Goal: Task Accomplishment & Management: Manage account settings

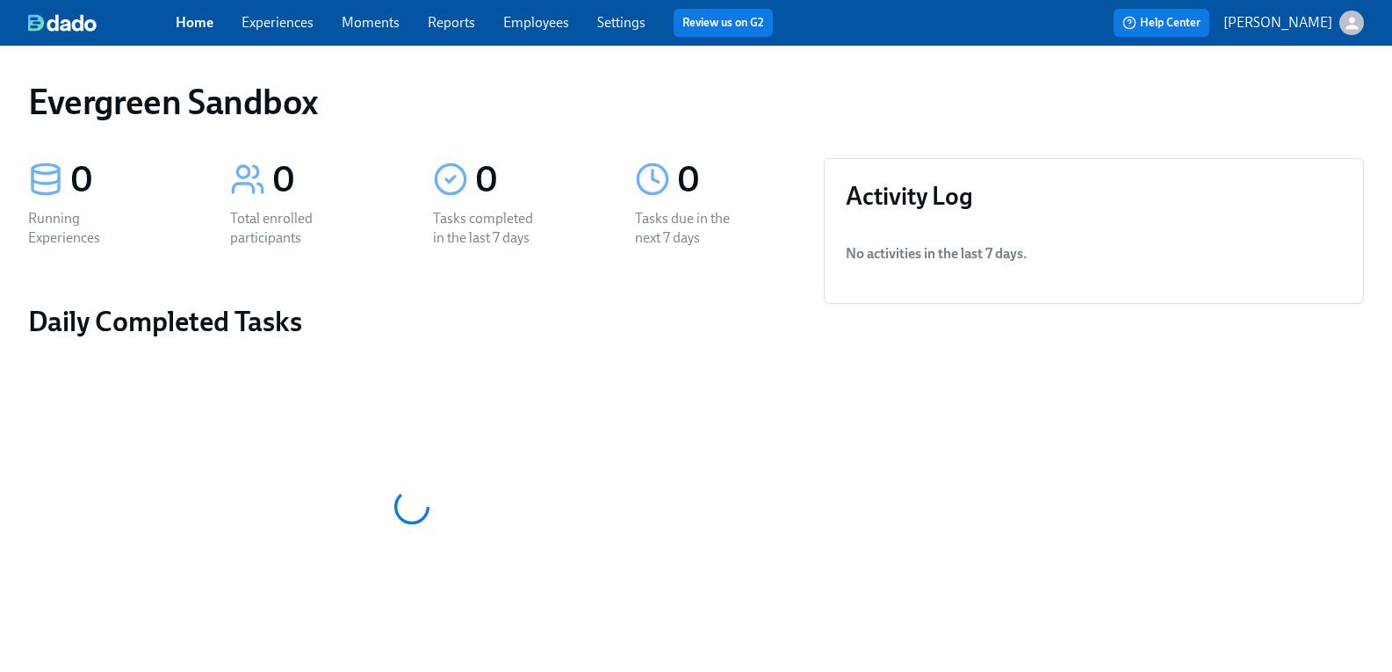
click at [1343, 22] on icon "button" at bounding box center [1352, 23] width 18 height 18
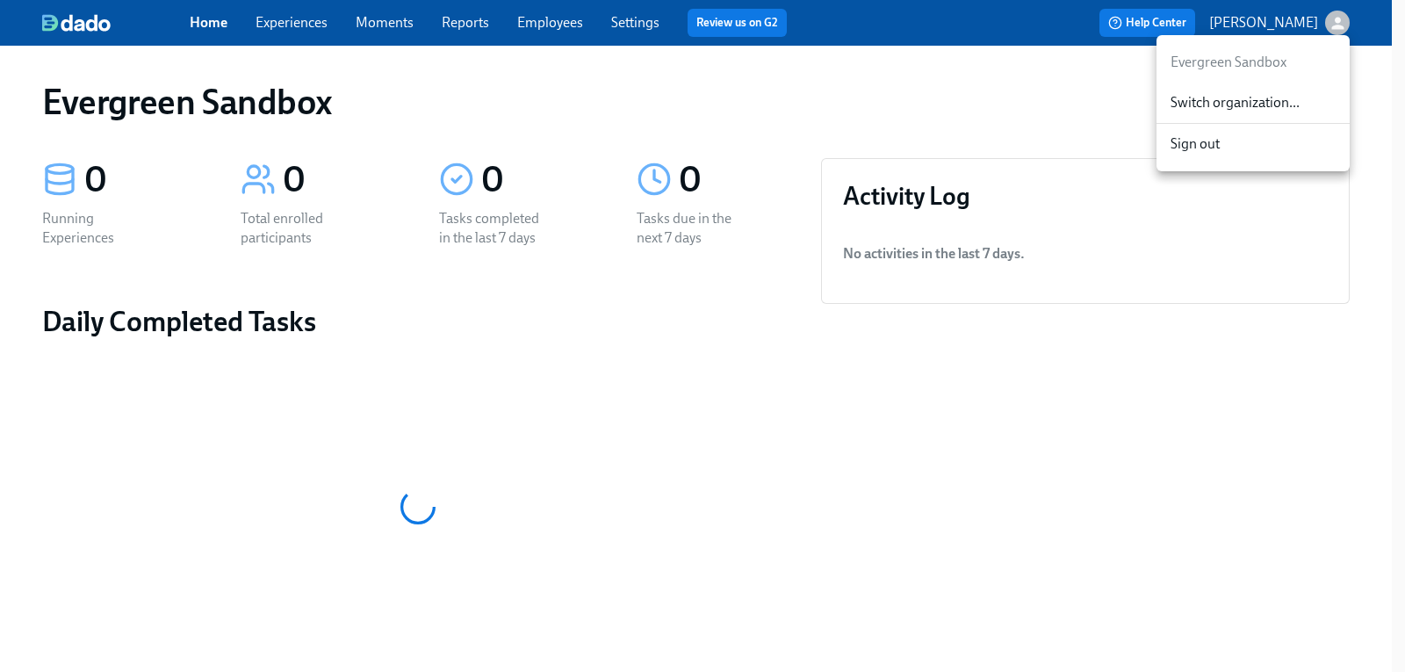
click at [1210, 104] on span "Switch organization..." at bounding box center [1253, 102] width 165 height 19
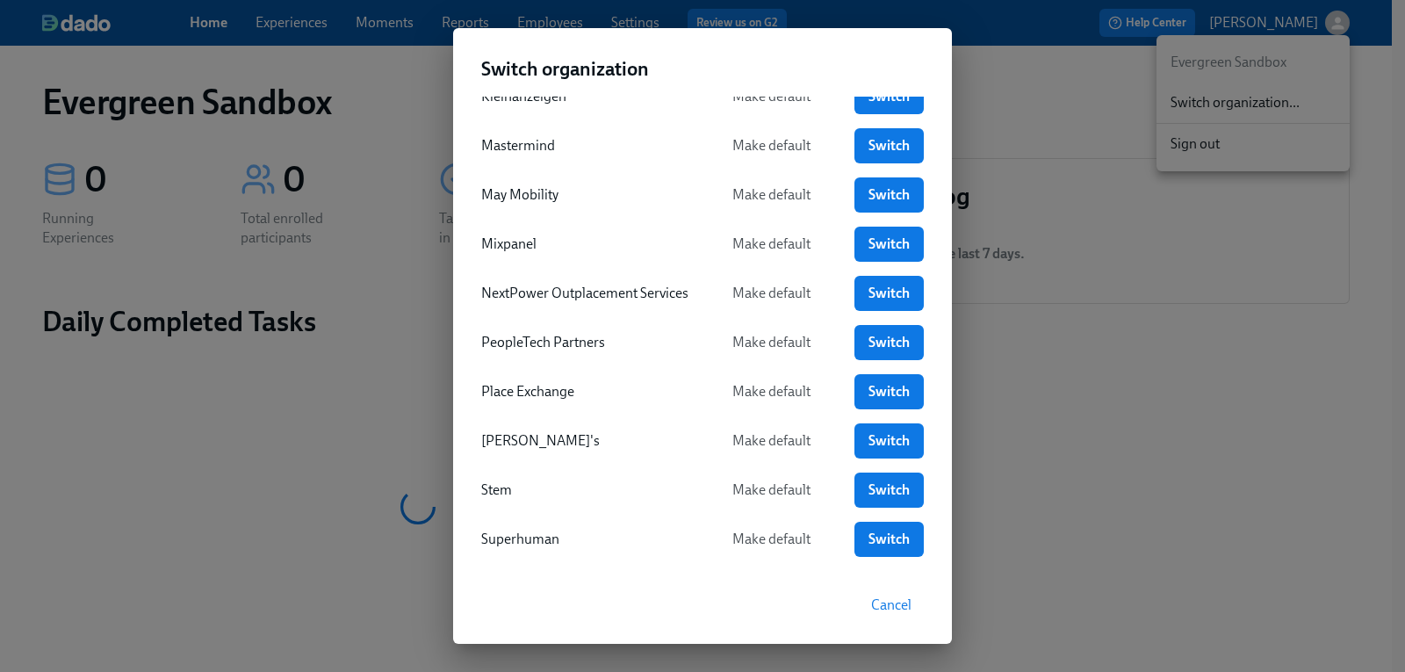
scroll to position [527, 0]
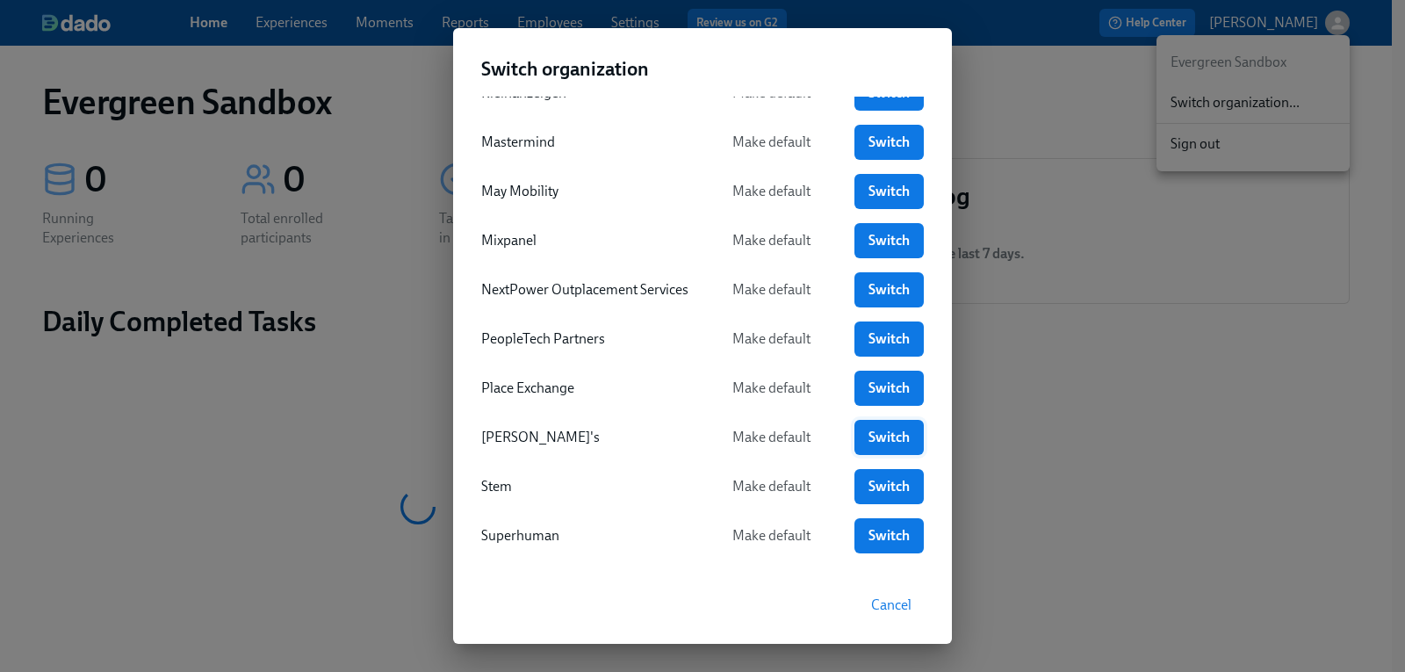
click at [876, 433] on span "Switch" at bounding box center [889, 438] width 45 height 18
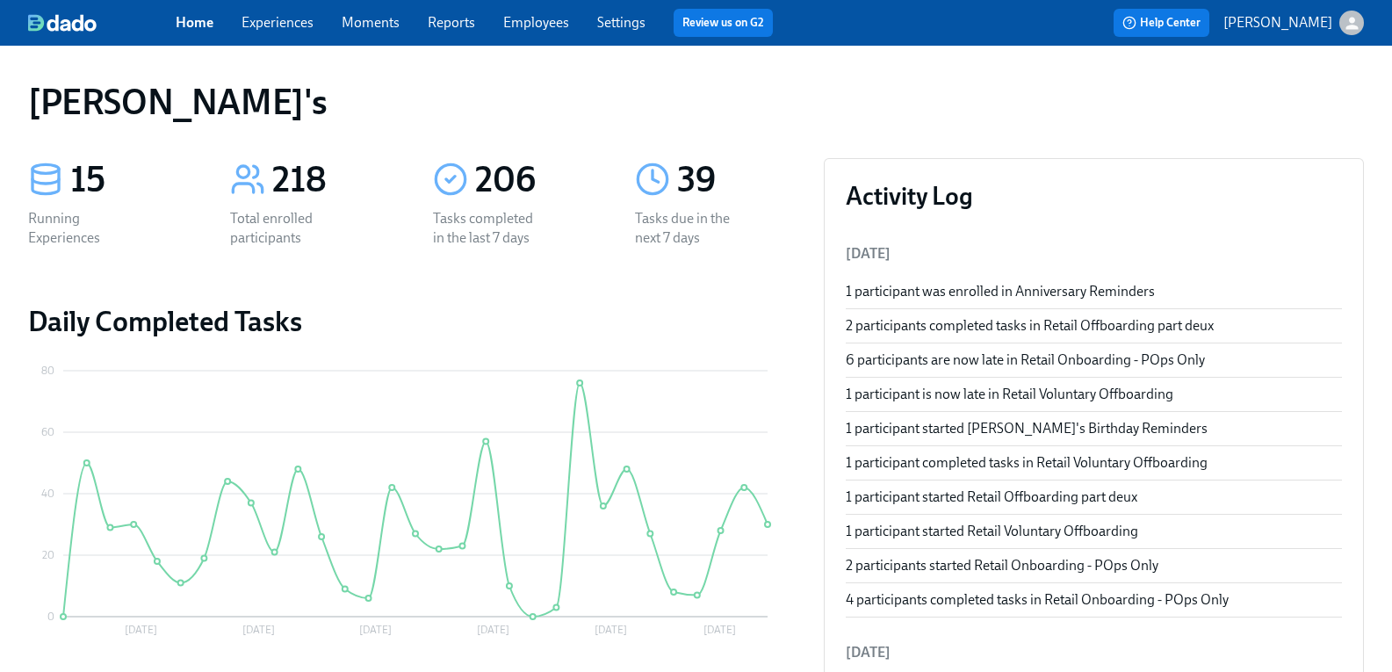
click at [299, 14] on link "Experiences" at bounding box center [278, 22] width 72 height 17
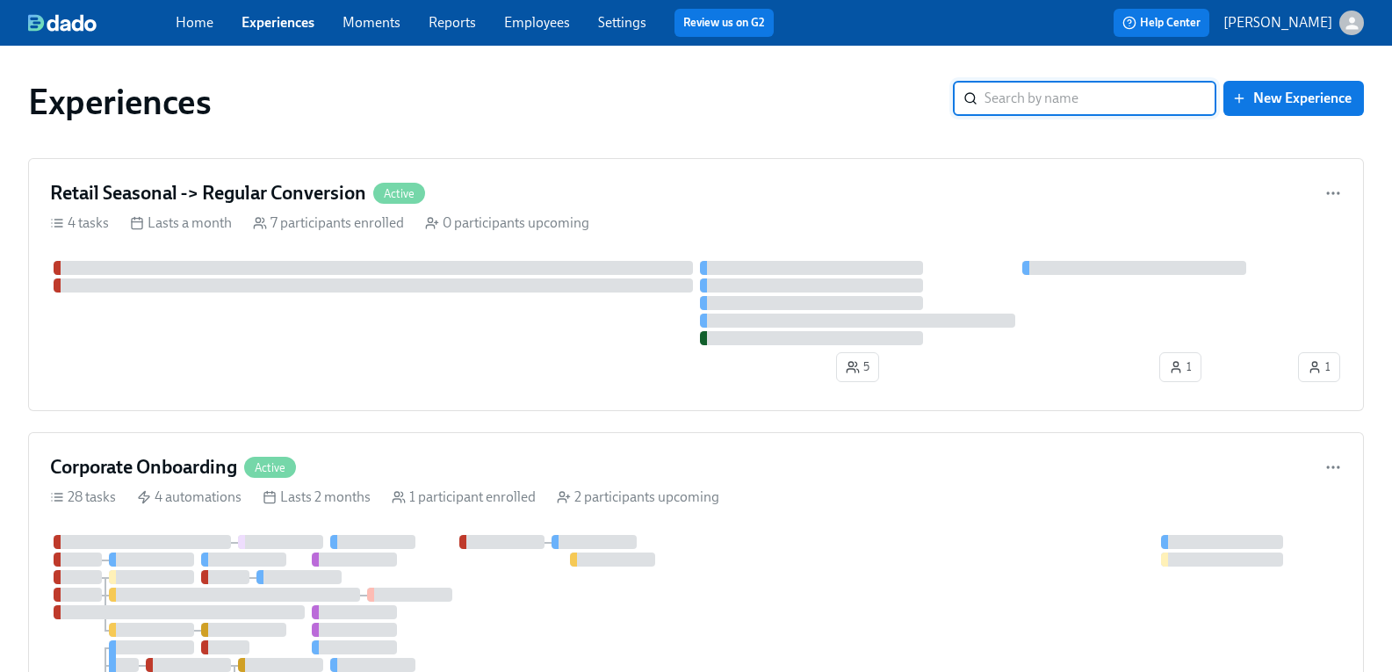
click at [1022, 117] on div "Experiences ​ New Experience" at bounding box center [696, 102] width 1336 height 42
click at [1023, 101] on input "search" at bounding box center [1100, 98] width 232 height 35
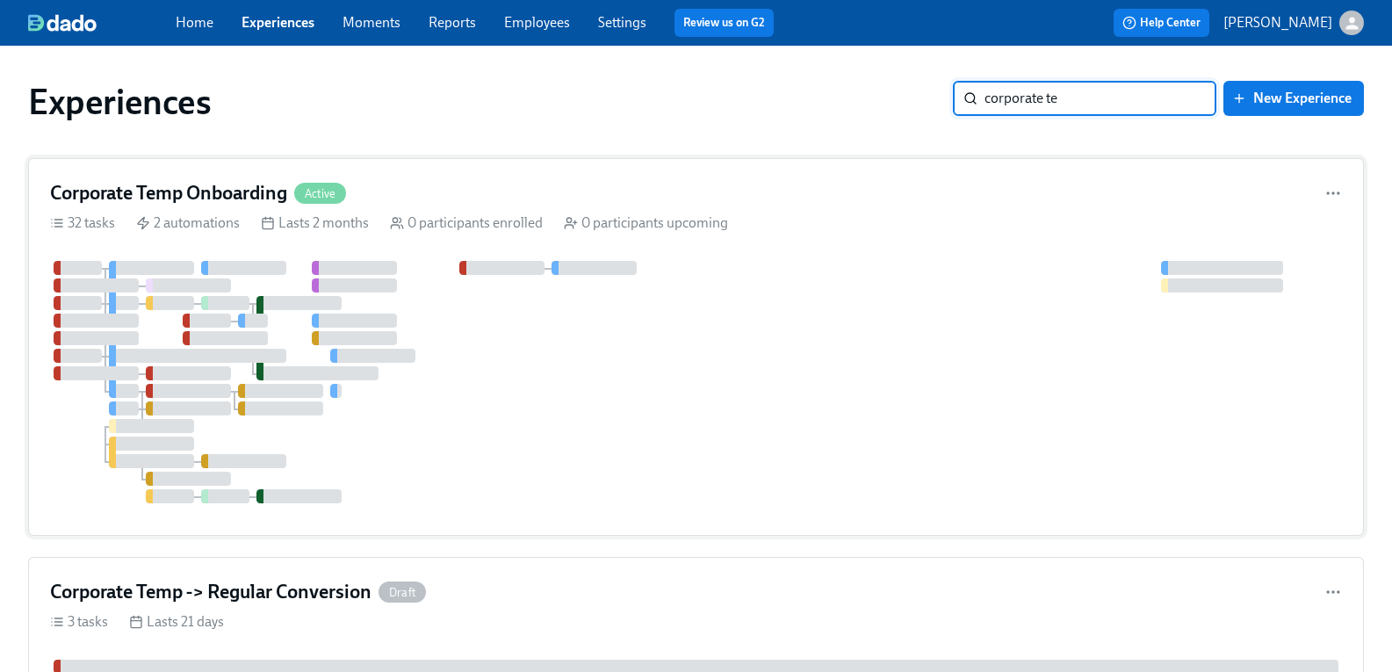
type input "corporate te"
click at [119, 195] on h4 "Corporate Temp Onboarding" at bounding box center [168, 193] width 237 height 26
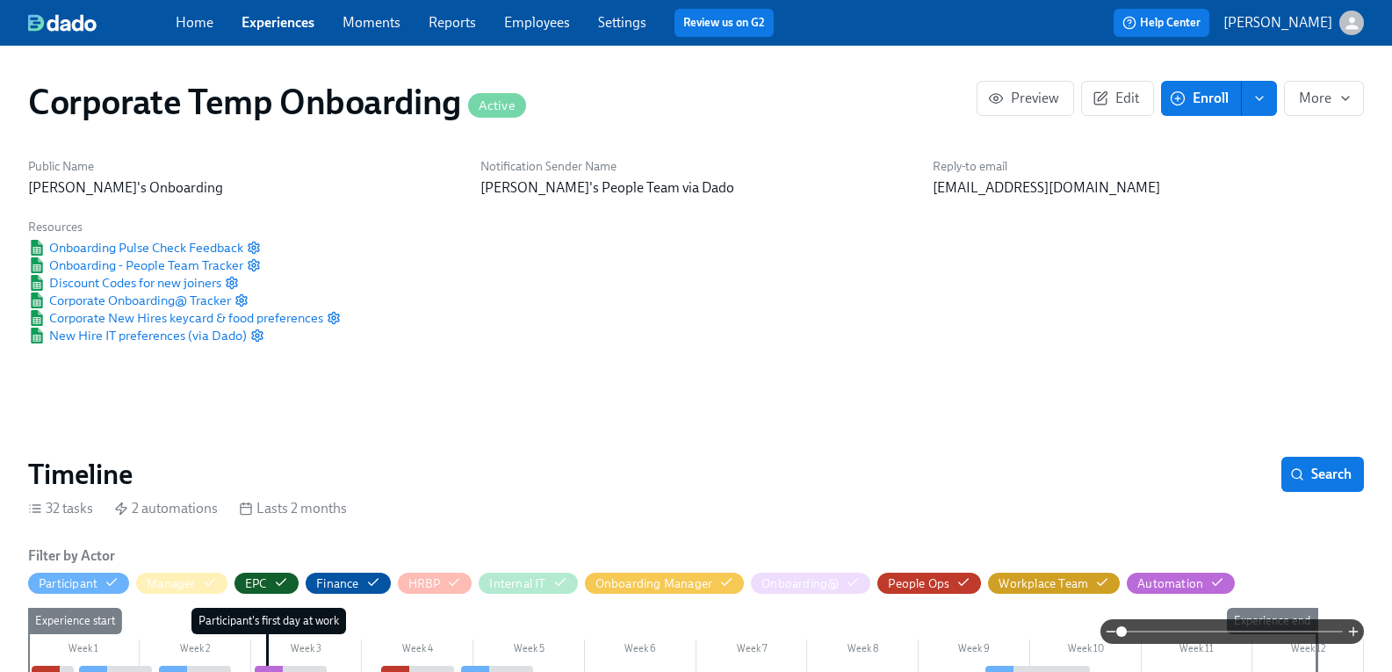
click at [278, 20] on link "Experiences" at bounding box center [278, 22] width 73 height 17
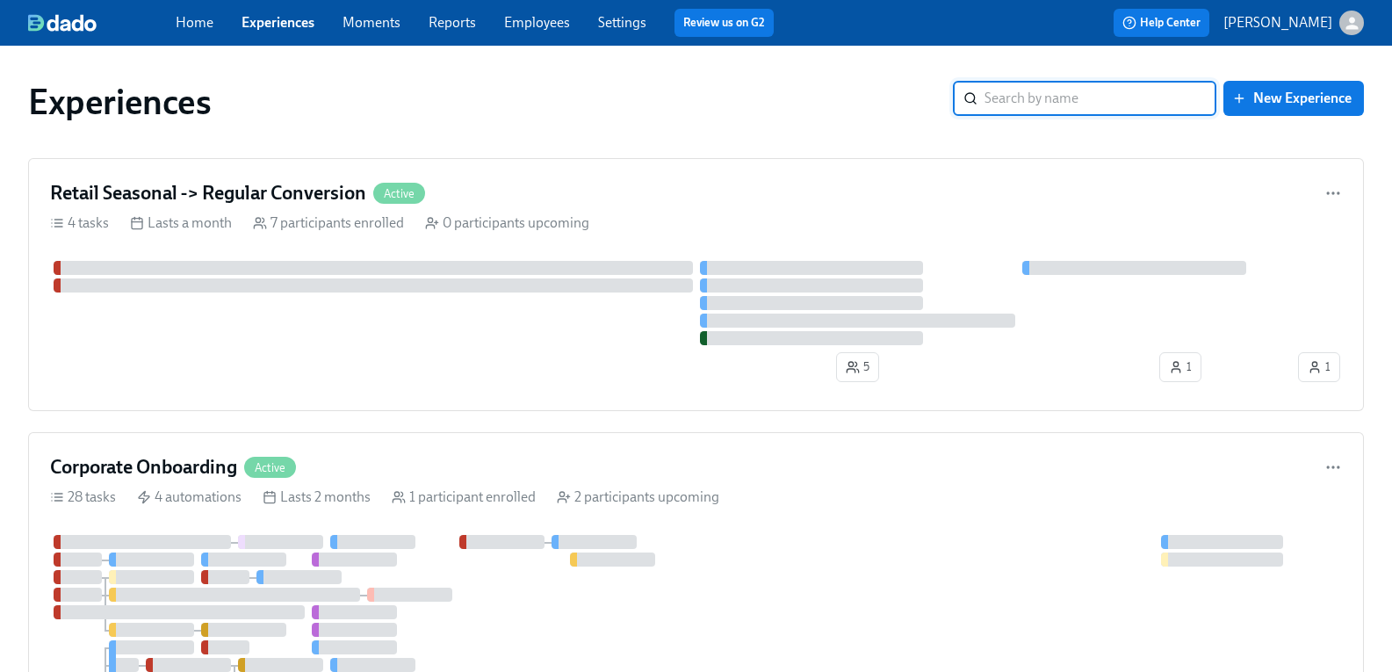
click at [1068, 98] on input "search" at bounding box center [1100, 98] width 232 height 35
click at [1044, 95] on input "search" at bounding box center [1100, 98] width 232 height 35
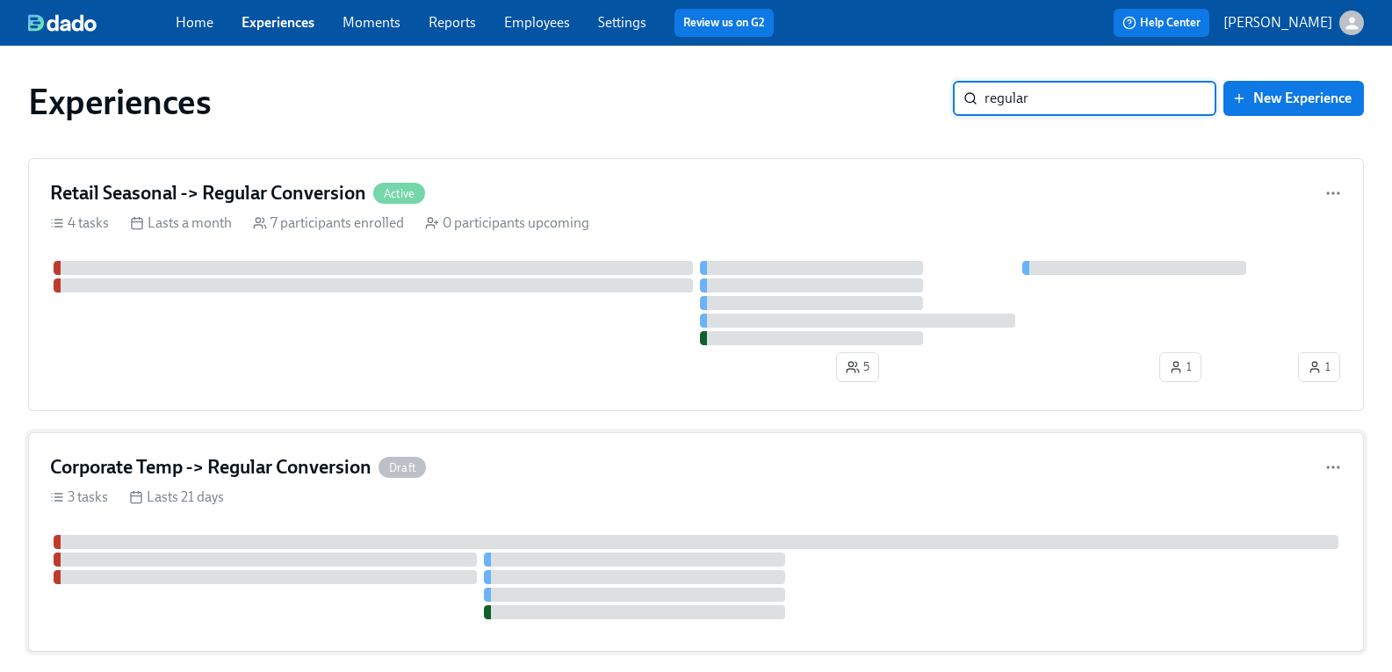
type input "regular"
click at [303, 469] on h4 "Corporate Temp -> Regular Conversion" at bounding box center [210, 467] width 321 height 26
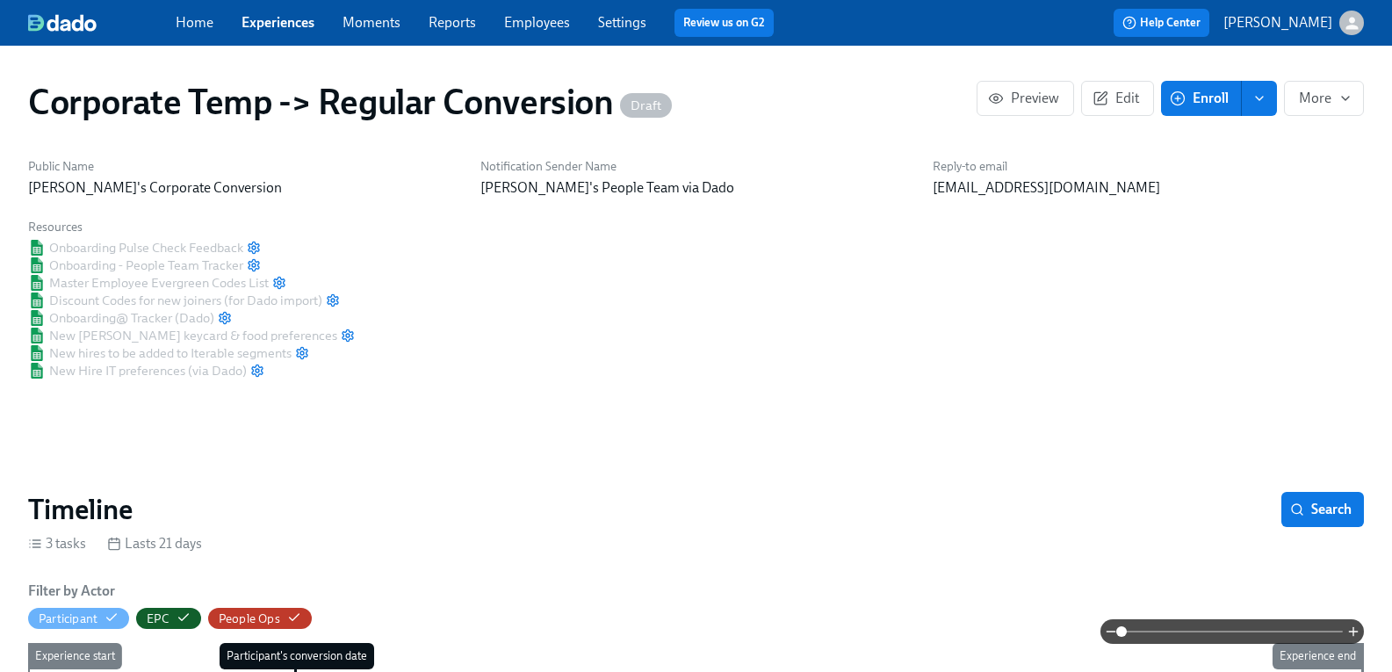
click at [1251, 106] on span "enroll" at bounding box center [1260, 99] width 18 height 18
click at [1211, 179] on span "Enrollment form" at bounding box center [1186, 178] width 100 height 19
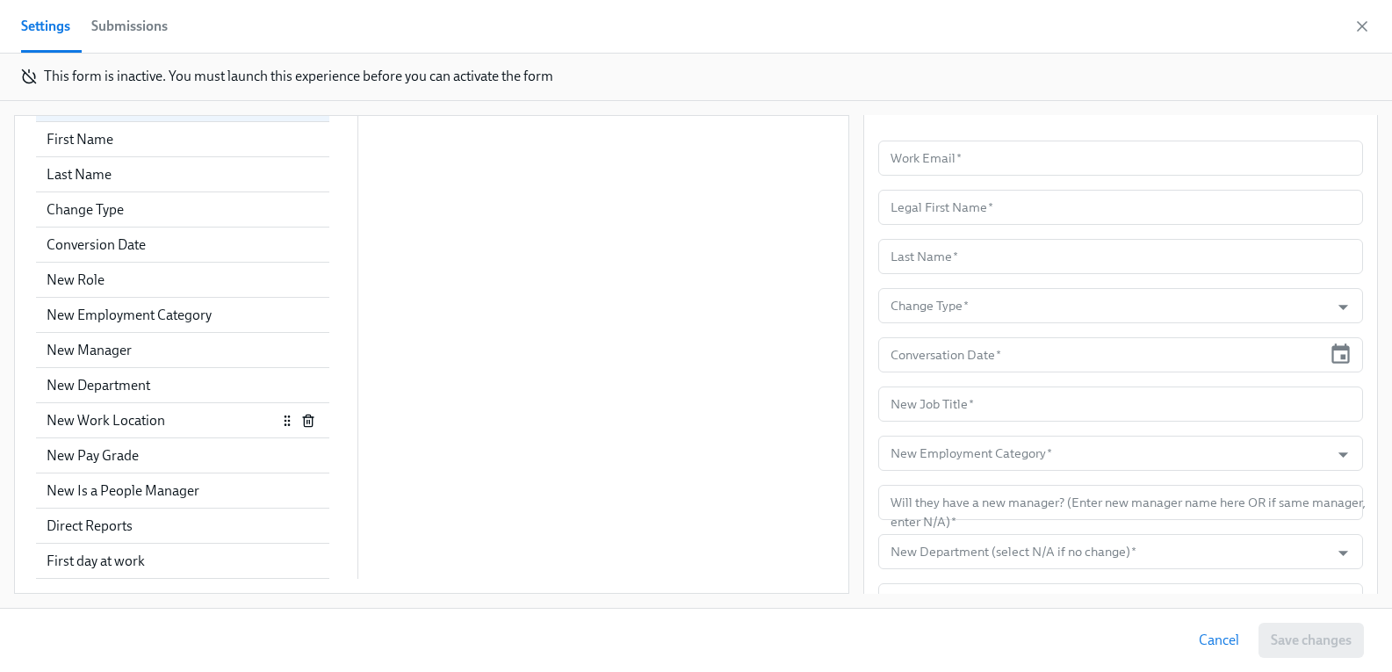
scroll to position [176, 0]
click at [139, 562] on div "First day at work" at bounding box center [172, 561] width 251 height 19
click at [306, 561] on circle "button" at bounding box center [306, 560] width 1 height 1
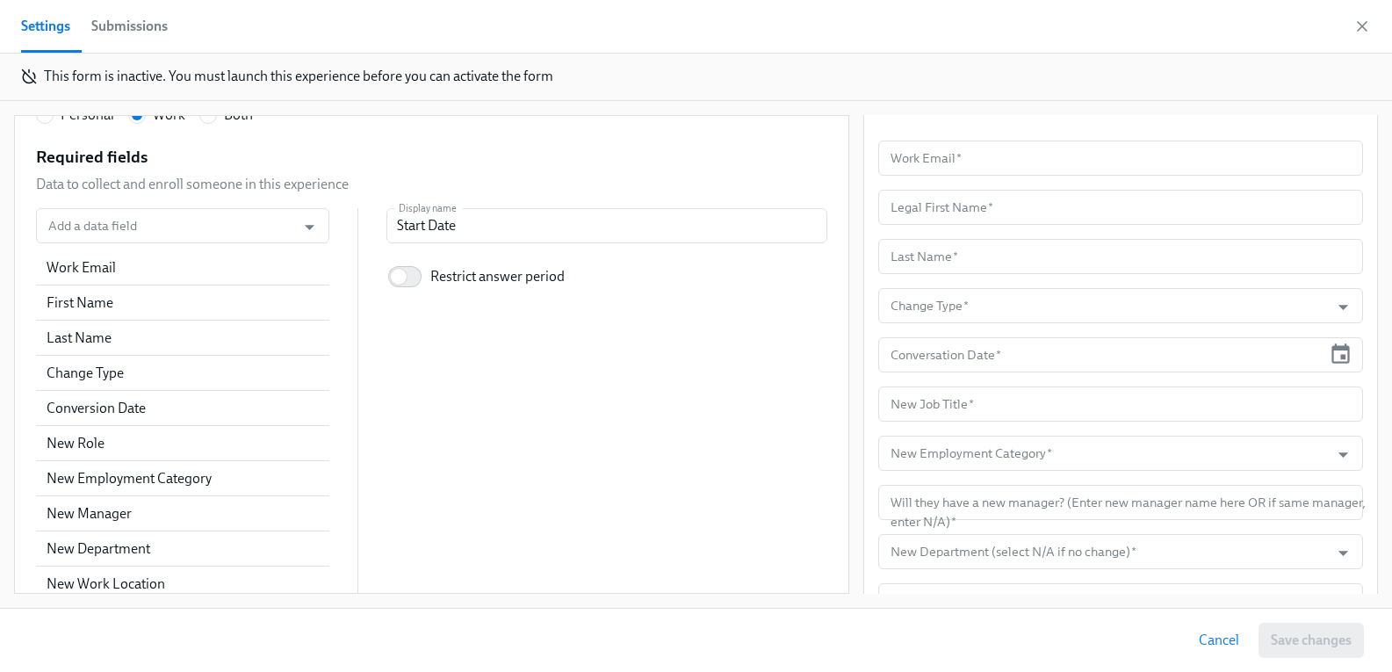
scroll to position [667, 0]
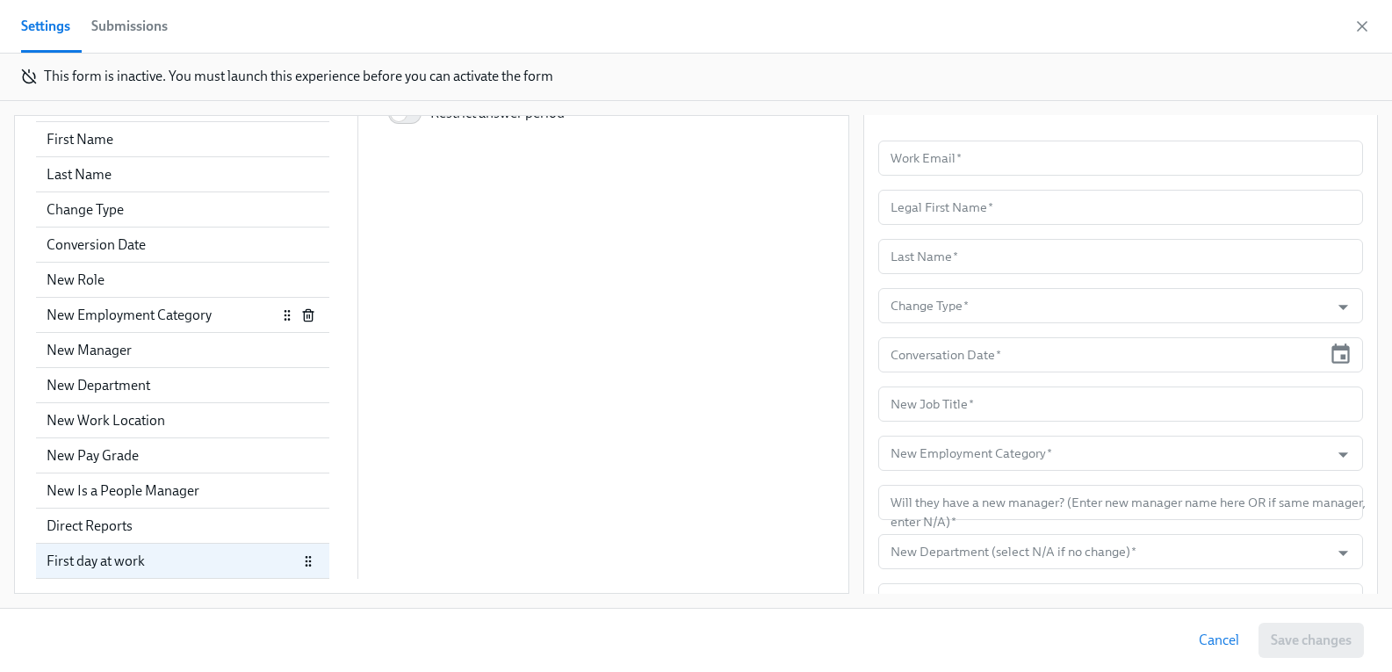
click at [141, 322] on div "New Employment Category" at bounding box center [162, 315] width 230 height 19
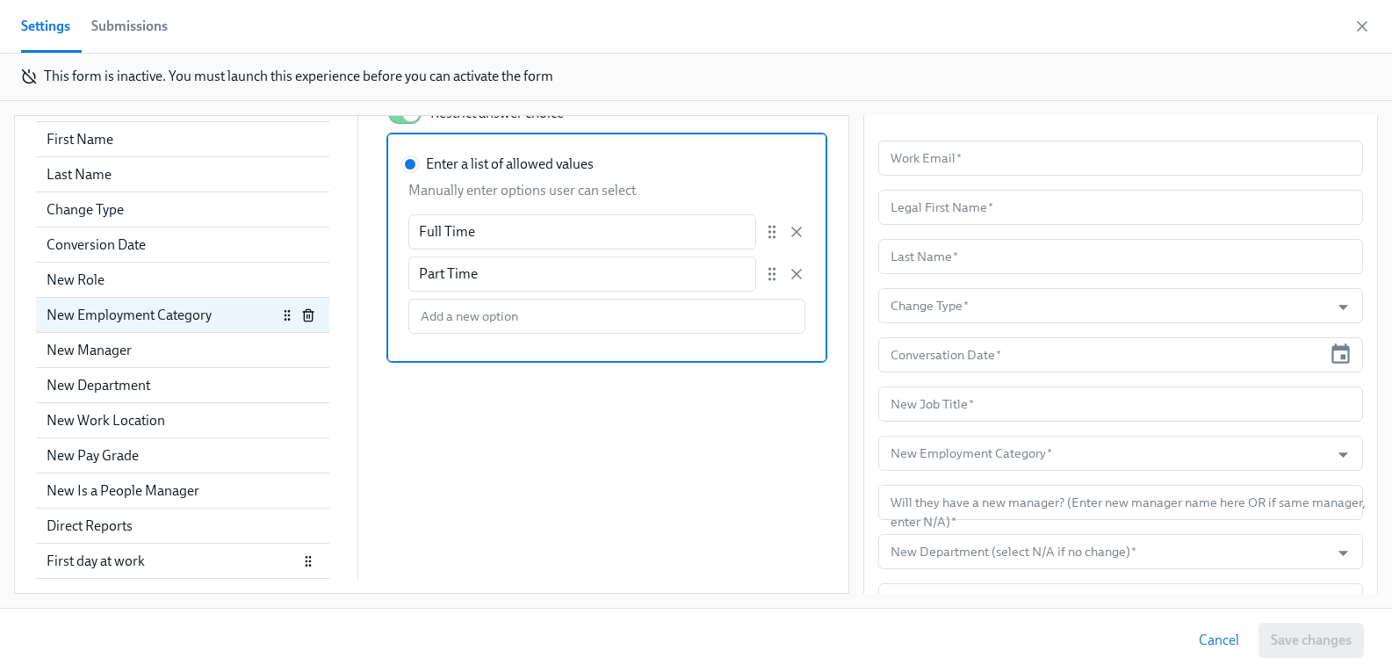
click at [141, 568] on div "First day at work" at bounding box center [172, 561] width 251 height 19
radio input "false"
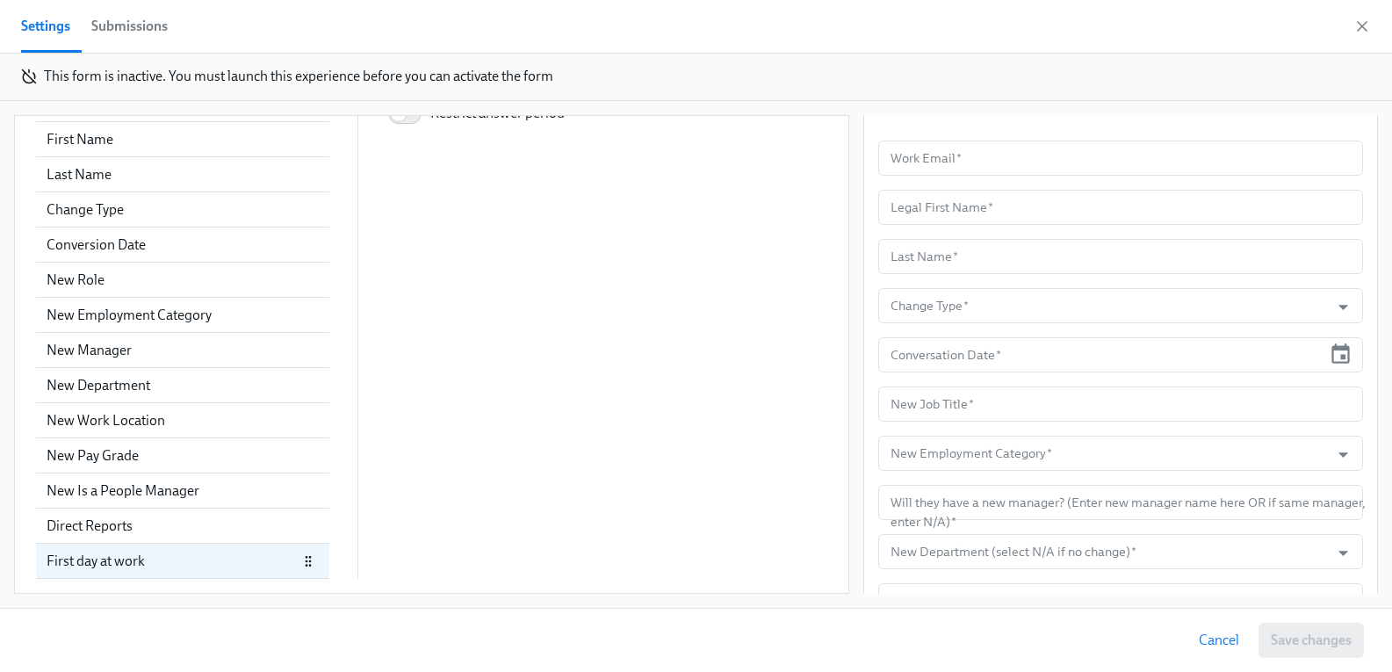
scroll to position [491, 0]
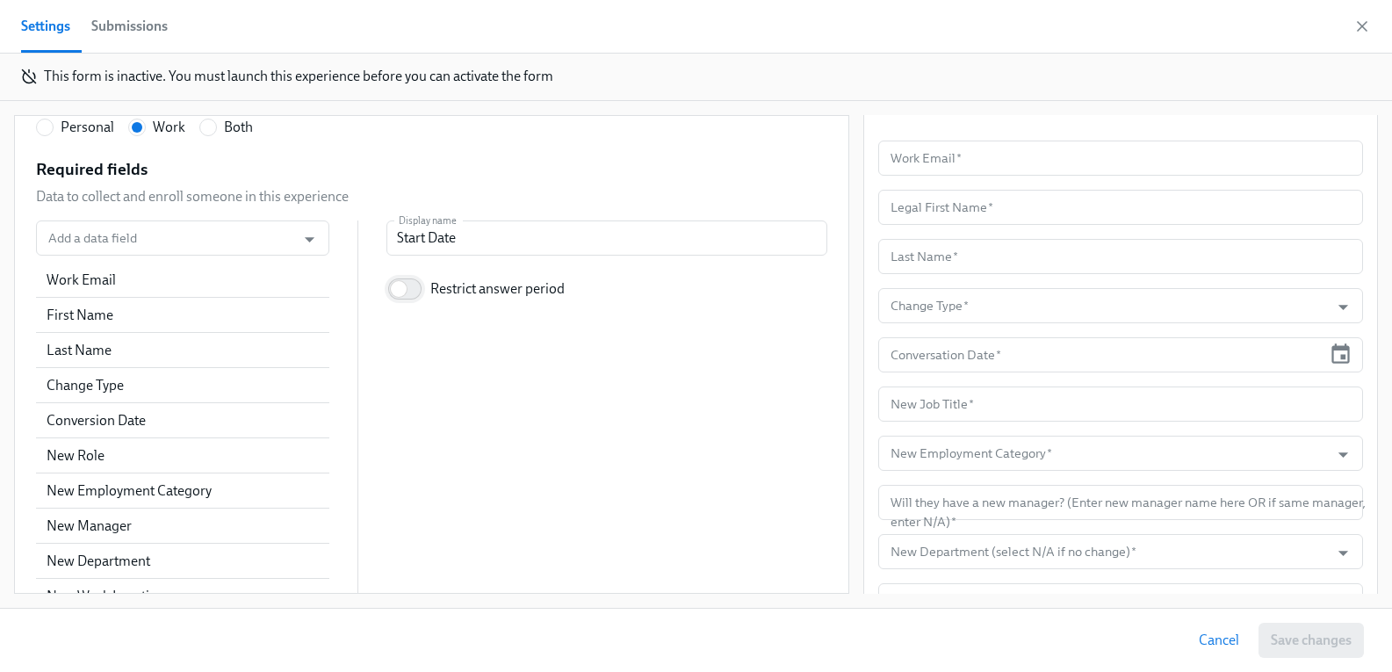
click at [402, 291] on input "Restrict answer period" at bounding box center [399, 289] width 116 height 39
checkbox input "true"
radio input "false"
click at [385, 292] on input "Restrict answer period" at bounding box center [411, 289] width 116 height 39
checkbox input "false"
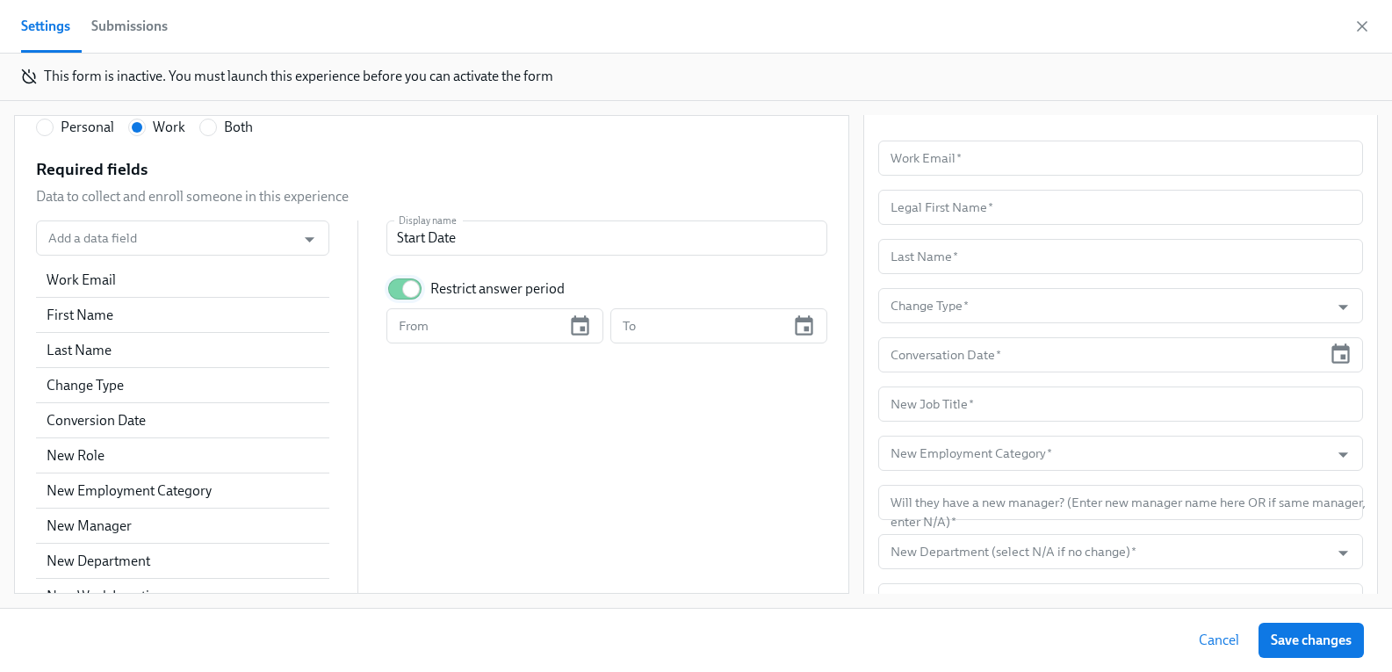
radio input "false"
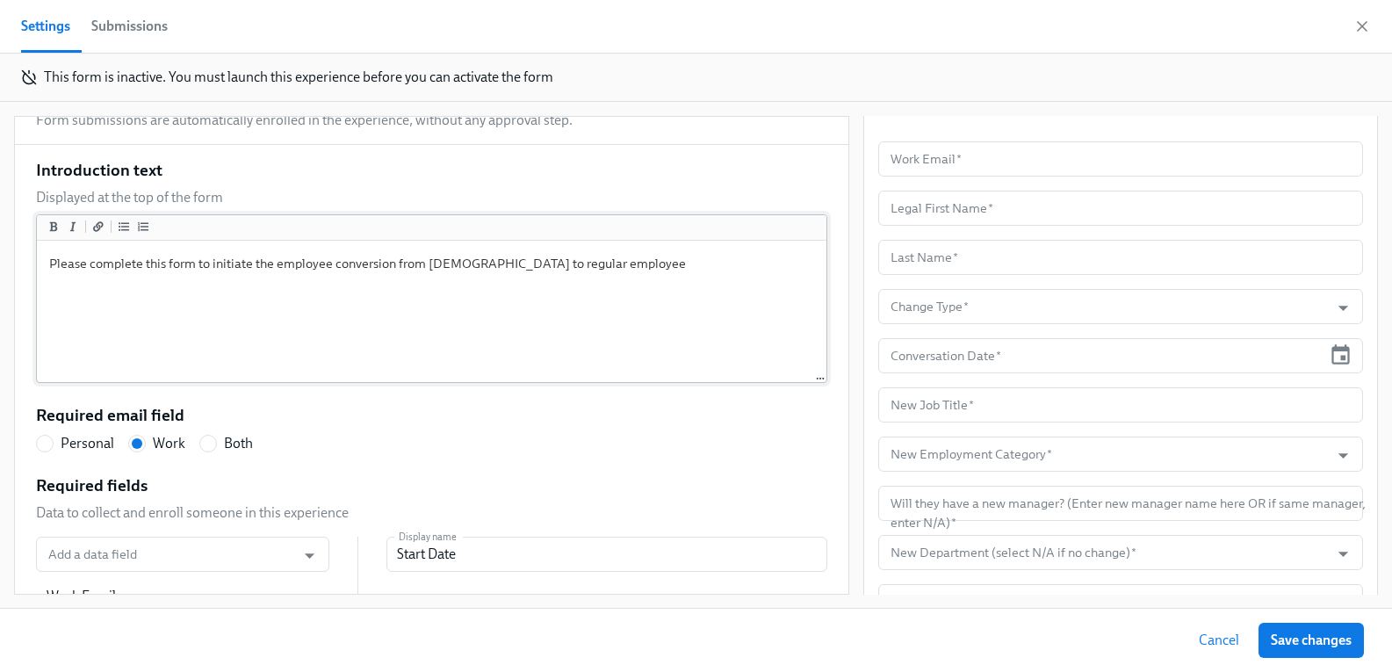
scroll to position [439, 0]
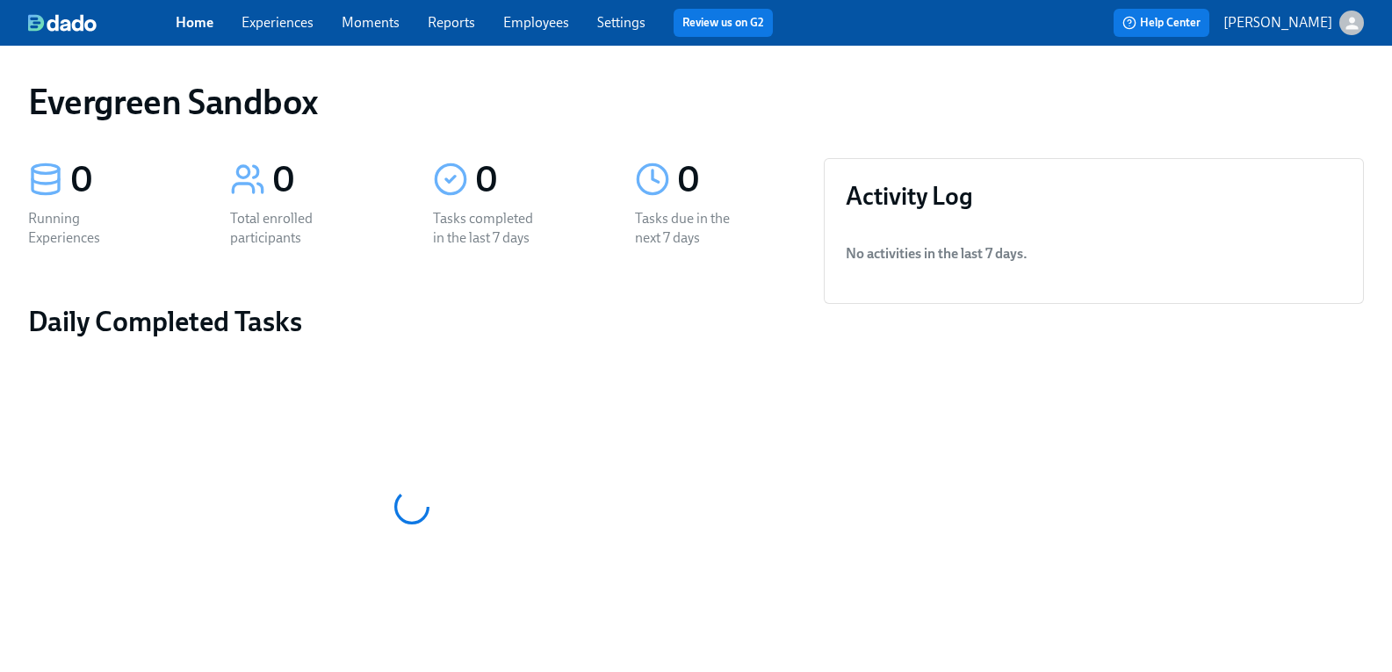
click at [1318, 25] on button "[PERSON_NAME]" at bounding box center [1293, 23] width 141 height 25
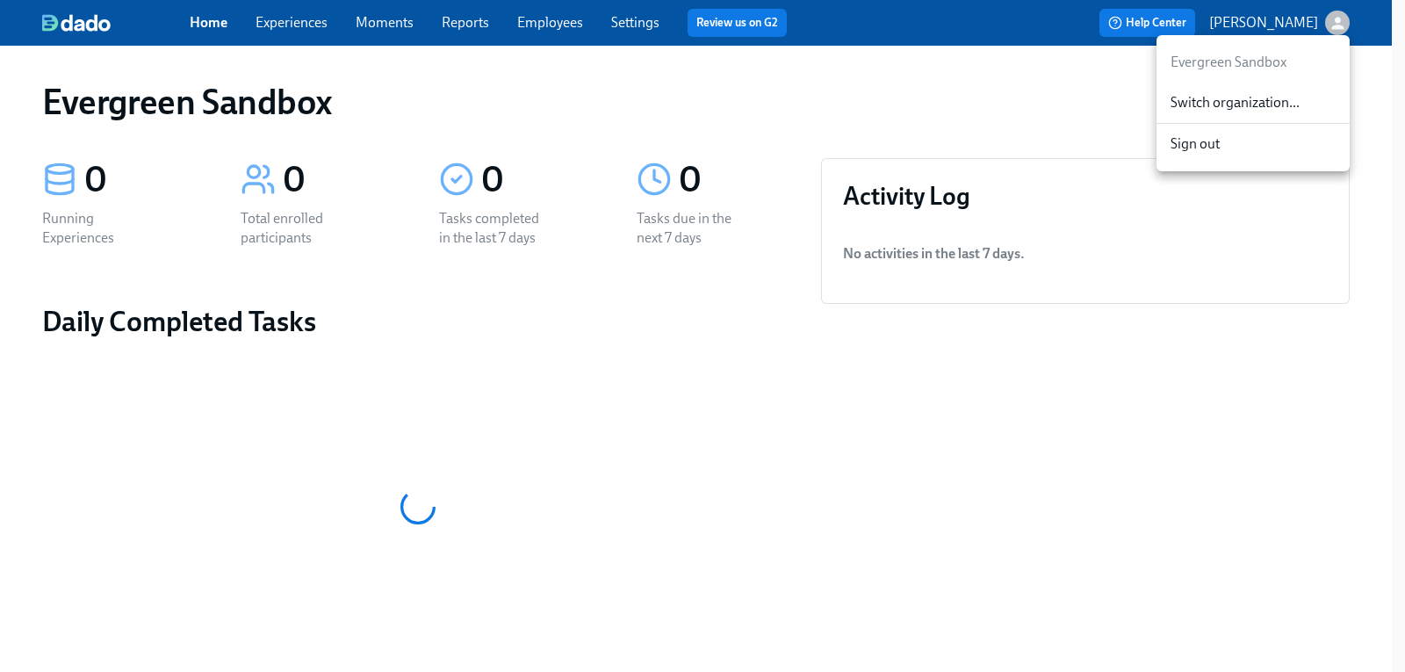
click at [1266, 100] on span "Switch organization..." at bounding box center [1253, 102] width 165 height 19
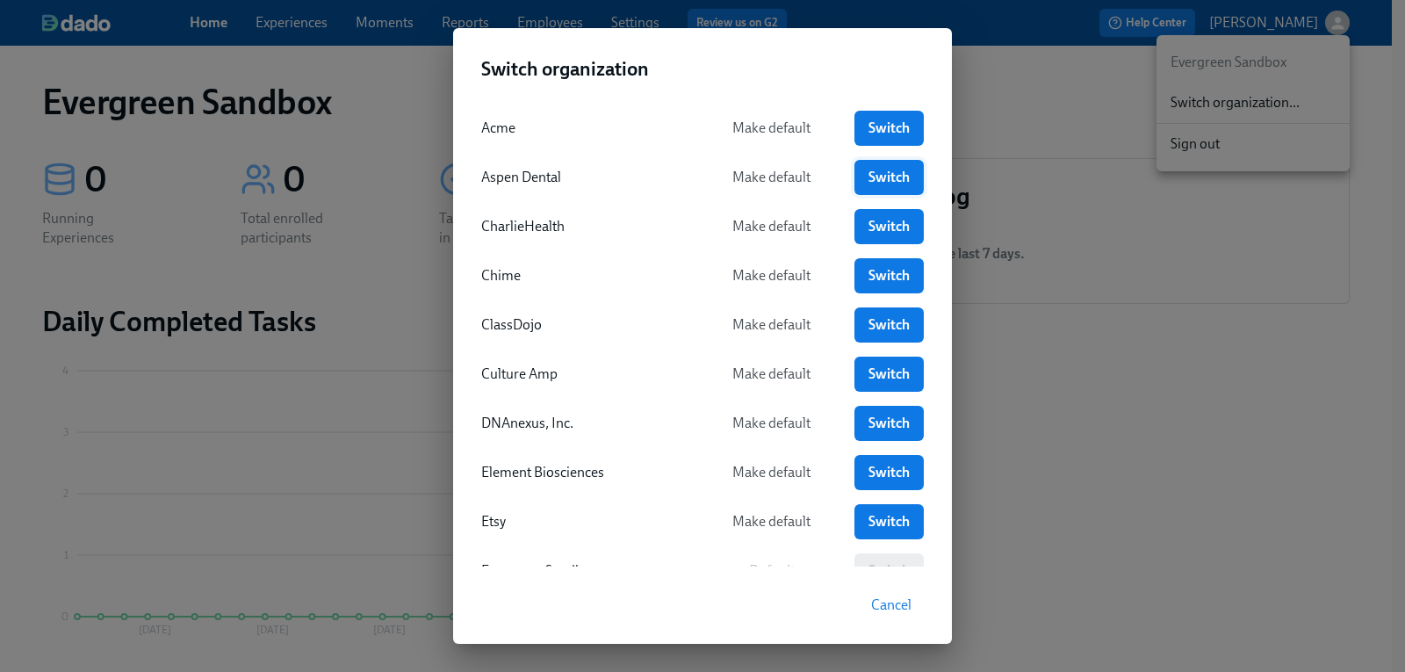
click at [905, 166] on link "Switch" at bounding box center [888, 177] width 69 height 35
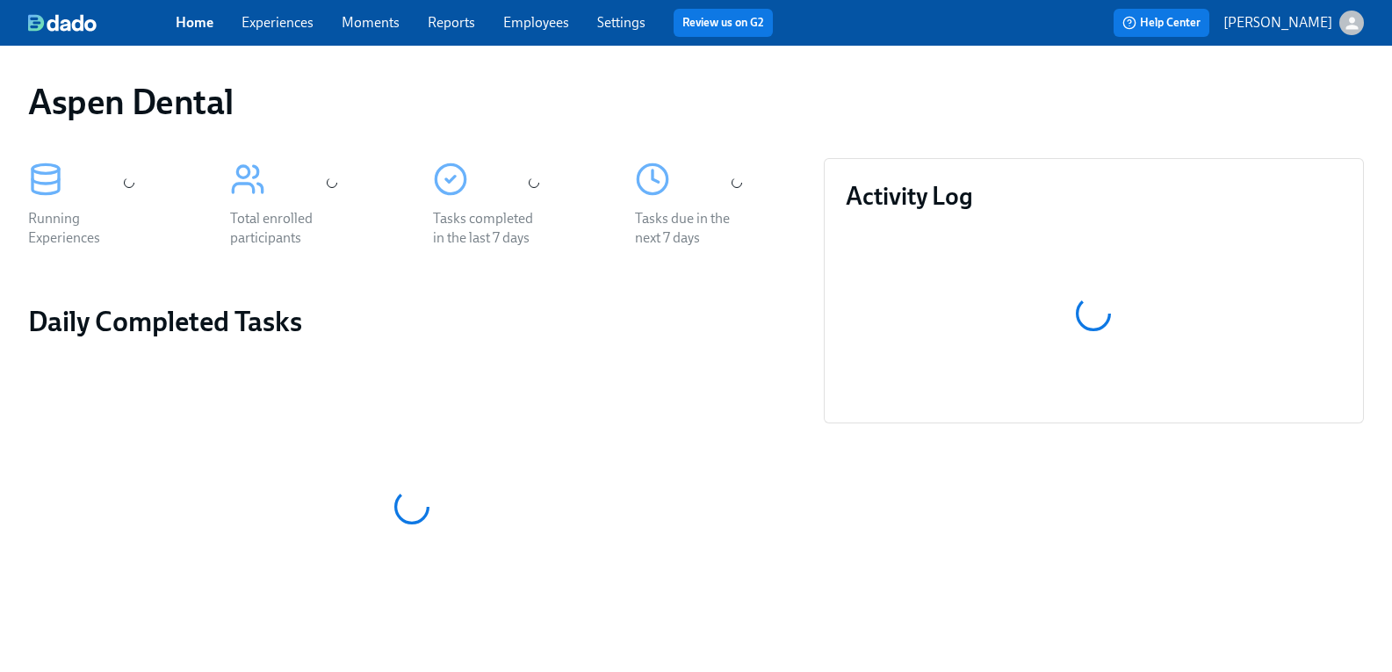
click at [289, 24] on link "Experiences" at bounding box center [278, 22] width 72 height 17
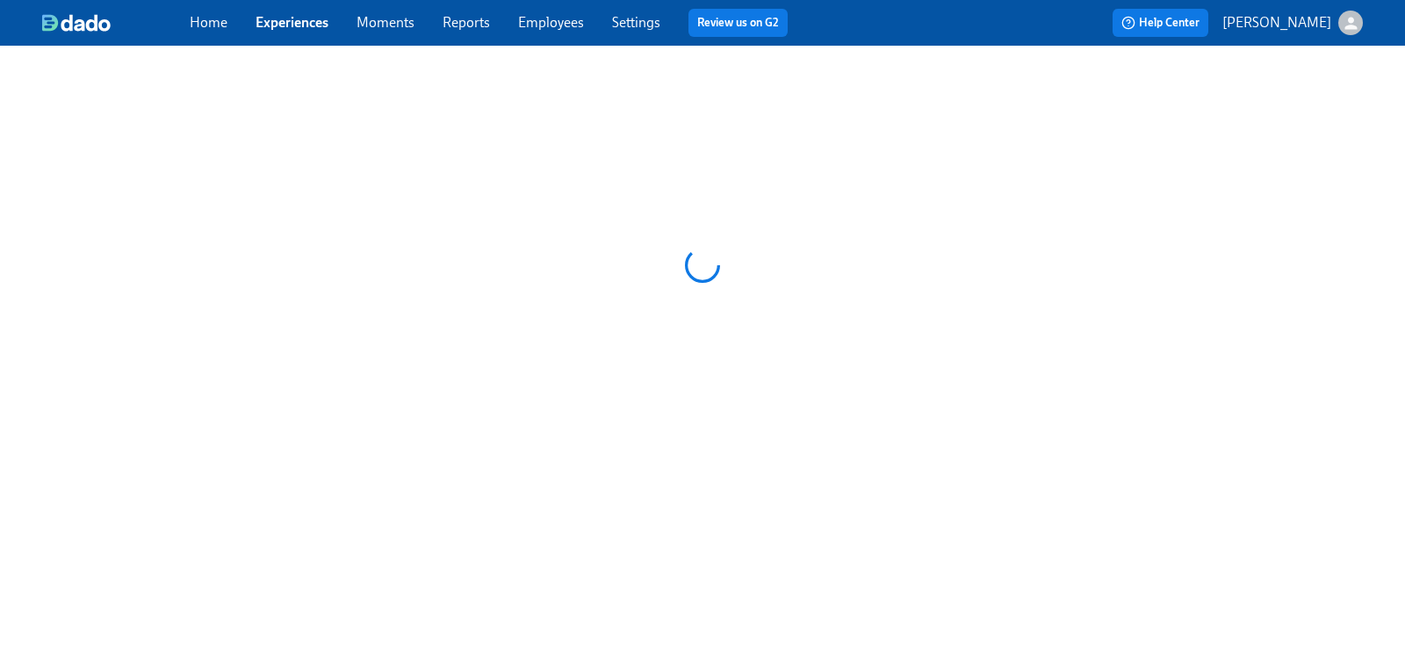
click at [643, 22] on link "Settings" at bounding box center [636, 22] width 48 height 17
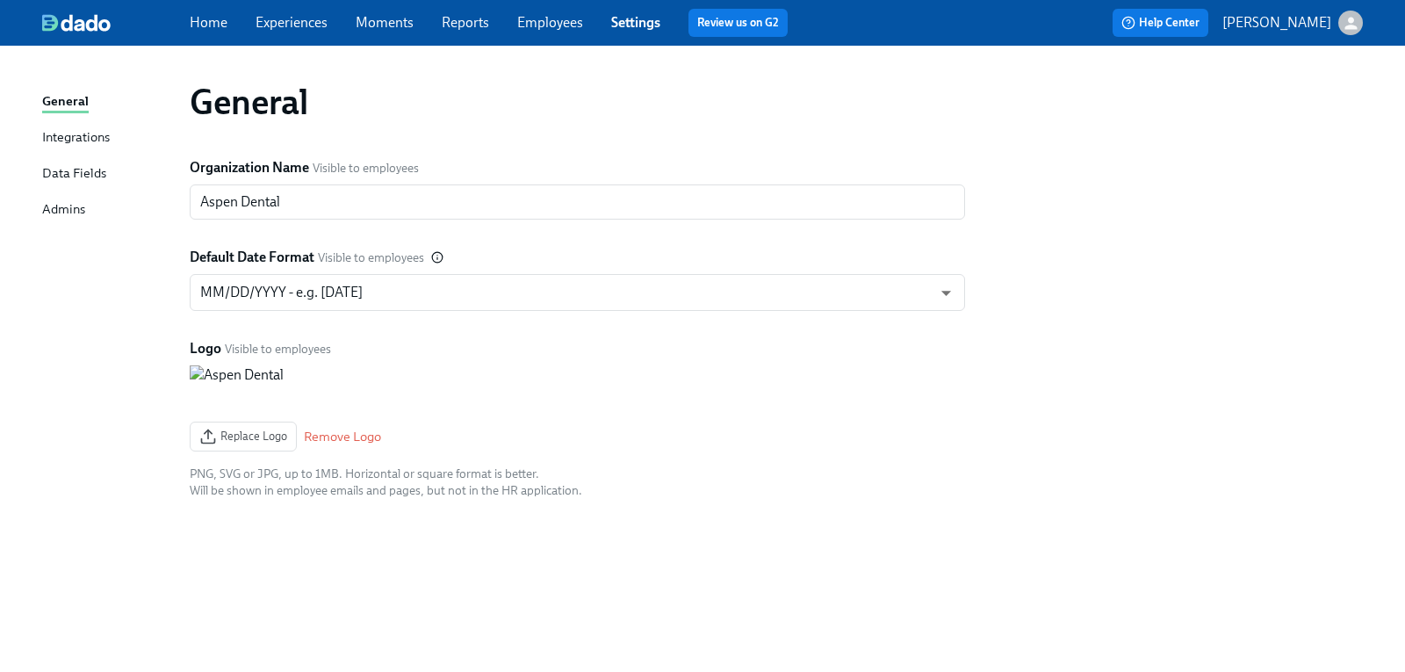
click at [566, 28] on link "Employees" at bounding box center [550, 22] width 66 height 17
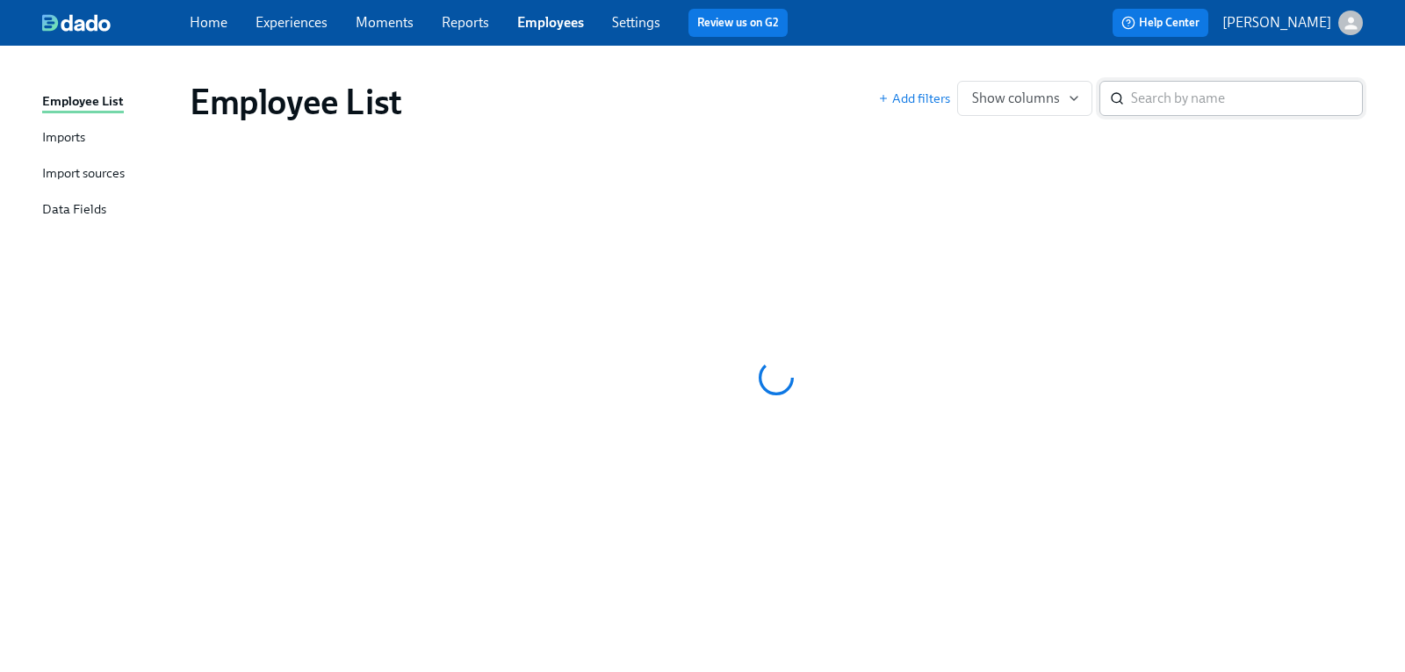
click at [1150, 94] on input "search" at bounding box center [1247, 98] width 232 height 35
click at [1145, 100] on input "search" at bounding box center [1247, 98] width 232 height 35
drag, startPoint x: 1145, startPoint y: 100, endPoint x: 1193, endPoint y: 103, distance: 47.5
paste input "[PERSON_NAME]"
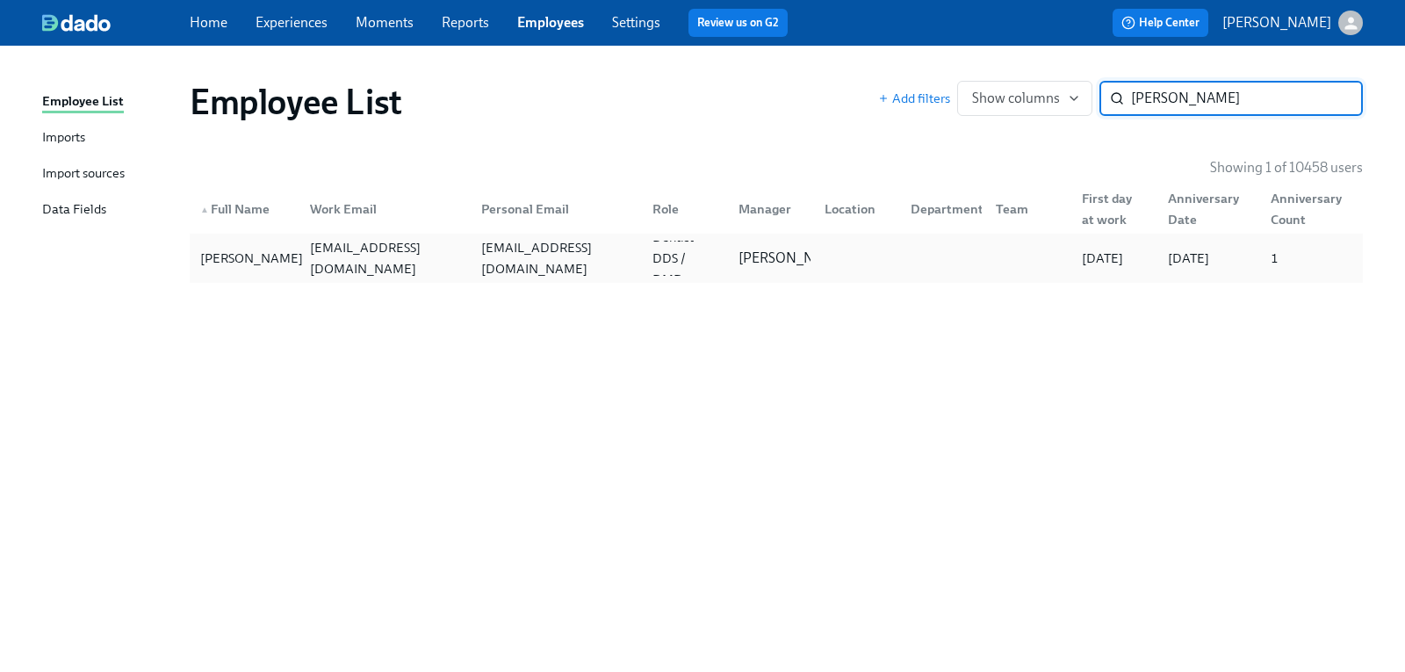
type input "[PERSON_NAME]"
click at [228, 263] on div "[PERSON_NAME]" at bounding box center [251, 258] width 117 height 21
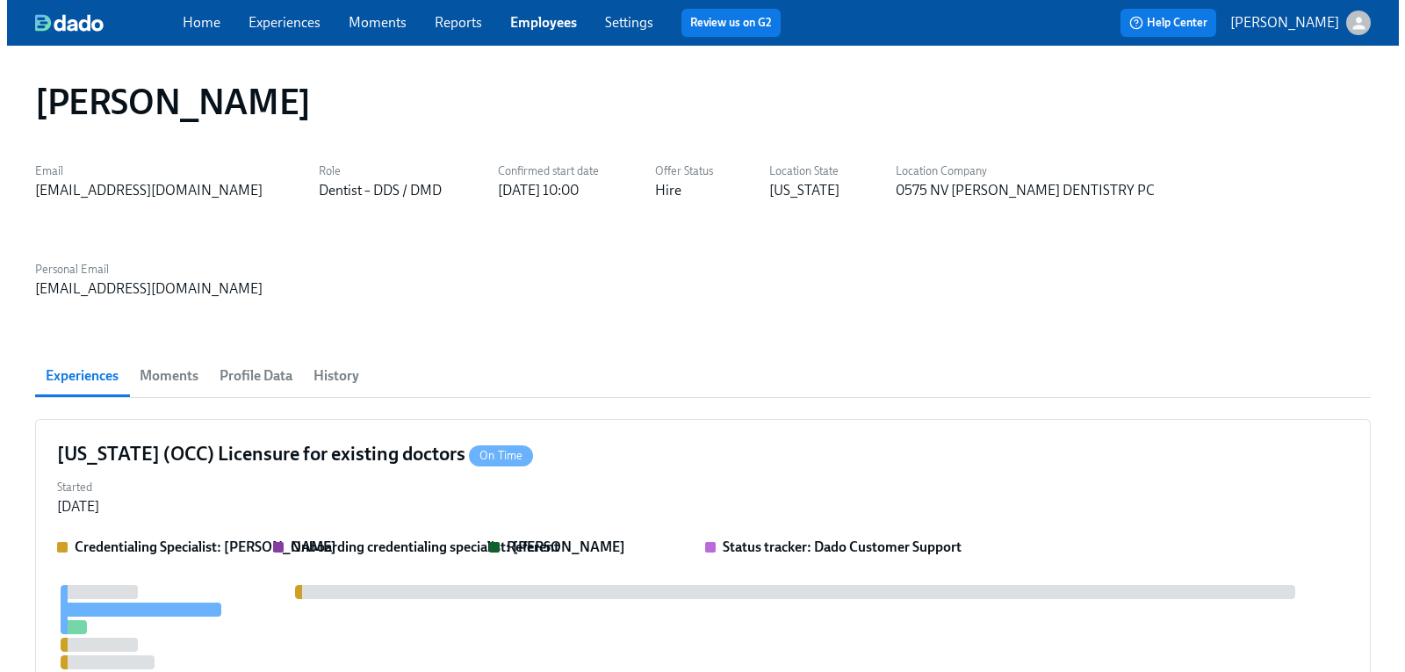
scroll to position [0, 1736]
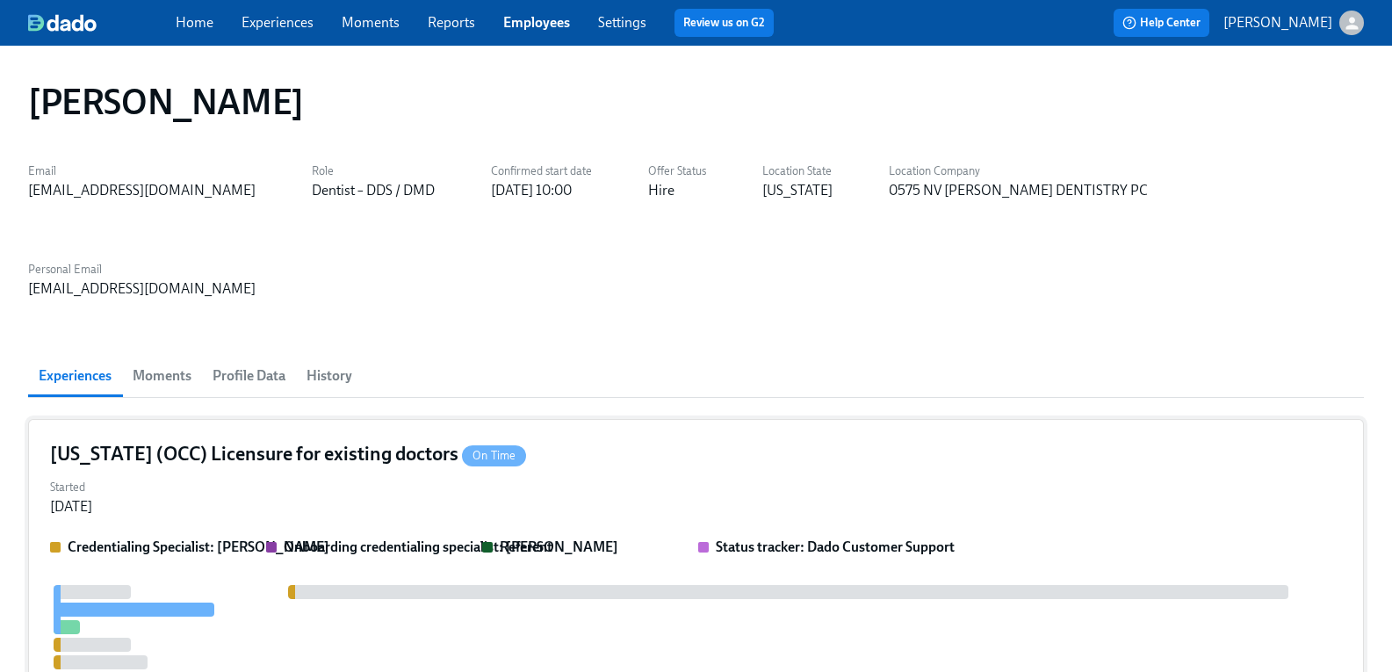
click at [348, 441] on h4 "Illinois (OCC) Licensure for existing doctors On Time" at bounding box center [288, 454] width 476 height 26
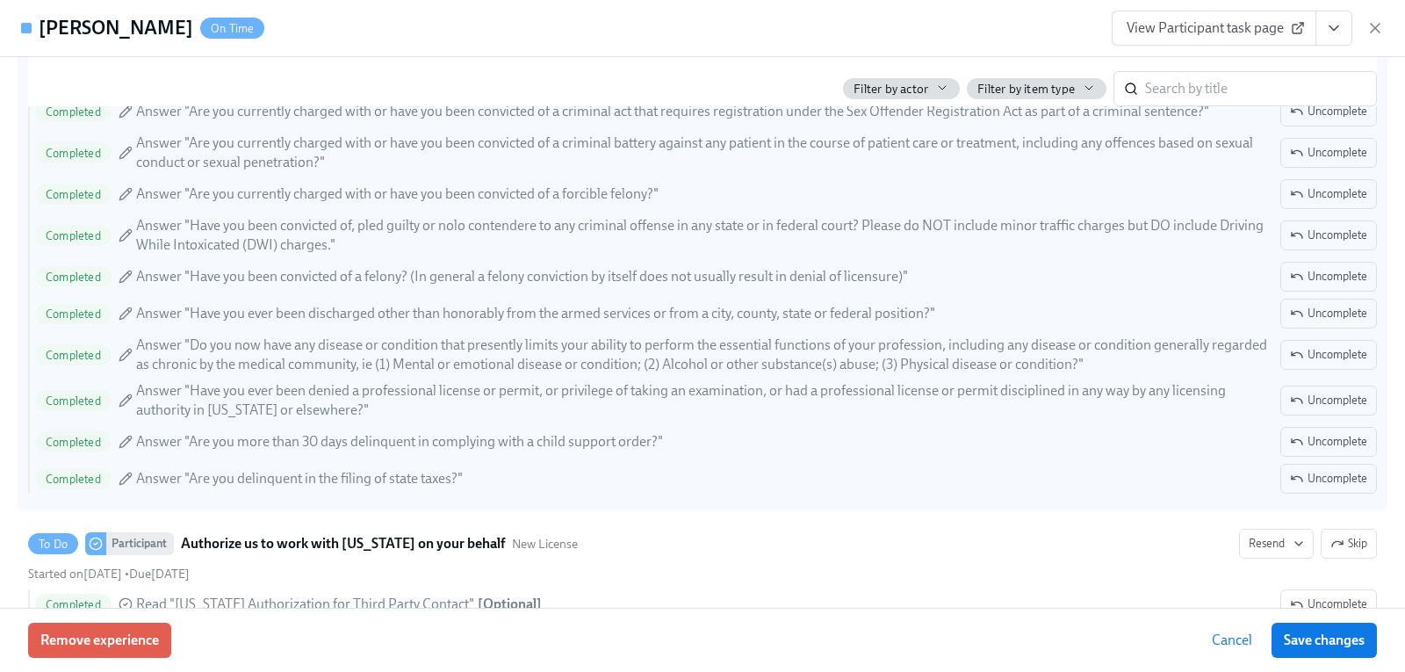
scroll to position [2371, 0]
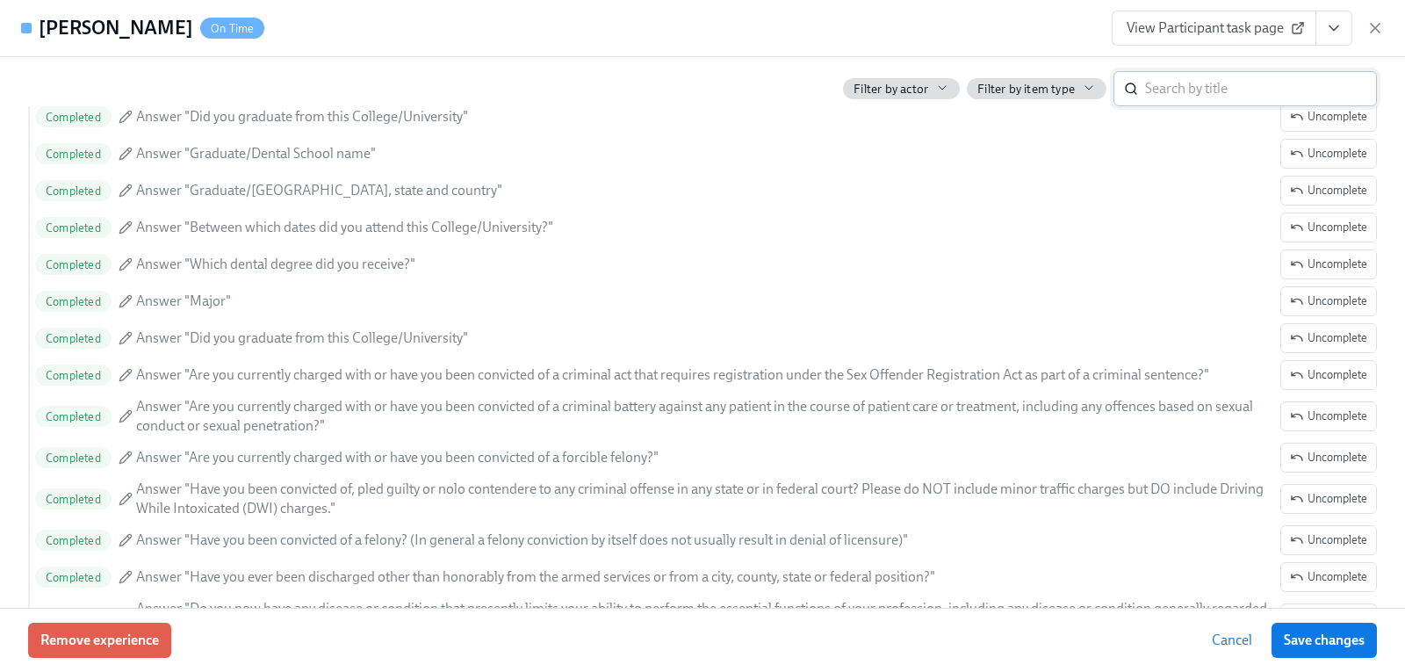
click at [1186, 86] on input "search" at bounding box center [1261, 88] width 232 height 35
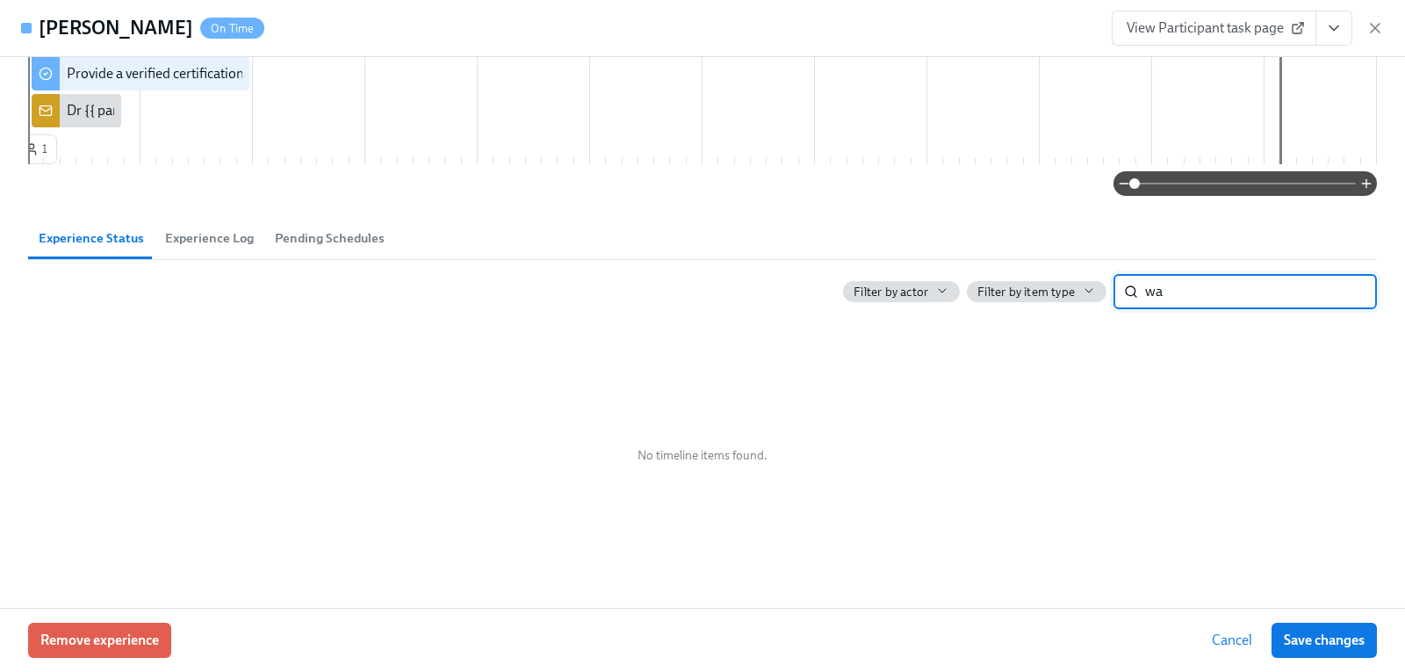
type input "w"
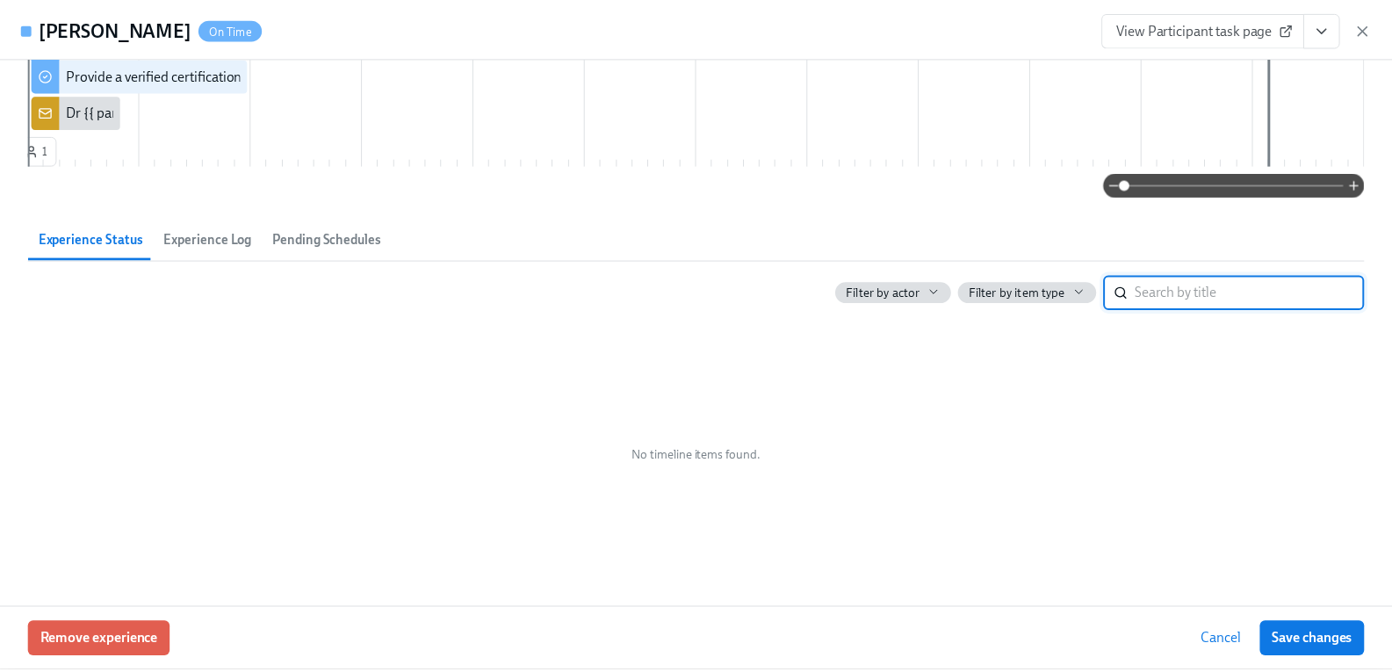
scroll to position [2371, 0]
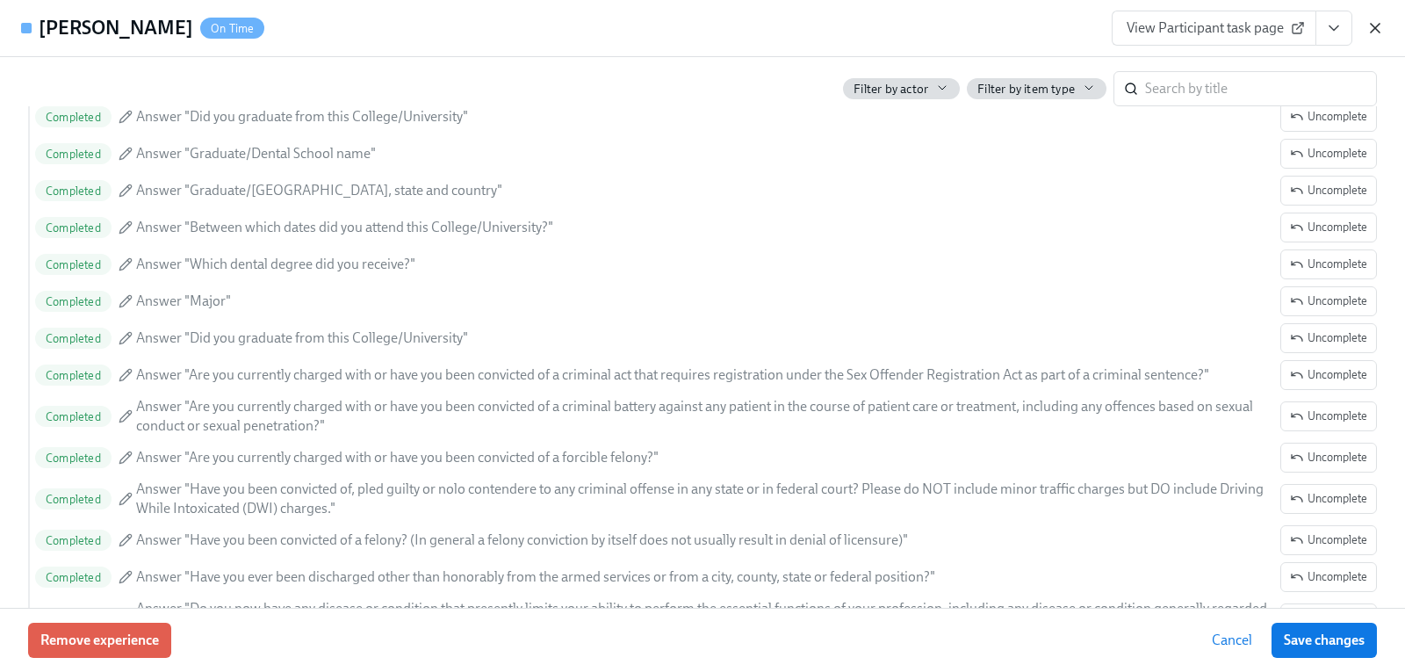
click at [1381, 19] on icon "button" at bounding box center [1375, 28] width 18 height 18
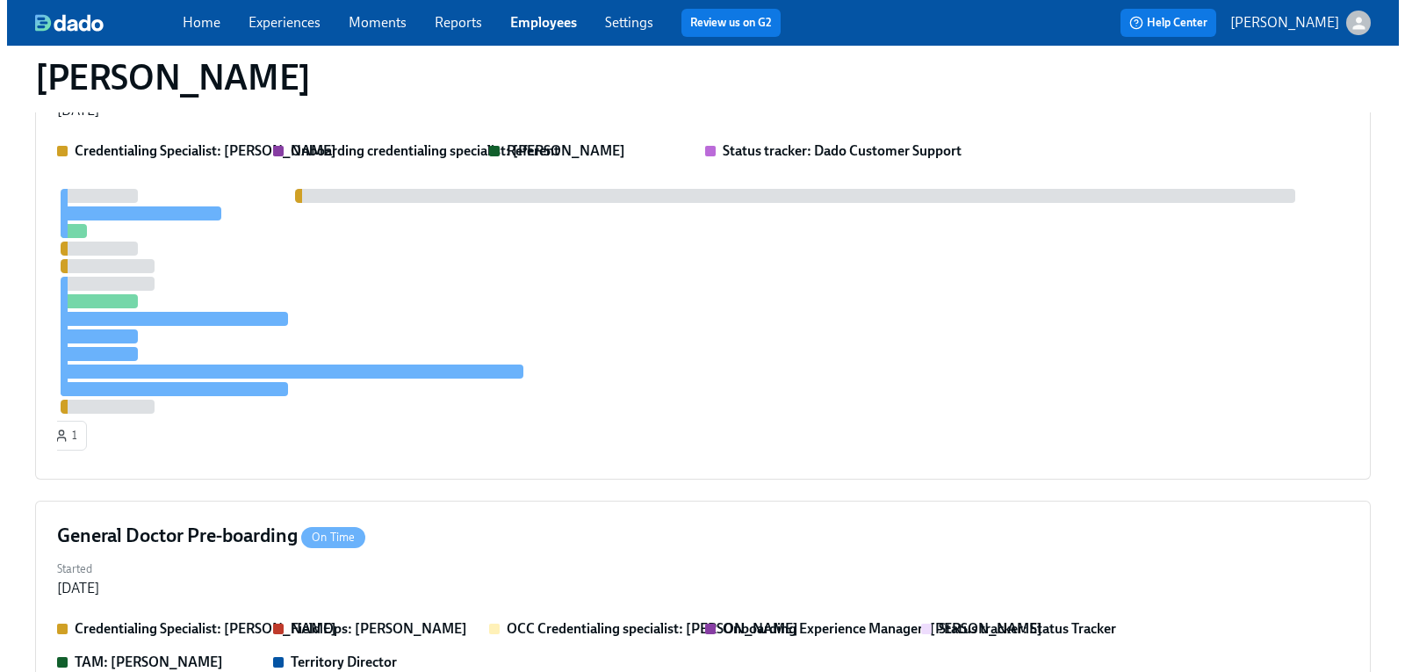
scroll to position [527, 0]
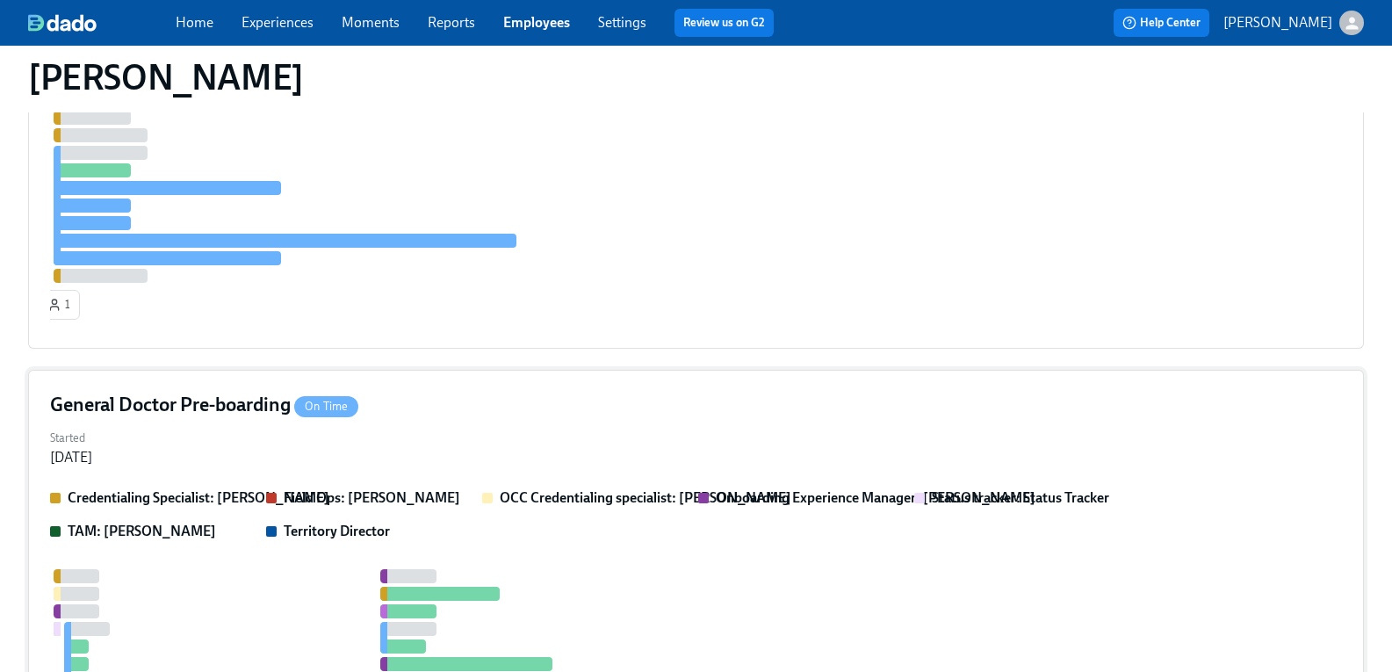
click at [243, 392] on h4 "General Doctor Pre-boarding On Time" at bounding box center [204, 405] width 308 height 26
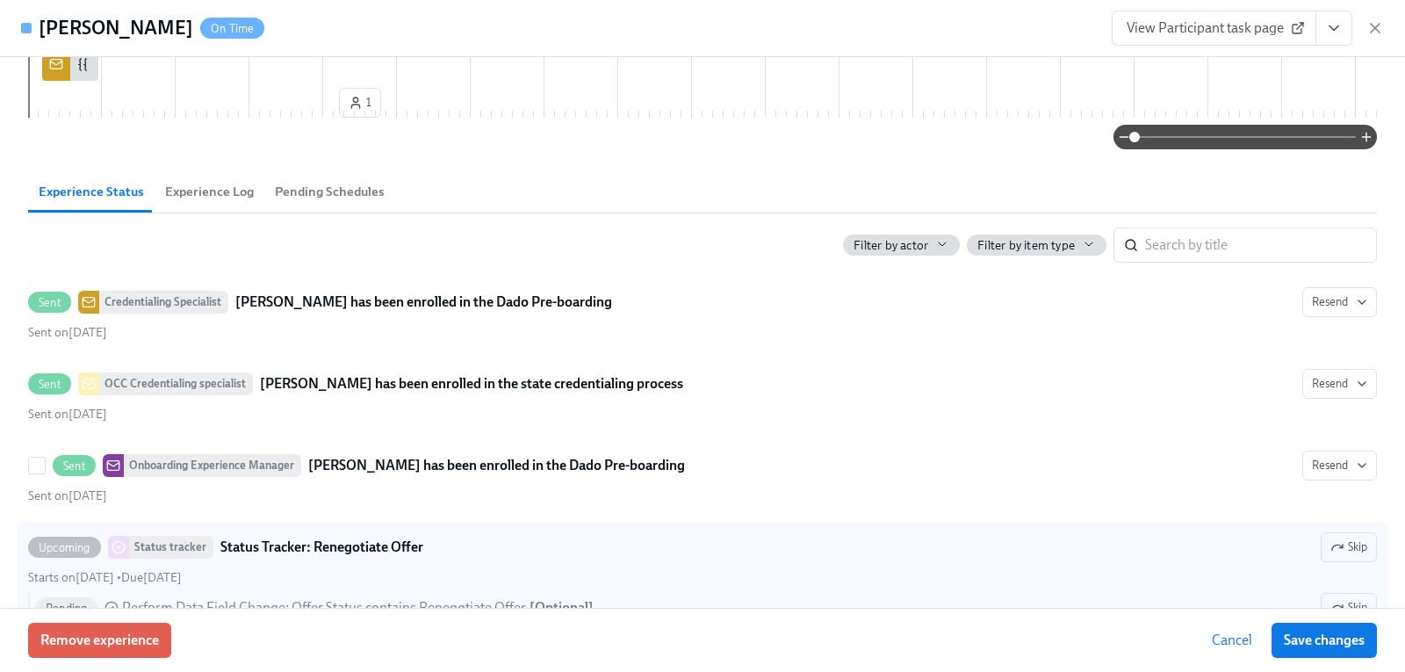
scroll to position [1493, 0]
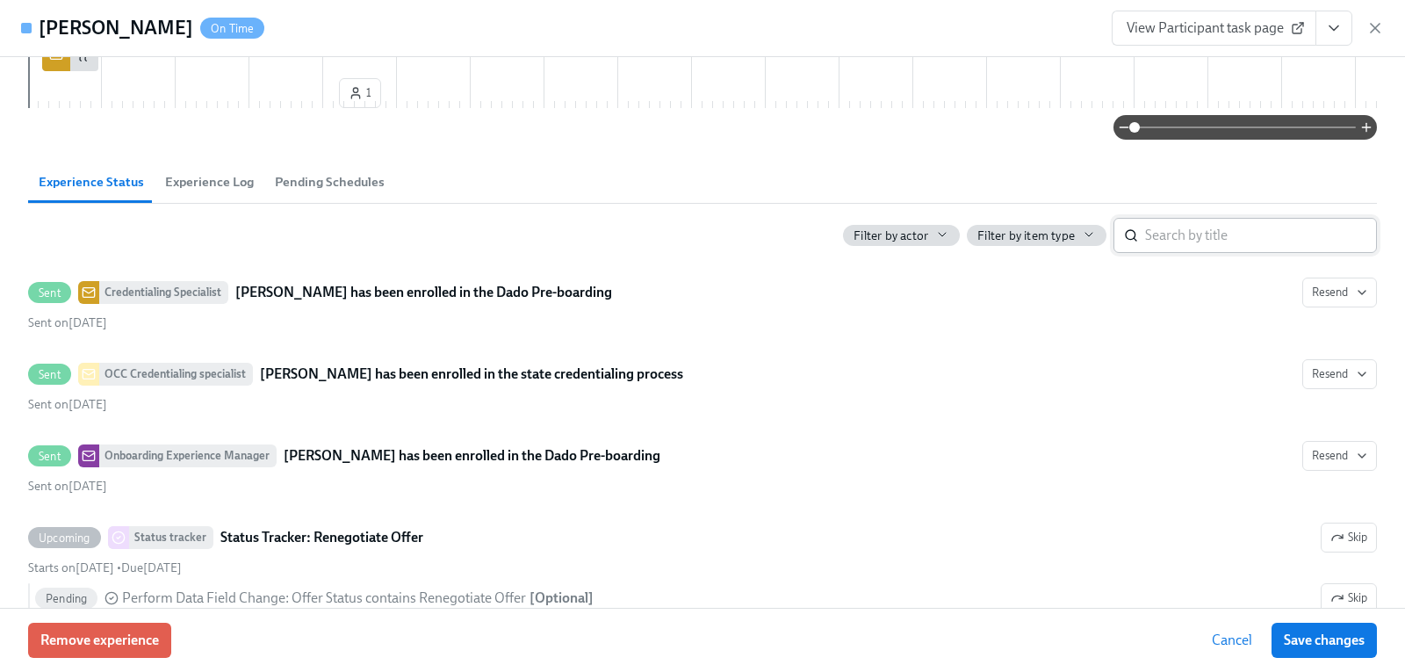
click at [1201, 253] on input "search" at bounding box center [1261, 235] width 232 height 35
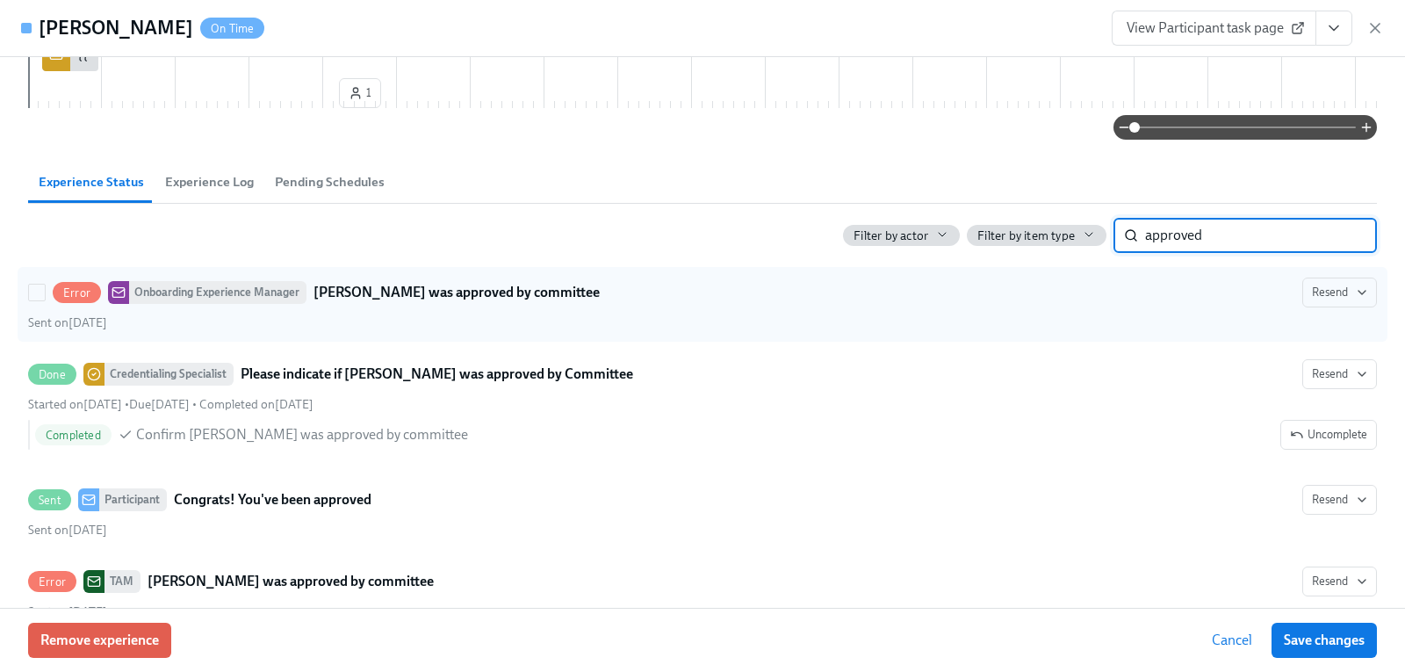
type input "approved"
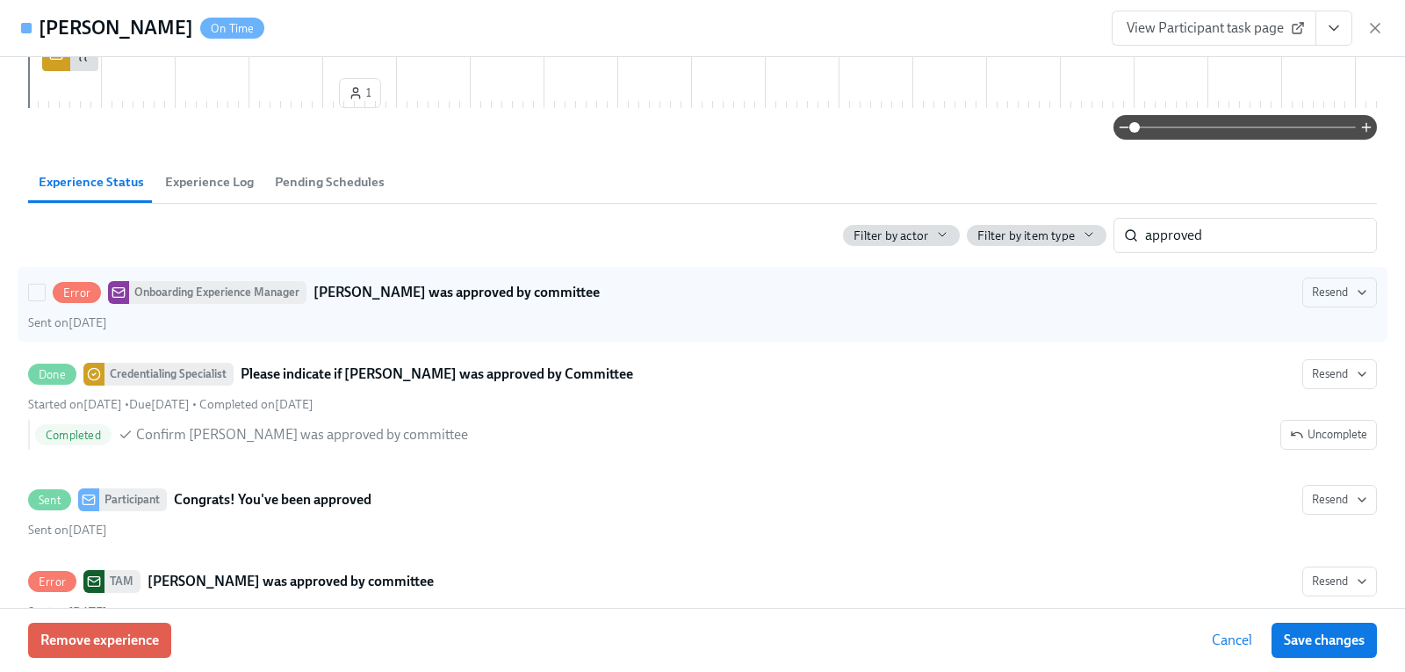
click at [317, 331] on div "Sent on September 11th" at bounding box center [702, 322] width 1349 height 17
click at [45, 300] on input "Error Onboarding Experience Manager Michelle Lee was approved by committee Rese…" at bounding box center [37, 293] width 16 height 16
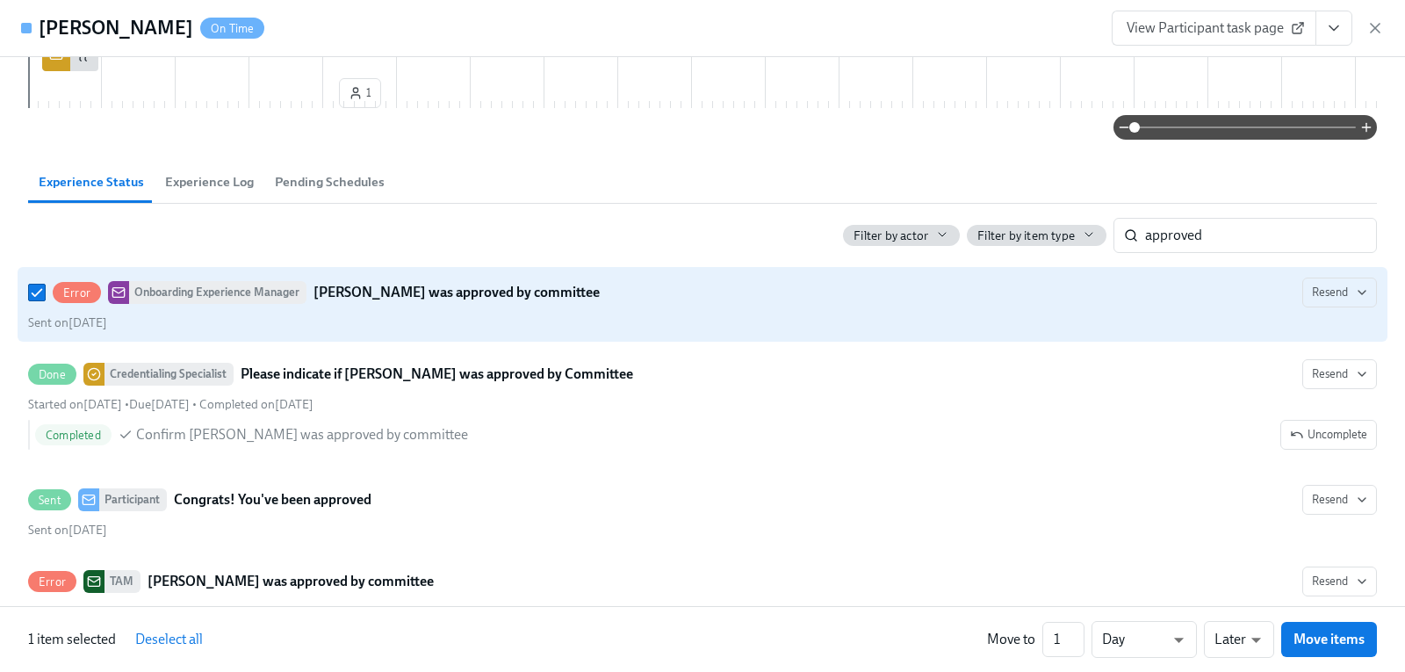
click at [71, 299] on span "Error" at bounding box center [77, 292] width 48 height 13
click at [45, 300] on input "Error Onboarding Experience Manager Michelle Lee was approved by committee Rese…" at bounding box center [37, 293] width 16 height 16
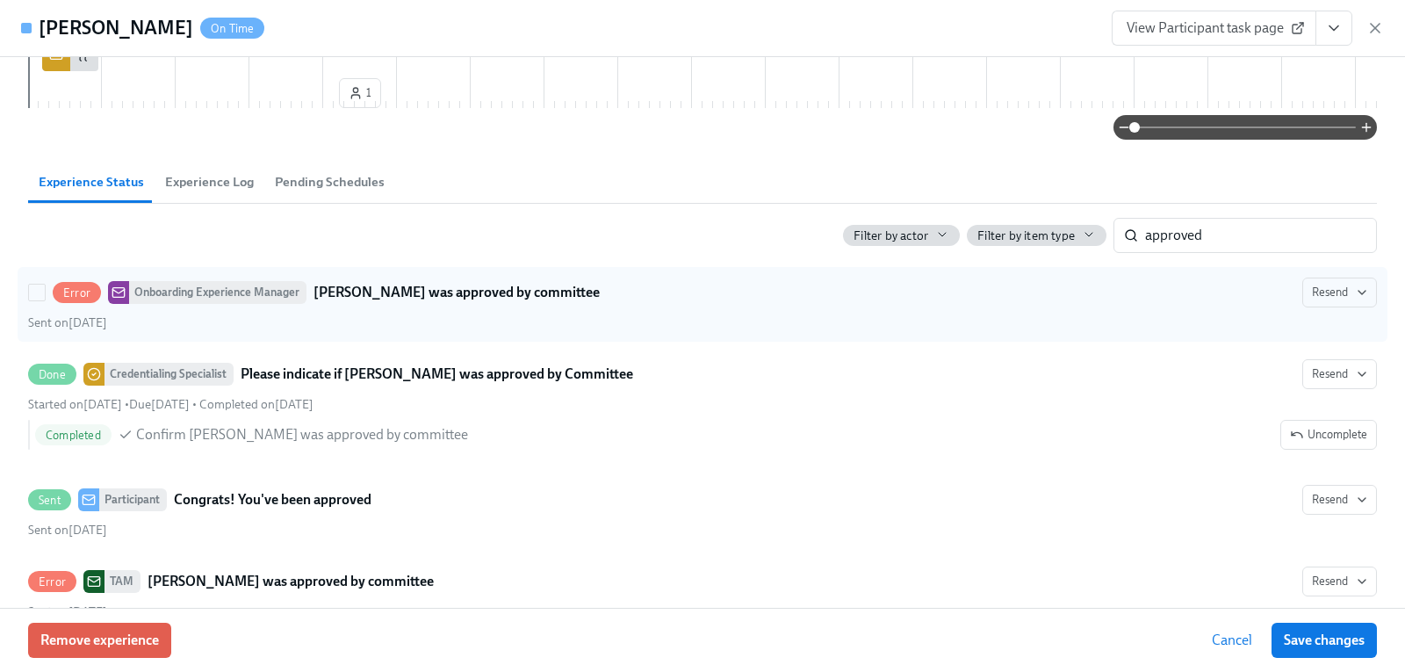
click at [47, 301] on div at bounding box center [40, 293] width 25 height 18
click at [45, 300] on input "Error Onboarding Experience Manager Michelle Lee was approved by committee Rese…" at bounding box center [37, 293] width 16 height 16
checkbox input "true"
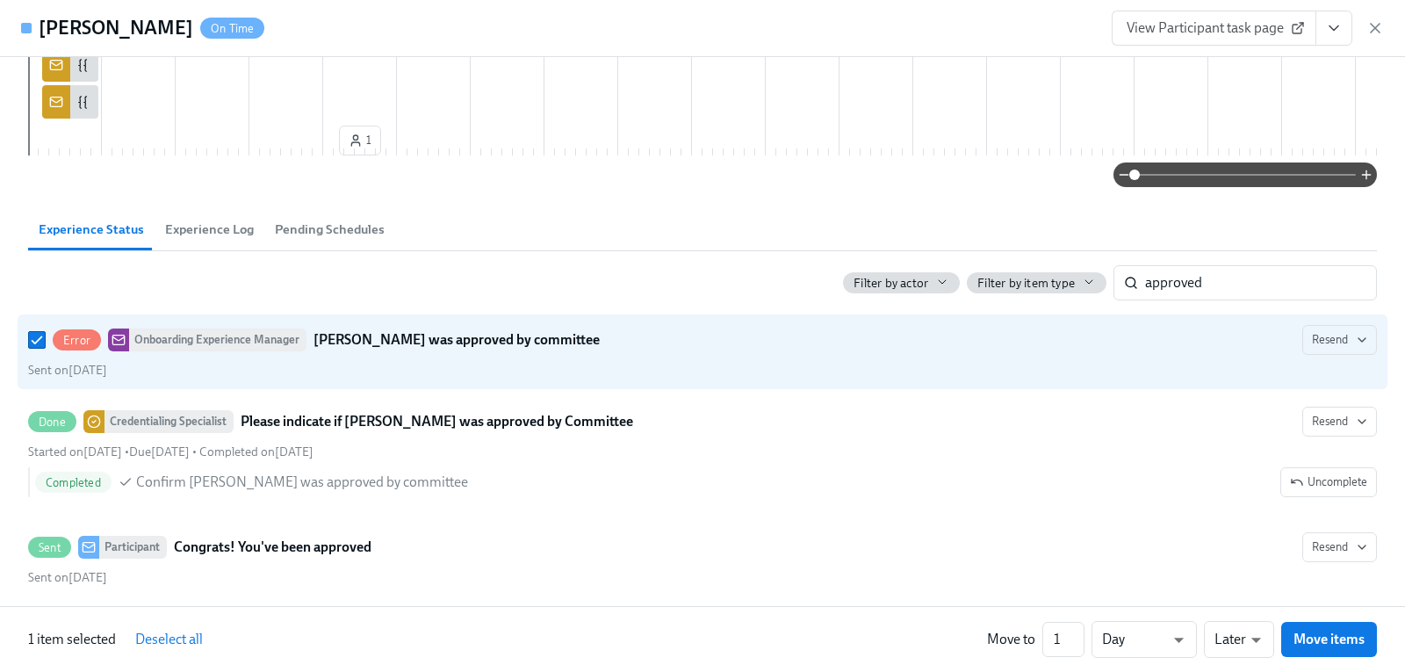
scroll to position [1405, 0]
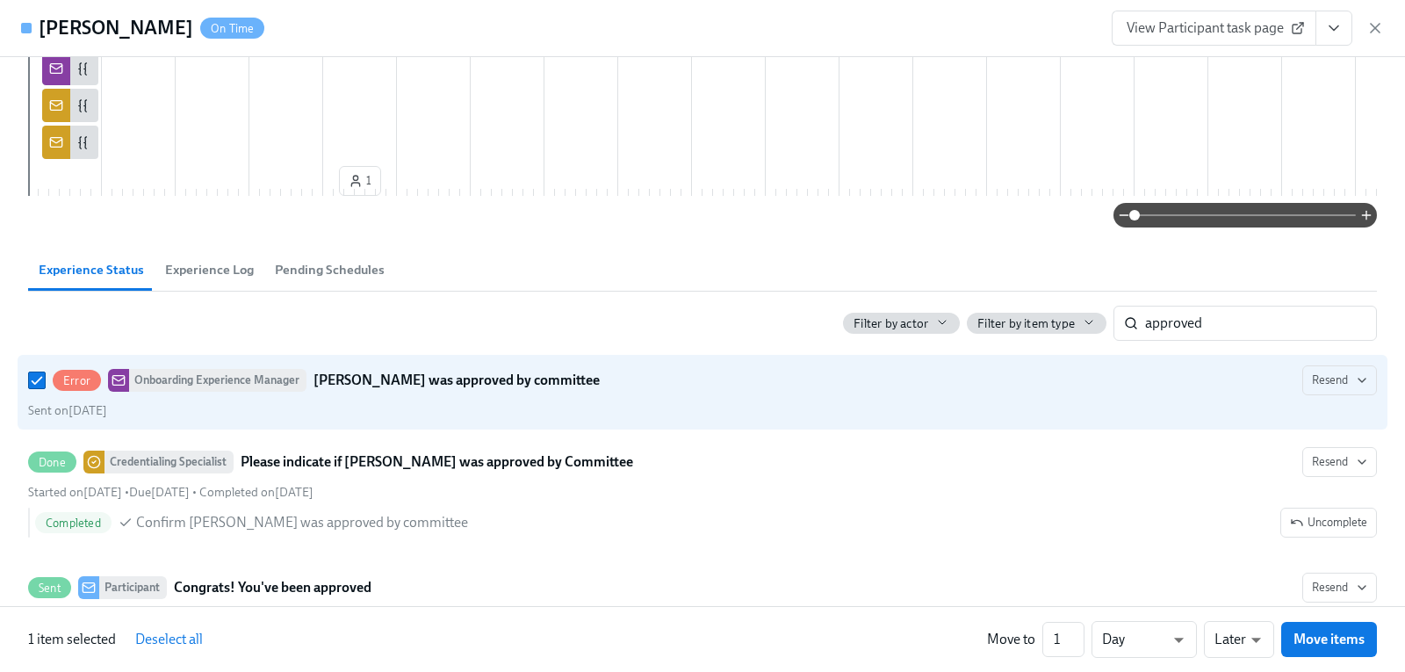
click at [236, 280] on span "Experience Log" at bounding box center [209, 270] width 89 height 20
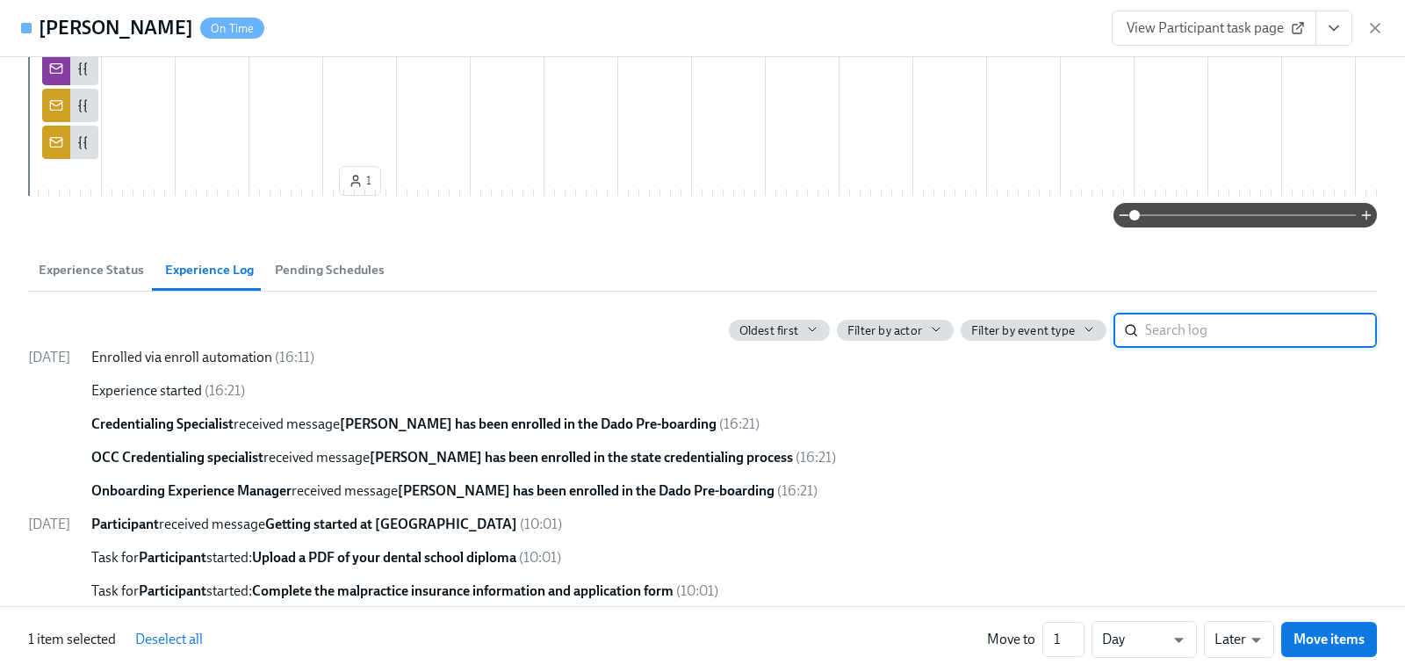
click at [1152, 348] on input "search" at bounding box center [1261, 330] width 232 height 35
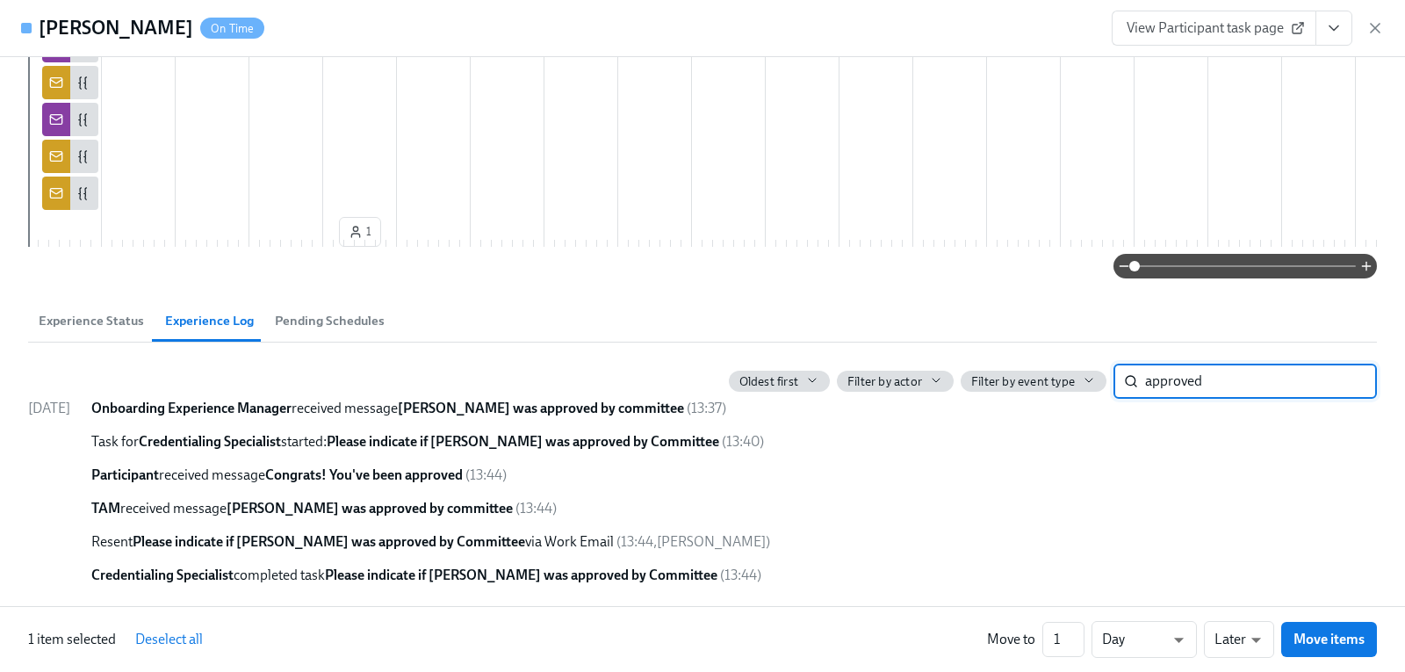
type input "approved"
click at [98, 325] on span "Experience Status" at bounding box center [91, 321] width 105 height 20
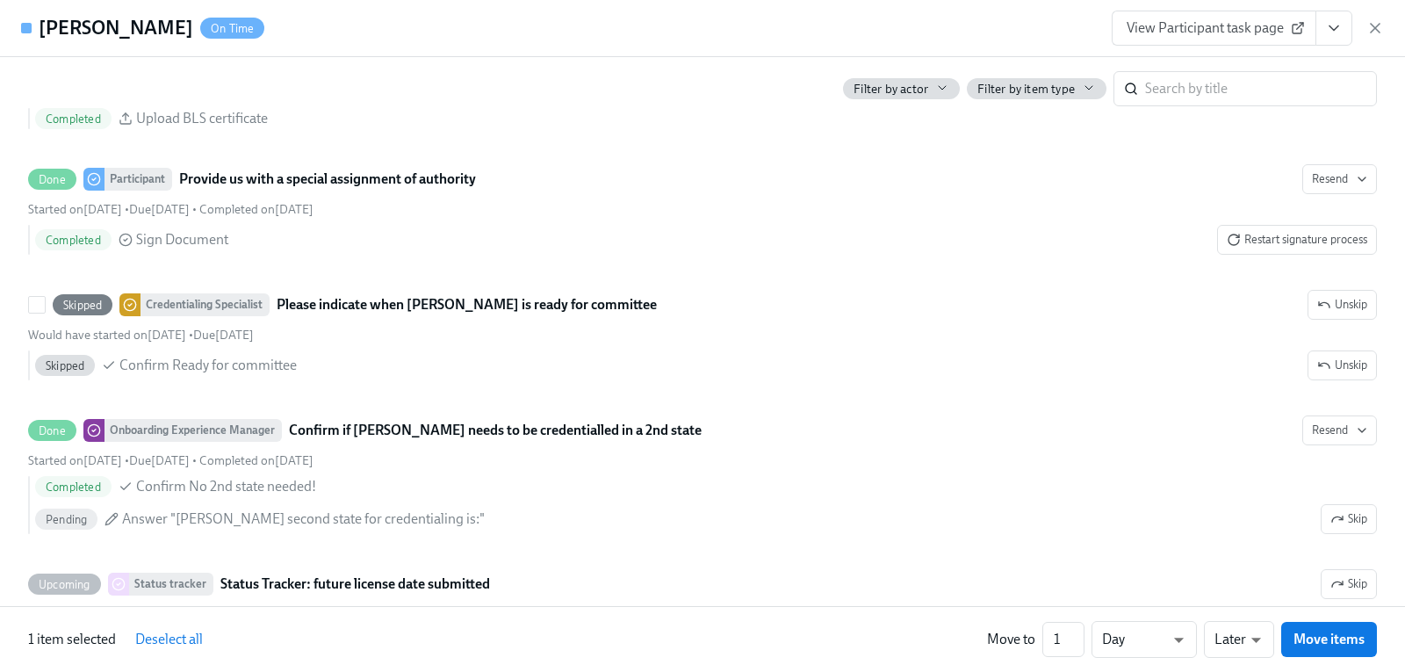
scroll to position [4366, 0]
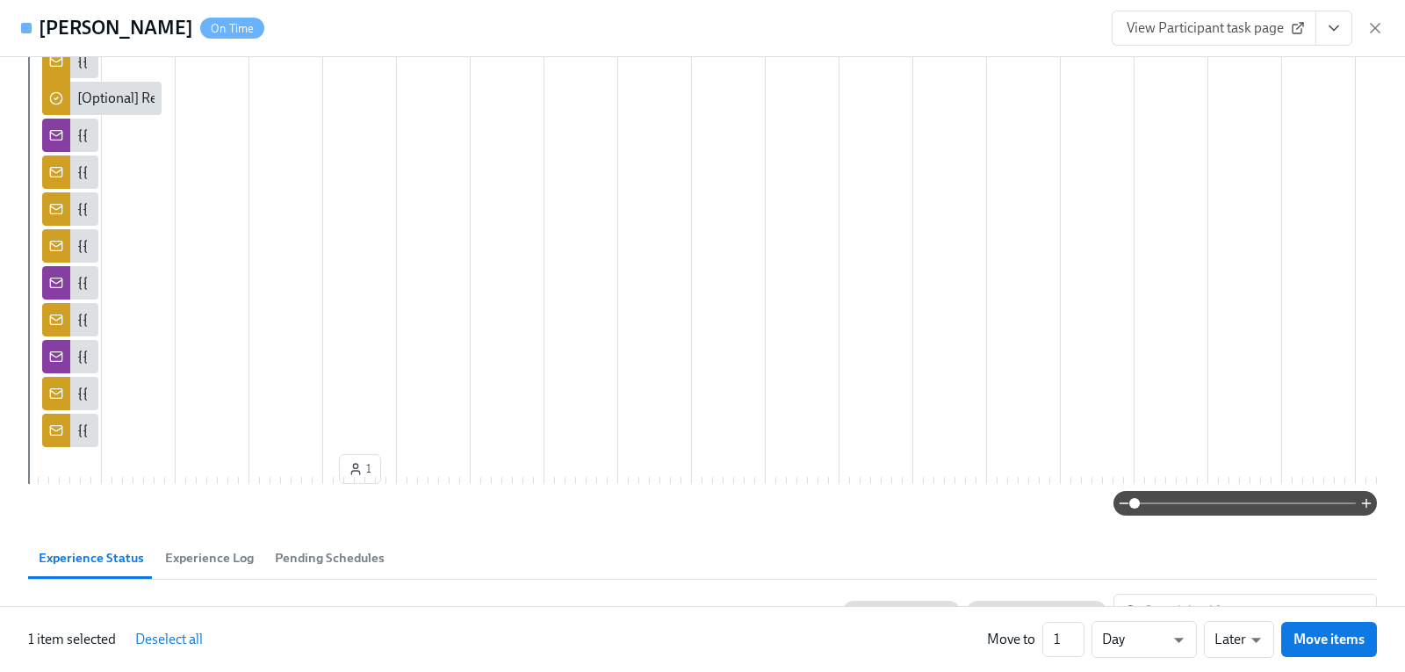
click at [190, 568] on span "Experience Log" at bounding box center [209, 558] width 89 height 20
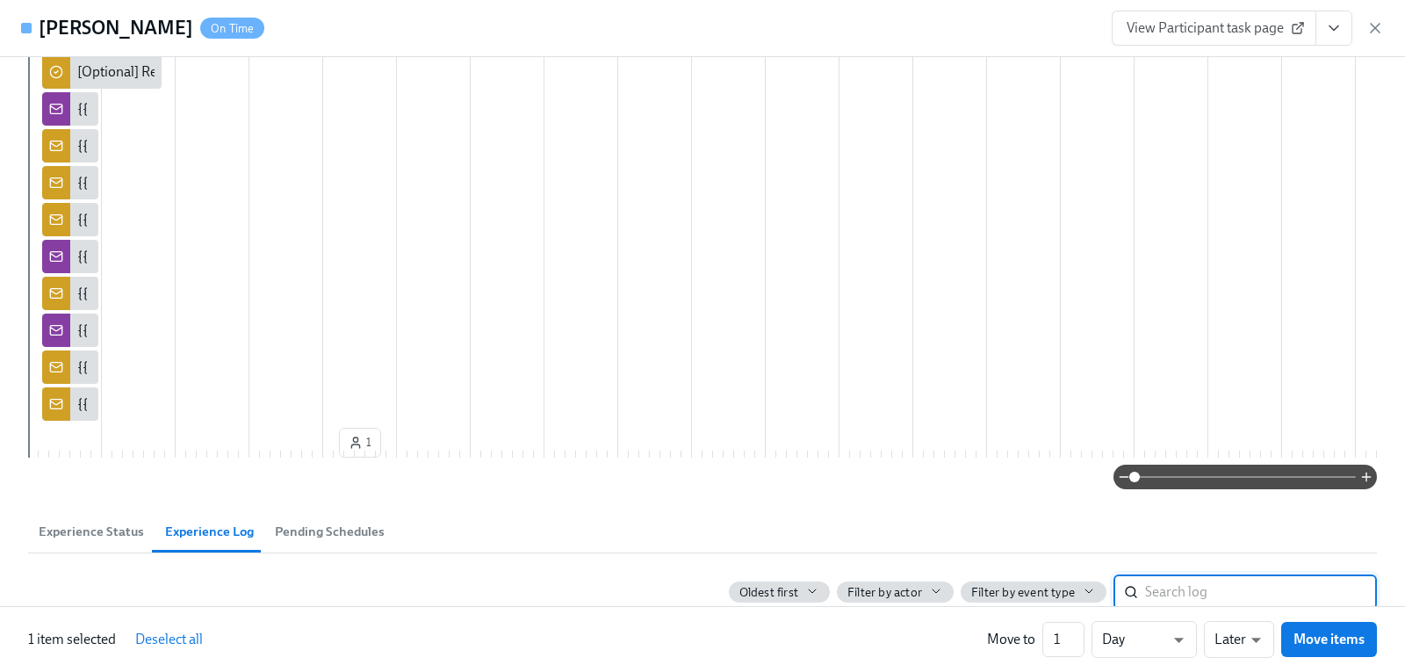
scroll to position [1343, 0]
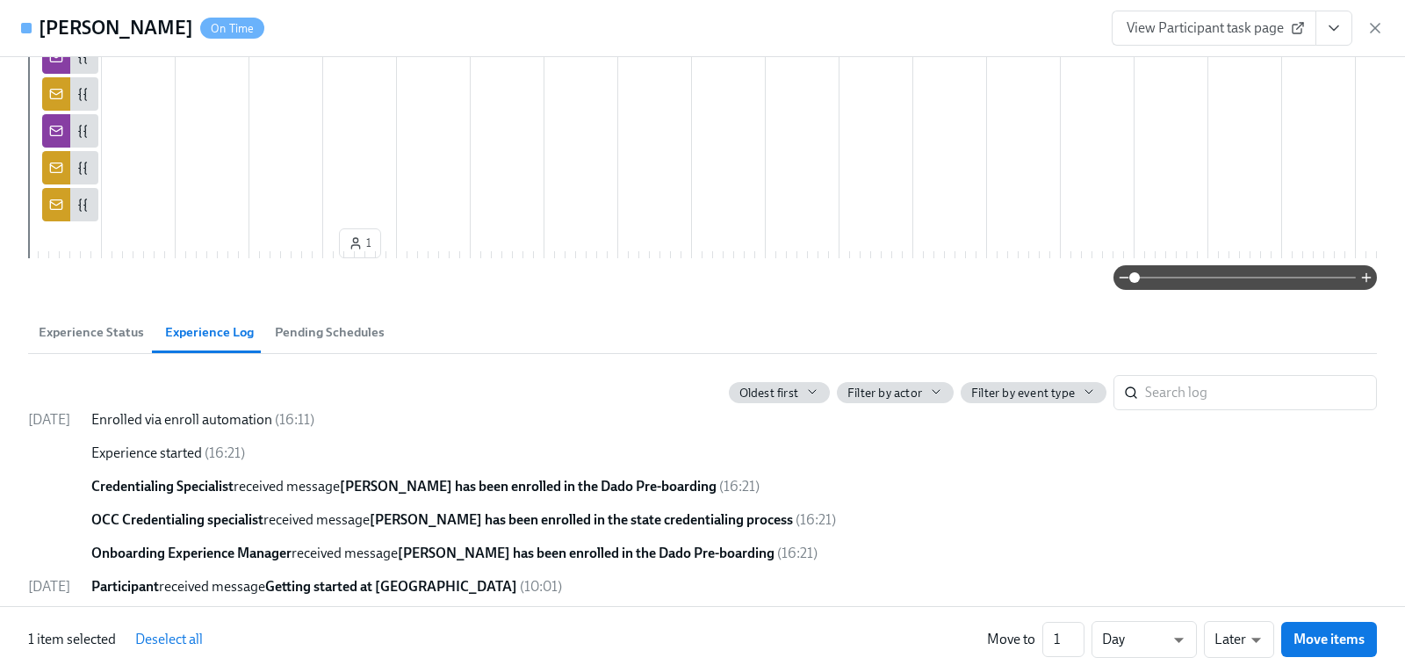
click at [100, 342] on span "Experience Status" at bounding box center [91, 332] width 105 height 20
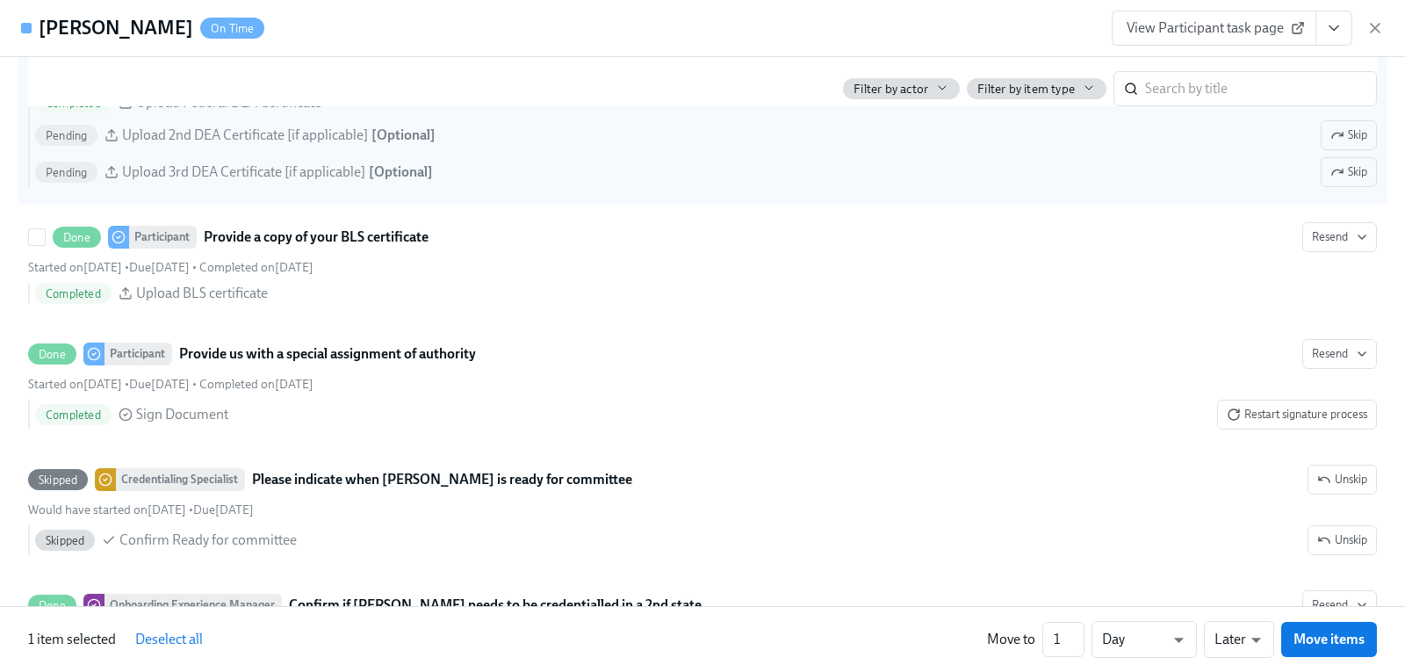
scroll to position [4065, 0]
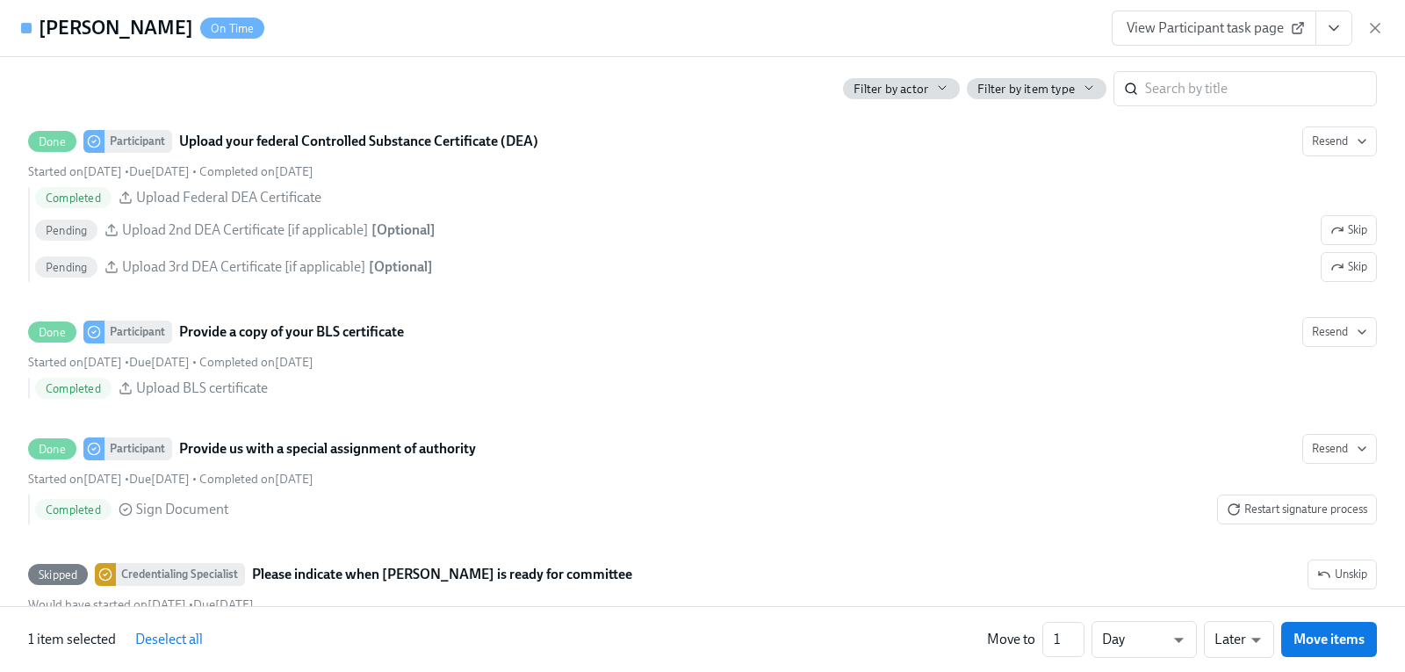
click at [1341, 23] on icon "View task page" at bounding box center [1334, 28] width 18 height 18
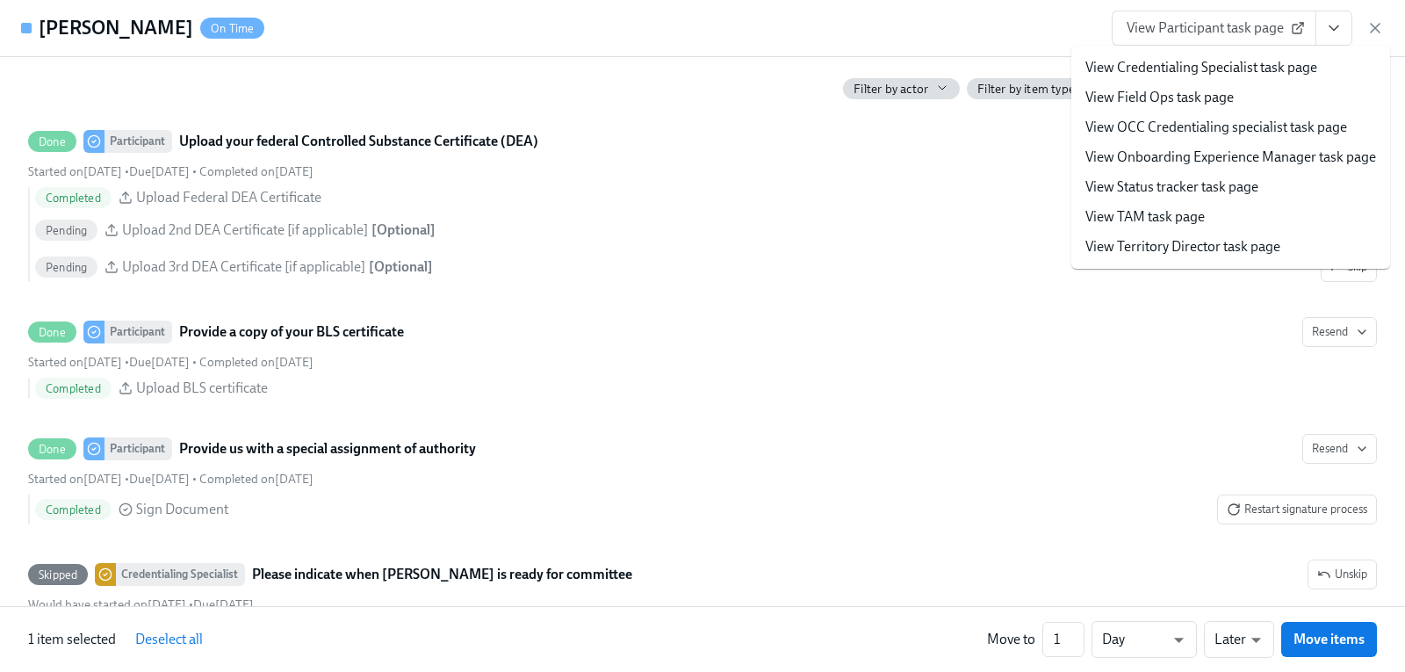
click at [1271, 66] on link "View Credentialing Specialist task page" at bounding box center [1201, 67] width 232 height 19
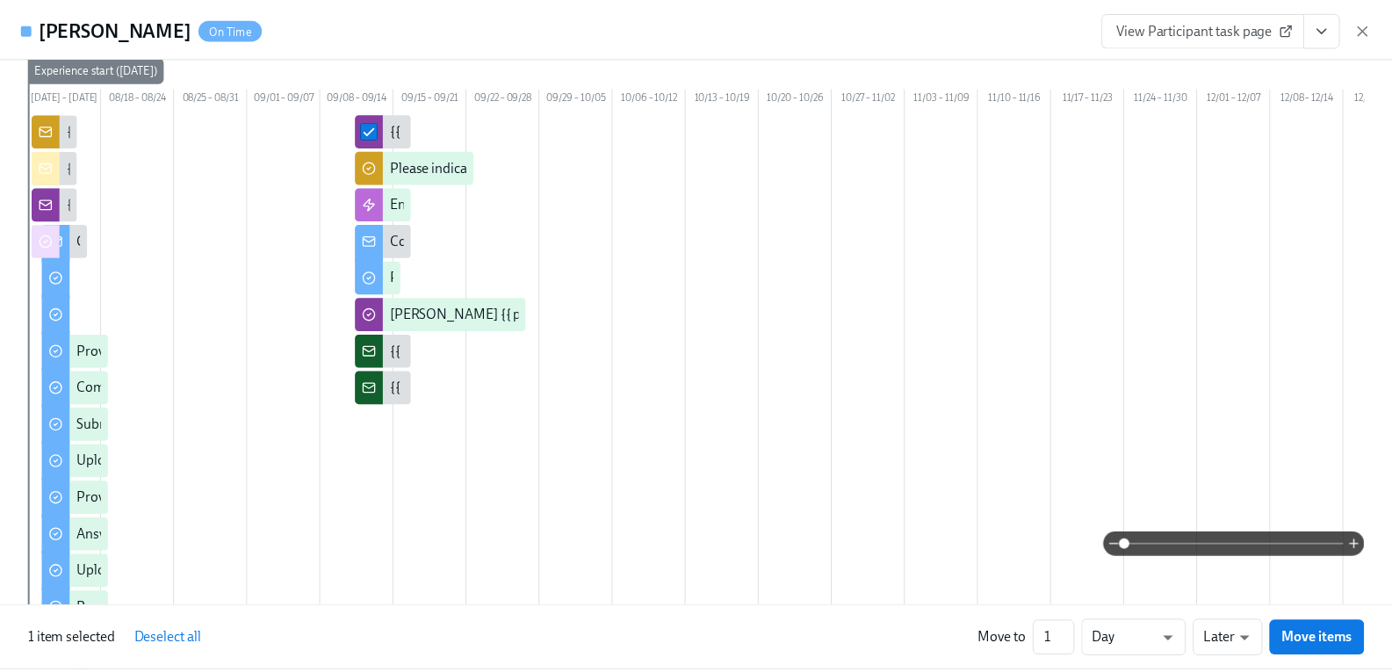
scroll to position [0, 0]
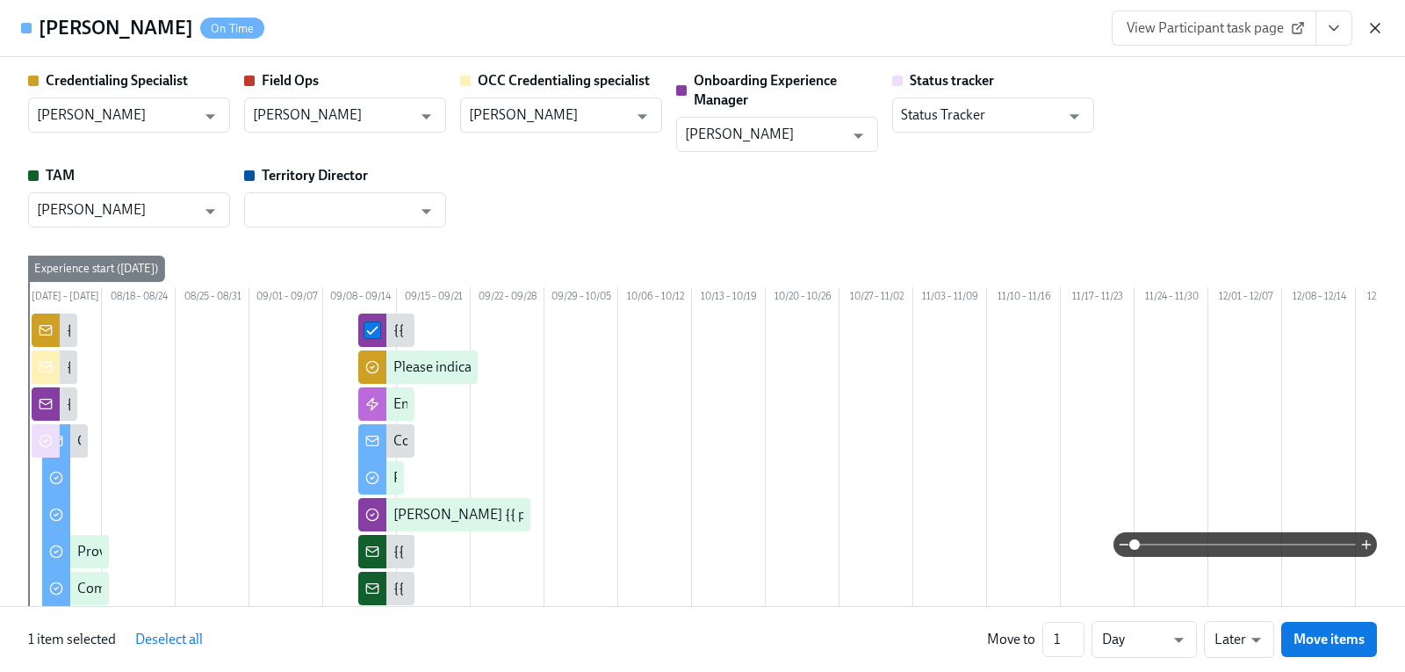
click at [1377, 29] on icon "button" at bounding box center [1375, 28] width 9 height 9
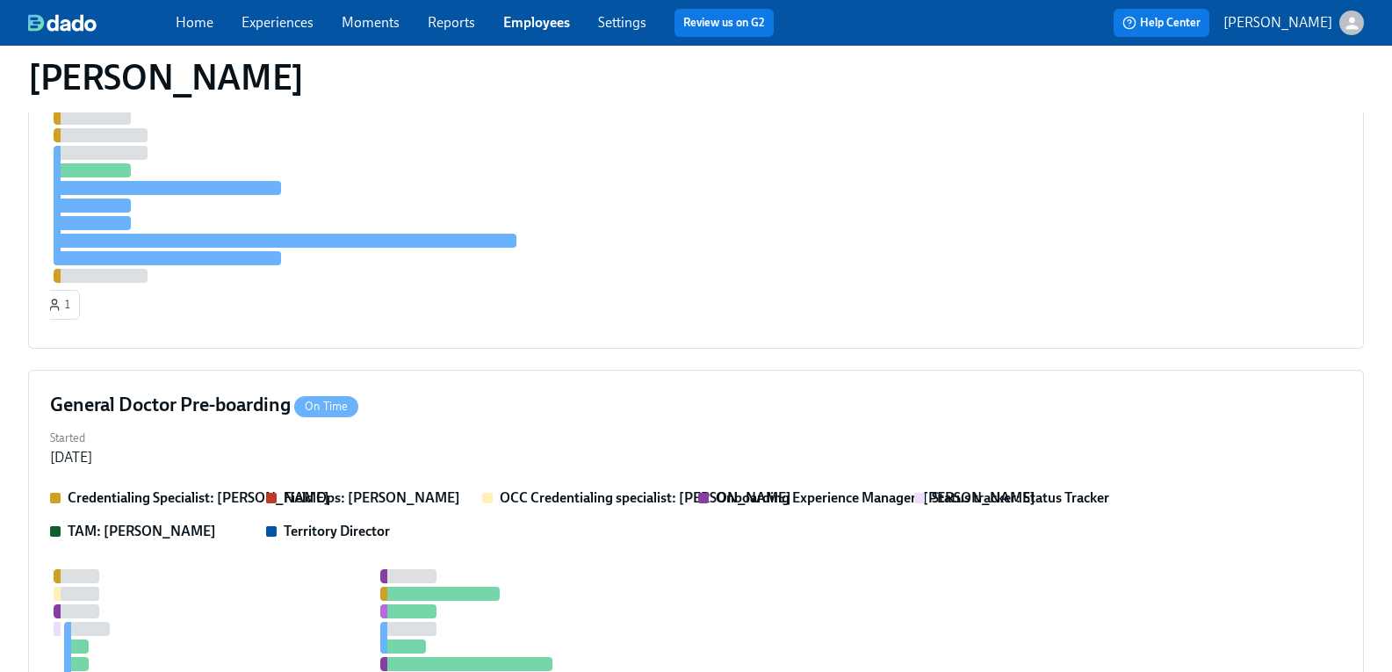
click at [305, 18] on link "Experiences" at bounding box center [278, 22] width 72 height 17
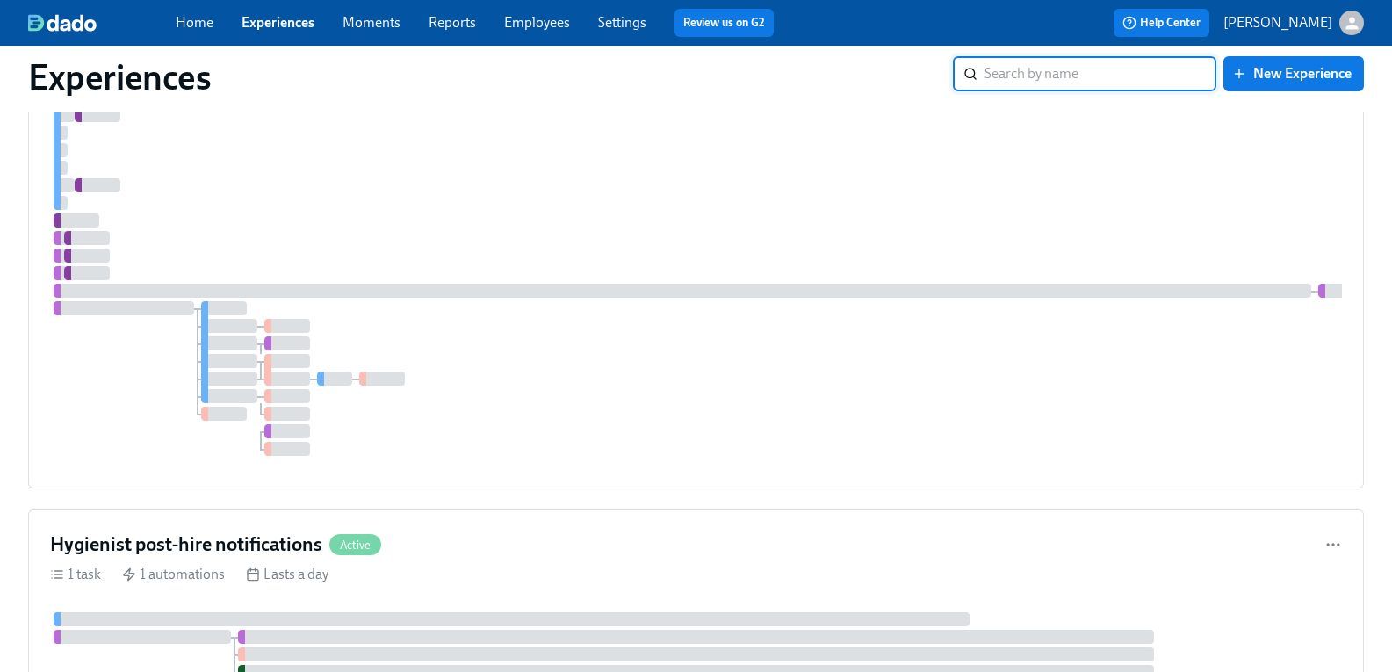
scroll to position [2810, 0]
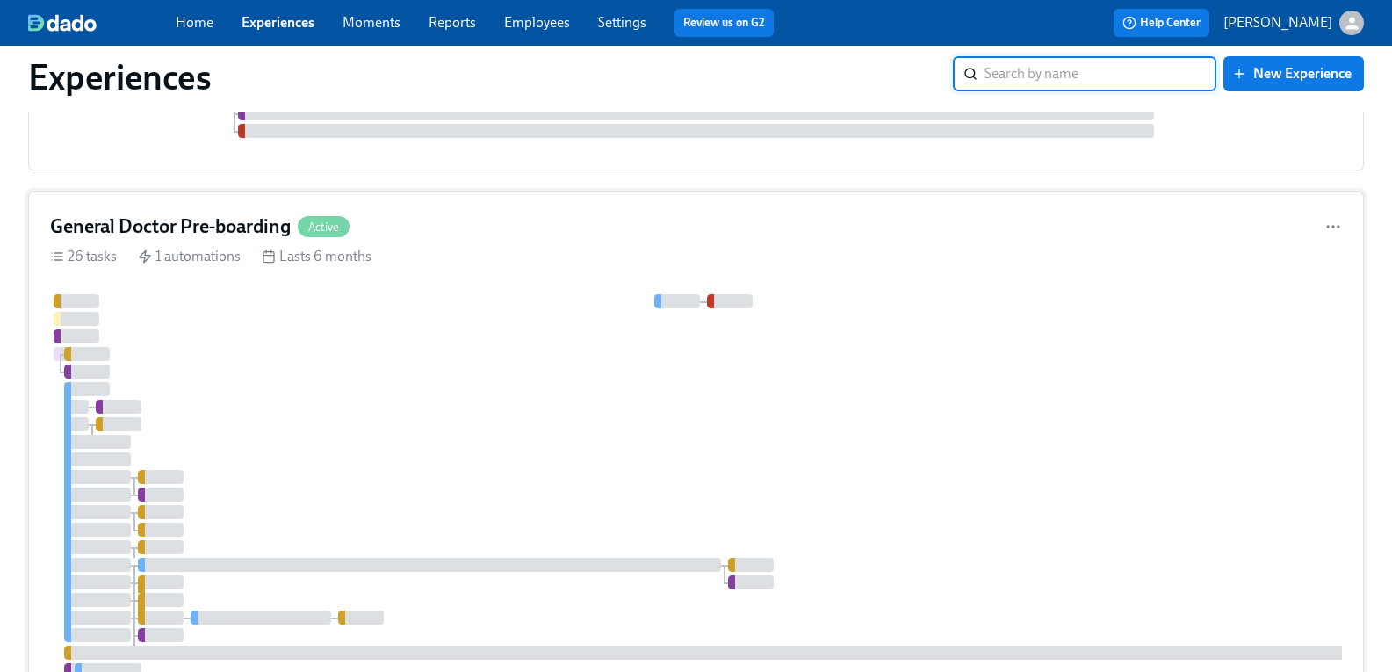
click at [253, 240] on h4 "General Doctor Pre-boarding" at bounding box center [170, 226] width 241 height 26
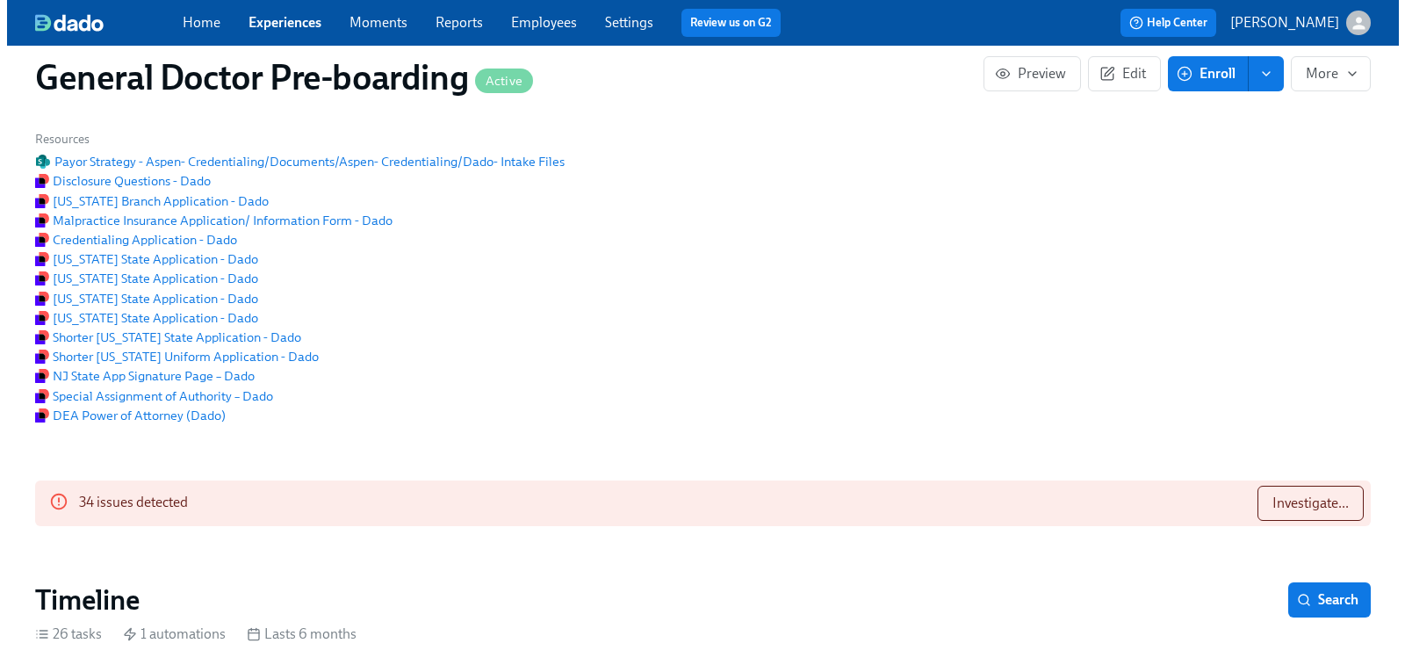
scroll to position [0, 40027]
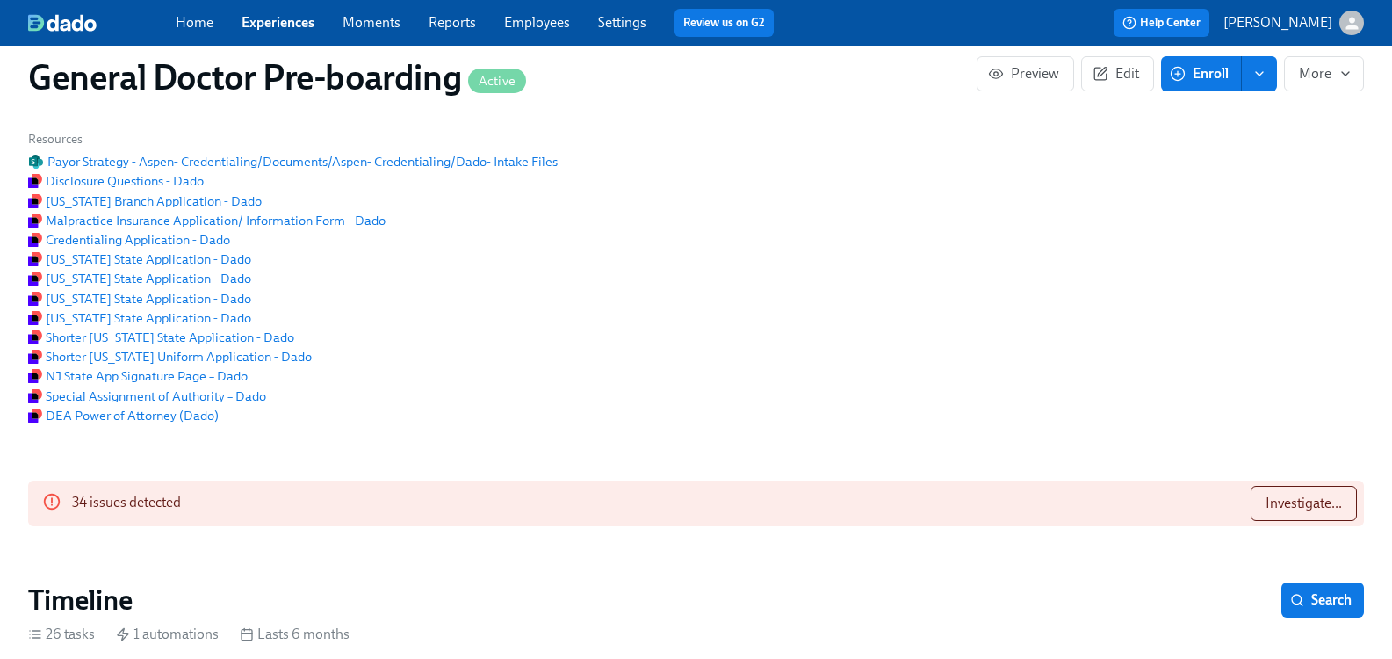
click at [1281, 356] on div "Public Name Onboarding to Aspen Dental Notification Sender Name Aspen Dental On…" at bounding box center [696, 247] width 1357 height 375
click at [1276, 508] on button "Investigate..." at bounding box center [1304, 503] width 106 height 35
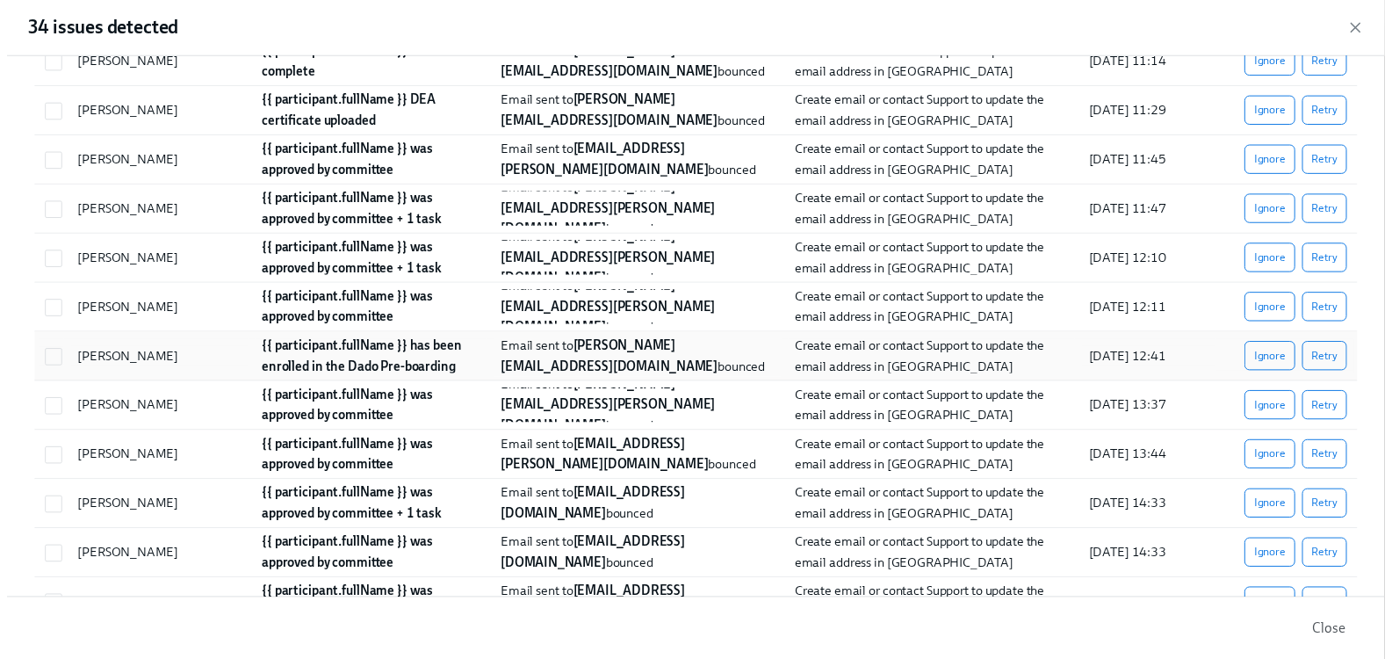
scroll to position [1142, 0]
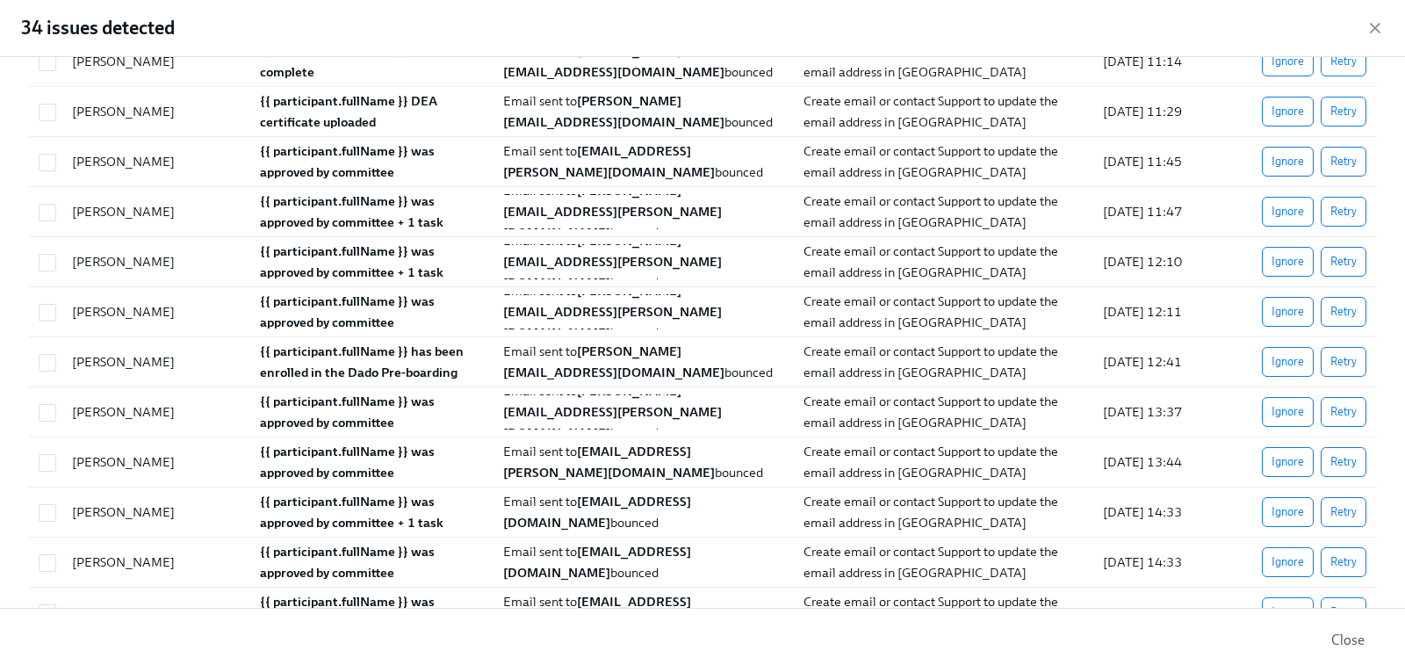
click at [1391, 32] on div "34 issues detected" at bounding box center [702, 28] width 1405 height 57
click at [1372, 25] on icon "button" at bounding box center [1375, 28] width 9 height 9
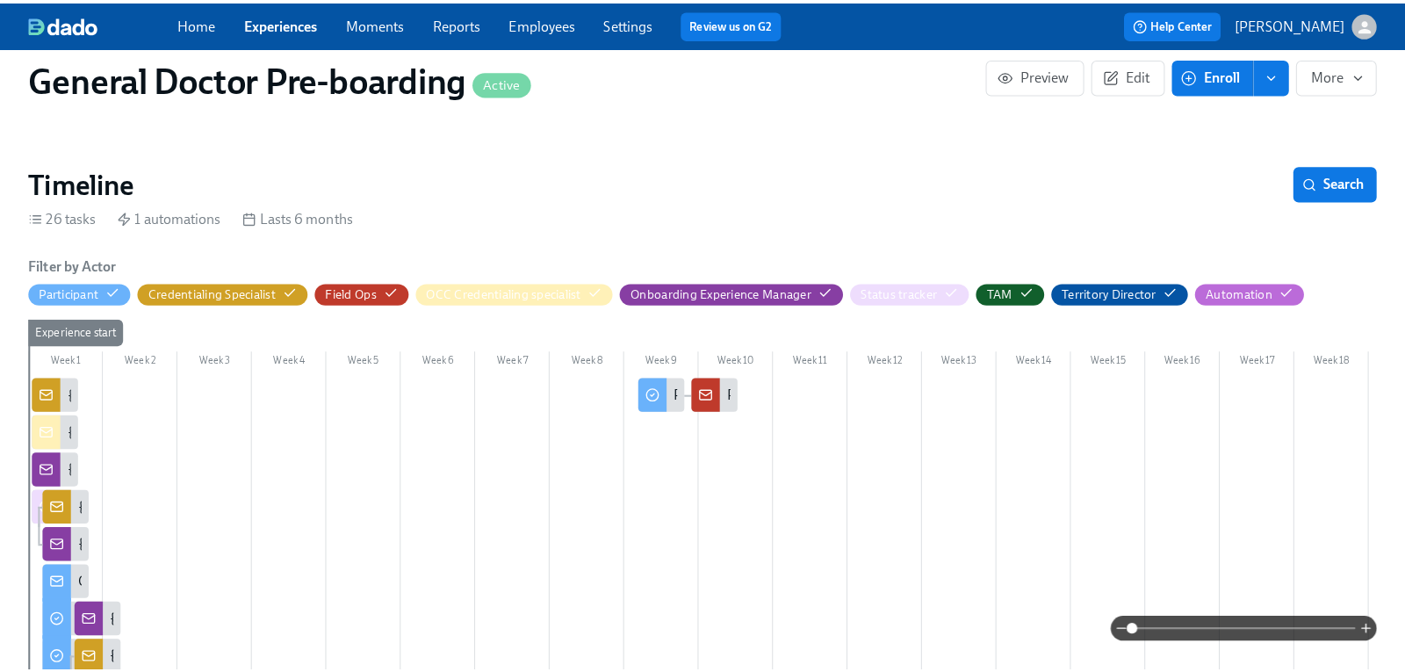
scroll to position [351, 0]
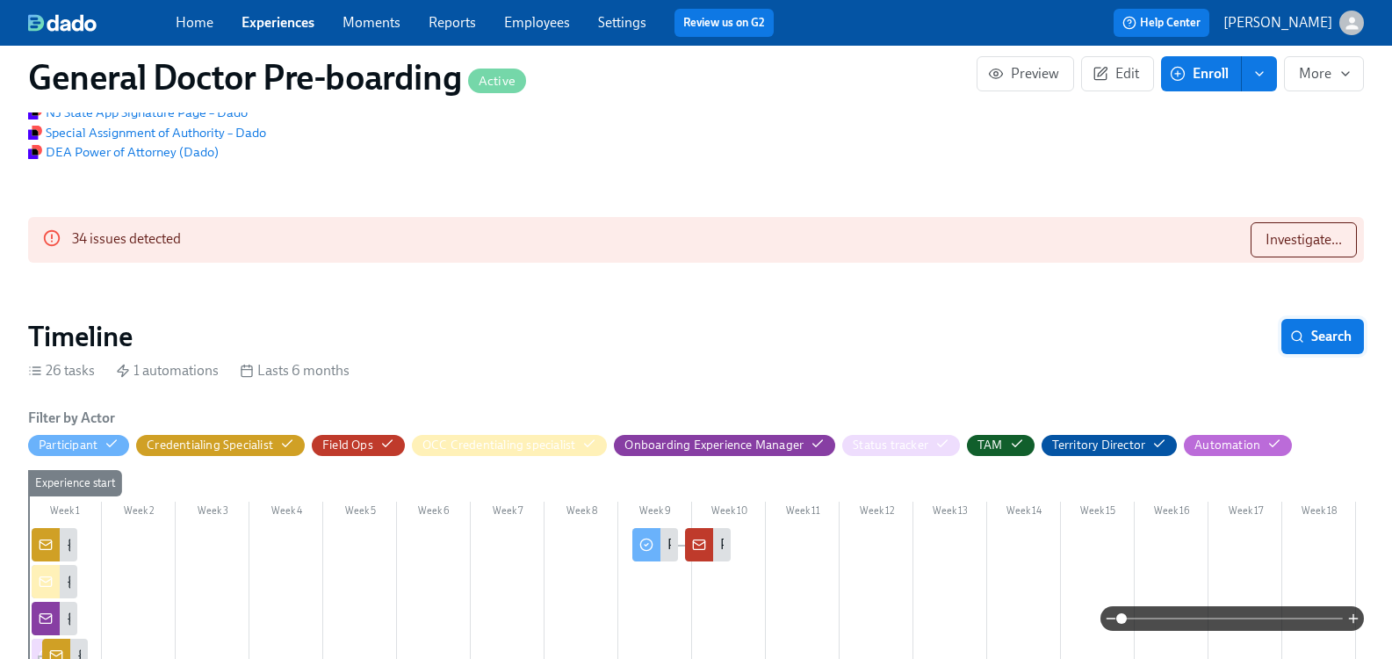
click at [1305, 345] on span "Search" at bounding box center [1323, 337] width 58 height 18
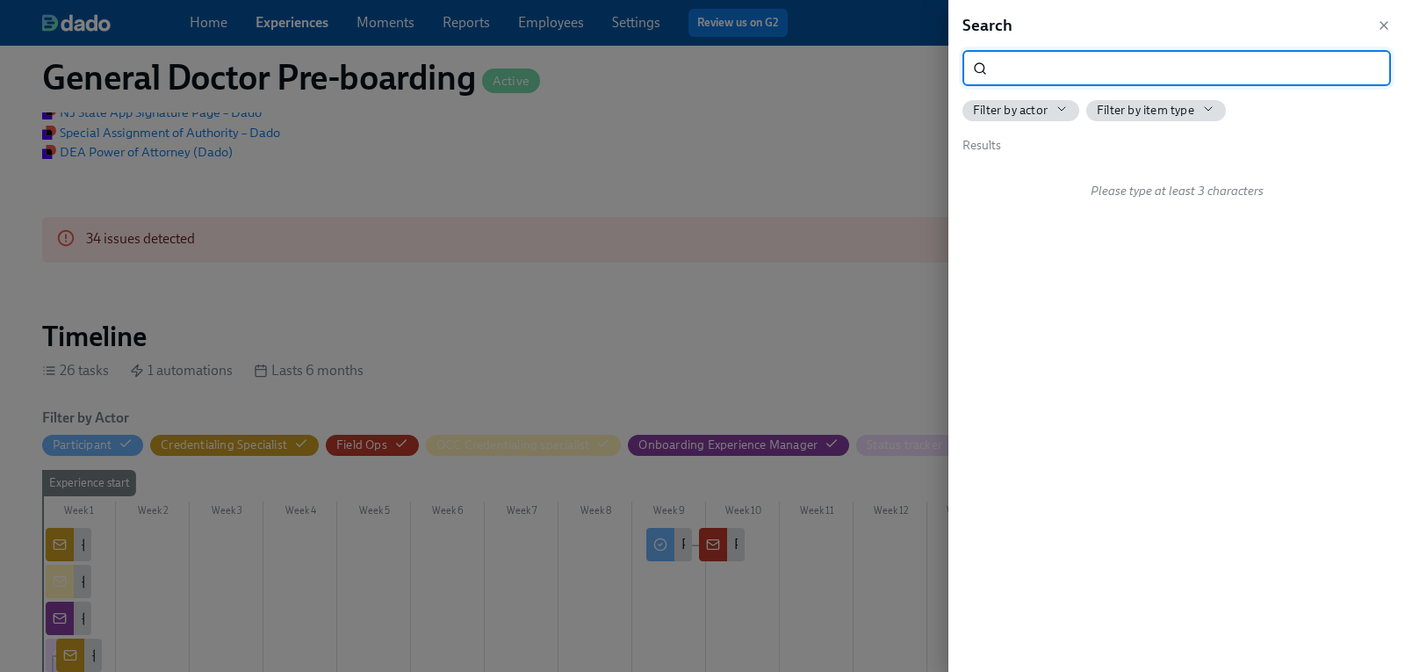
click at [1038, 64] on input "search" at bounding box center [1192, 68] width 397 height 35
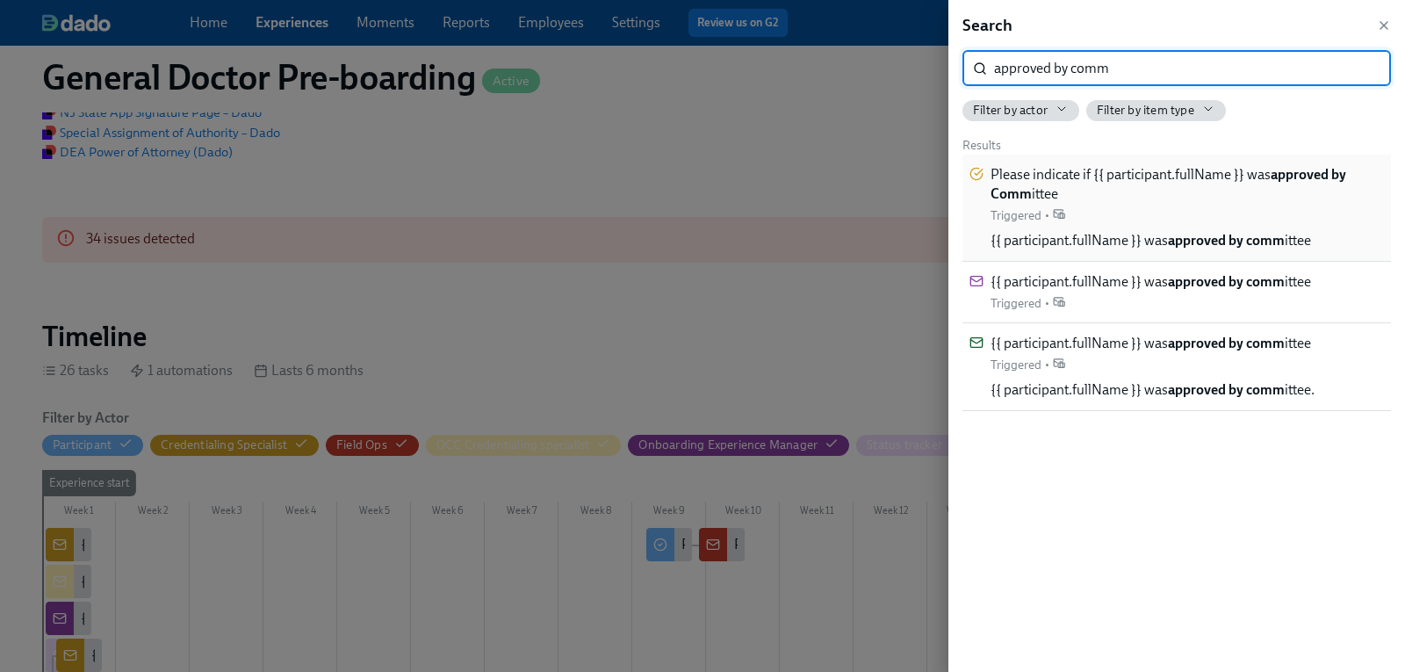
type input "approved by comm"
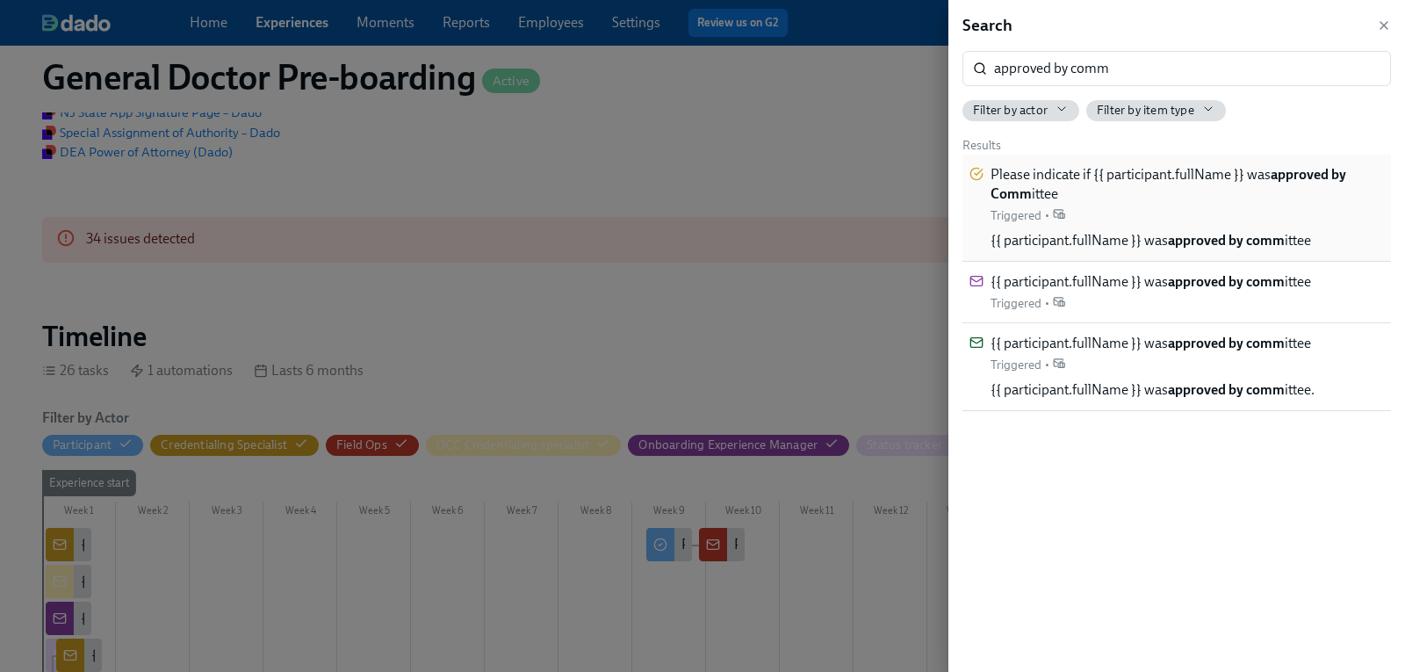
click at [1294, 174] on strong "approved by Comm" at bounding box center [1169, 184] width 356 height 36
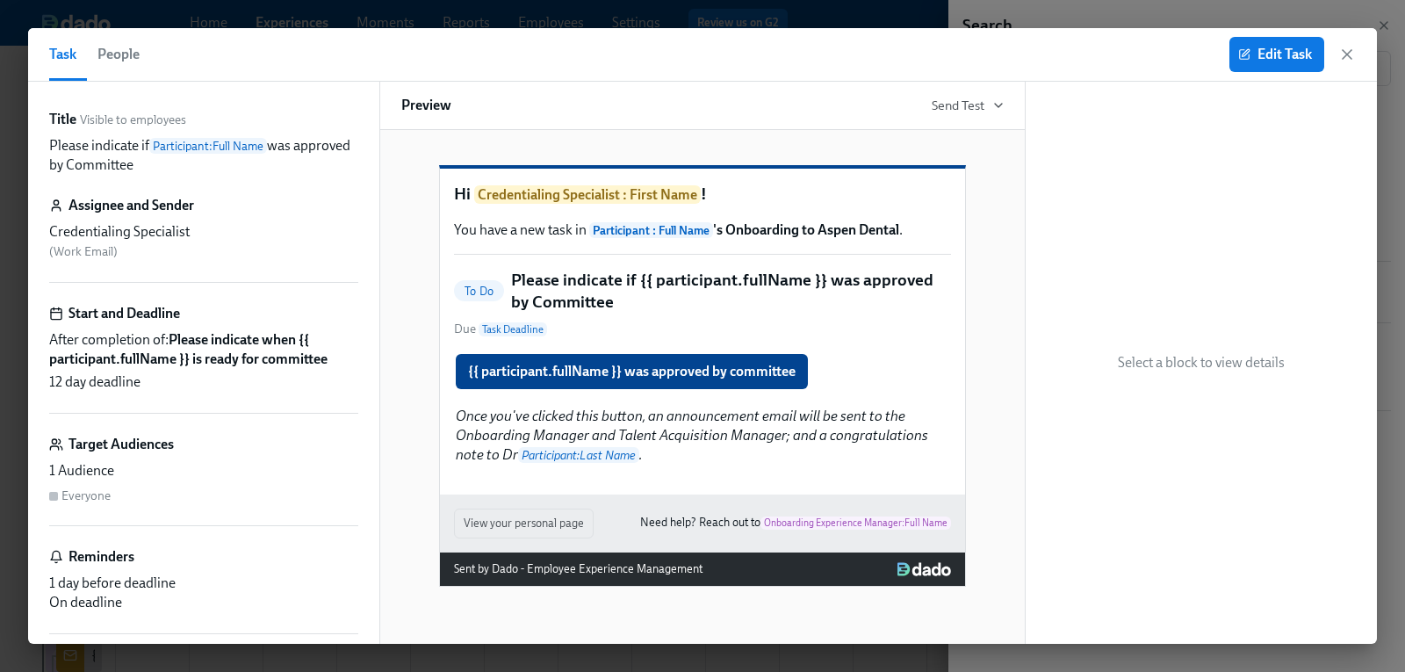
click at [112, 48] on span "People" at bounding box center [118, 54] width 42 height 25
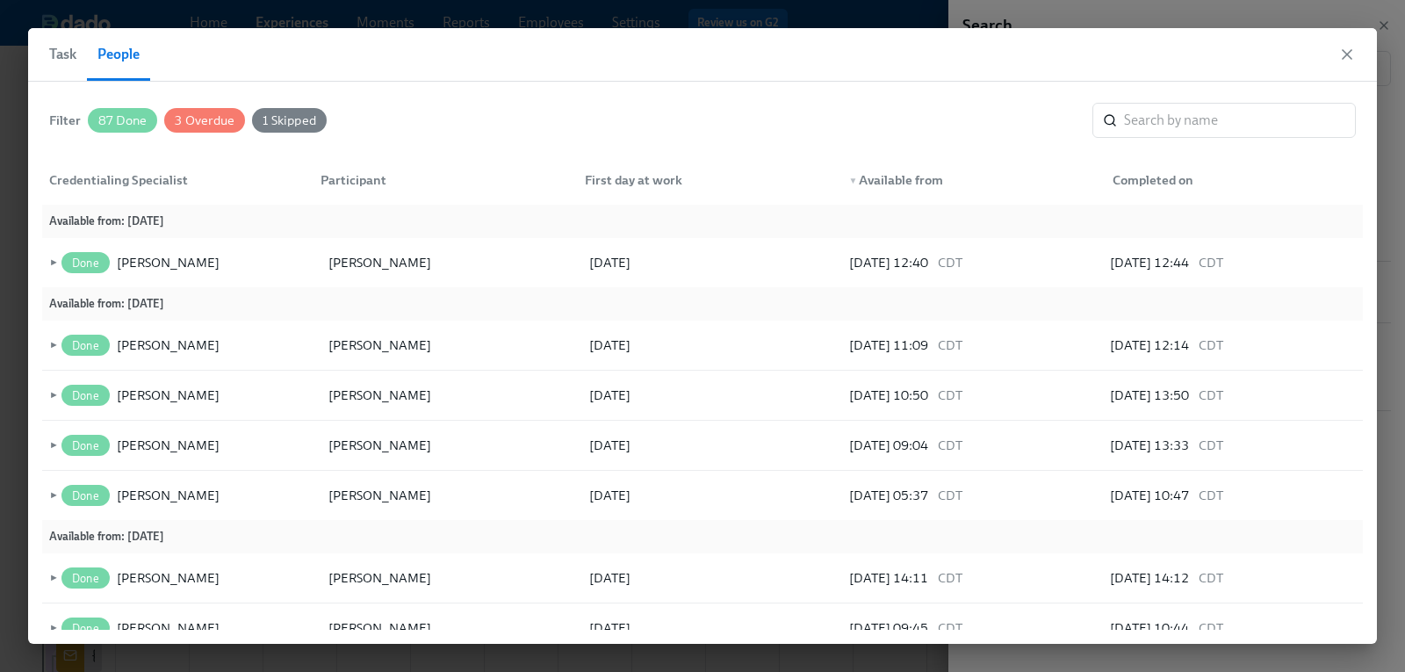
click at [323, 116] on span "1 Skipped" at bounding box center [289, 120] width 75 height 13
click at [286, 124] on span "1 Skipped" at bounding box center [290, 120] width 75 height 13
click at [198, 122] on span "3 Overdue" at bounding box center [204, 120] width 81 height 13
click at [123, 122] on span "87 Done" at bounding box center [122, 120] width 69 height 13
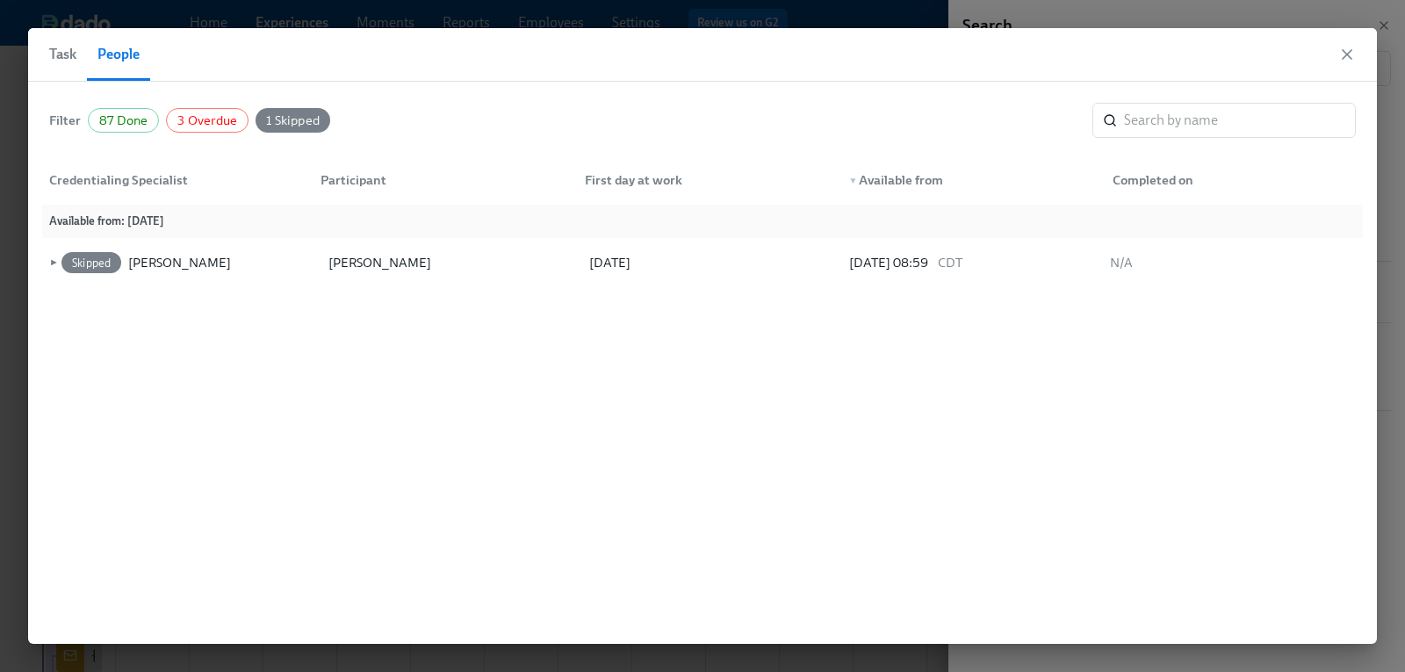
click at [192, 119] on span "3 Overdue" at bounding box center [207, 120] width 81 height 13
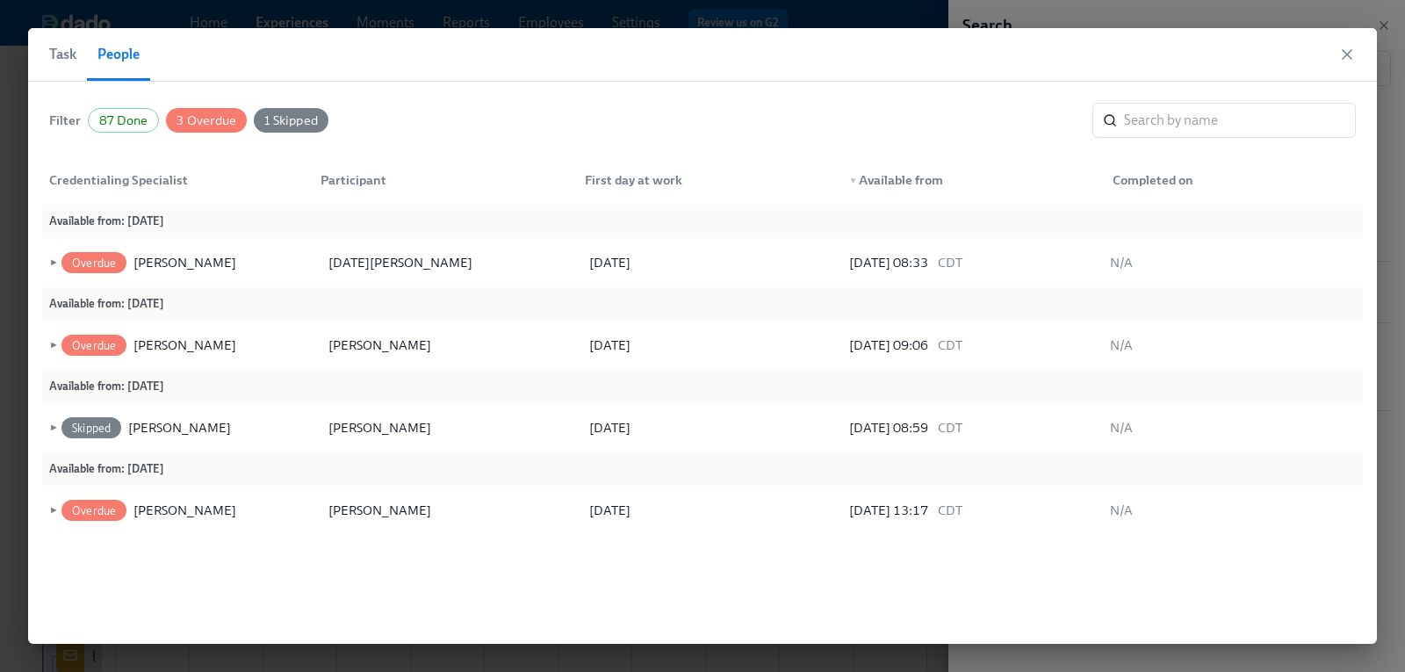
click at [105, 117] on span "87 Done" at bounding box center [123, 120] width 69 height 13
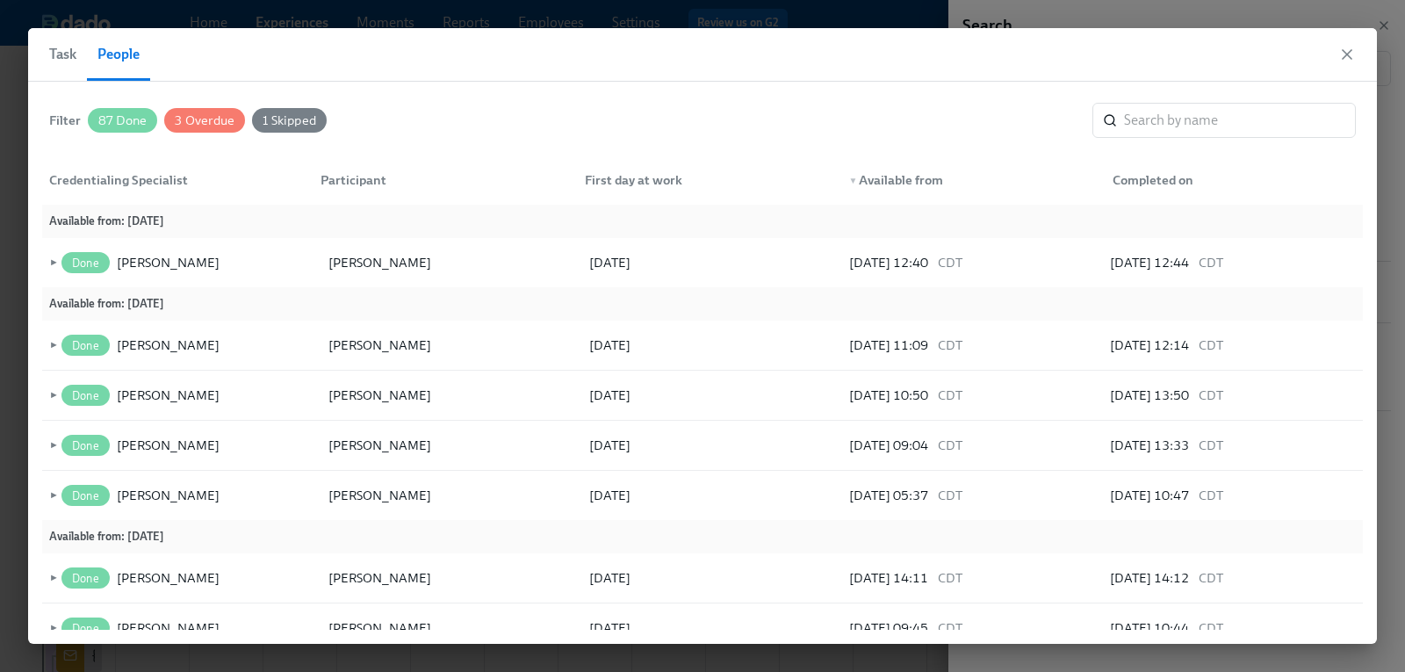
click at [282, 122] on span "1 Skipped" at bounding box center [289, 120] width 75 height 13
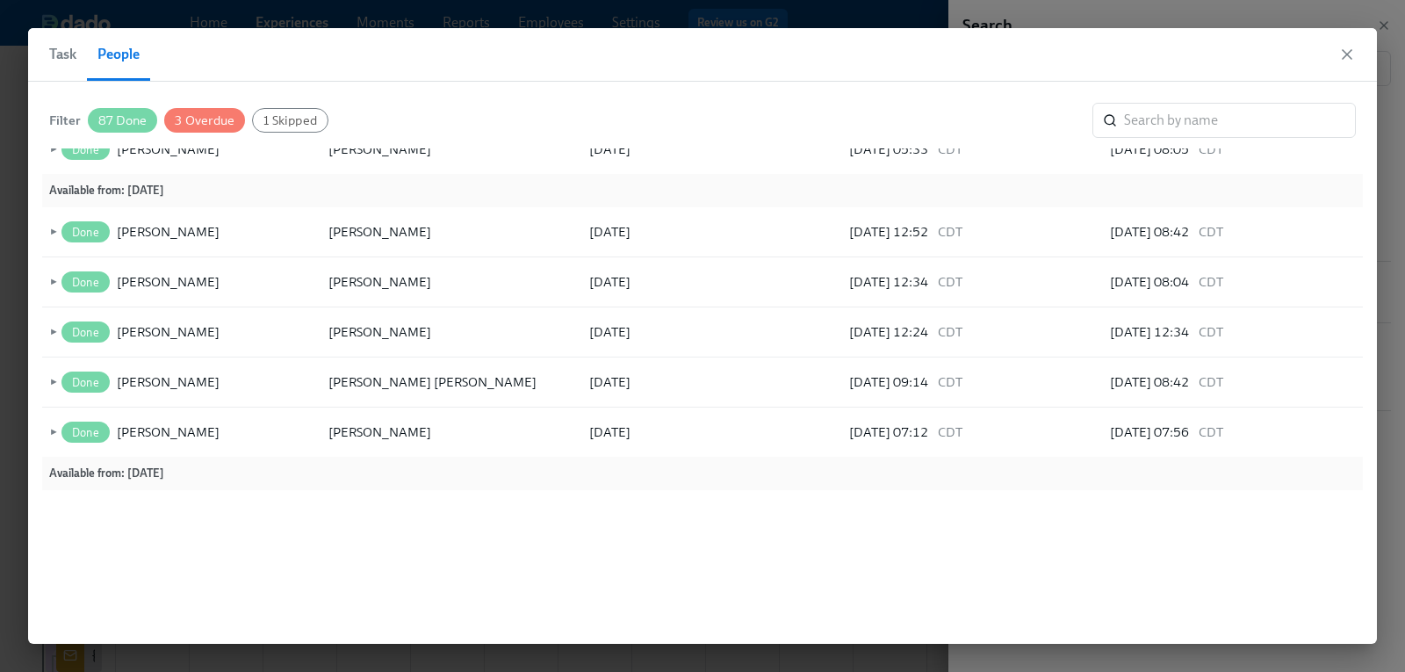
scroll to position [1269, 0]
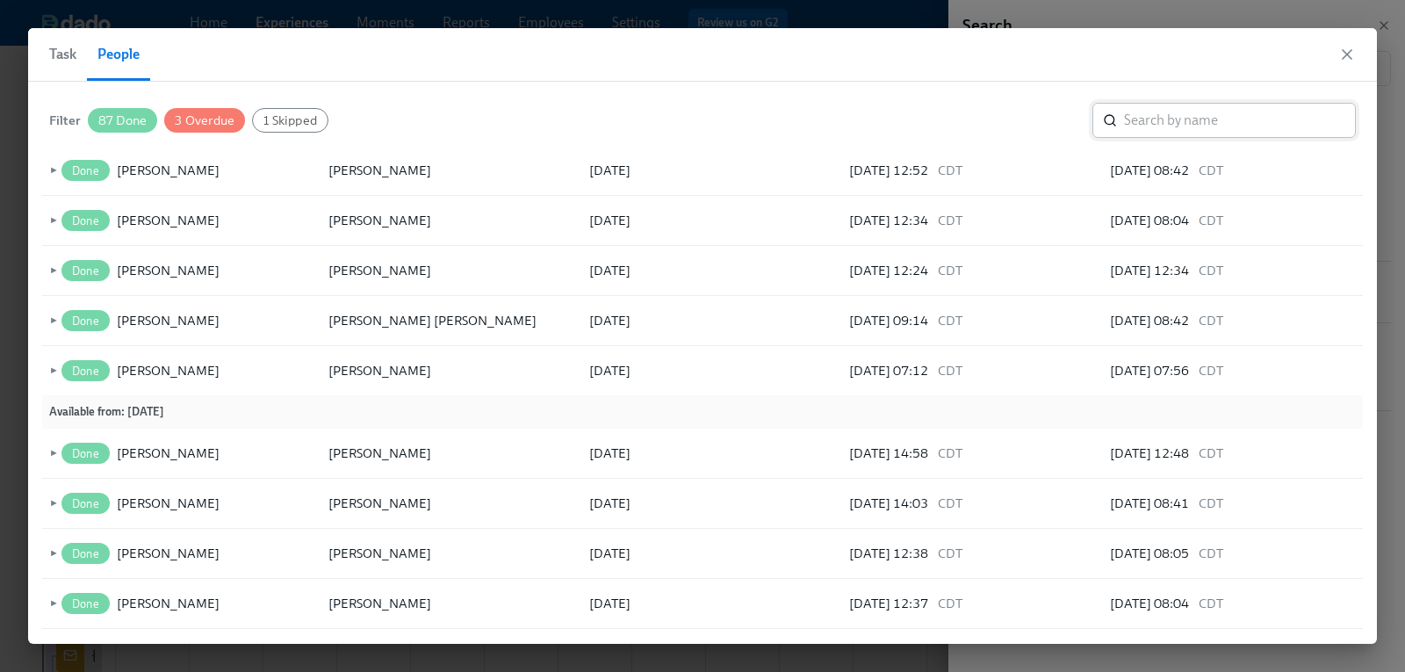
click at [1177, 124] on input "search" at bounding box center [1240, 120] width 232 height 35
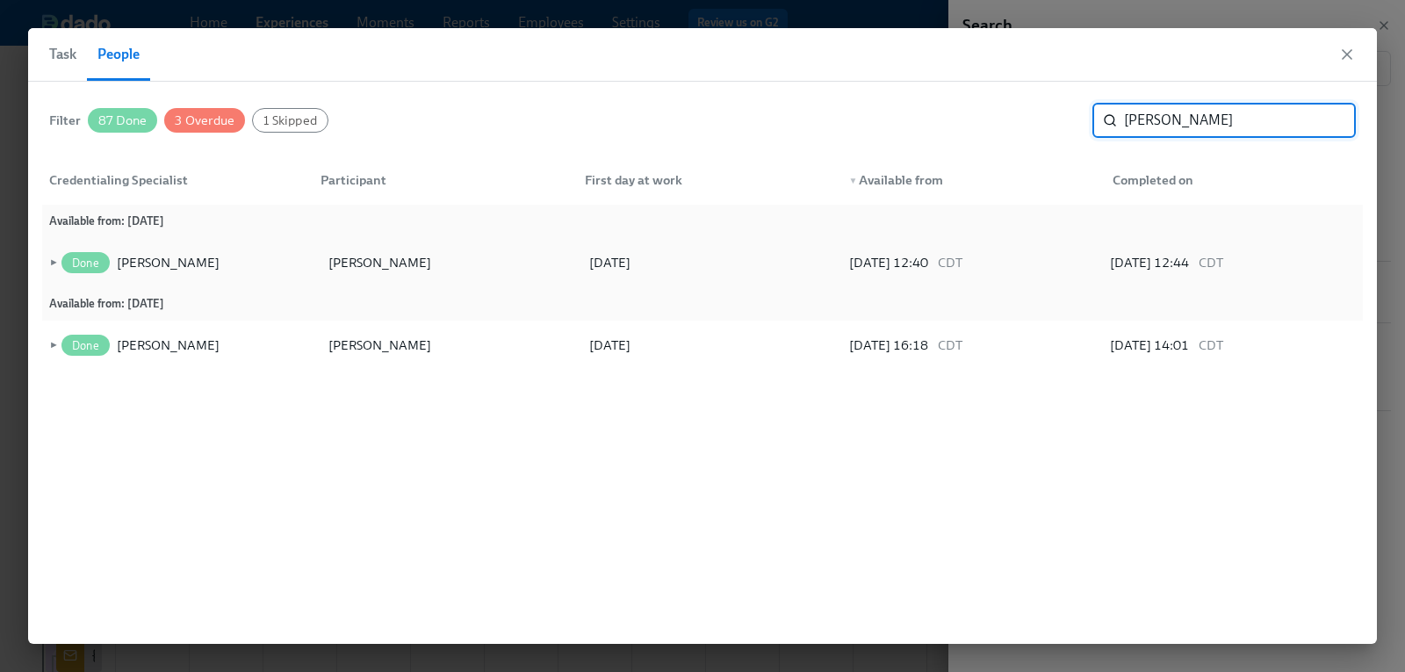
type input "michel"
click at [54, 263] on span "►" at bounding box center [52, 262] width 12 height 19
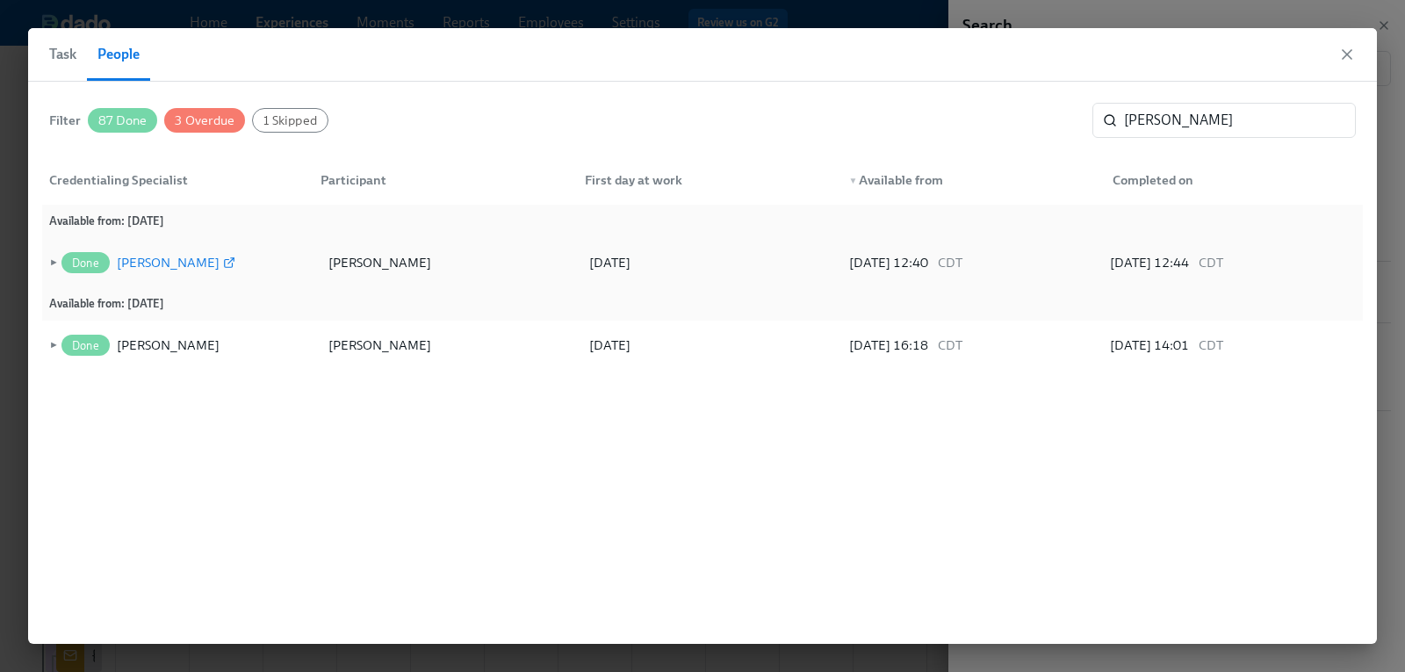
click at [228, 263] on icon at bounding box center [230, 260] width 5 height 5
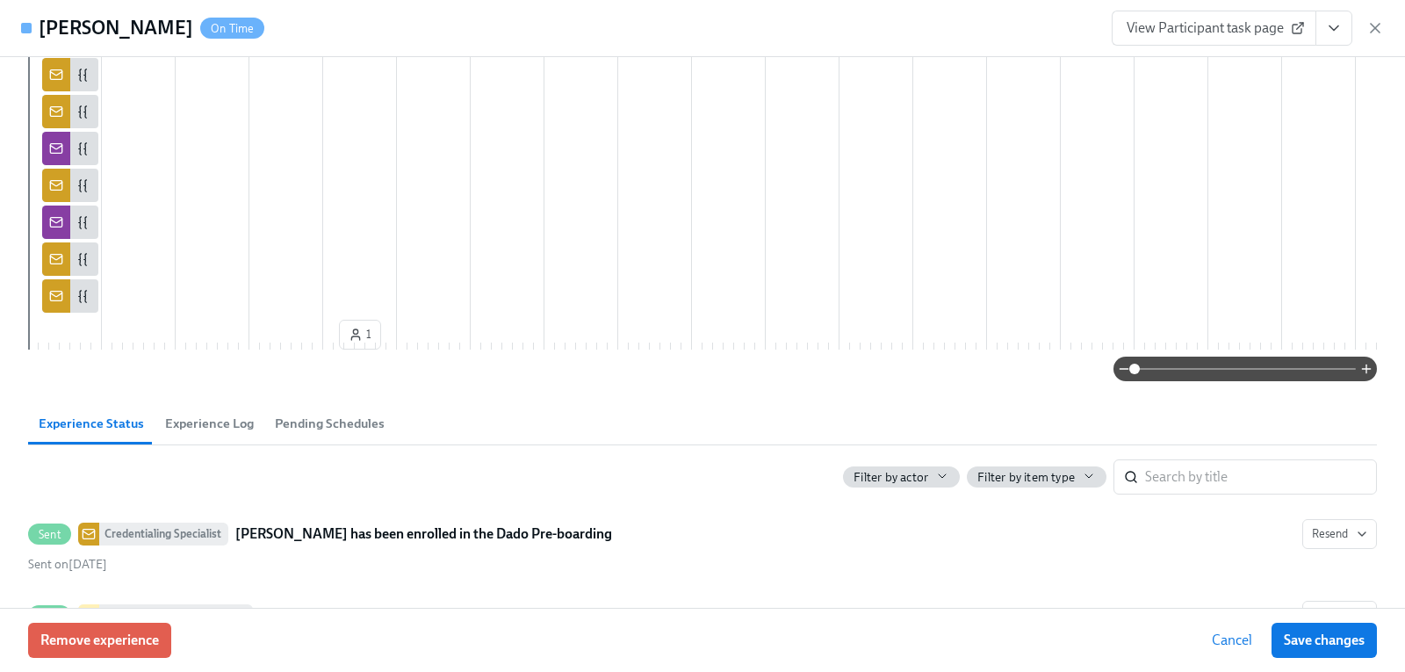
scroll to position [1405, 0]
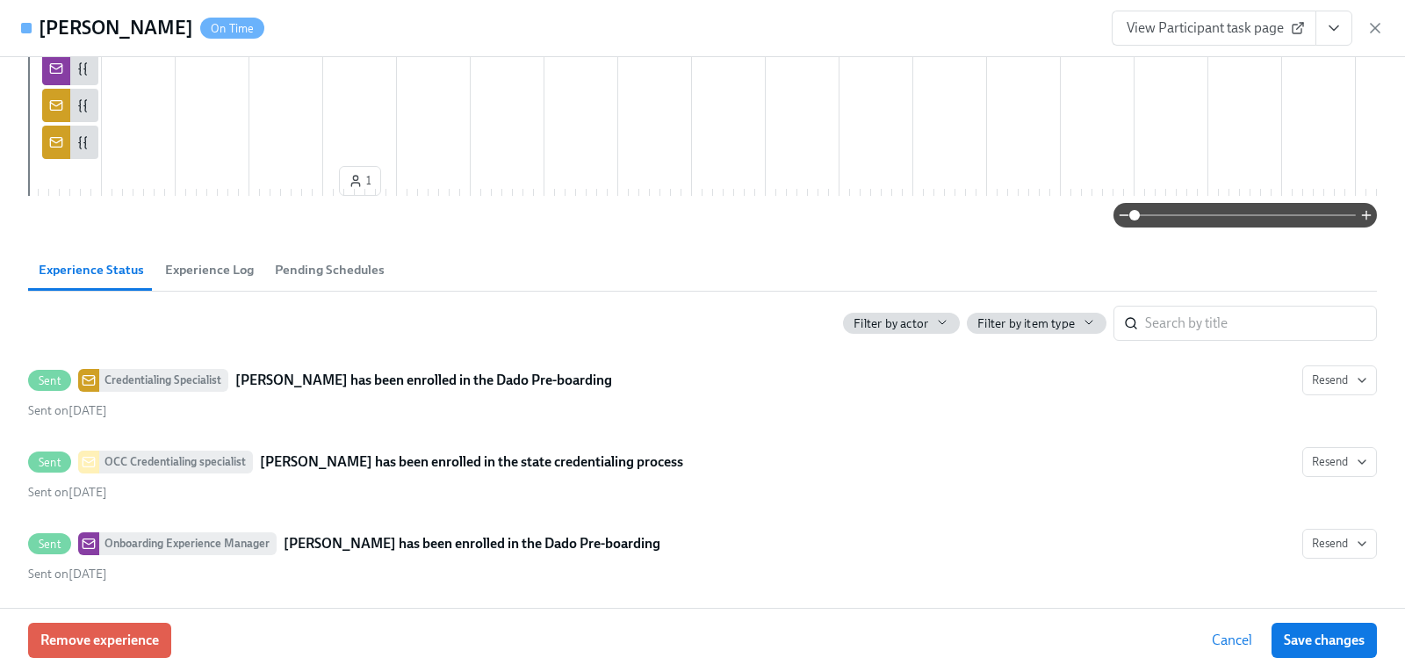
click at [302, 280] on span "Pending Schedules" at bounding box center [330, 270] width 110 height 20
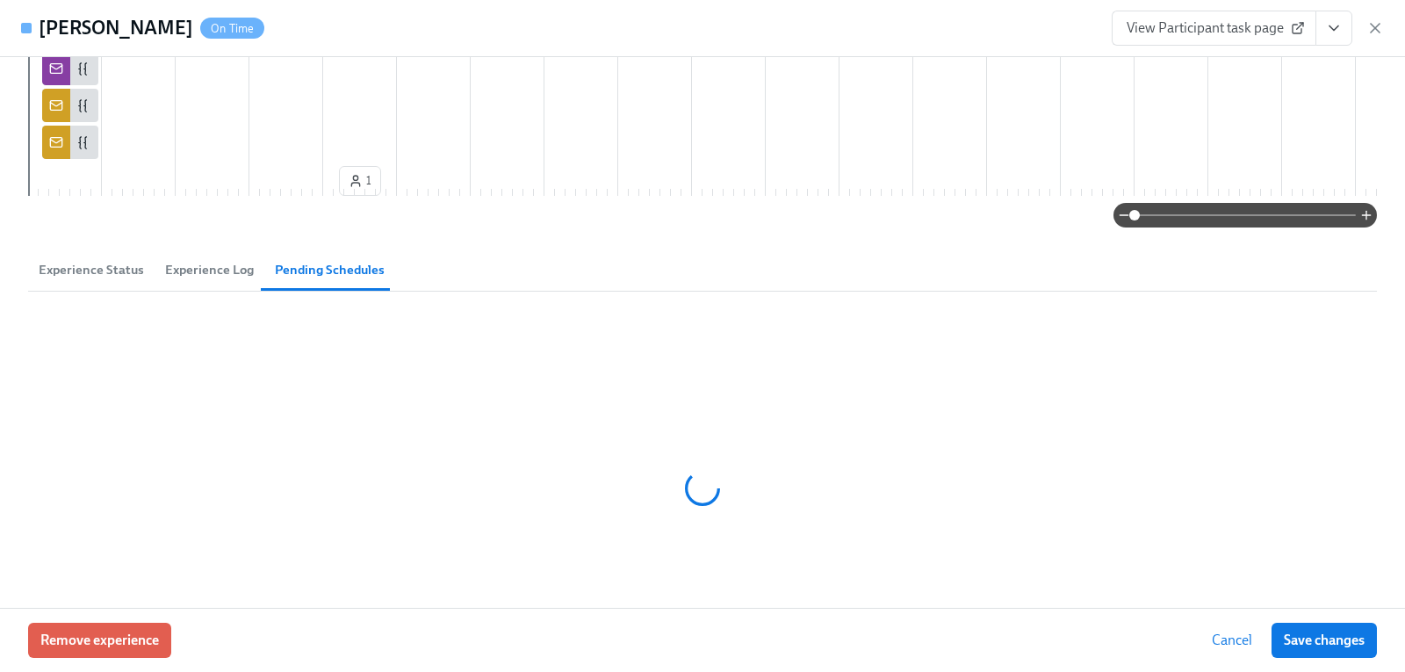
scroll to position [1229, 0]
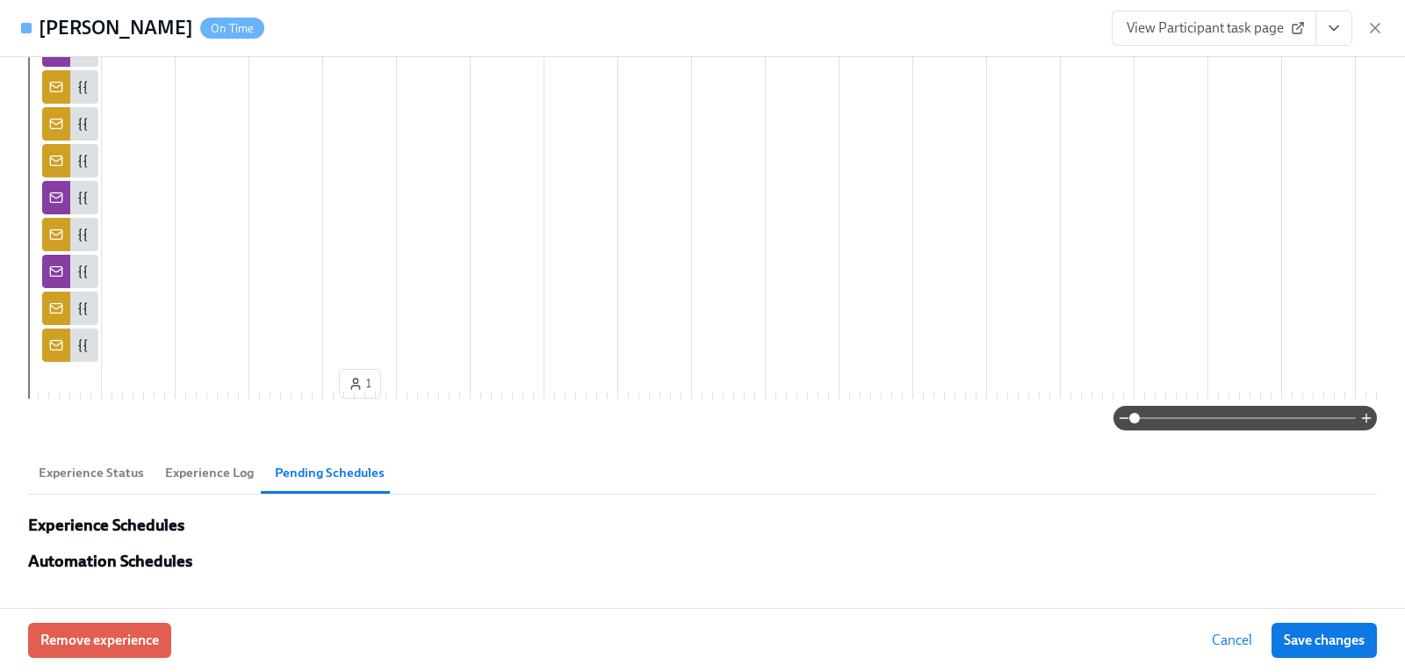
click at [224, 472] on span "Experience Log" at bounding box center [209, 473] width 89 height 20
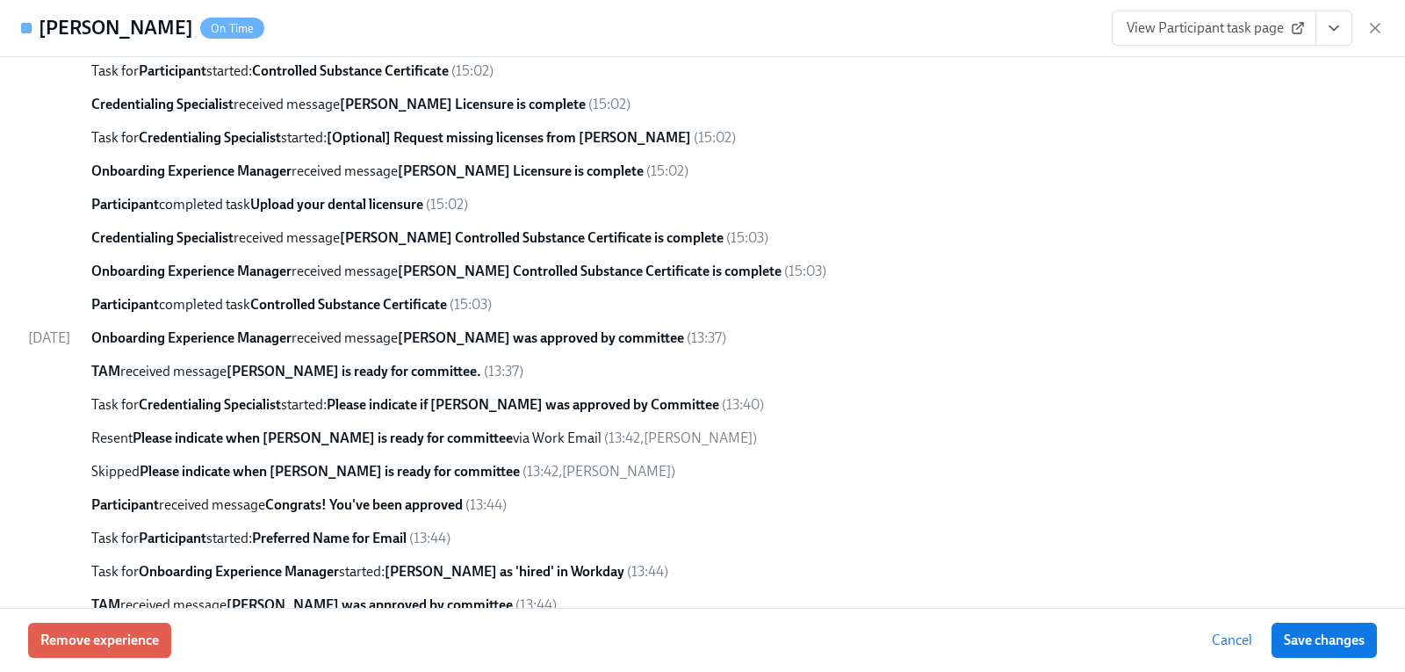
scroll to position [3073, 0]
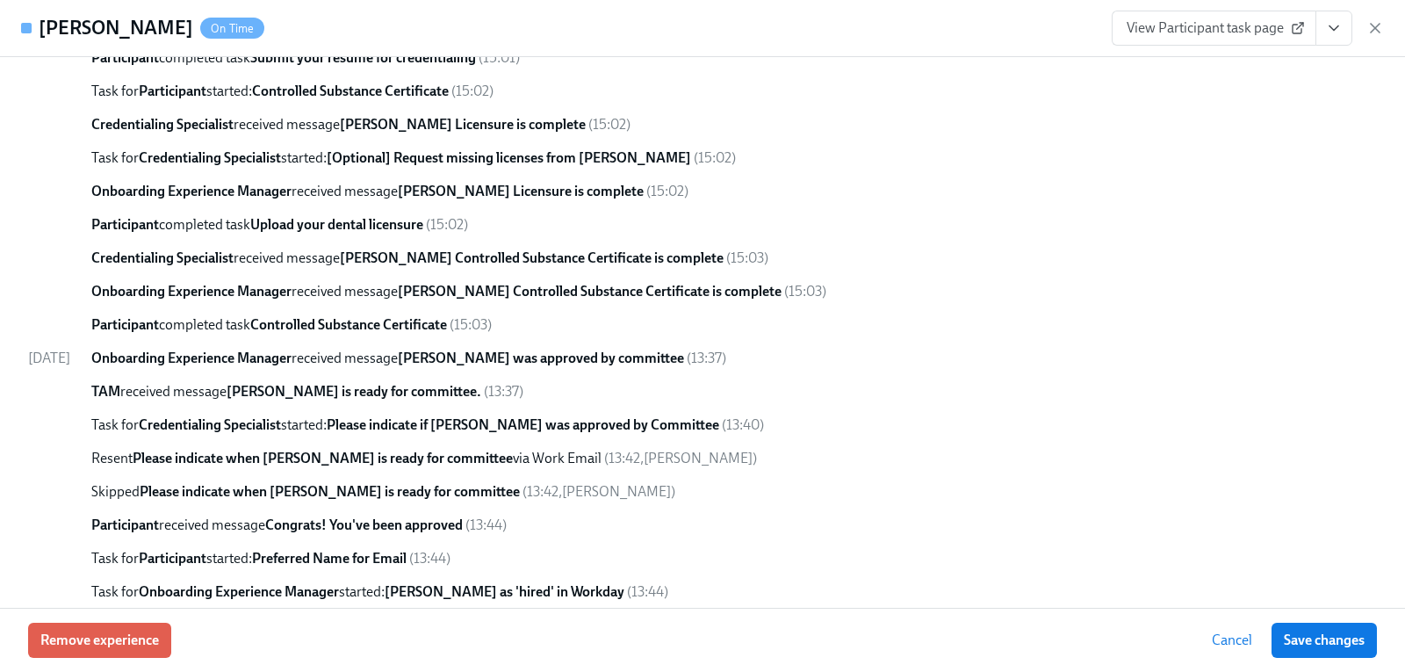
drag, startPoint x: 1367, startPoint y: 30, endPoint x: 658, endPoint y: 73, distance: 710.9
click at [1367, 30] on icon "button" at bounding box center [1375, 28] width 18 height 18
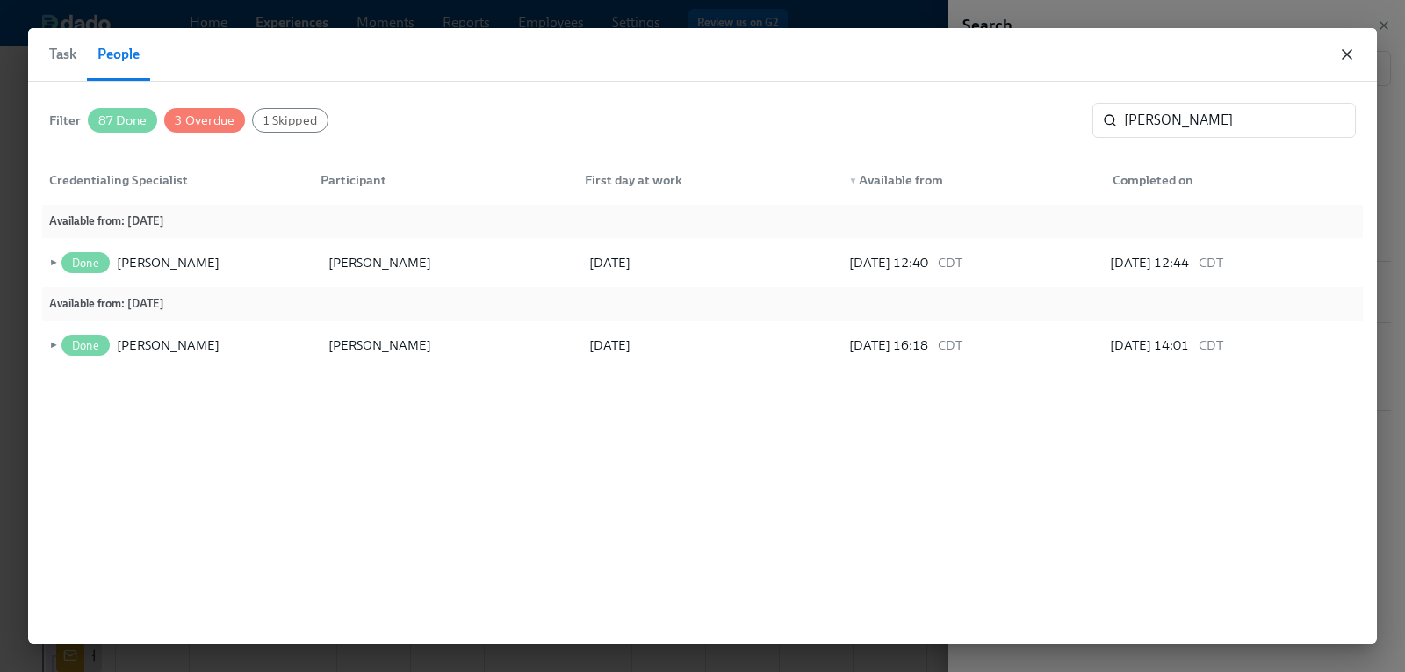
click at [1340, 54] on icon "button" at bounding box center [1347, 55] width 18 height 18
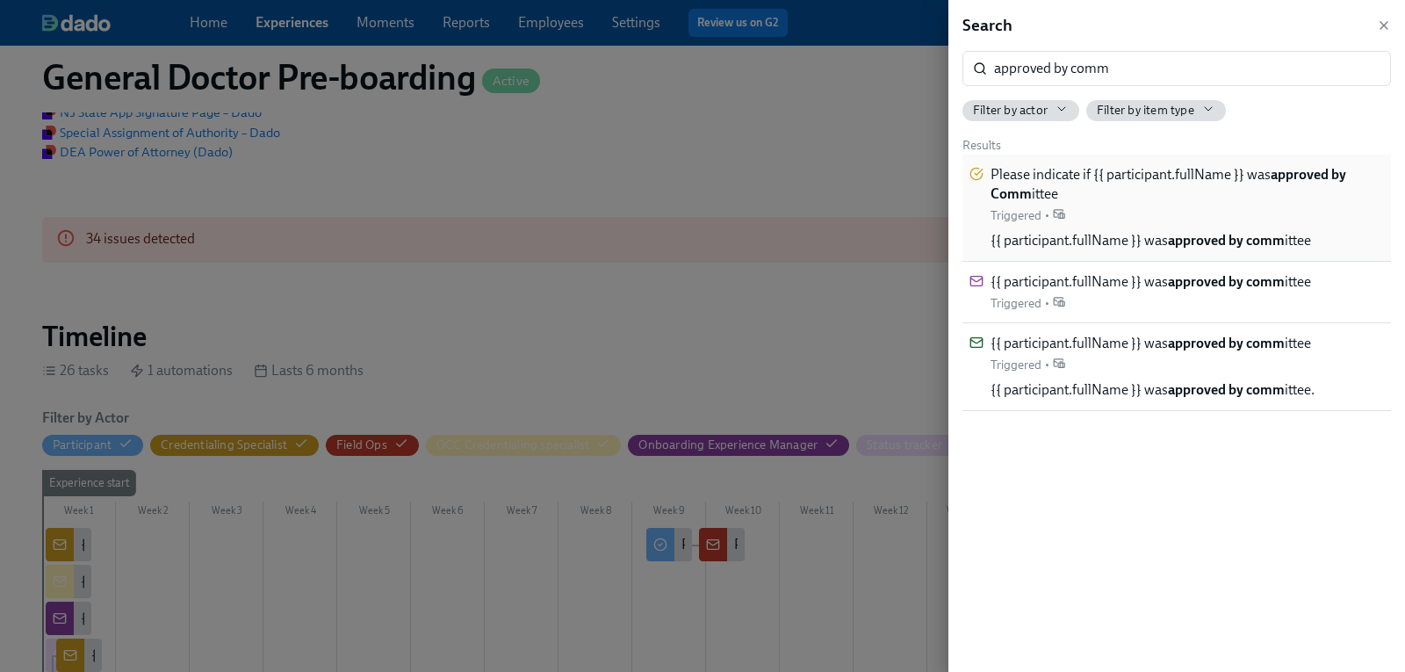
click at [1309, 171] on strong "approved by Comm" at bounding box center [1169, 184] width 356 height 36
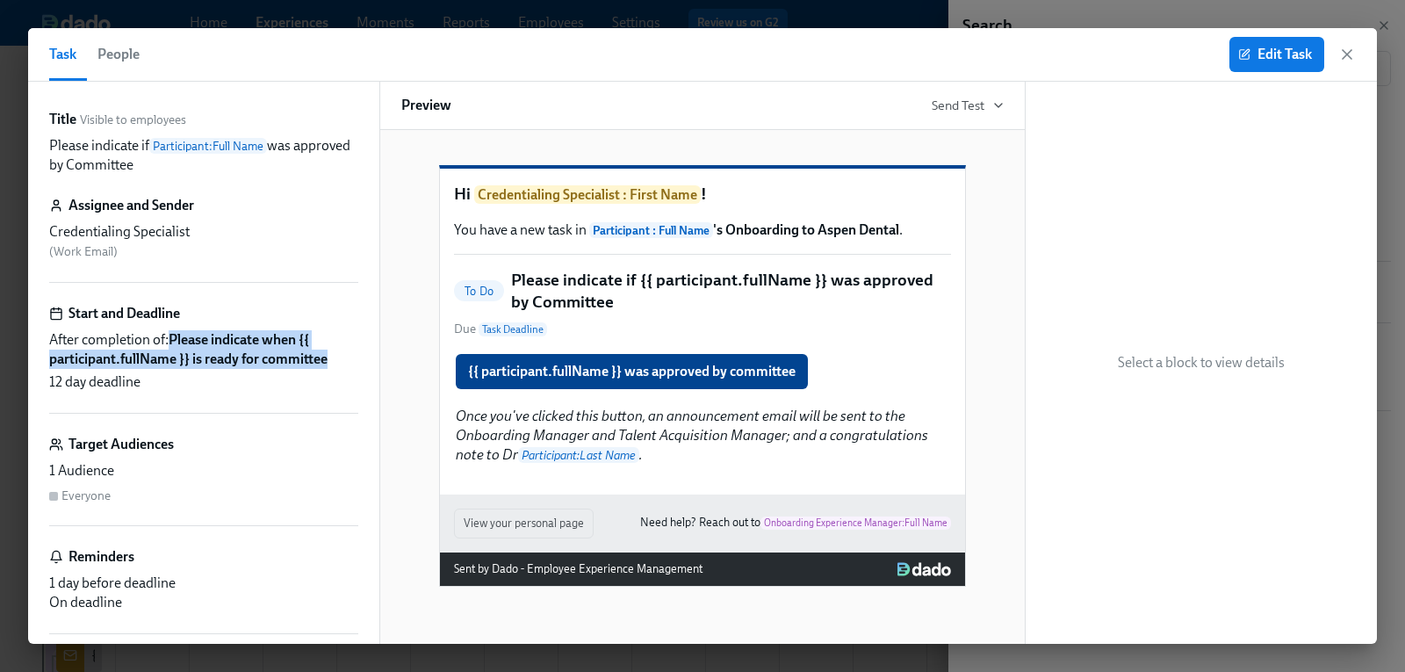
drag, startPoint x: 174, startPoint y: 338, endPoint x: 262, endPoint y: 337, distance: 87.8
click at [352, 364] on div "Title Visible to employees Please indicate if Participant : Full Name was appro…" at bounding box center [203, 363] width 351 height 562
copy strong "Please indicate when ​{​{ participant.fullName }} is ready for committee"
drag, startPoint x: 1348, startPoint y: 55, endPoint x: 1231, endPoint y: 200, distance: 186.1
click at [1348, 55] on icon "button" at bounding box center [1347, 54] width 9 height 9
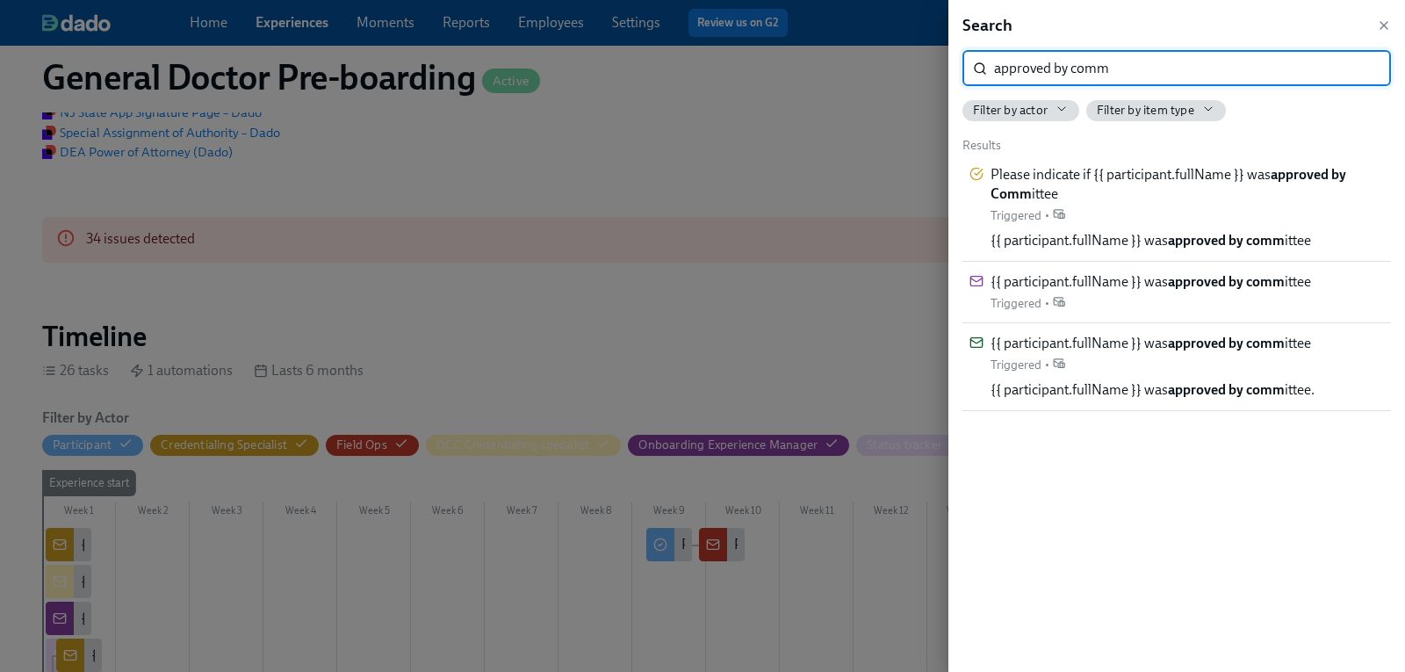
drag, startPoint x: 1138, startPoint y: 65, endPoint x: 948, endPoint y: 65, distance: 189.7
click at [948, 65] on div "Search approved by comm ​ Filter by actor Filter by item type Results Please in…" at bounding box center [1176, 336] width 457 height 672
paste input "Please indicate when ​{​{ participant.fullName }} is ready for committee"
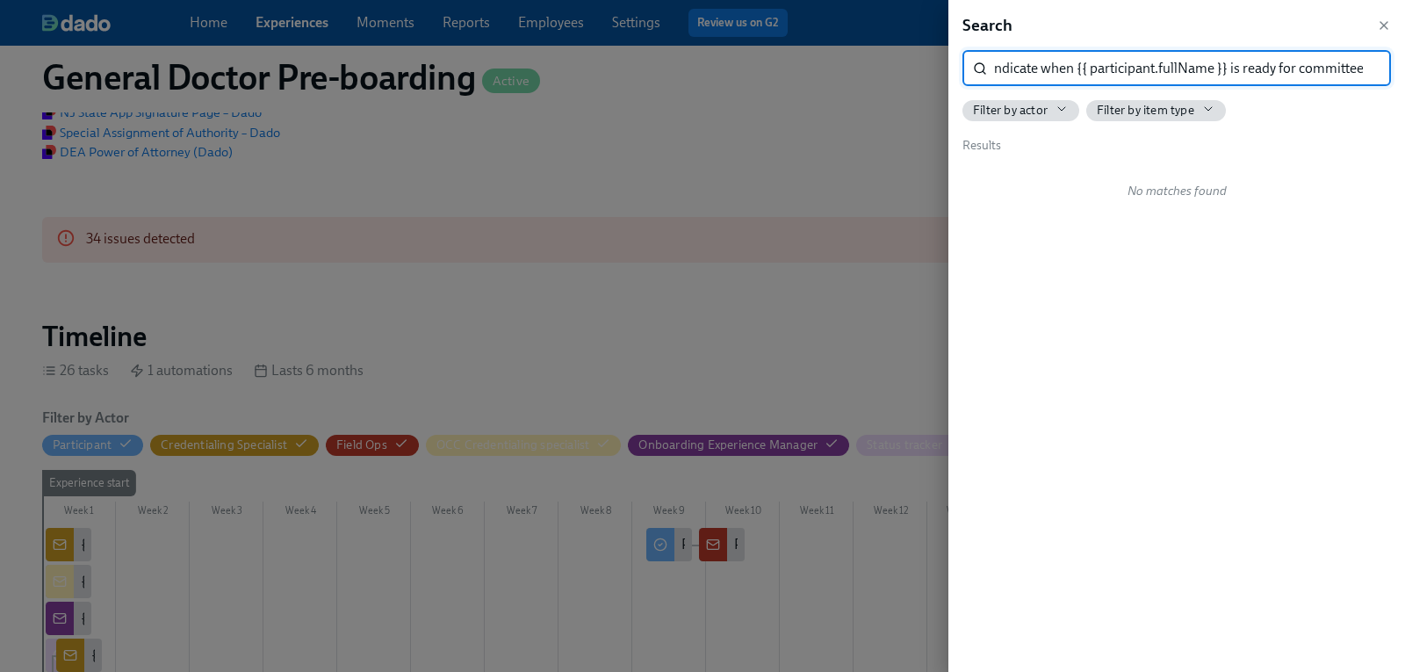
drag, startPoint x: 1231, startPoint y: 67, endPoint x: 1078, endPoint y: 62, distance: 153.7
click at [1078, 62] on input "Please indicate when ​{​{ participant.fullName }} is ready for committee" at bounding box center [1192, 68] width 397 height 35
drag, startPoint x: 1291, startPoint y: 70, endPoint x: 1122, endPoint y: 60, distance: 168.9
click at [1122, 60] on input "Please indicate when ​is ready for committee" at bounding box center [1192, 68] width 397 height 35
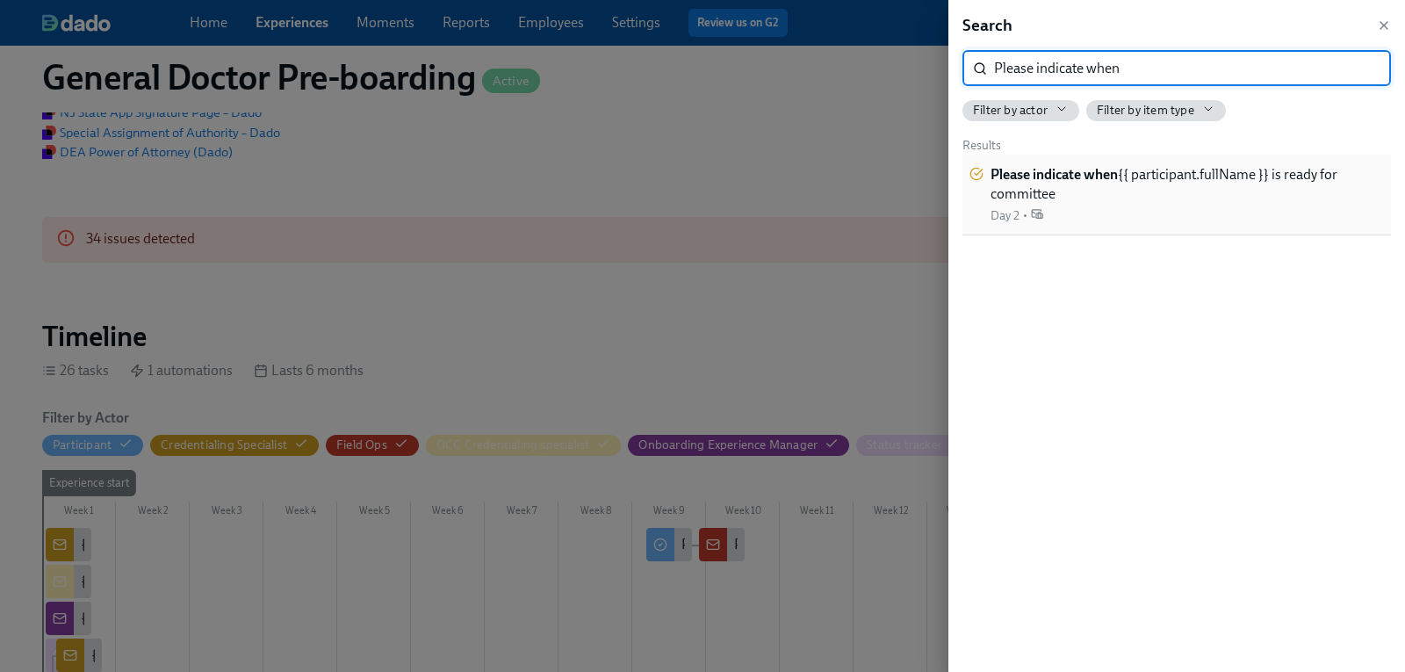
type input "Please indicate when"
click at [1026, 173] on strong "Please indicate when" at bounding box center [1054, 174] width 127 height 17
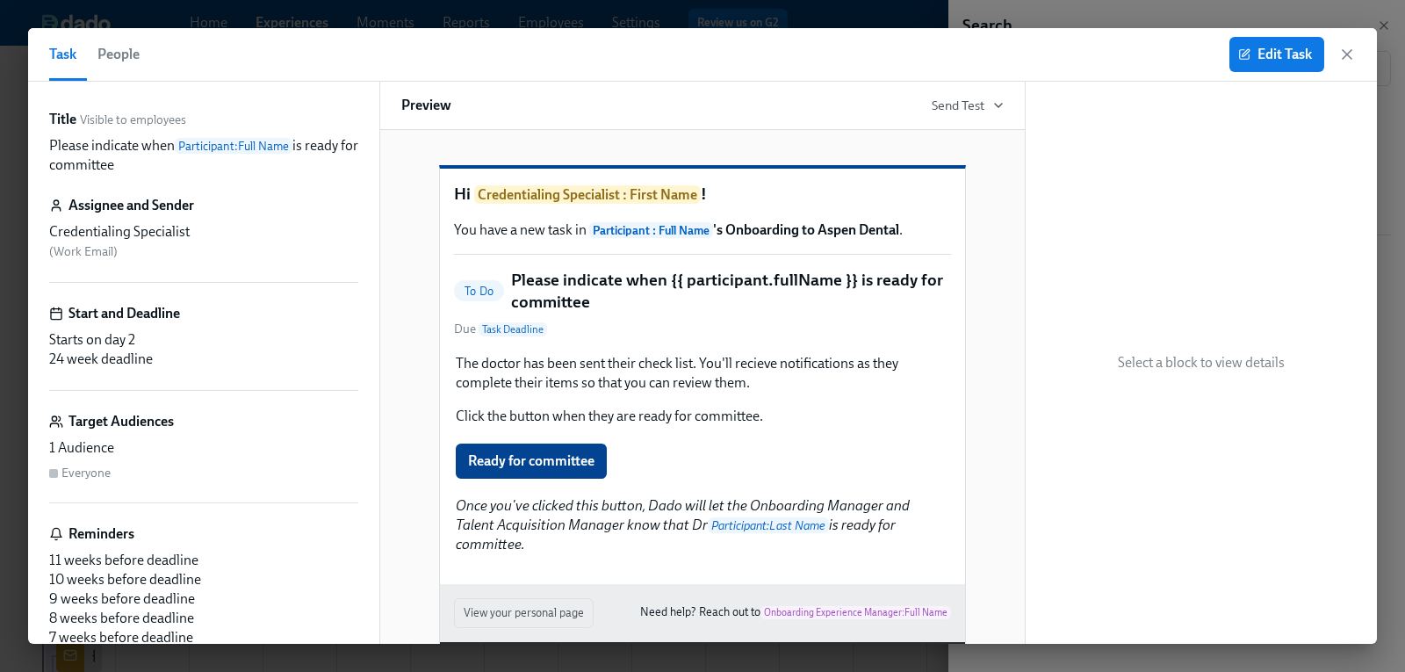
click at [130, 56] on span "People" at bounding box center [118, 54] width 42 height 25
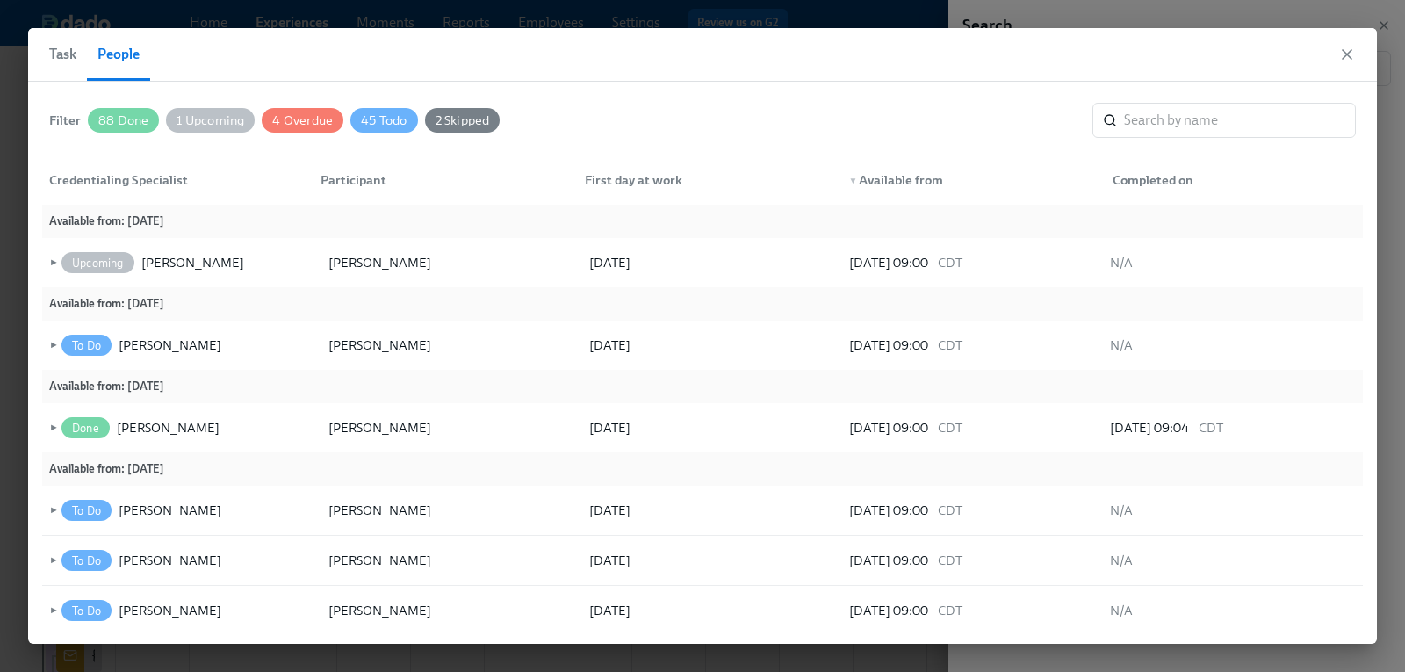
click at [447, 119] on span "2 Skipped" at bounding box center [463, 120] width 76 height 13
click at [447, 119] on span "2 Skipped" at bounding box center [464, 120] width 76 height 13
click at [357, 114] on span "45 Todo" at bounding box center [383, 120] width 67 height 13
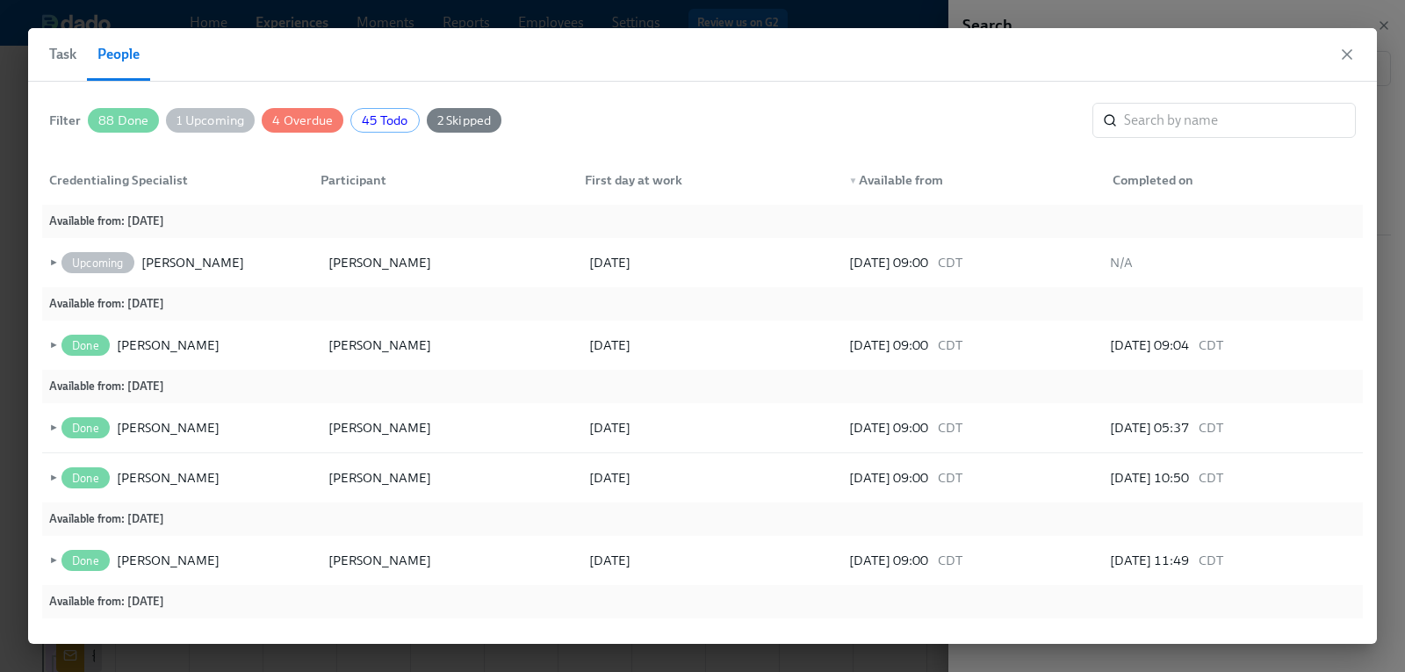
click at [286, 112] on div "4 Overdue" at bounding box center [303, 120] width 82 height 25
click at [228, 116] on span "1 Upcoming" at bounding box center [210, 120] width 89 height 13
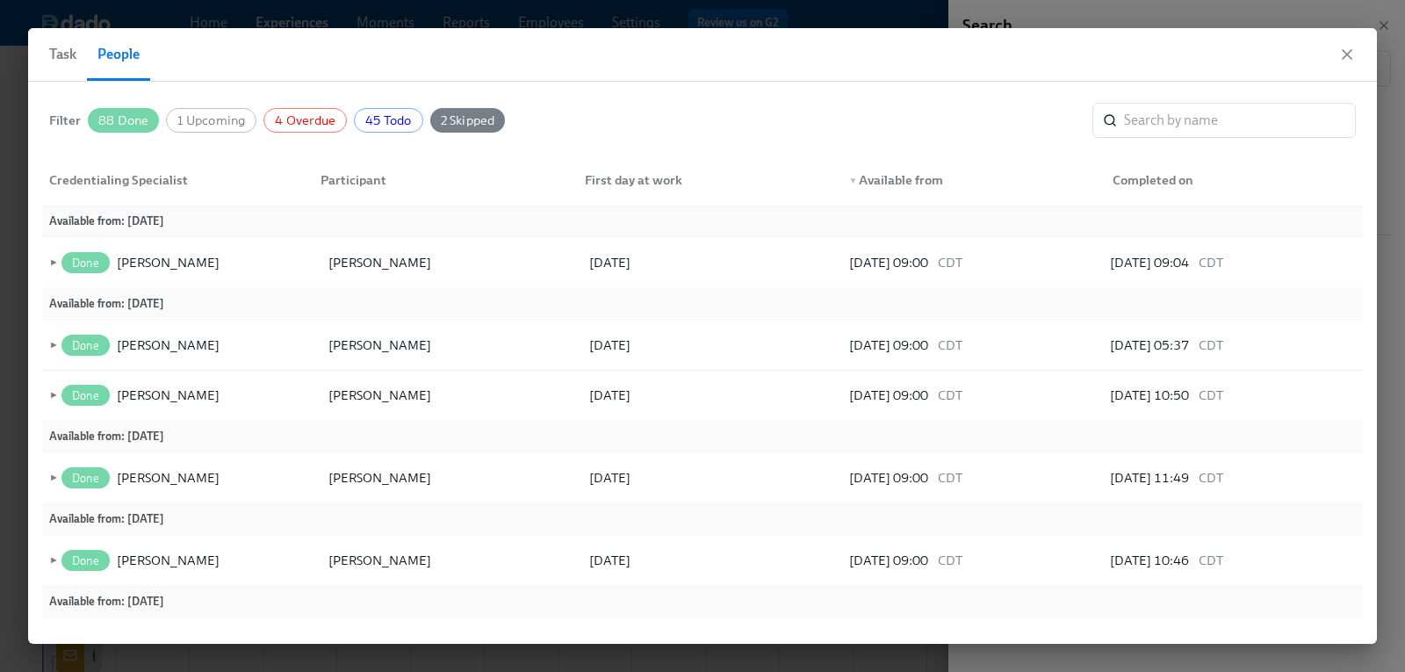
click at [134, 105] on div "Filter 88 Done 1 Upcoming 4 Overdue 45 Todo 2 Skipped ​" at bounding box center [702, 120] width 1307 height 35
click at [144, 123] on span "88 Done" at bounding box center [123, 120] width 71 height 13
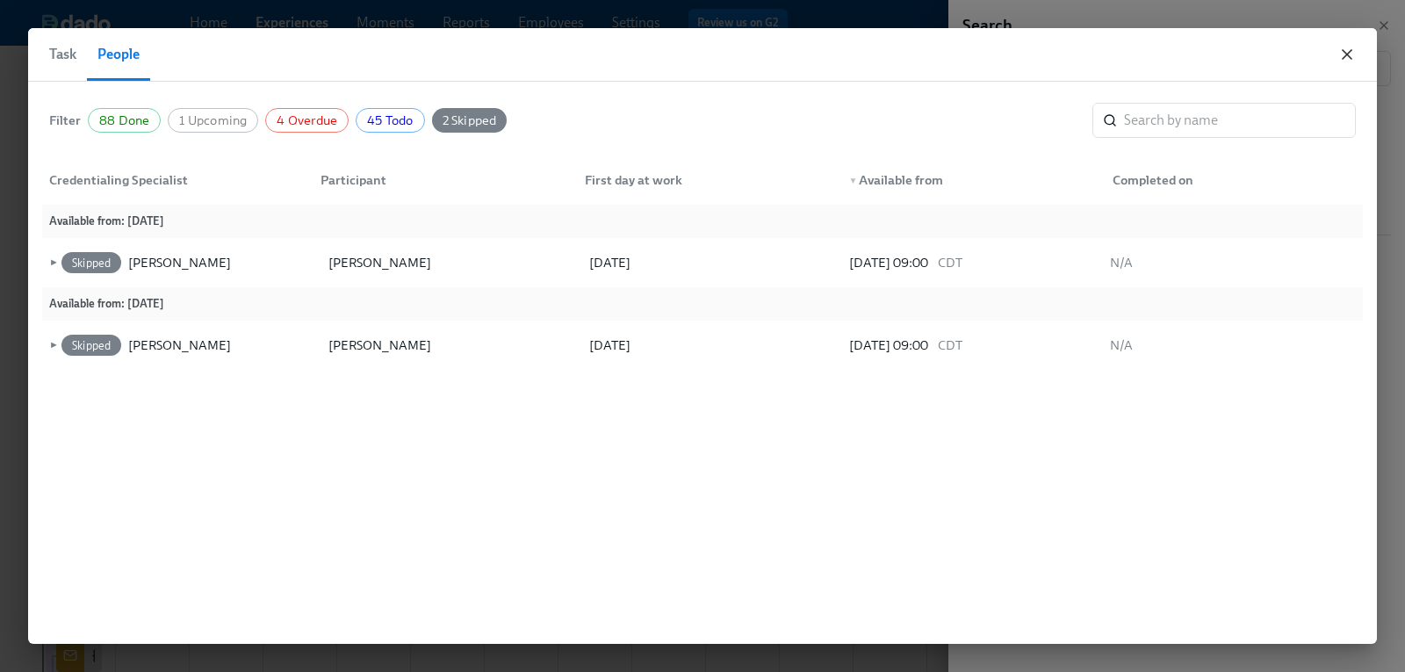
click at [1351, 53] on icon "button" at bounding box center [1347, 55] width 18 height 18
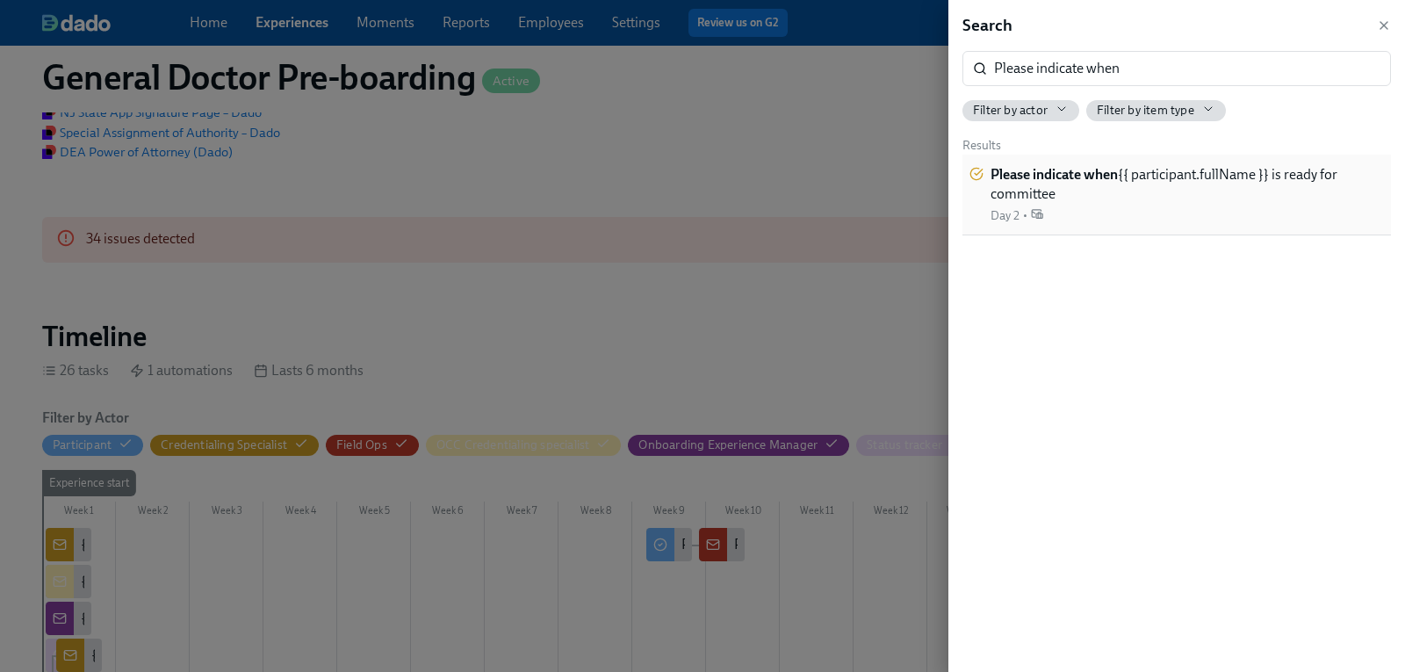
click at [1063, 176] on strong "Please indicate when" at bounding box center [1054, 174] width 127 height 17
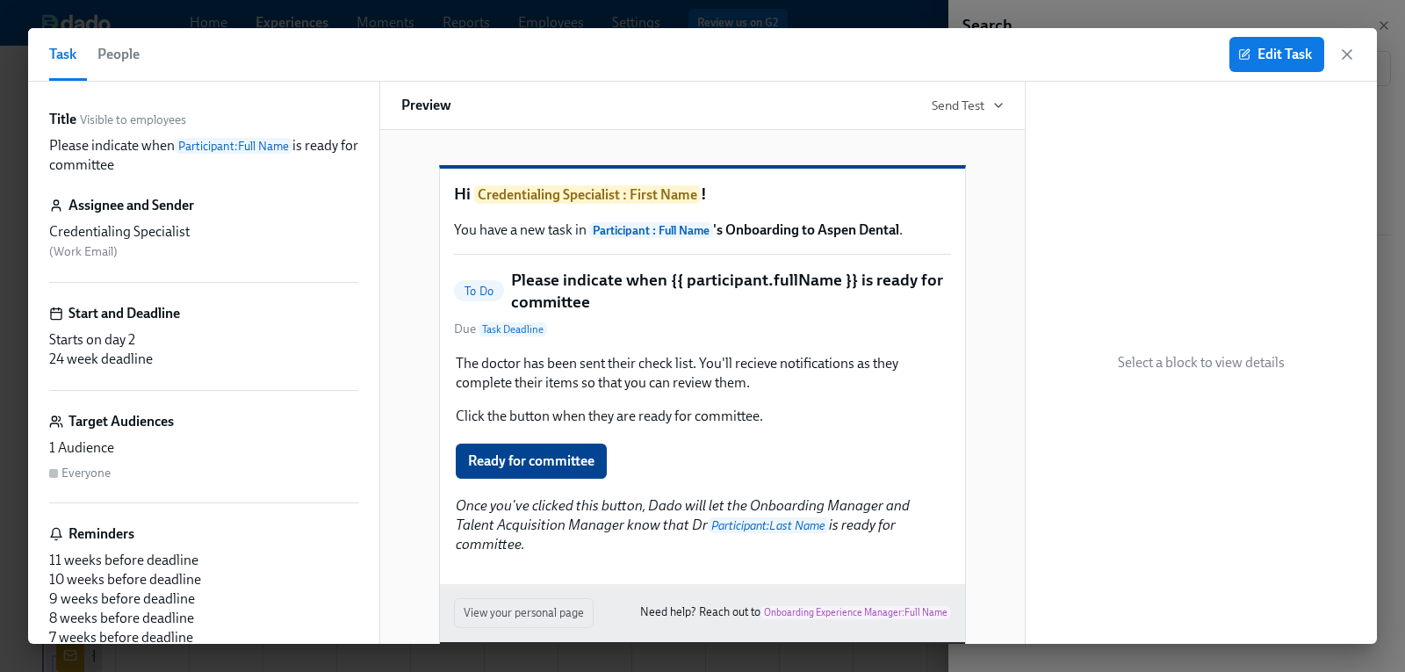
drag, startPoint x: 50, startPoint y: 145, endPoint x: 133, endPoint y: 161, distance: 84.1
click at [133, 161] on p "Please indicate when Participant : Full Name is ready for committee" at bounding box center [203, 155] width 309 height 39
copy p "Please indicate when Participant : Full Name is ready for committee"
click at [116, 46] on span "People" at bounding box center [118, 54] width 42 height 25
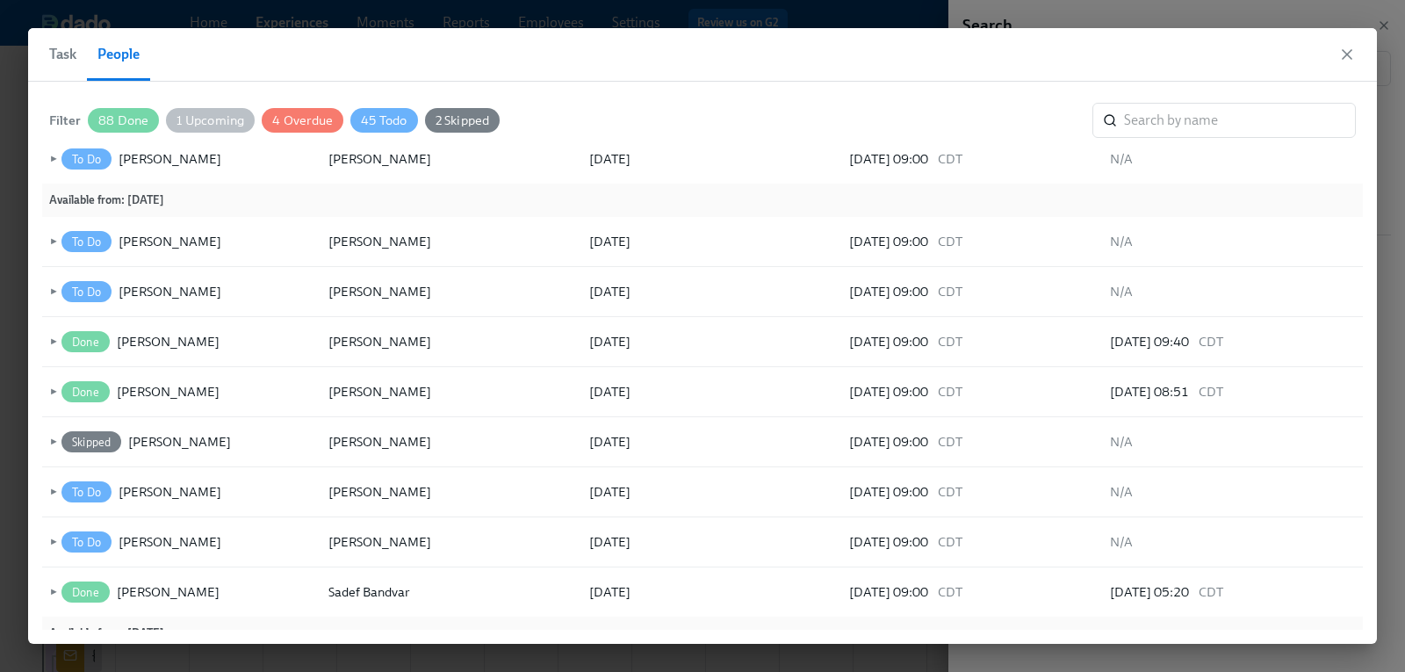
scroll to position [1449, 0]
click at [234, 440] on icon at bounding box center [240, 440] width 12 height 12
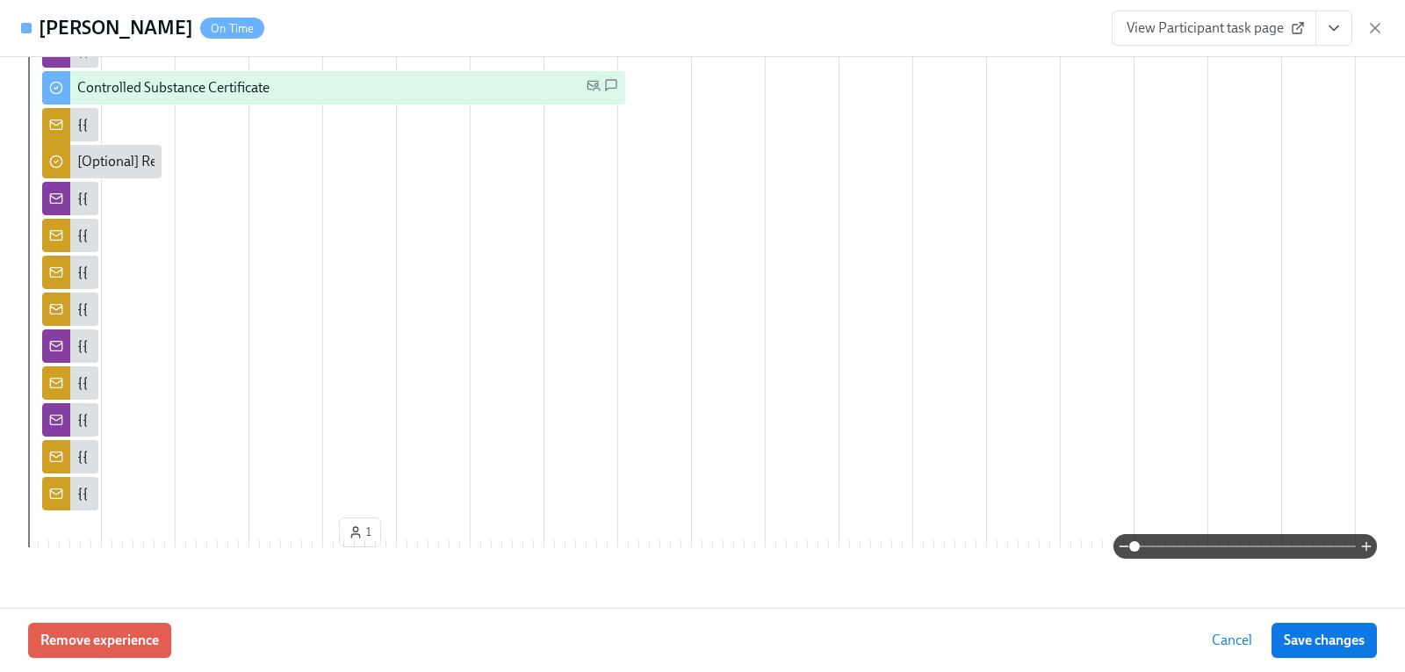
scroll to position [1493, 0]
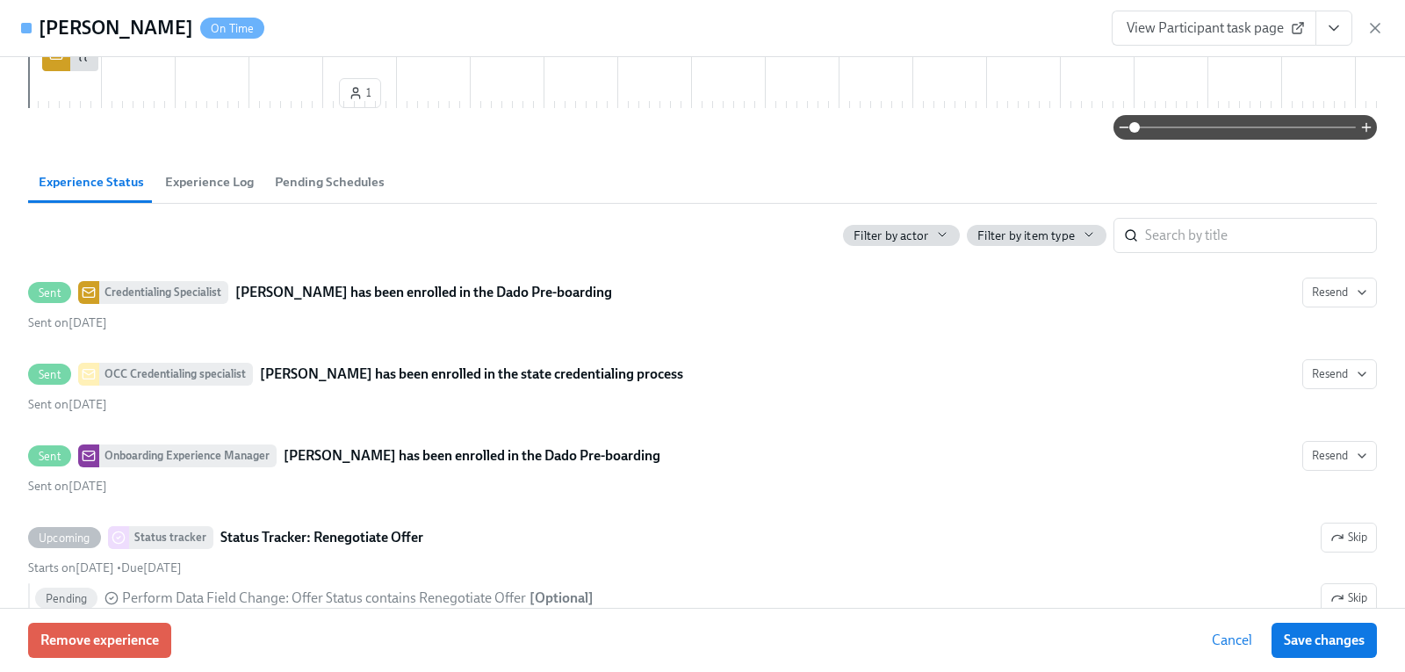
click at [220, 192] on span "Experience Log" at bounding box center [209, 182] width 89 height 20
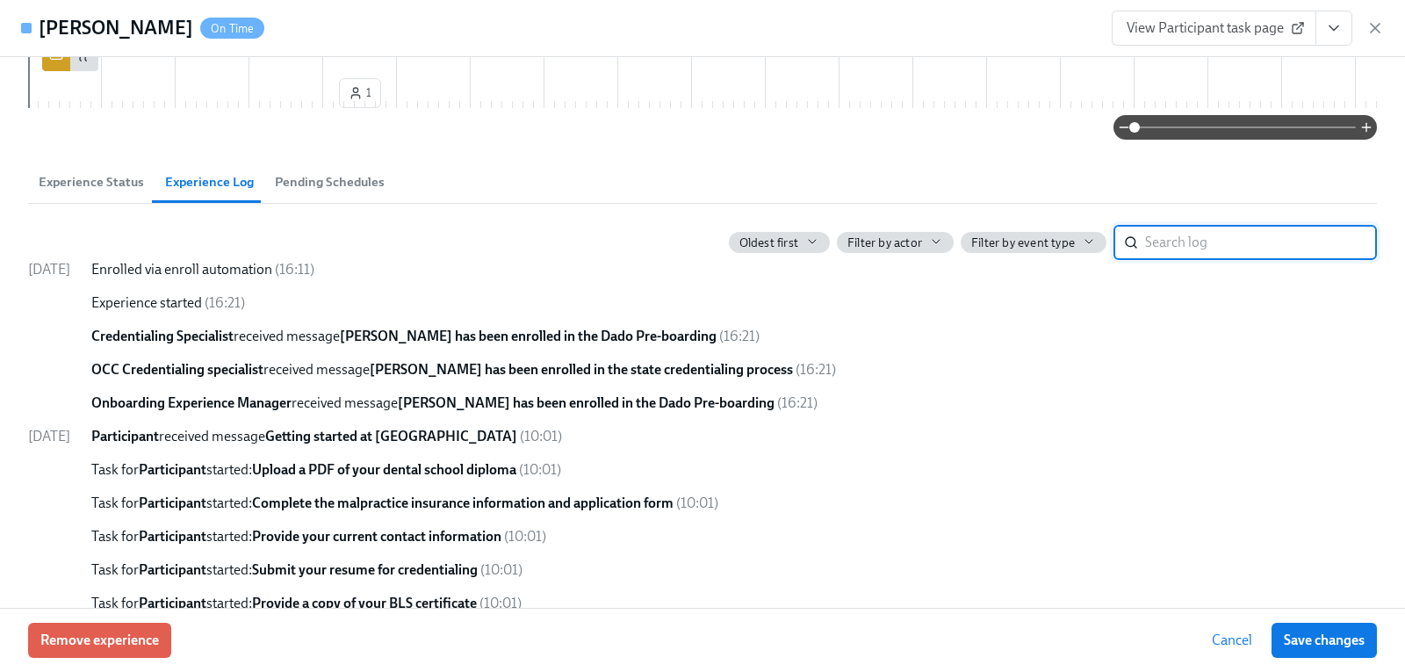
click at [1186, 260] on input "search" at bounding box center [1261, 242] width 232 height 35
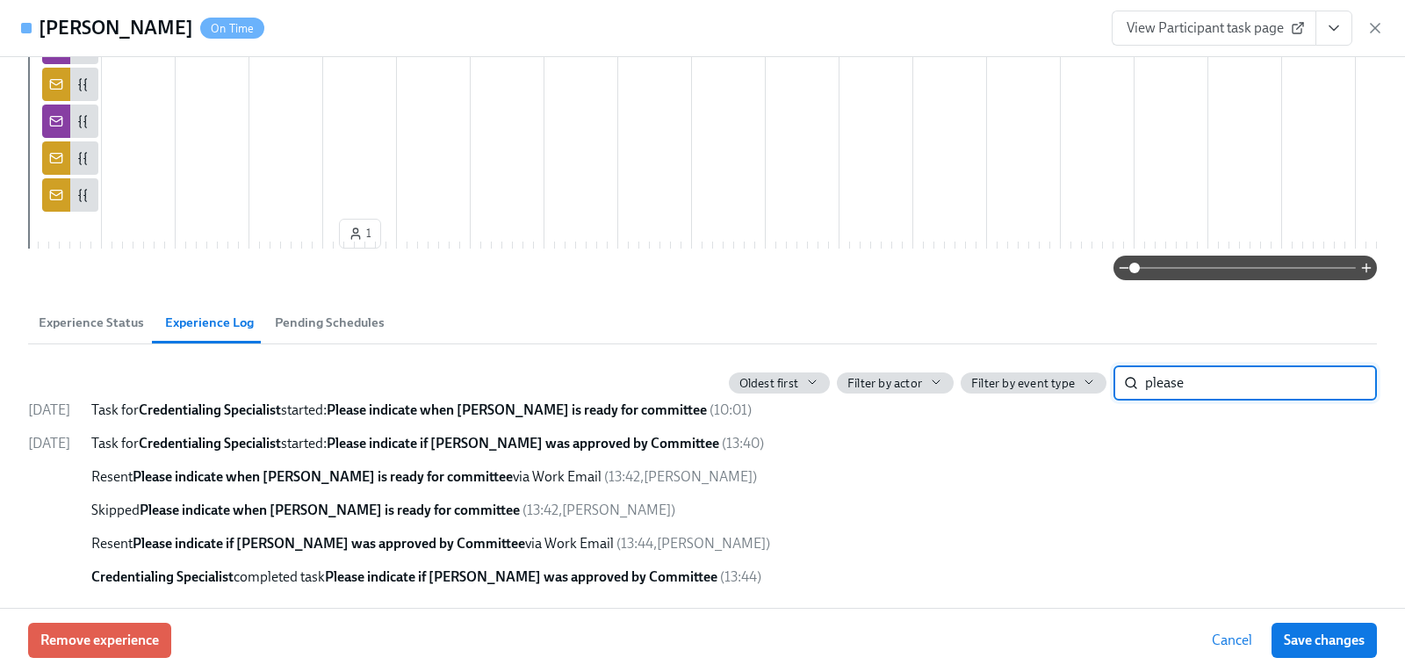
scroll to position [1379, 0]
type input "please indi"
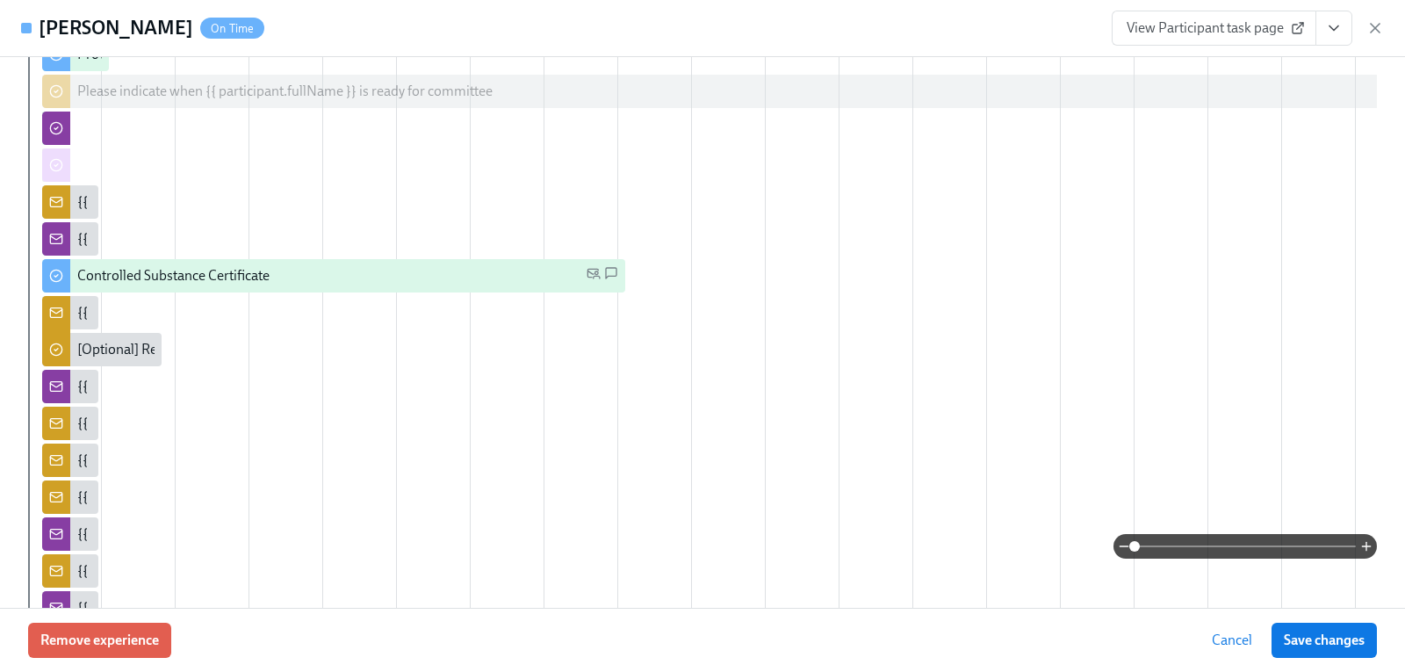
scroll to position [852, 0]
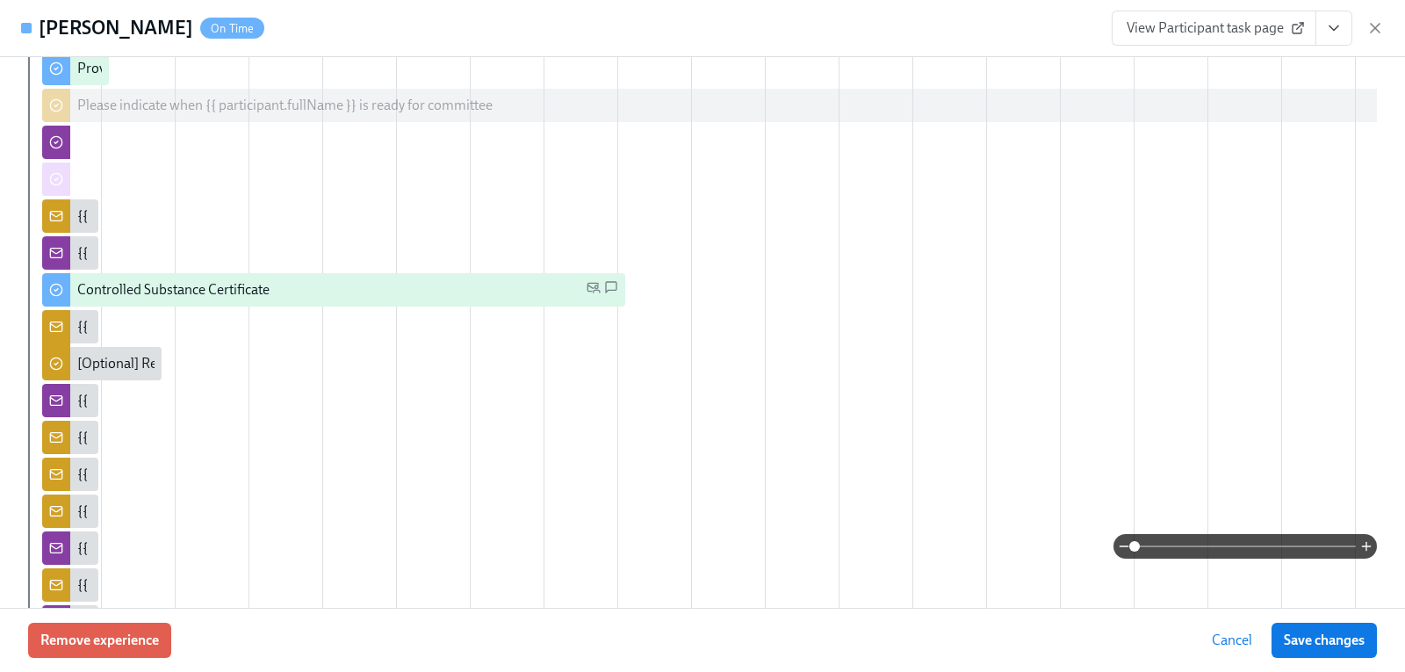
click at [1369, 28] on icon "button" at bounding box center [1375, 28] width 18 height 18
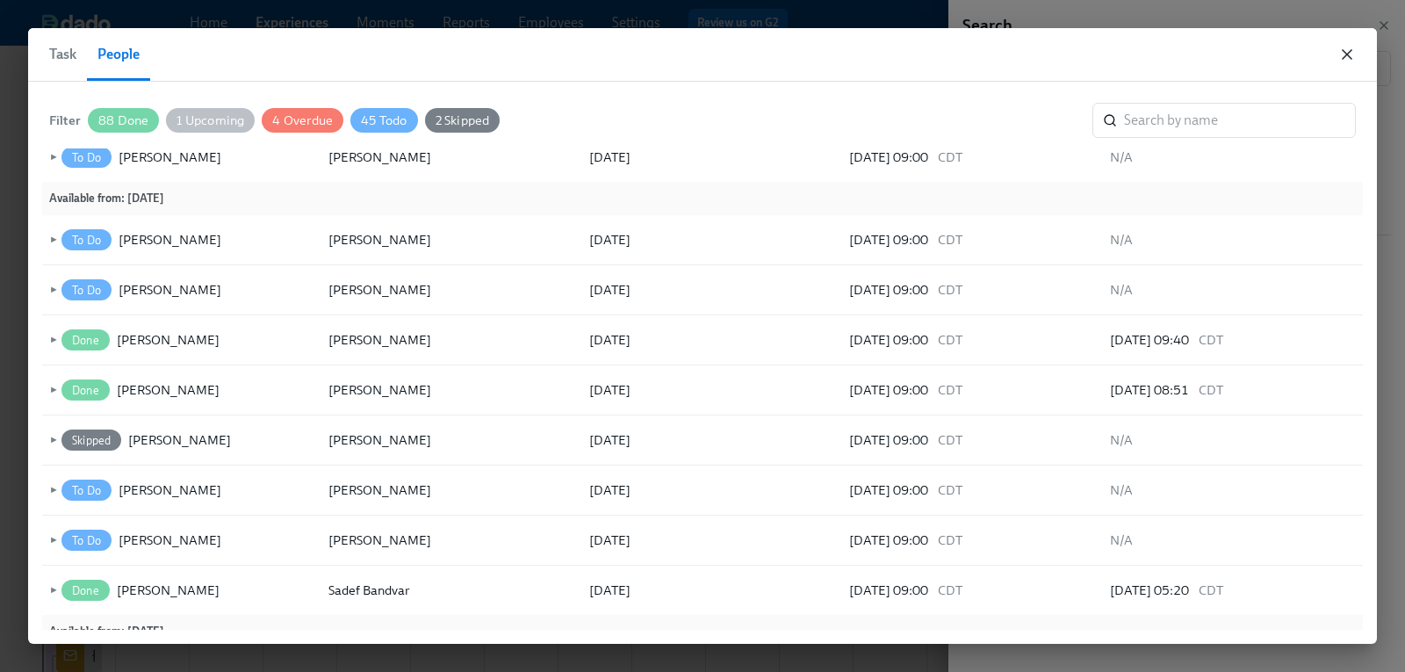
click at [1346, 50] on icon "button" at bounding box center [1347, 55] width 18 height 18
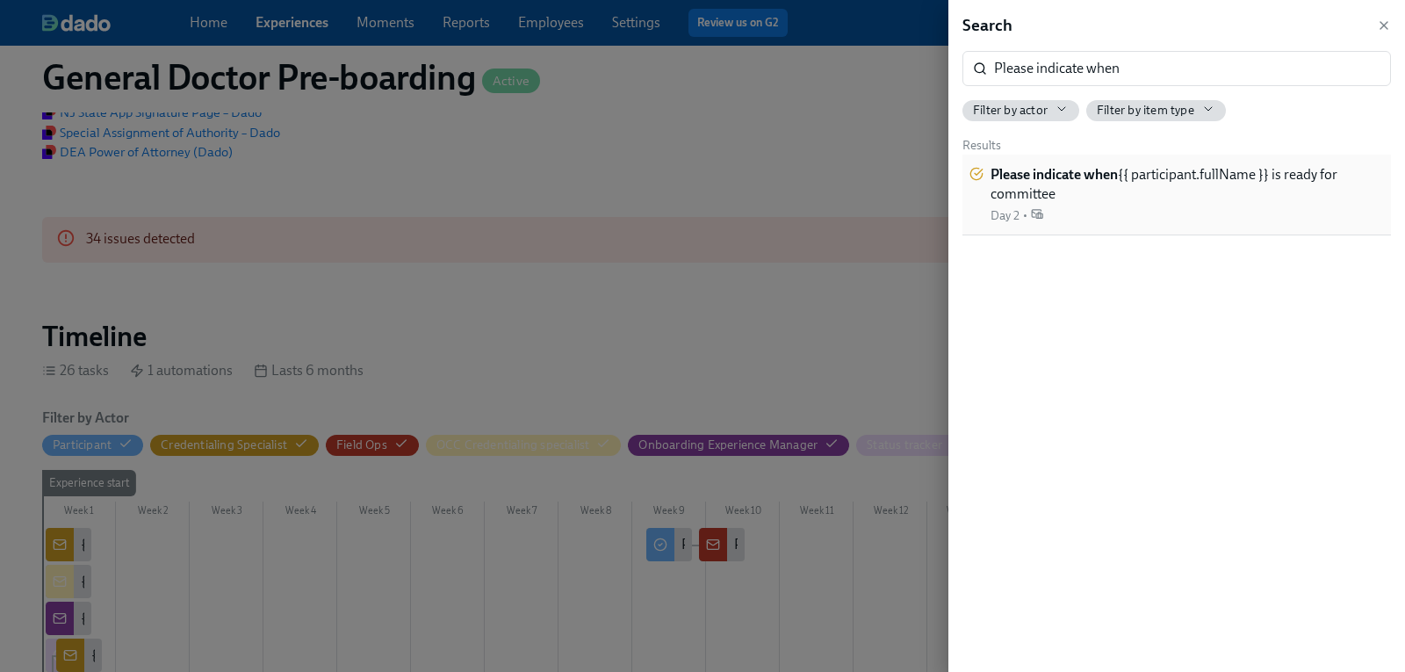
click at [1091, 184] on span "Please indicate when {{ participant.fullName }} is ready for committee" at bounding box center [1187, 184] width 393 height 39
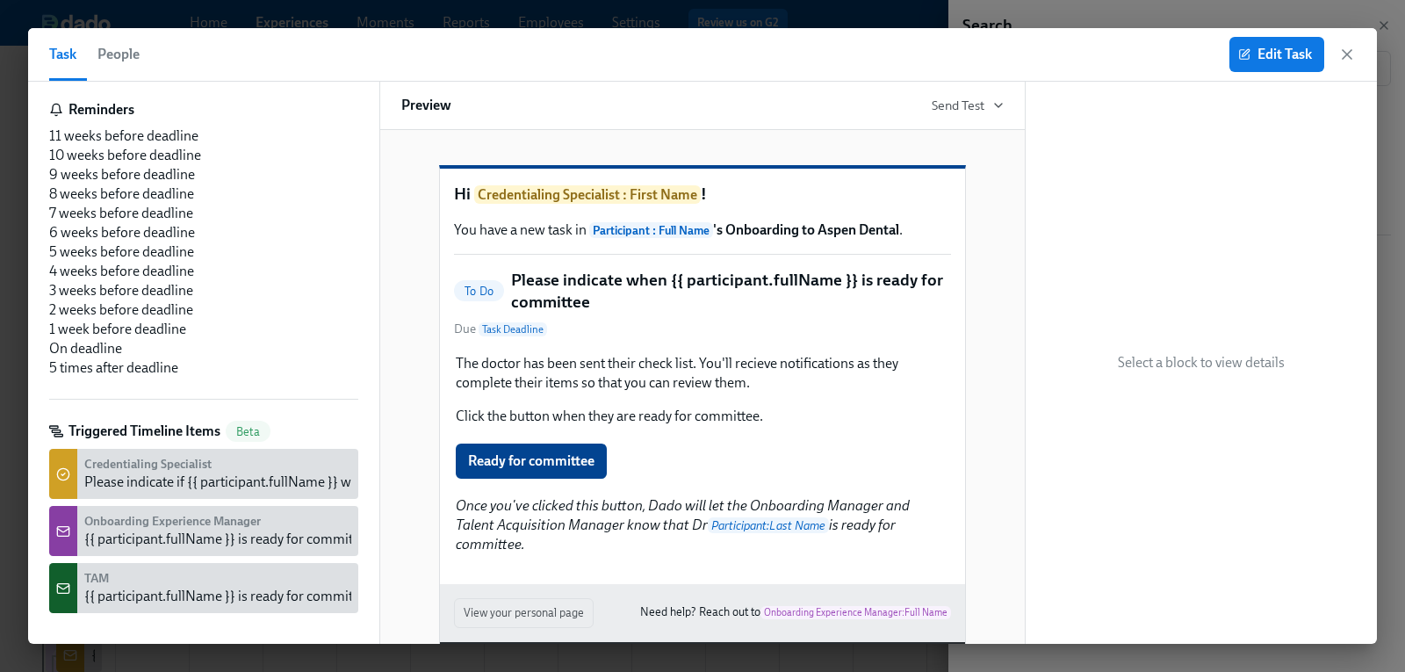
scroll to position [443, 0]
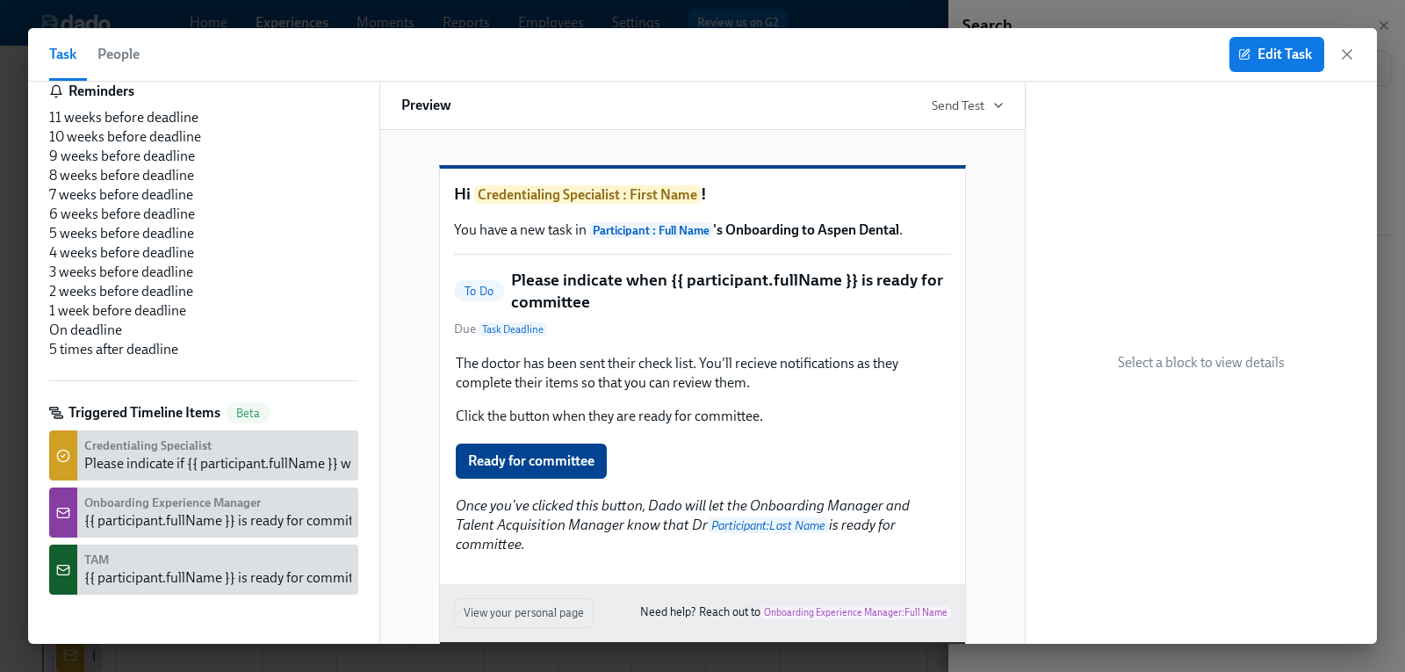
click at [117, 453] on span "Credentialing Specialist" at bounding box center [147, 445] width 127 height 17
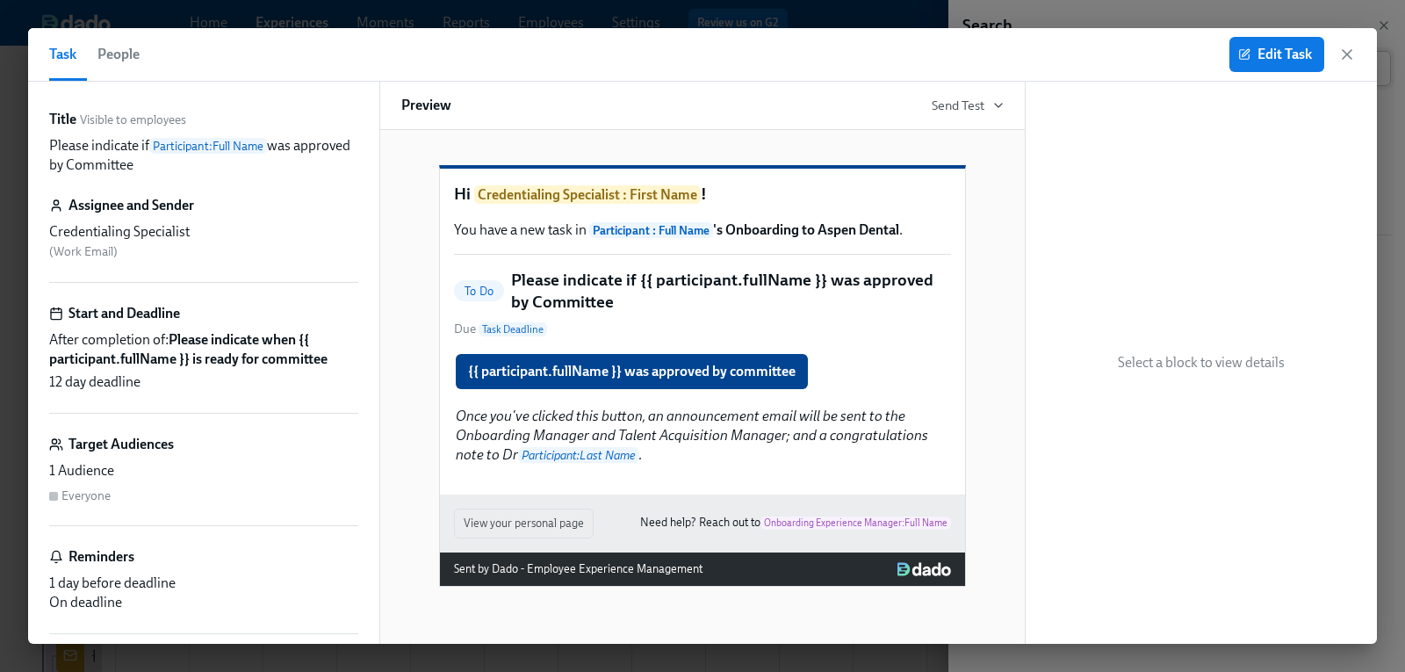
click at [1355, 54] on icon "button" at bounding box center [1347, 55] width 18 height 18
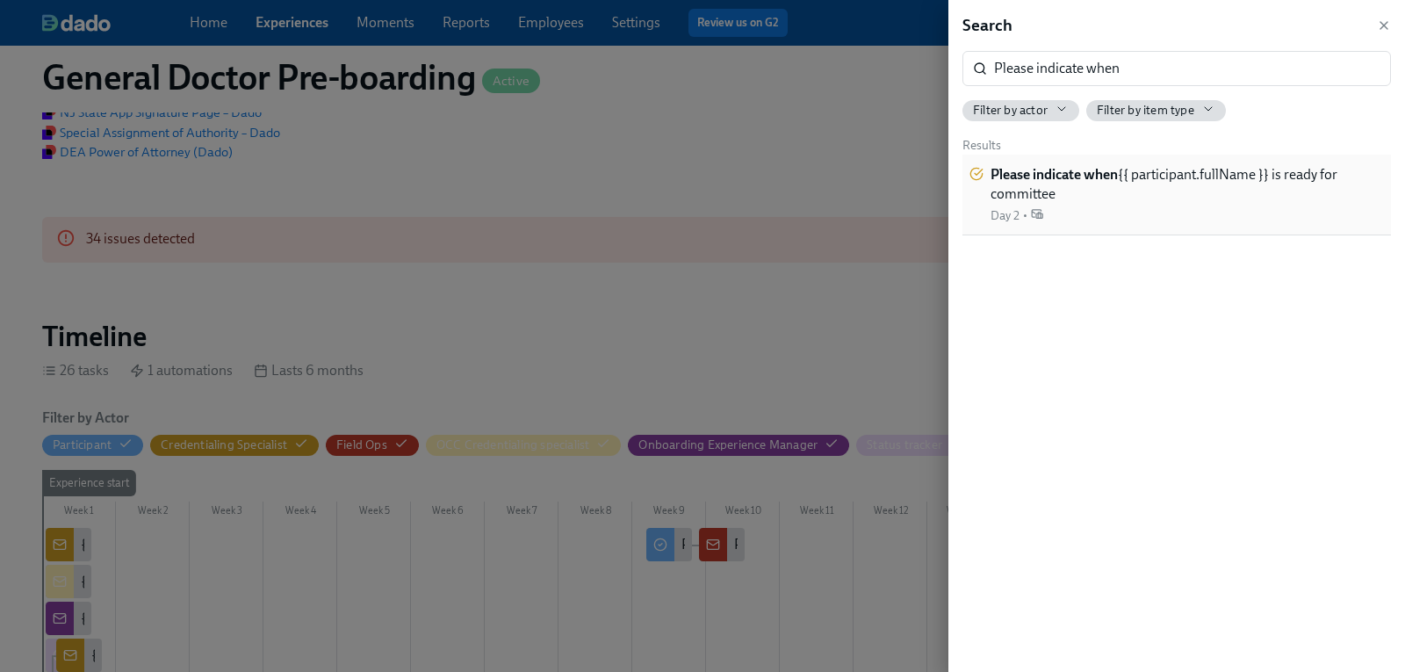
click at [1056, 170] on strong "Please indicate when" at bounding box center [1054, 174] width 127 height 17
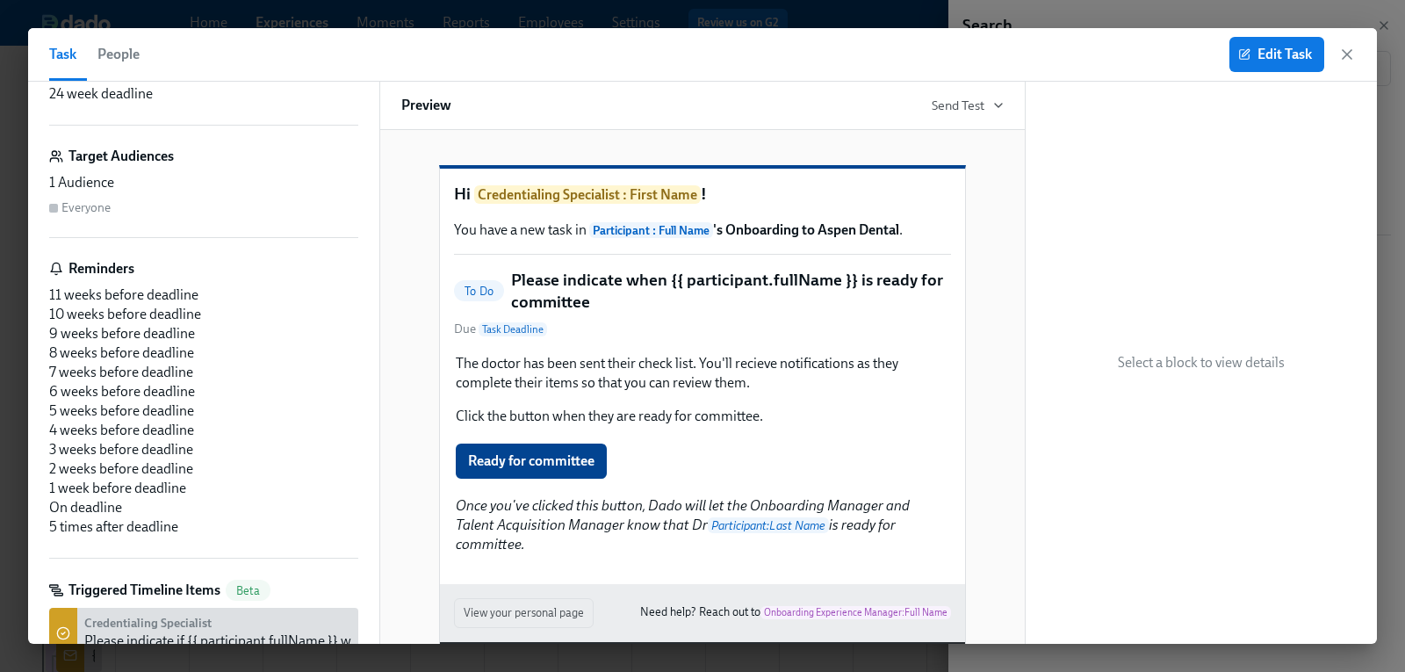
scroll to position [439, 0]
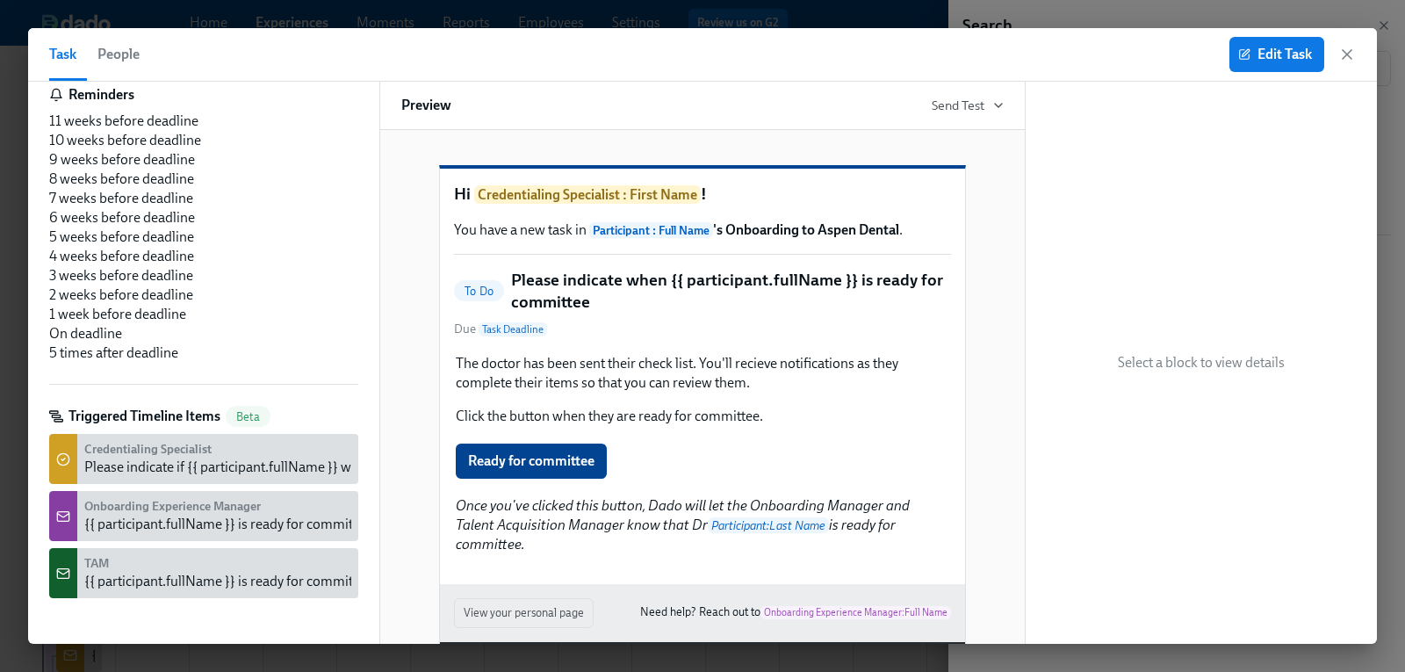
click at [286, 530] on div "{{ participant.fullName }} is ready for committee." at bounding box center [229, 524] width 291 height 19
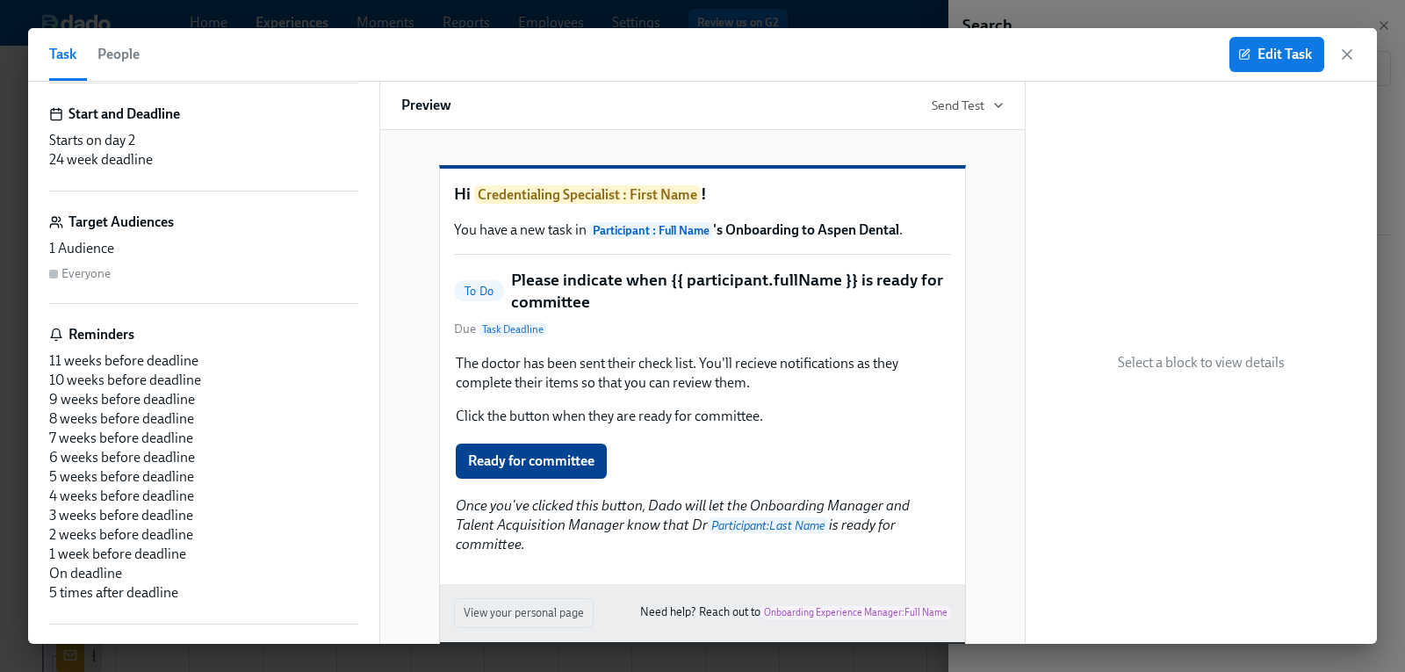
scroll to position [443, 0]
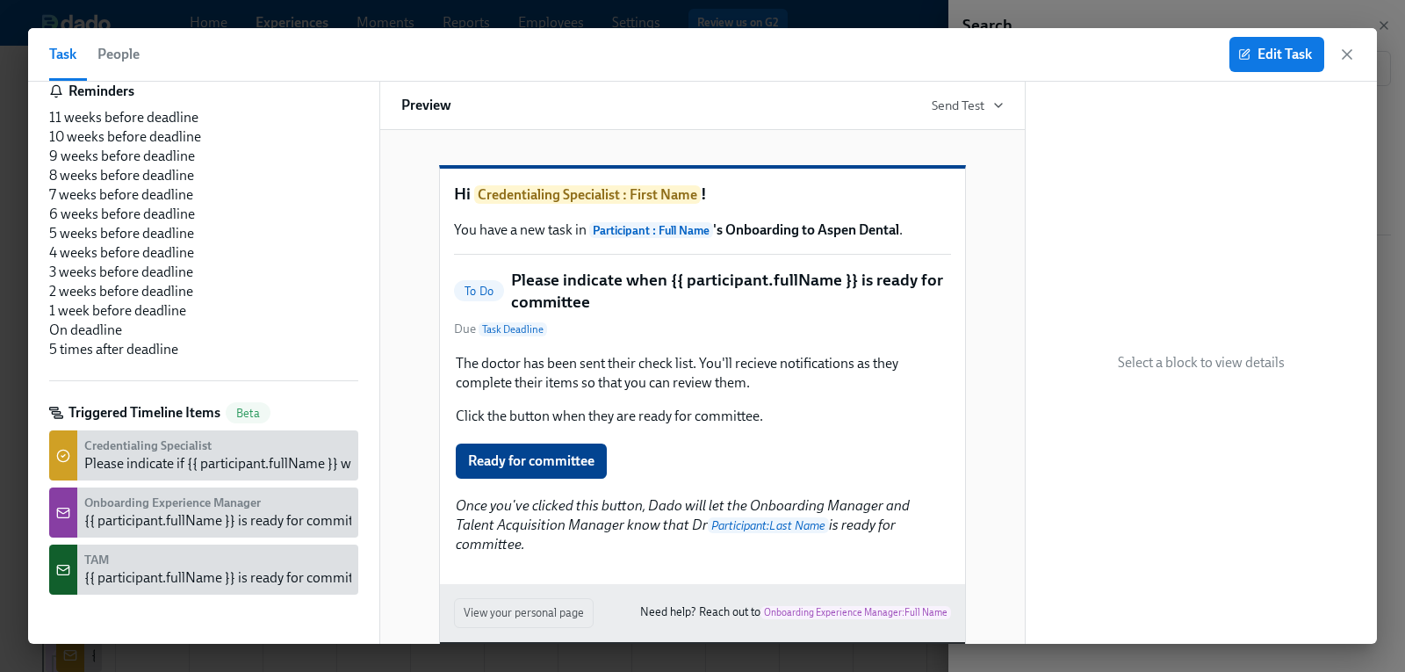
click at [257, 574] on div "{{ participant.fullName }} is ready for committee." at bounding box center [229, 577] width 291 height 19
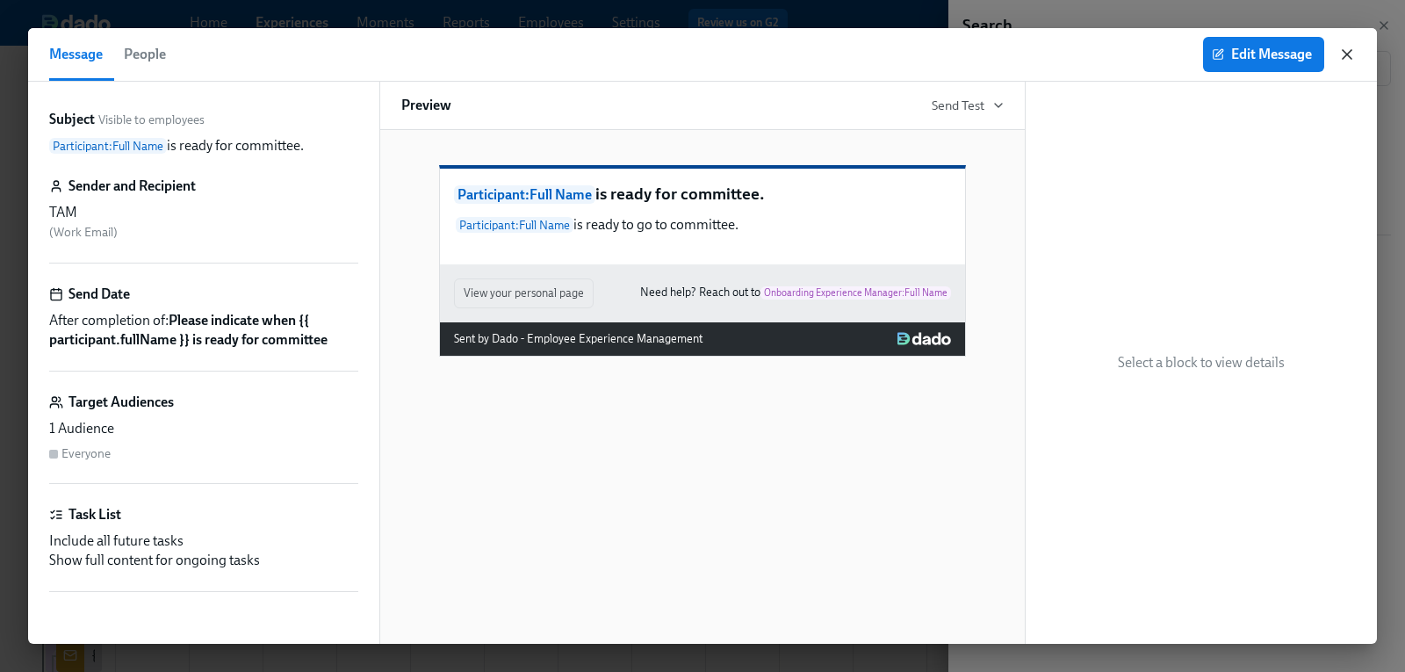
click at [1349, 54] on icon "button" at bounding box center [1347, 55] width 18 height 18
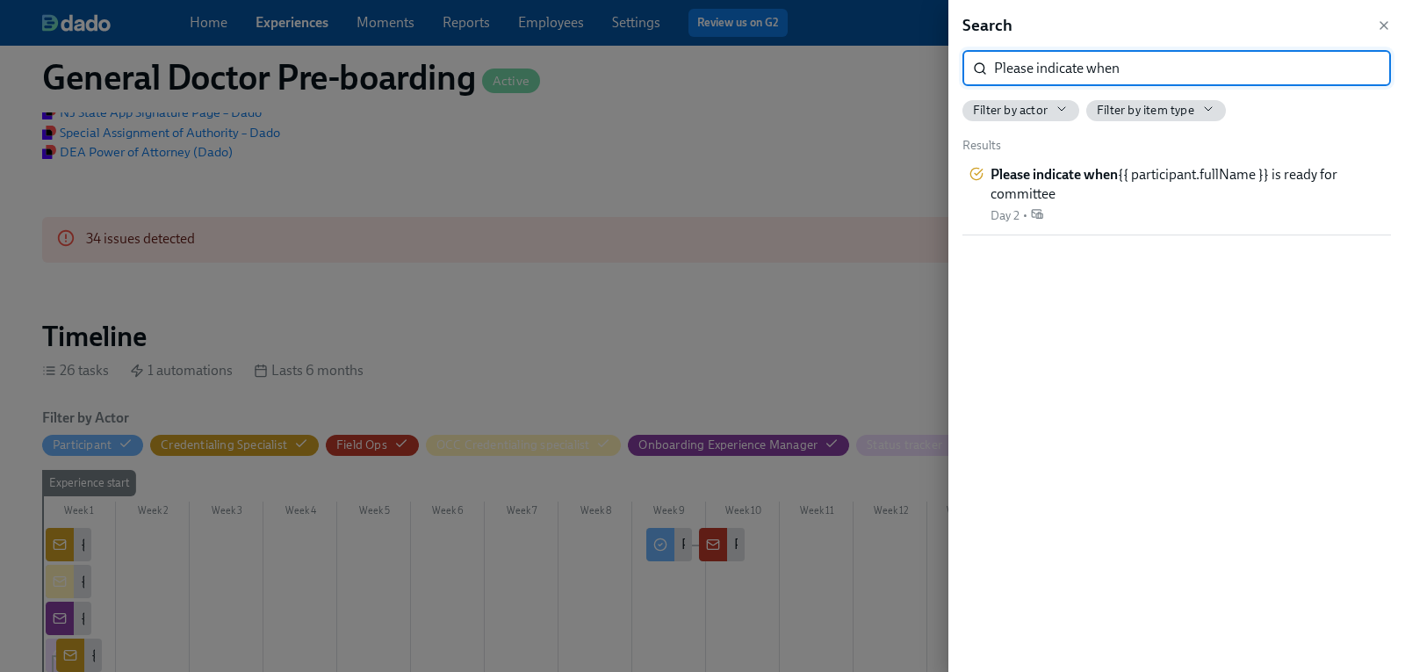
drag, startPoint x: 1159, startPoint y: 78, endPoint x: 930, endPoint y: 72, distance: 229.3
click at [930, 72] on div "Search Please indicate when ​ Filter by actor Filter by item type Results Pleas…" at bounding box center [702, 336] width 1405 height 672
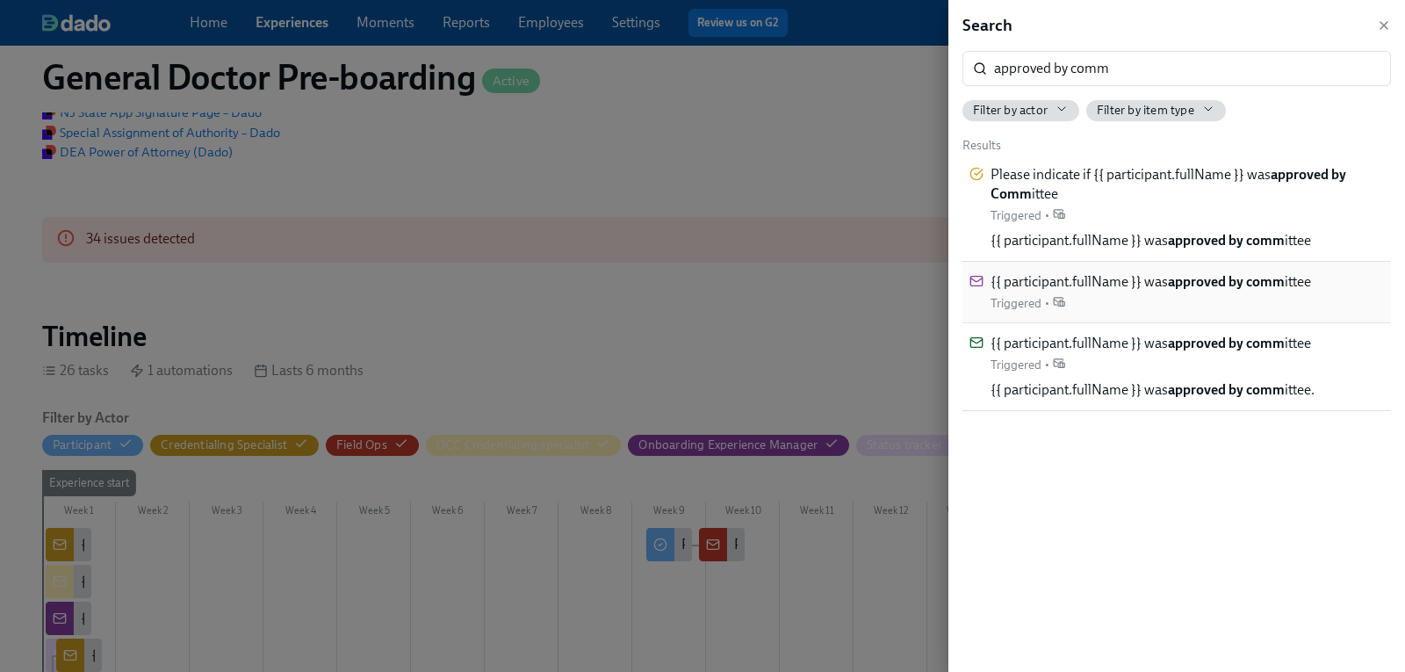
click at [1244, 290] on span "{{ participant.fullName }} was approved by comm ittee" at bounding box center [1151, 281] width 321 height 19
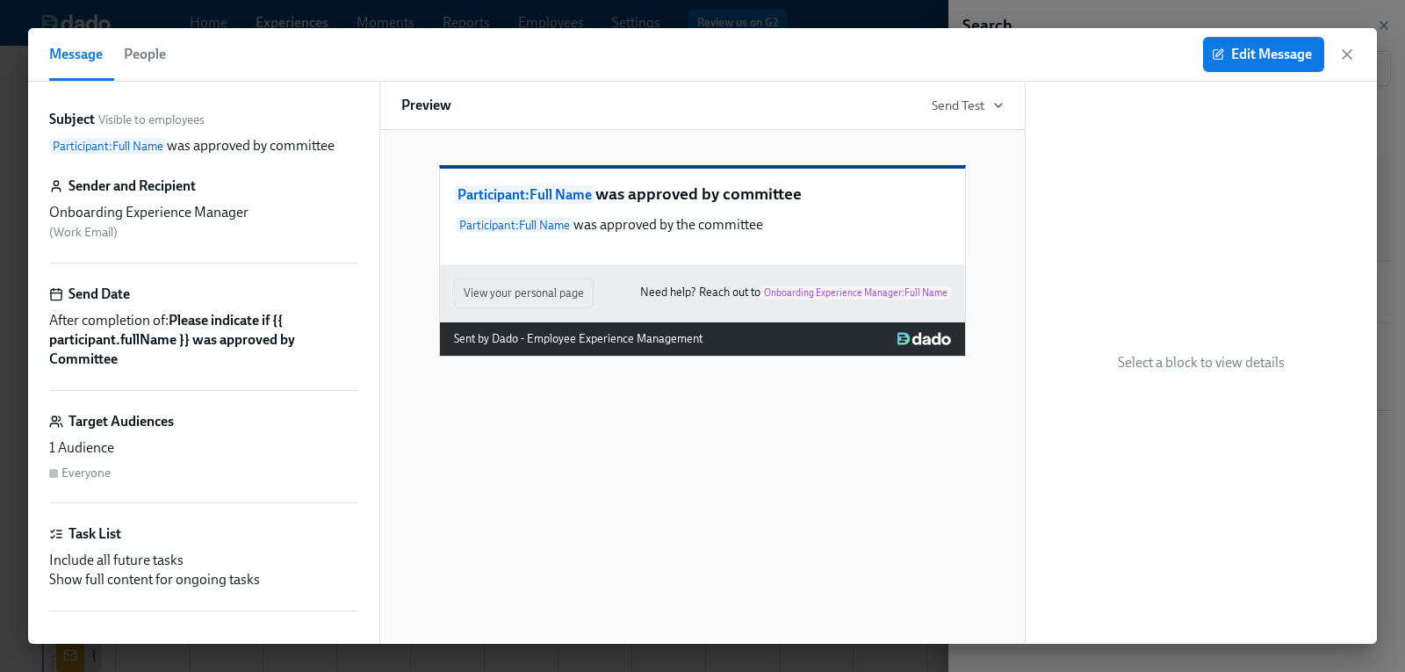
drag, startPoint x: 1349, startPoint y: 49, endPoint x: 1264, endPoint y: 155, distance: 135.5
click at [1349, 49] on icon "button" at bounding box center [1347, 55] width 18 height 18
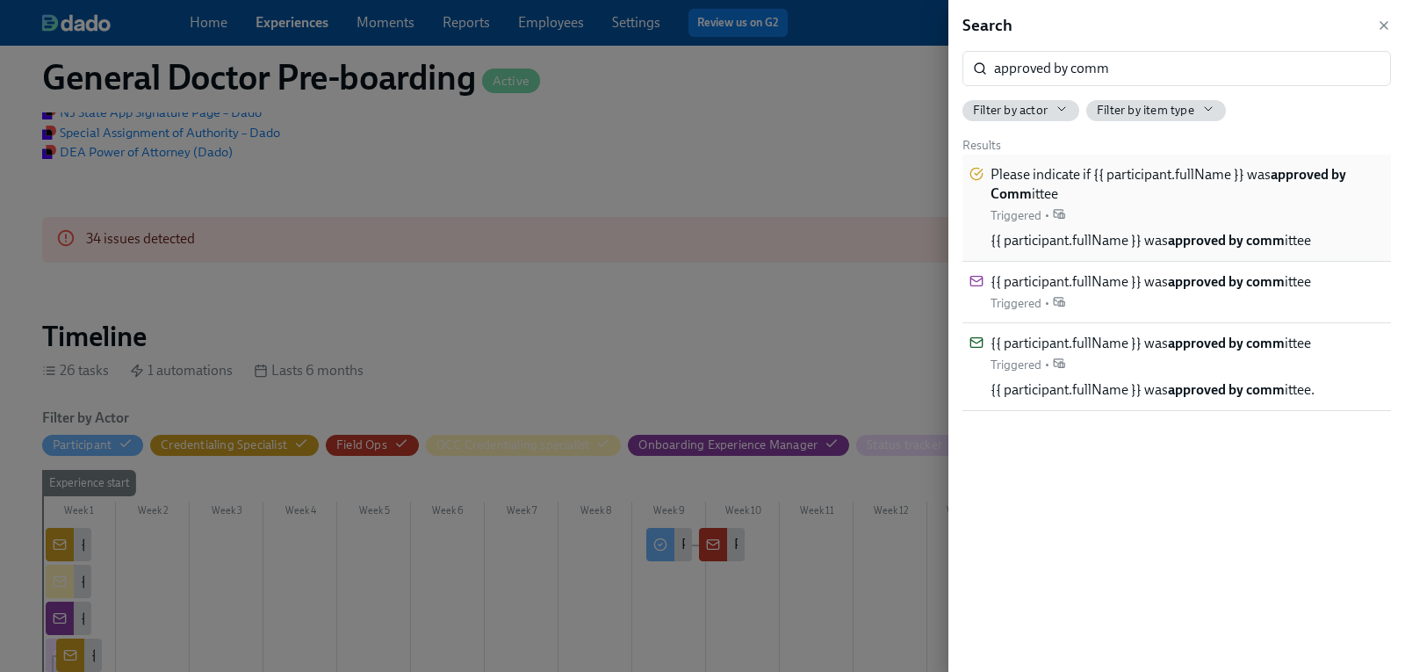
click at [1290, 182] on strong "approved by Comm" at bounding box center [1169, 184] width 356 height 36
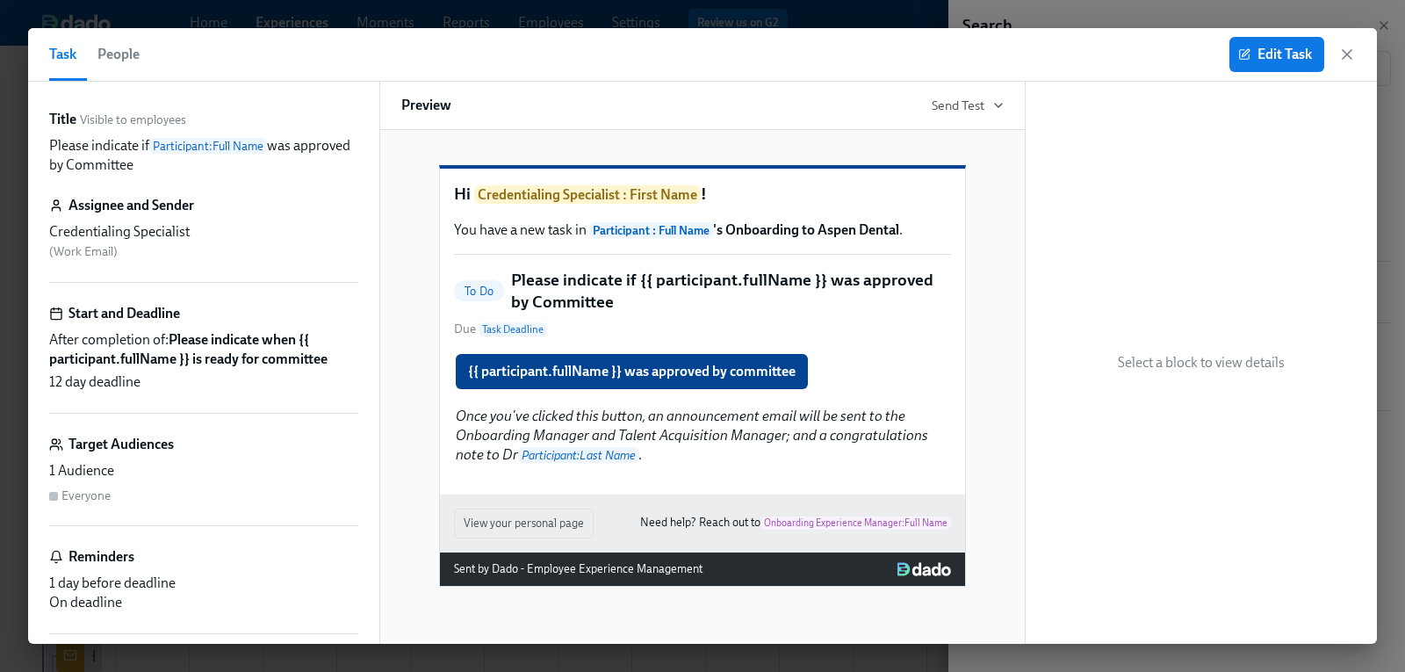
drag, startPoint x: 203, startPoint y: 160, endPoint x: 43, endPoint y: 141, distance: 160.9
click at [43, 141] on div "Title Visible to employees Please indicate if Participant : Full Name was appro…" at bounding box center [203, 363] width 351 height 562
copy p "Please indicate if Participant : Full Name was approved by Committee"
drag, startPoint x: 1352, startPoint y: 56, endPoint x: 1179, endPoint y: 163, distance: 203.5
click at [1352, 56] on icon "button" at bounding box center [1347, 55] width 18 height 18
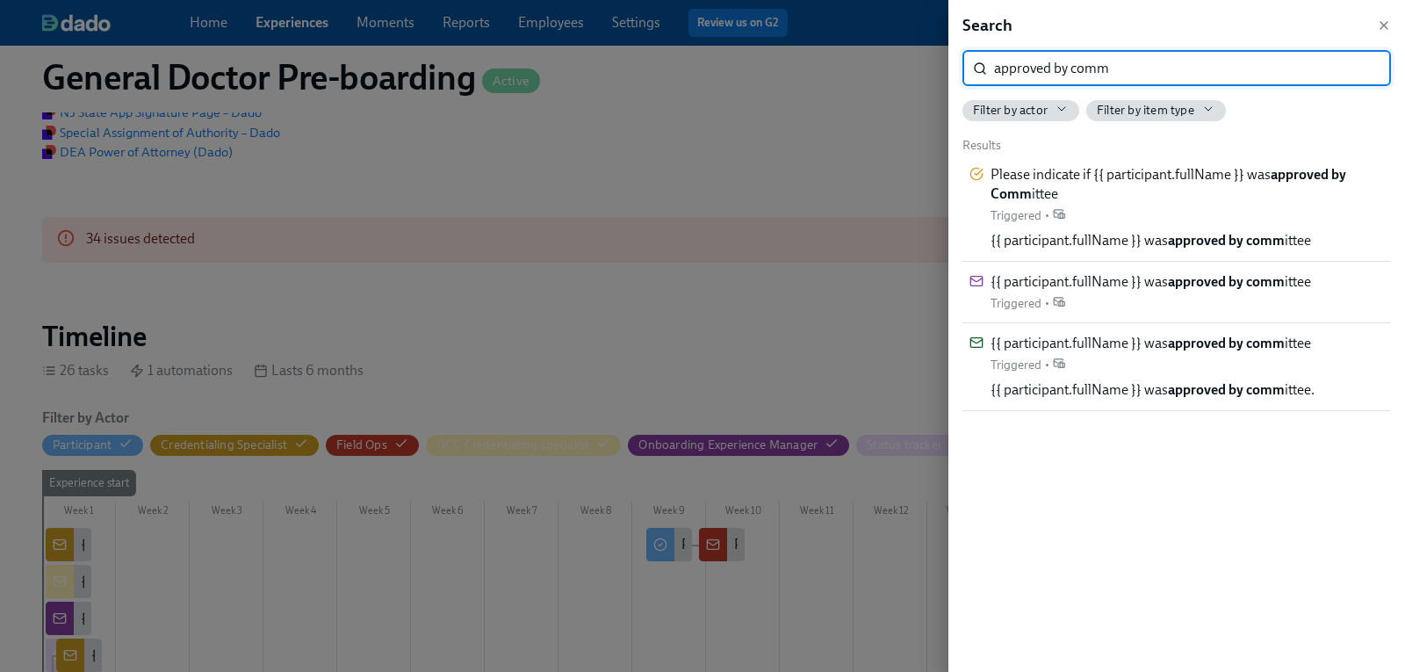
drag, startPoint x: 1159, startPoint y: 56, endPoint x: 961, endPoint y: 56, distance: 198.5
click at [961, 56] on div "Search approved by comm ​ Filter by actor Filter by item type Results Please in…" at bounding box center [1176, 336] width 457 height 672
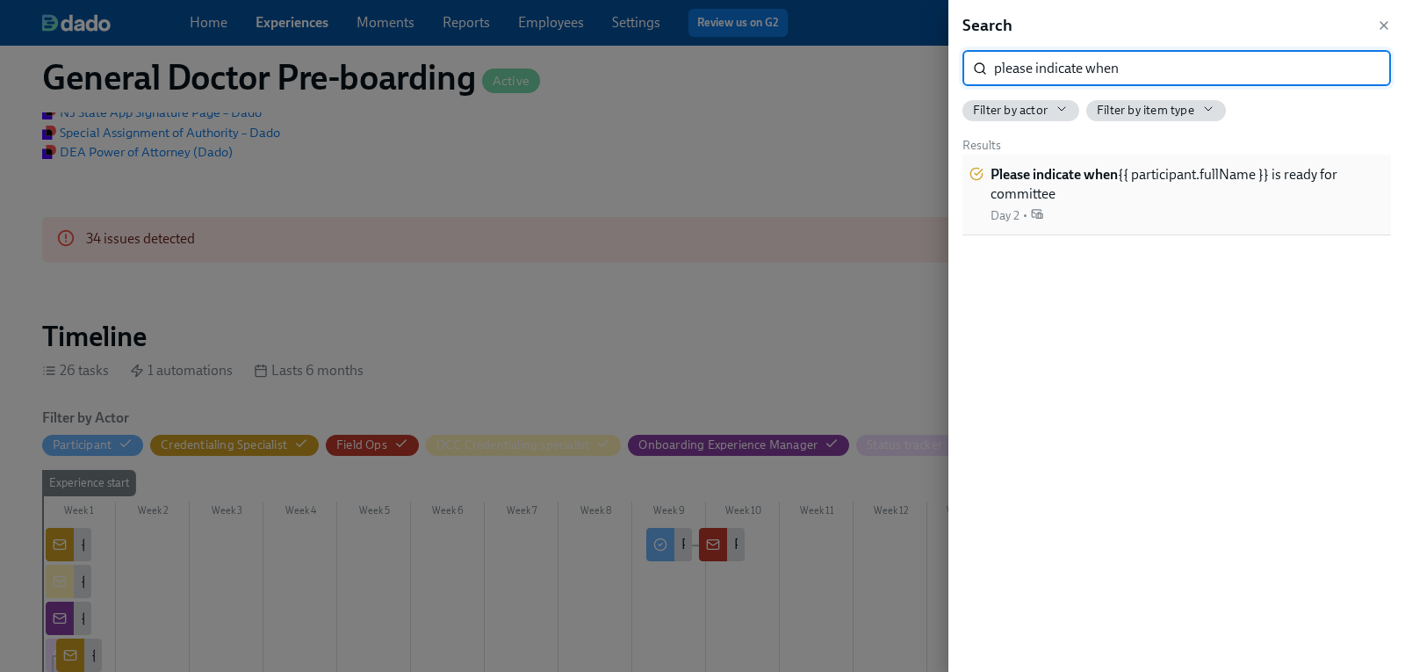
type input "please indicate when"
click at [1052, 176] on strong "Please indicate when" at bounding box center [1054, 174] width 127 height 17
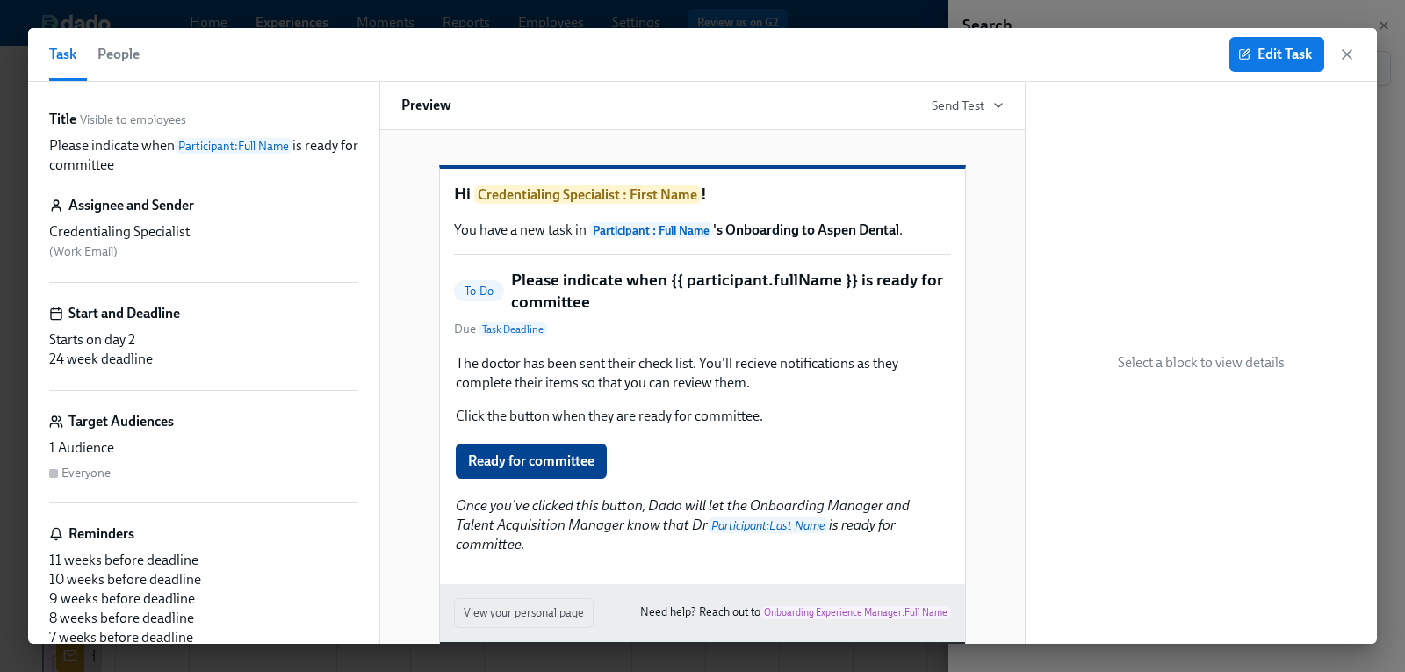
drag, startPoint x: 142, startPoint y: 164, endPoint x: 44, endPoint y: 152, distance: 99.1
click at [44, 152] on div "Title Visible to employees Please indicate when Participant : Full Name is read…" at bounding box center [203, 363] width 351 height 562
copy p "Please indicate when Participant : Full Name is ready for committee"
click at [124, 48] on span "People" at bounding box center [118, 54] width 42 height 25
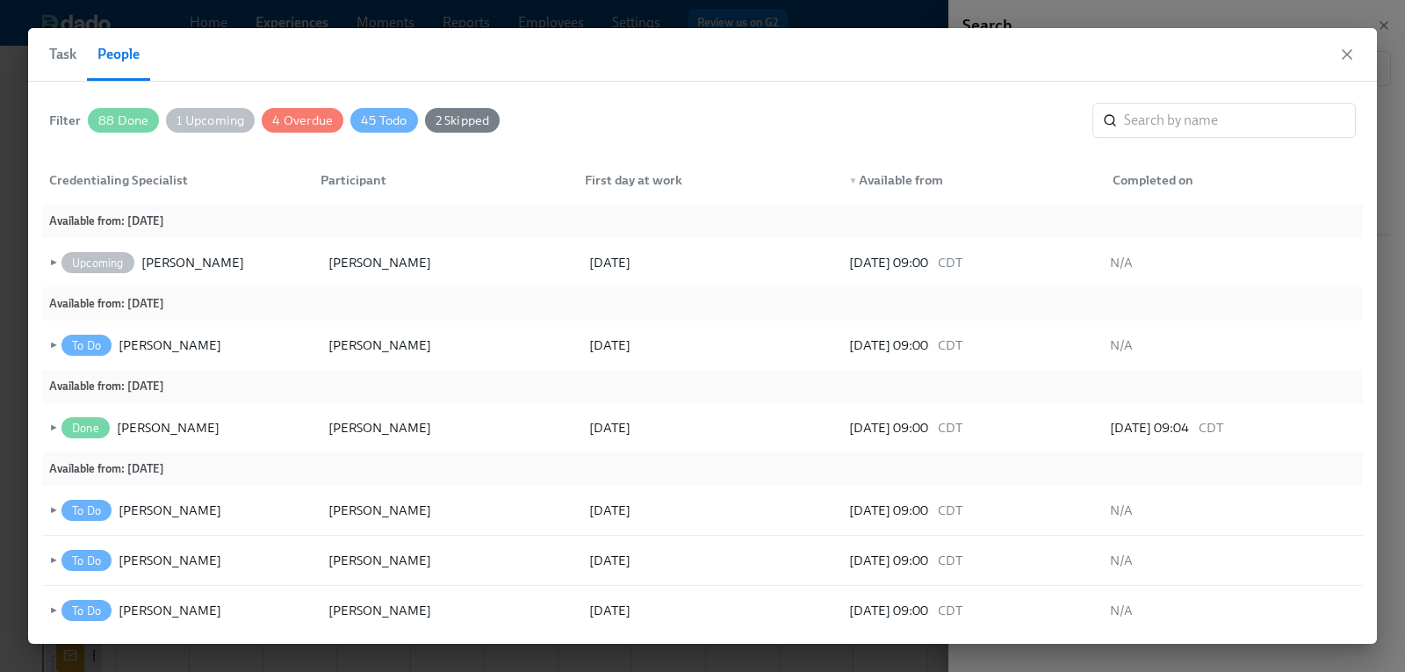
click at [117, 119] on span "88 Done" at bounding box center [123, 120] width 71 height 13
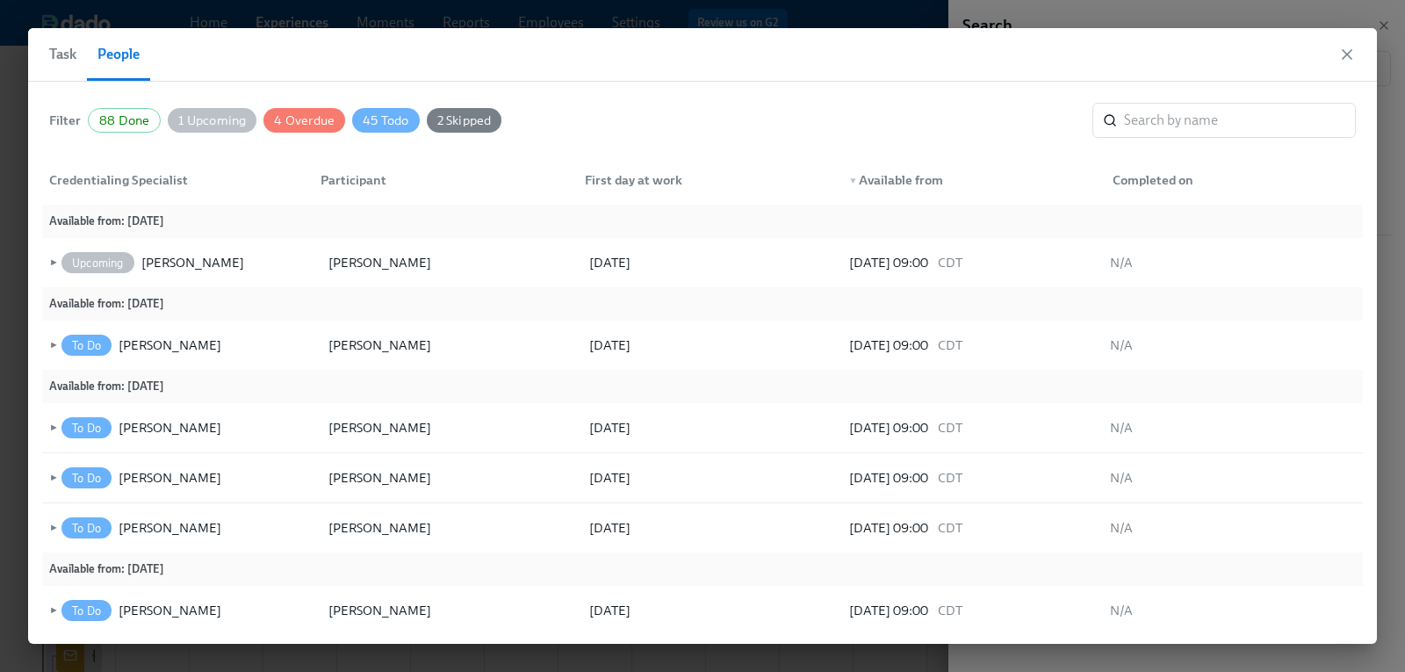
click at [212, 126] on span "1 Upcoming" at bounding box center [212, 120] width 89 height 13
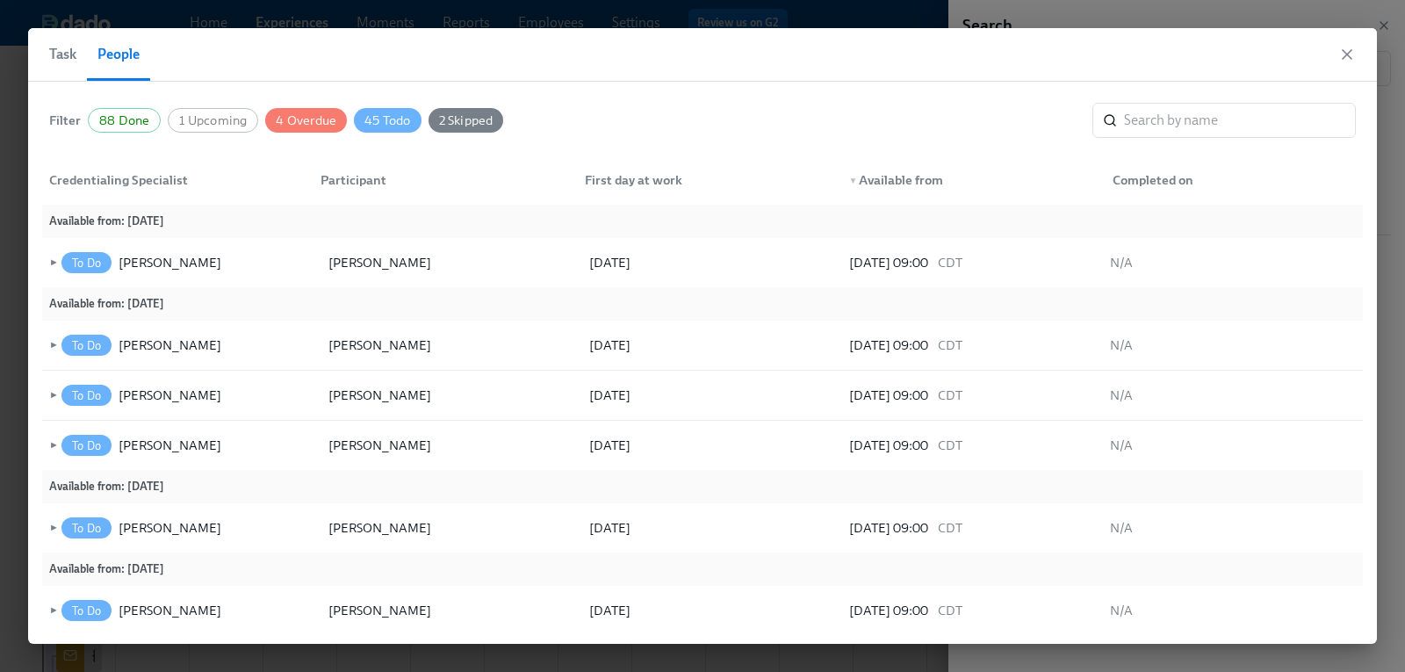
click at [322, 133] on div "Filter 88 Done 1 Upcoming 4 Overdue 45 Todo 2 Skipped ​" at bounding box center [702, 120] width 1307 height 35
click at [379, 127] on div "45 Todo" at bounding box center [387, 120] width 67 height 25
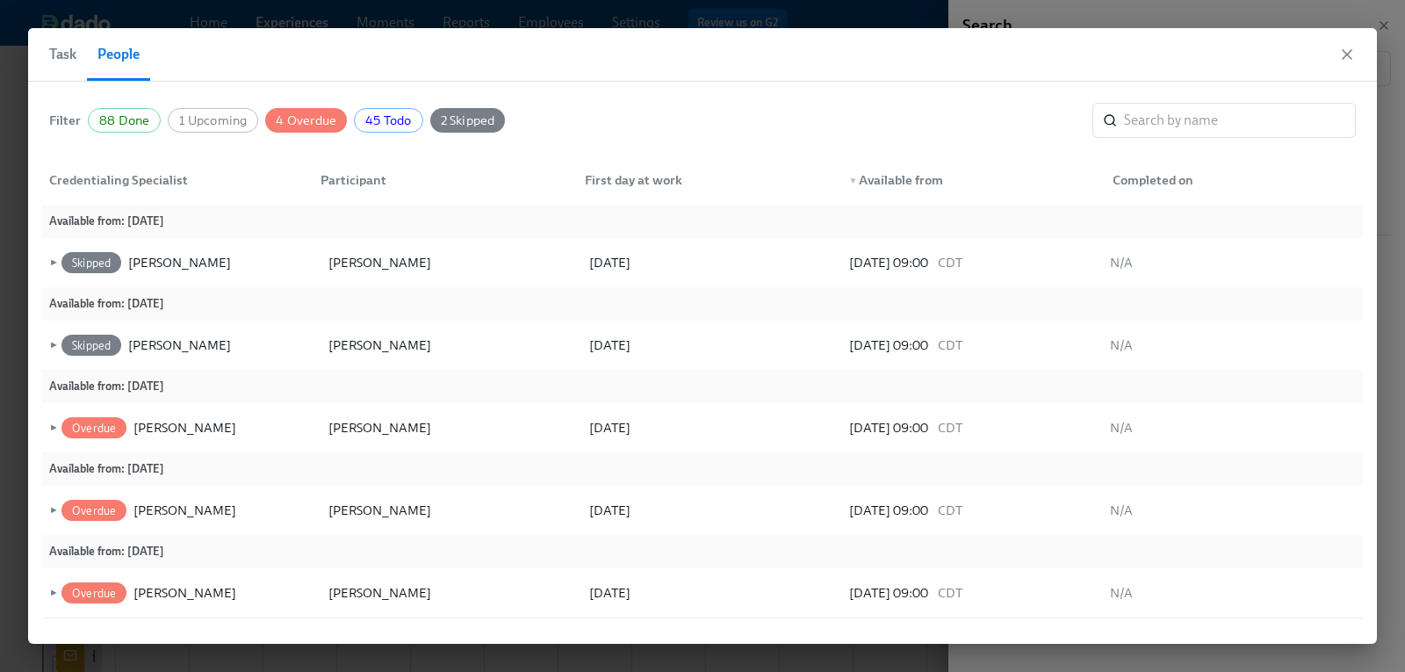
click at [315, 118] on span "4 Overdue" at bounding box center [306, 120] width 82 height 13
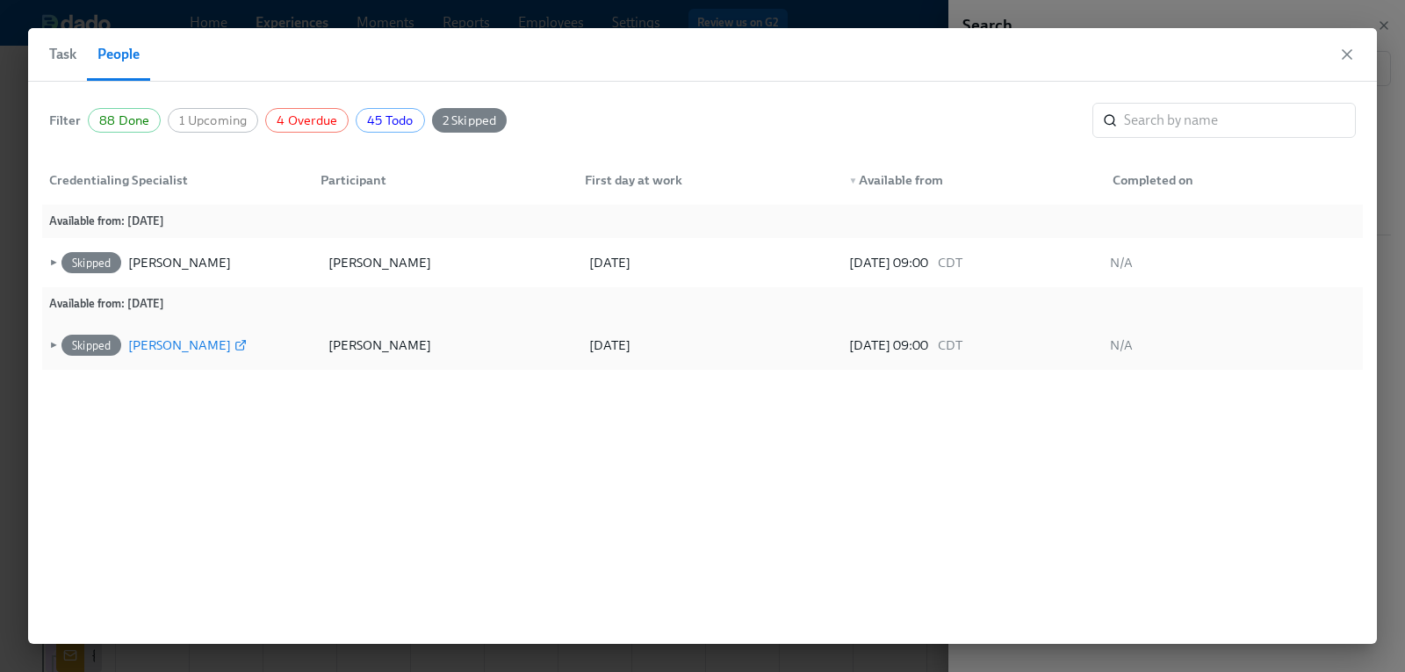
click at [247, 346] on icon at bounding box center [240, 345] width 12 height 12
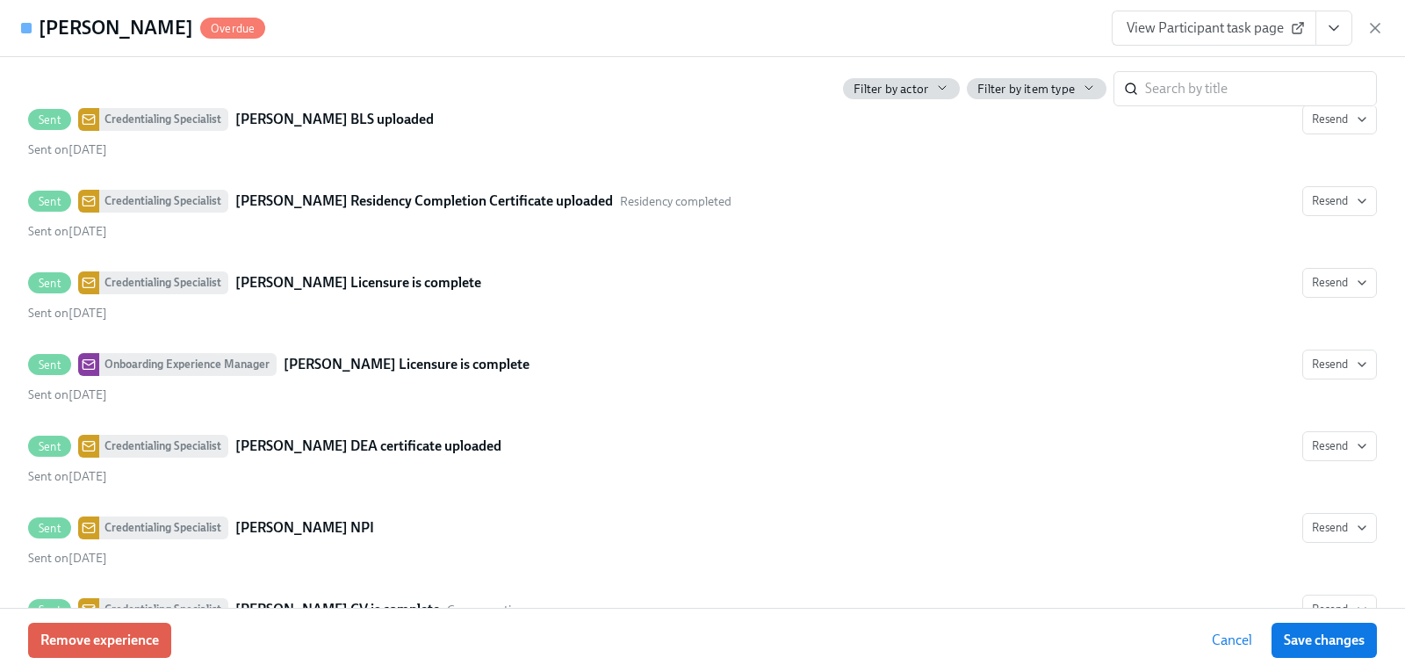
scroll to position [4830, 0]
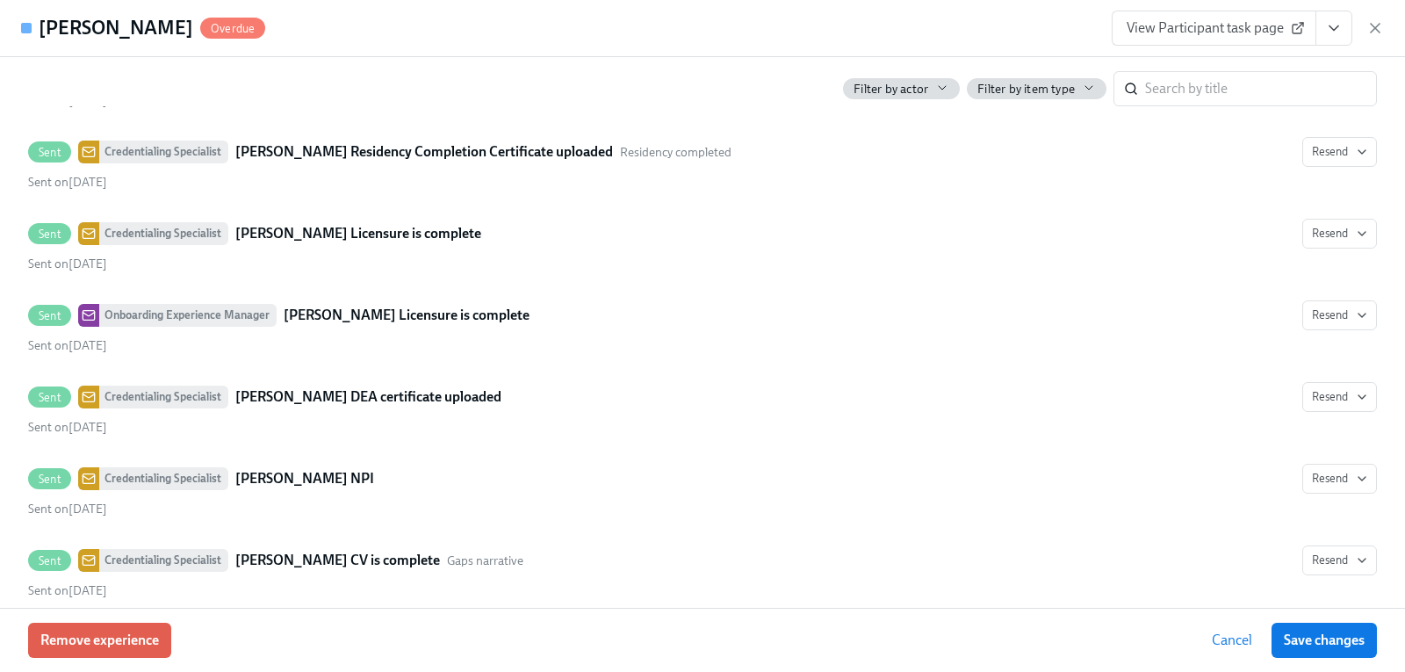
drag, startPoint x: 1373, startPoint y: 25, endPoint x: 799, endPoint y: 314, distance: 642.9
click at [1373, 25] on icon "button" at bounding box center [1375, 28] width 9 height 9
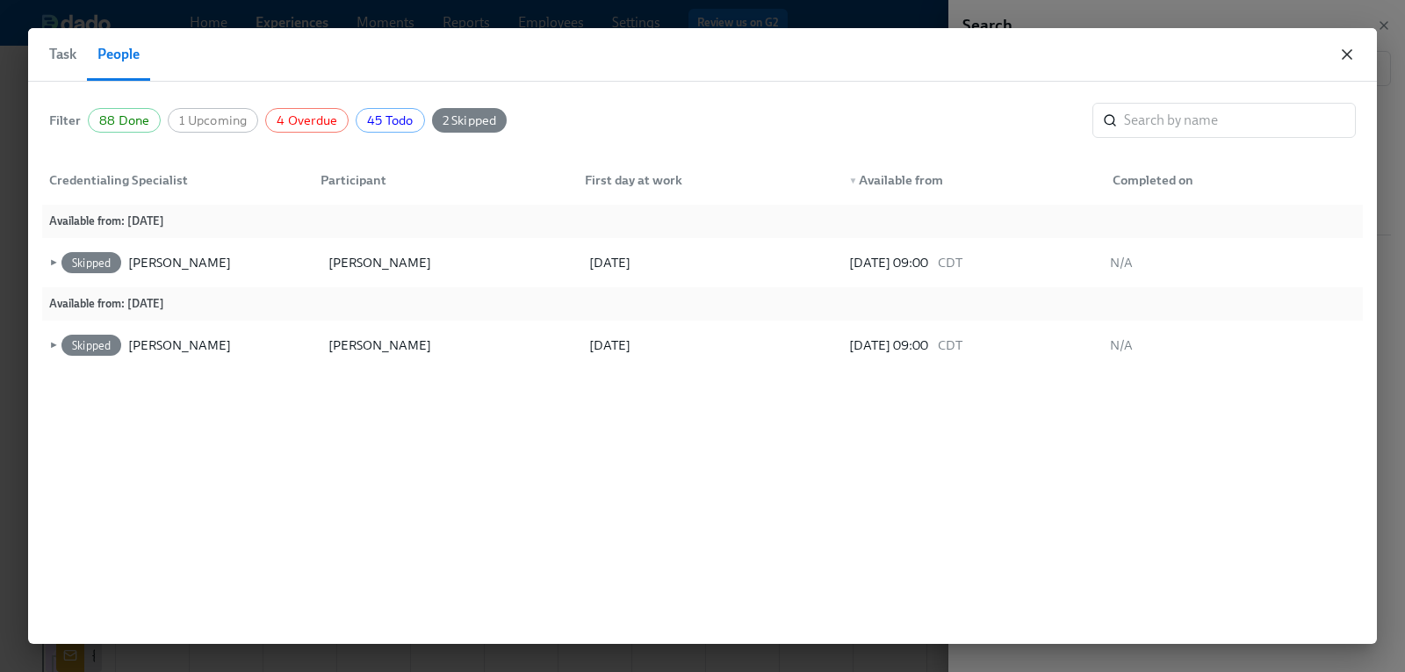
click at [1353, 54] on icon "button" at bounding box center [1347, 55] width 18 height 18
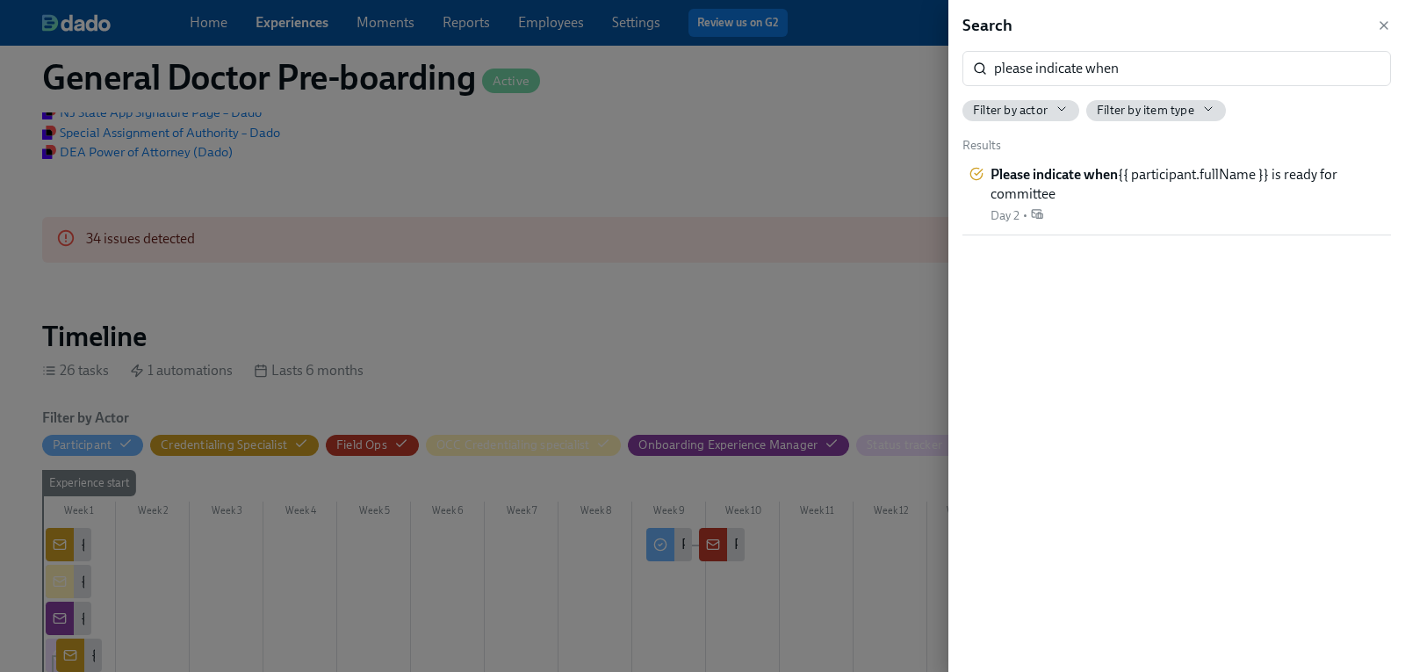
click at [1374, 21] on div "Search" at bounding box center [1177, 25] width 429 height 23
click at [1383, 23] on icon "button" at bounding box center [1384, 25] width 14 height 14
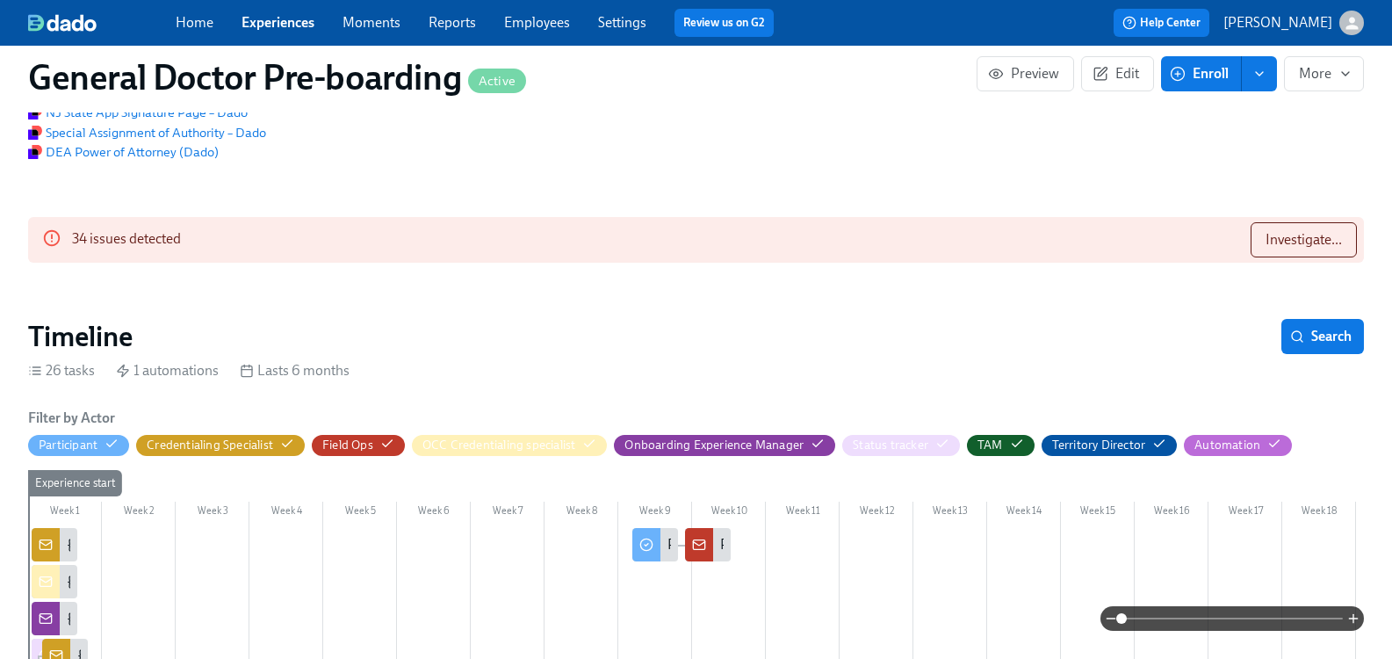
click at [1343, 14] on icon "button" at bounding box center [1352, 23] width 18 height 18
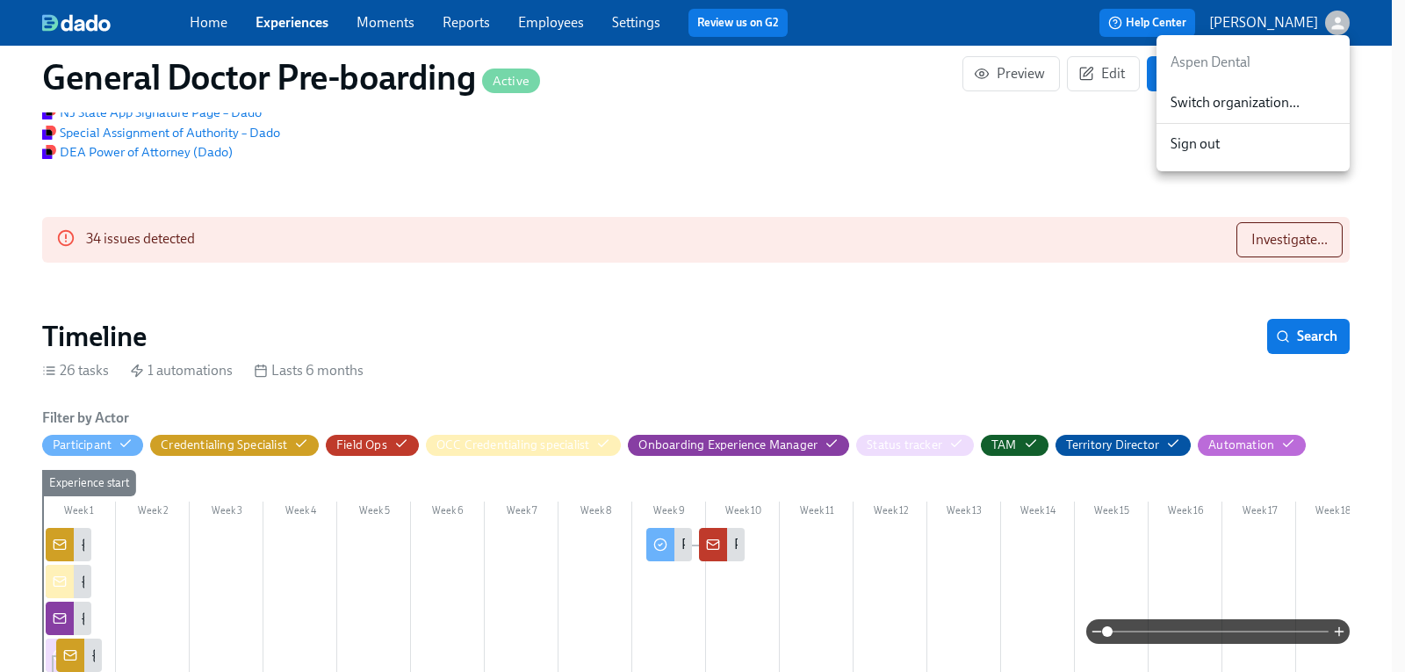
click at [1249, 101] on span "Switch organization..." at bounding box center [1253, 102] width 165 height 19
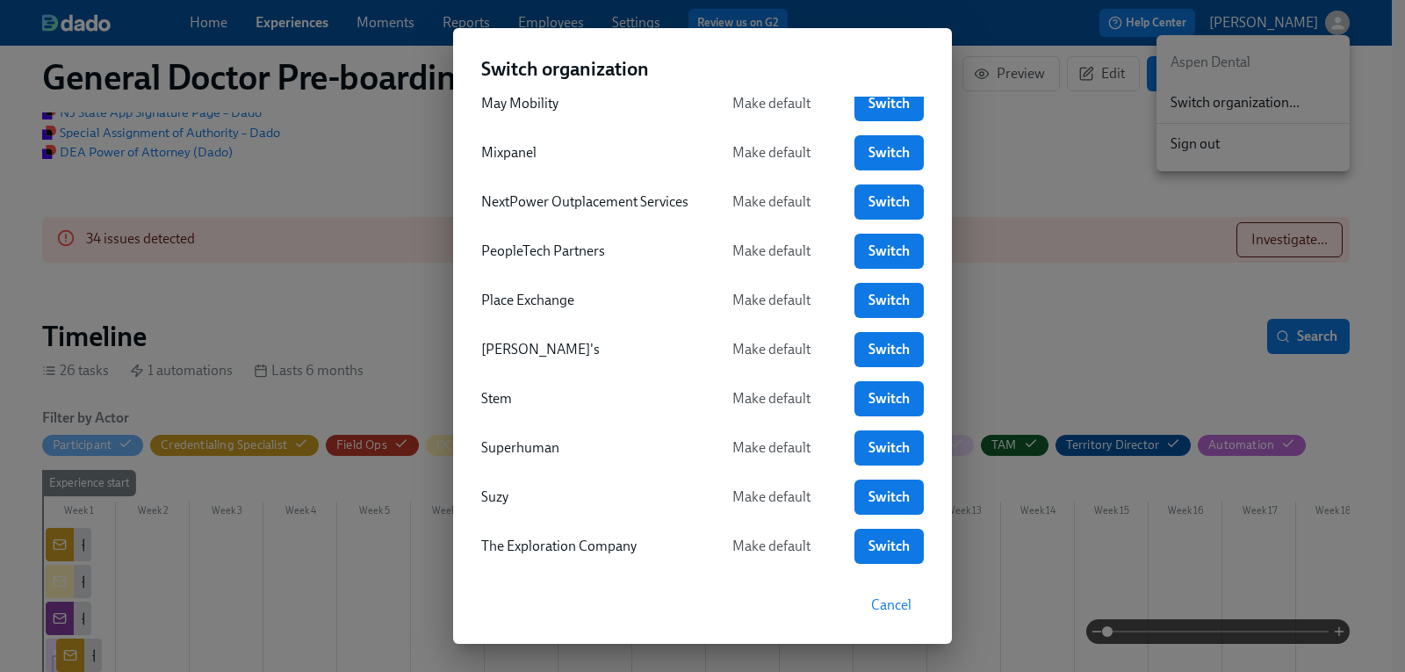
scroll to position [696, 0]
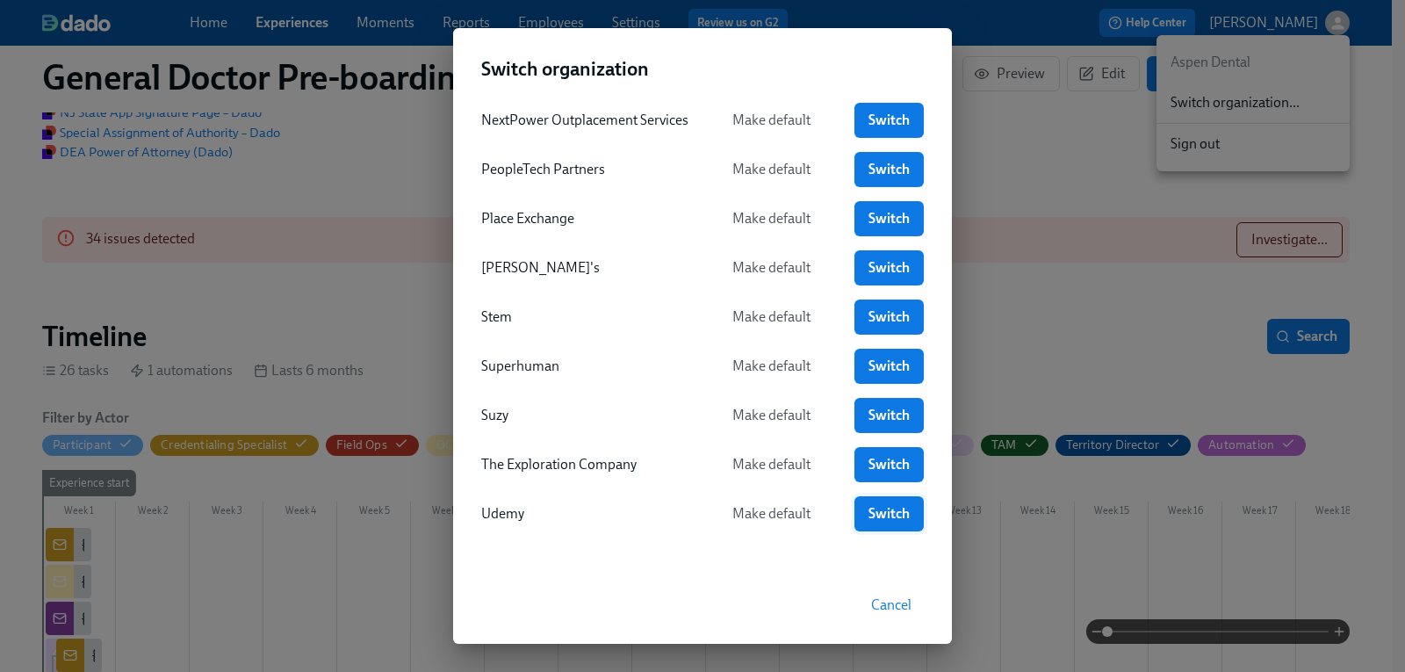
click at [884, 512] on span "Switch" at bounding box center [889, 514] width 45 height 18
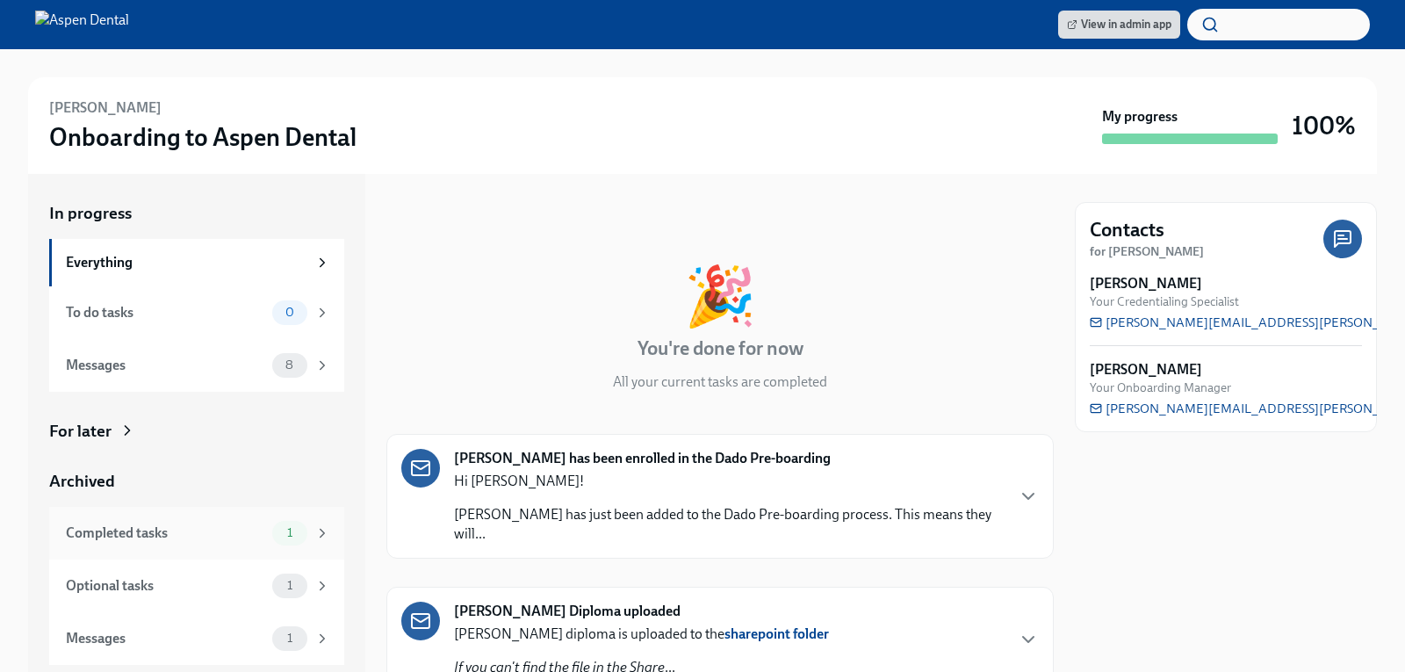
click at [172, 534] on div "Completed tasks" at bounding box center [165, 532] width 199 height 19
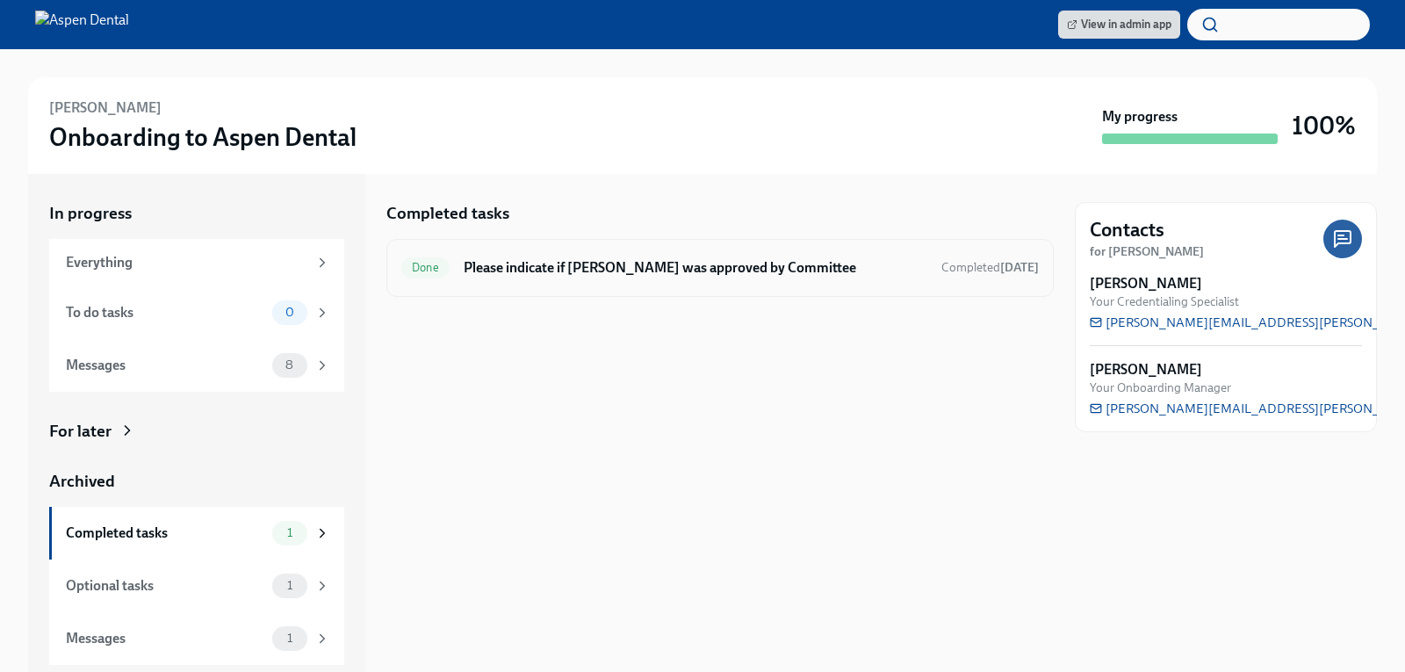
click at [761, 272] on h6 "Please indicate if [PERSON_NAME] was approved by Committee" at bounding box center [696, 267] width 464 height 19
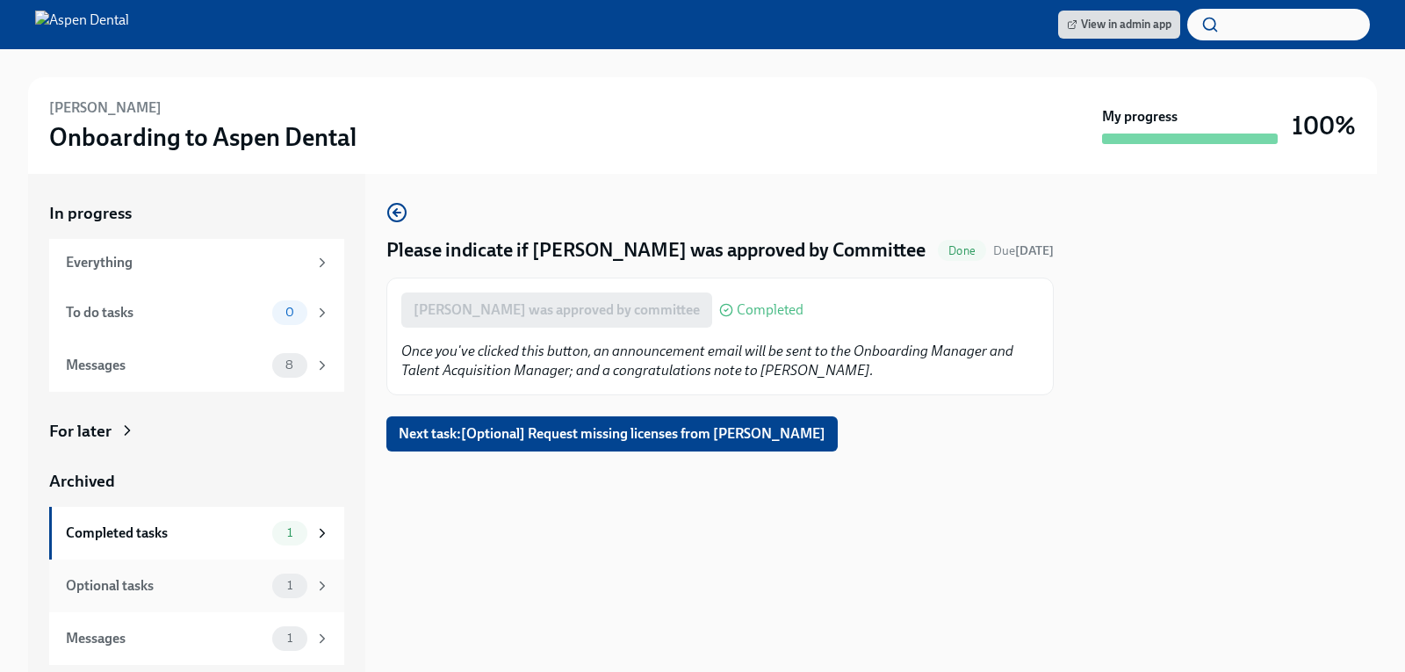
click at [127, 580] on div "Optional tasks" at bounding box center [165, 585] width 199 height 19
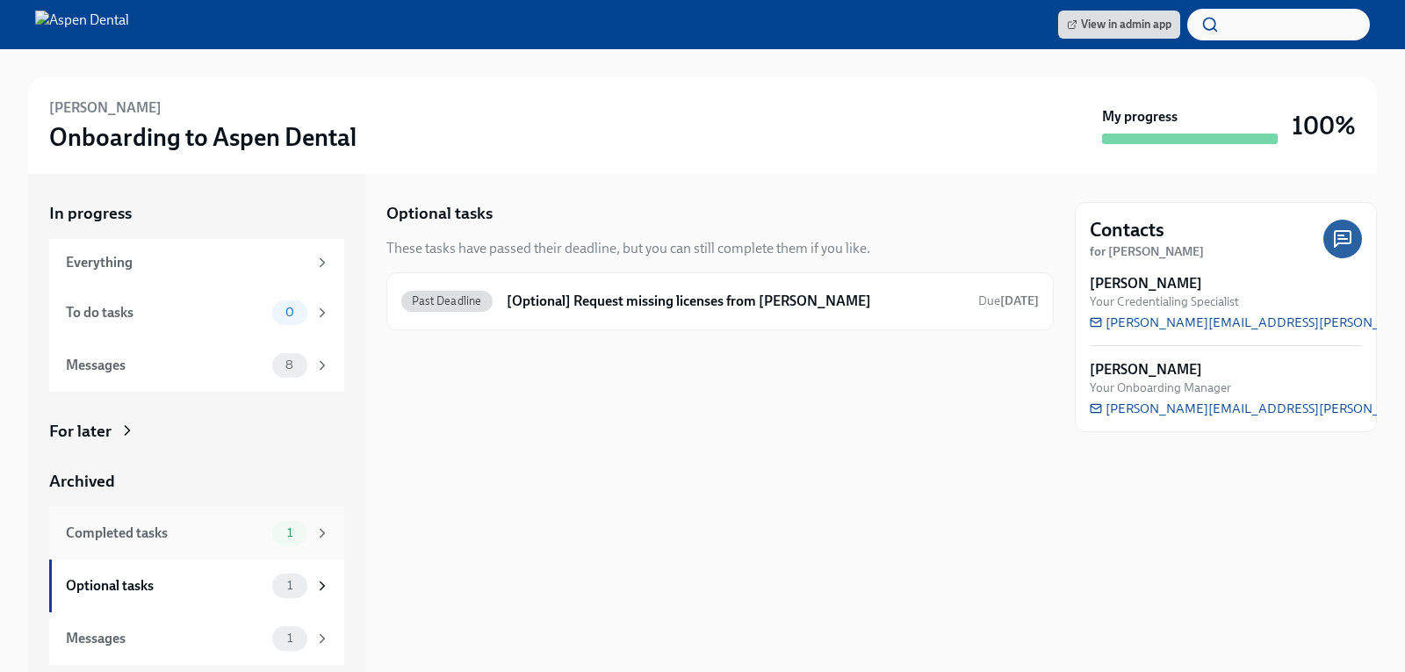
click at [146, 537] on div "Completed tasks" at bounding box center [165, 532] width 199 height 19
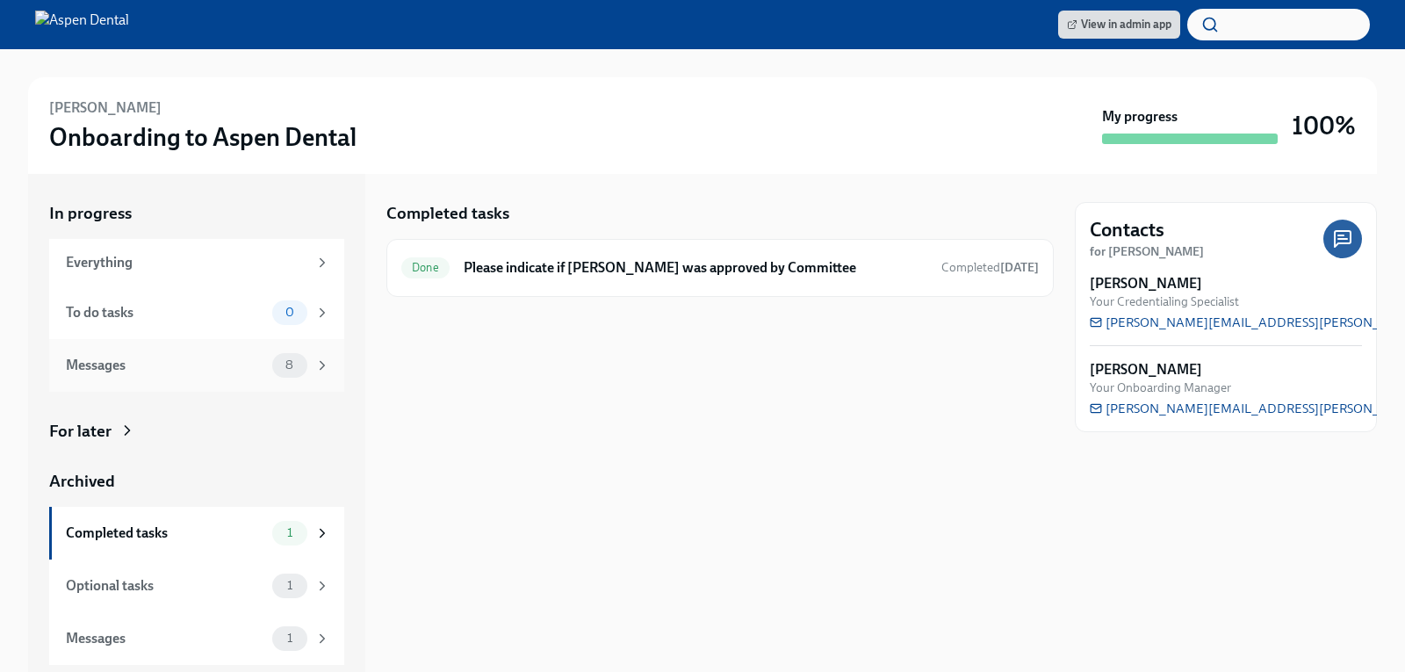
click at [126, 366] on div "Messages" at bounding box center [165, 365] width 199 height 19
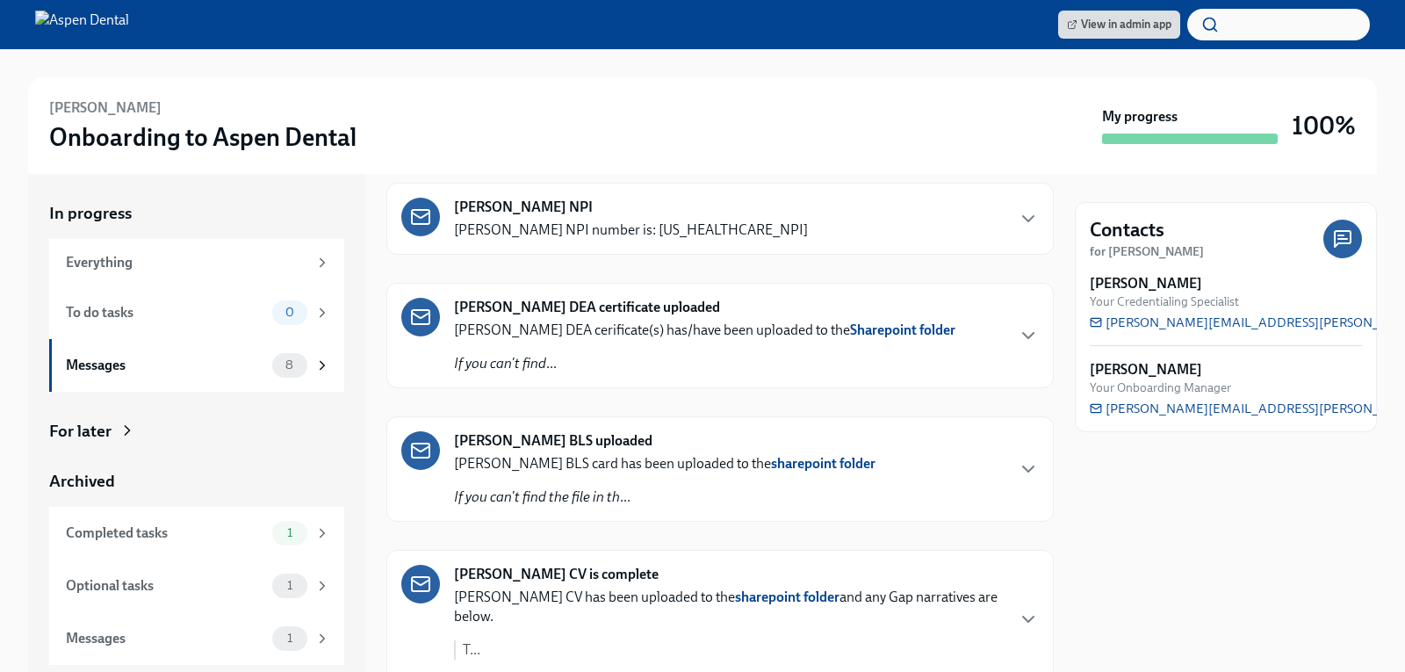
scroll to position [527, 0]
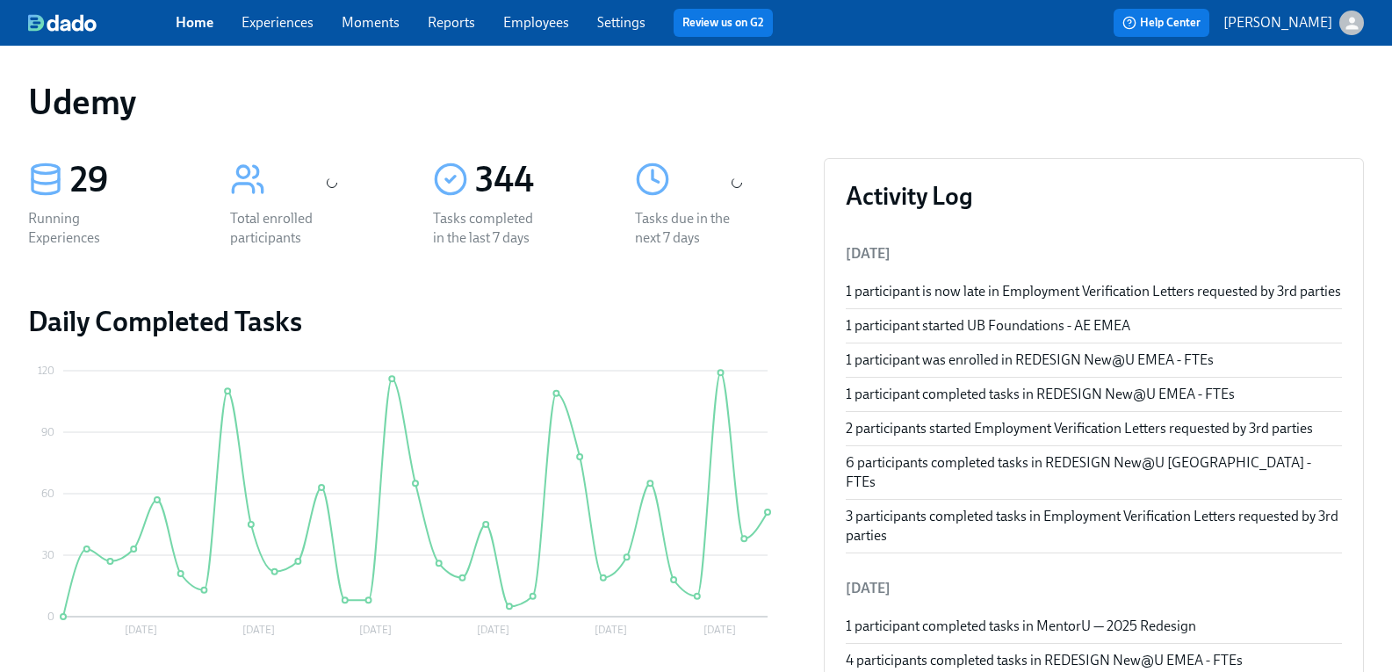
click at [294, 18] on link "Experiences" at bounding box center [278, 22] width 72 height 17
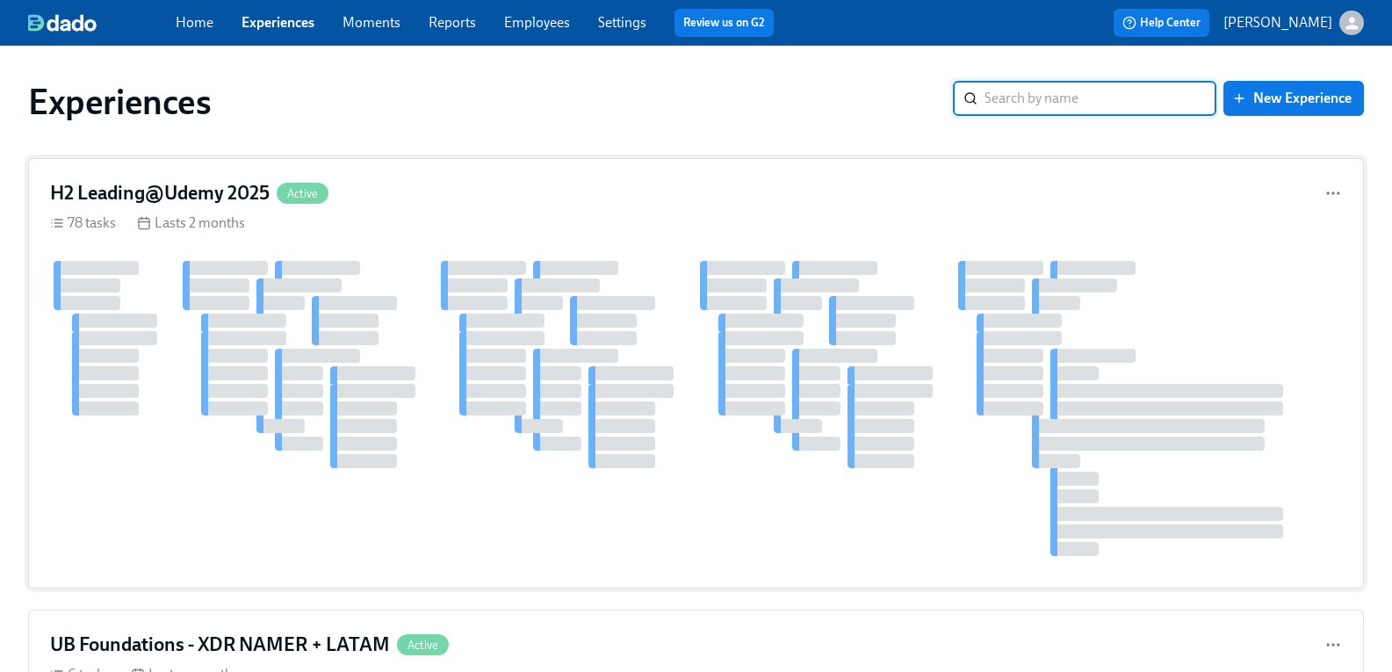
click at [152, 184] on h4 "H2 Leading@Udemy 2025" at bounding box center [160, 193] width 220 height 26
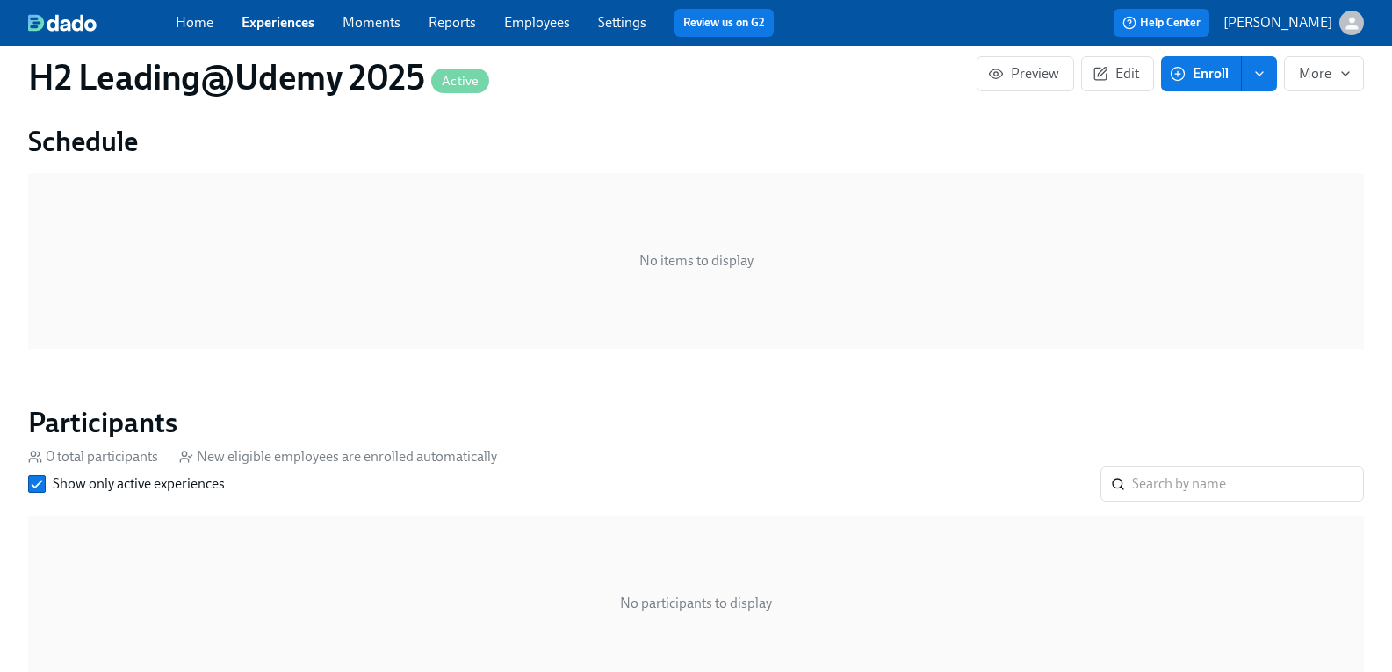
scroll to position [1229, 0]
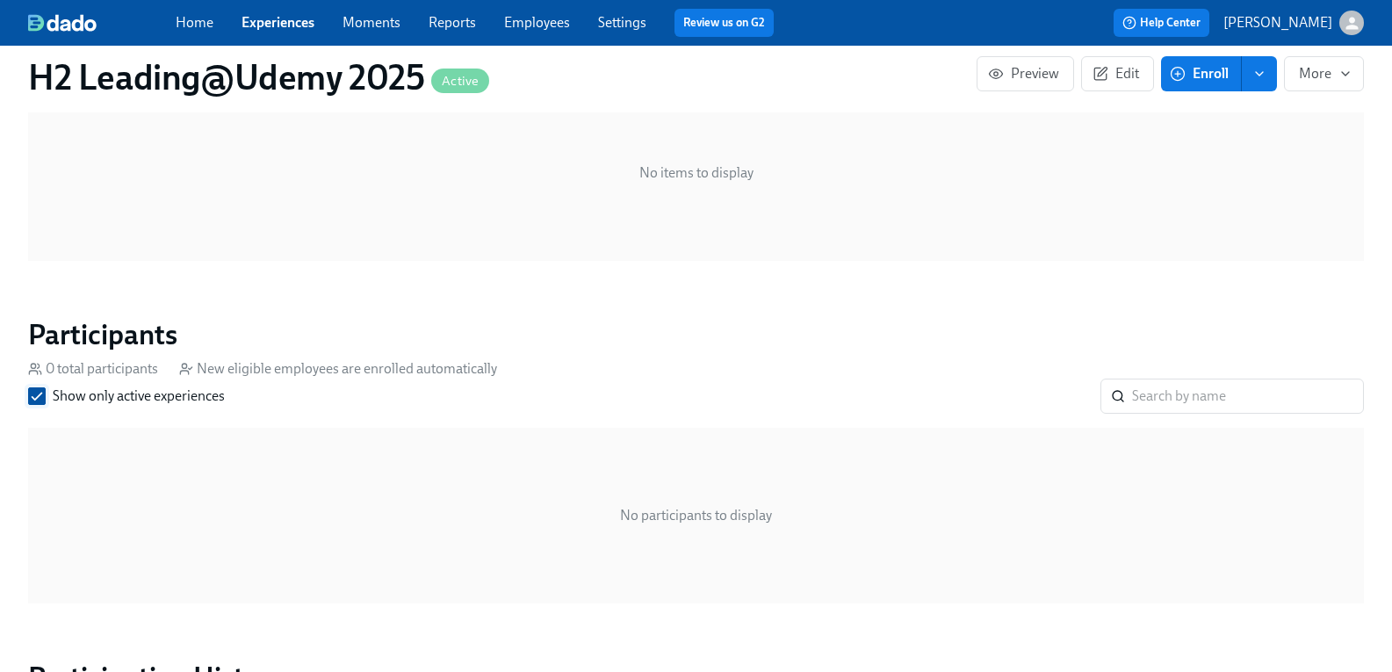
click at [45, 396] on input "Show only active experiences" at bounding box center [37, 396] width 16 height 16
click at [1252, 74] on icon "enroll" at bounding box center [1259, 74] width 14 height 14
click at [1208, 111] on span "Enroll manually" at bounding box center [1186, 116] width 100 height 19
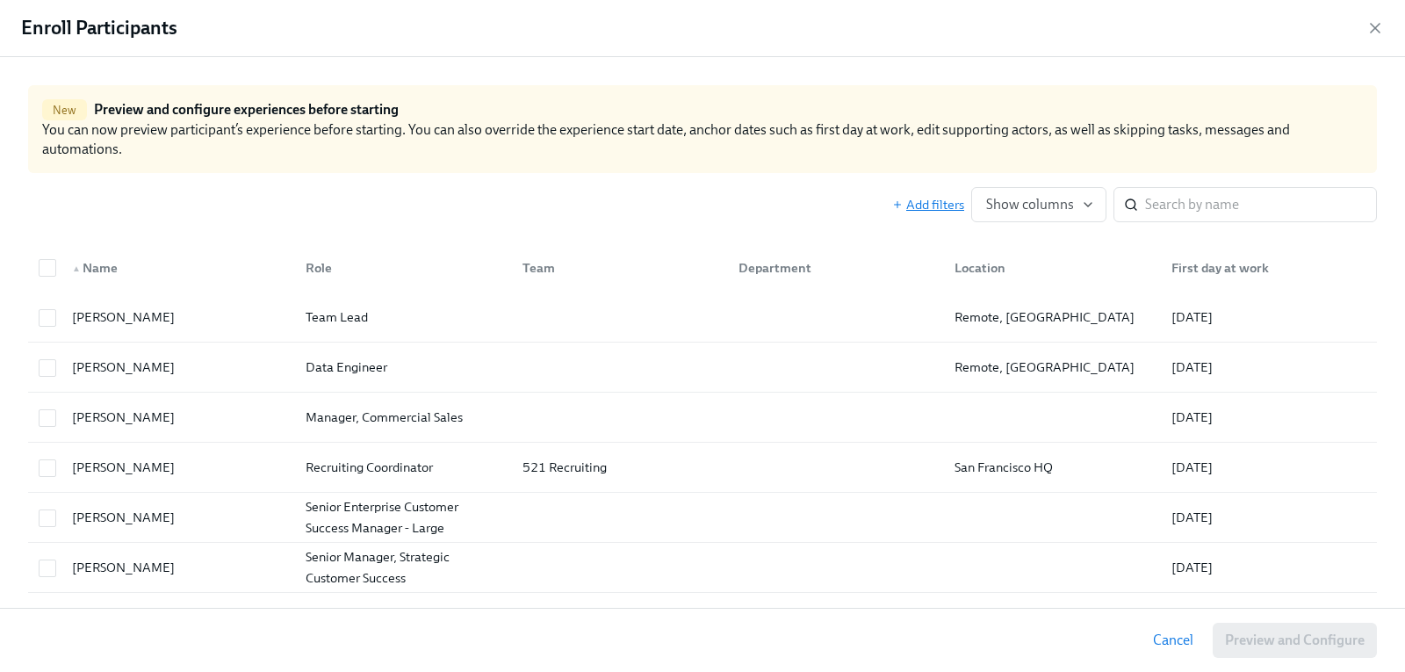
click at [924, 204] on span "Add filters" at bounding box center [928, 205] width 72 height 18
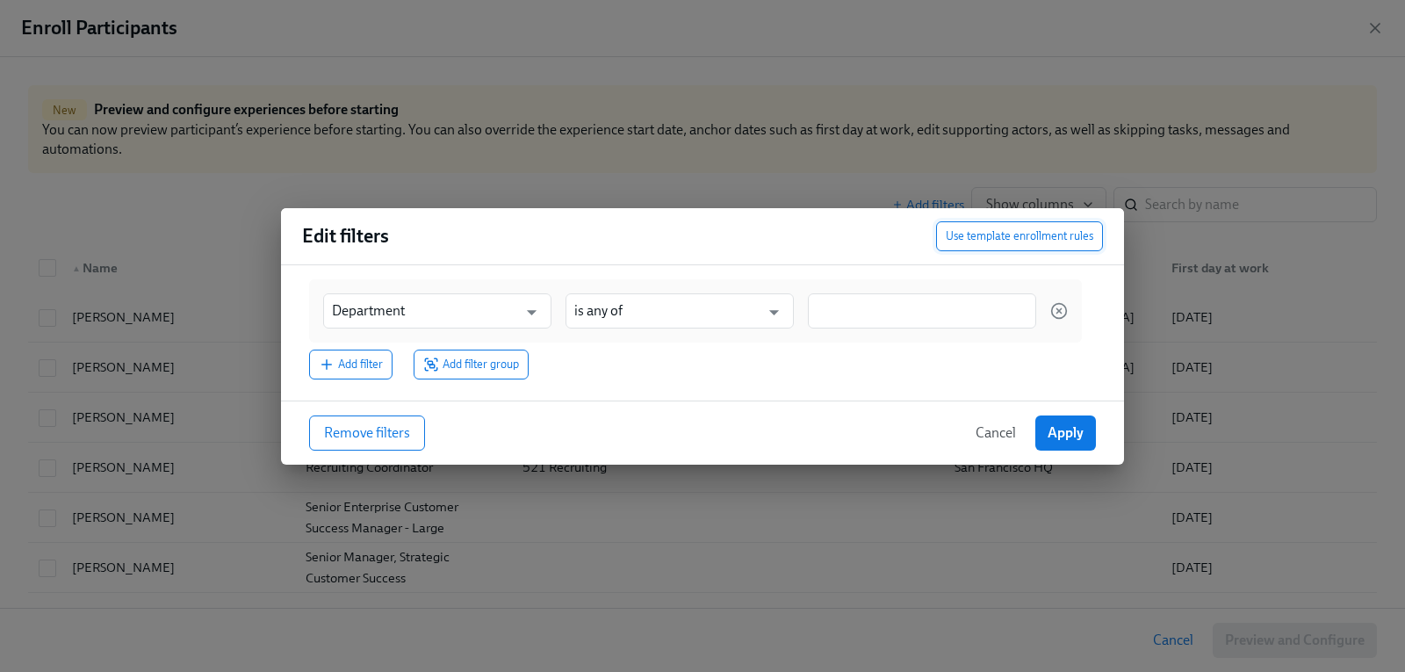
click at [1010, 237] on span "Use template enrollment rules" at bounding box center [1020, 236] width 148 height 18
click at [1070, 437] on span "Apply" at bounding box center [1066, 434] width 36 height 18
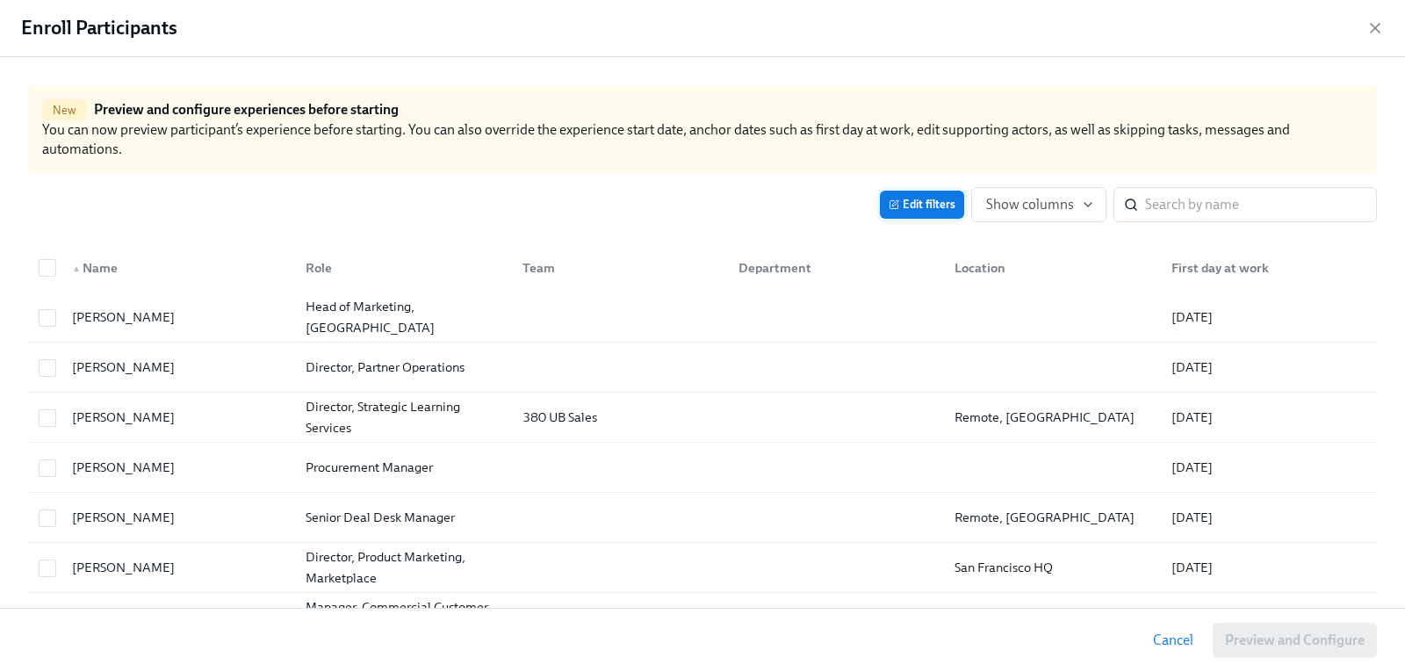
click at [913, 202] on span "Edit filters" at bounding box center [922, 205] width 67 height 18
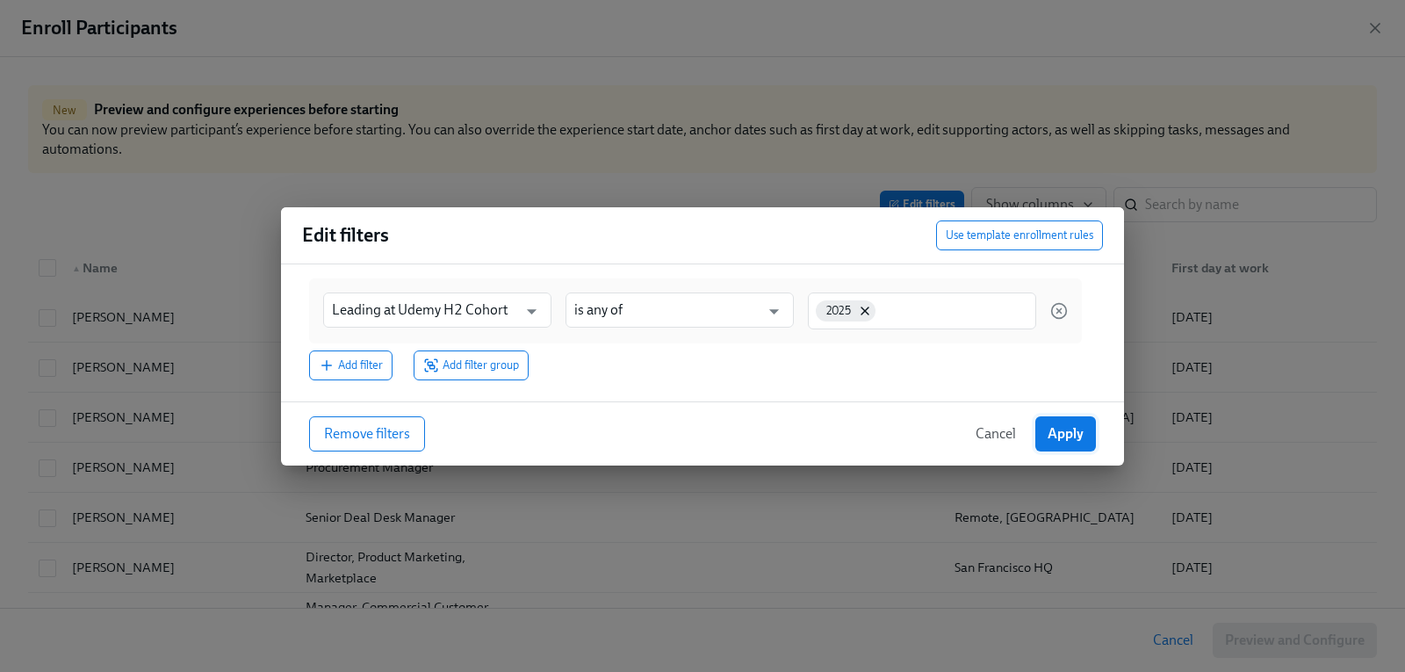
click at [1065, 434] on span "Apply" at bounding box center [1066, 434] width 36 height 18
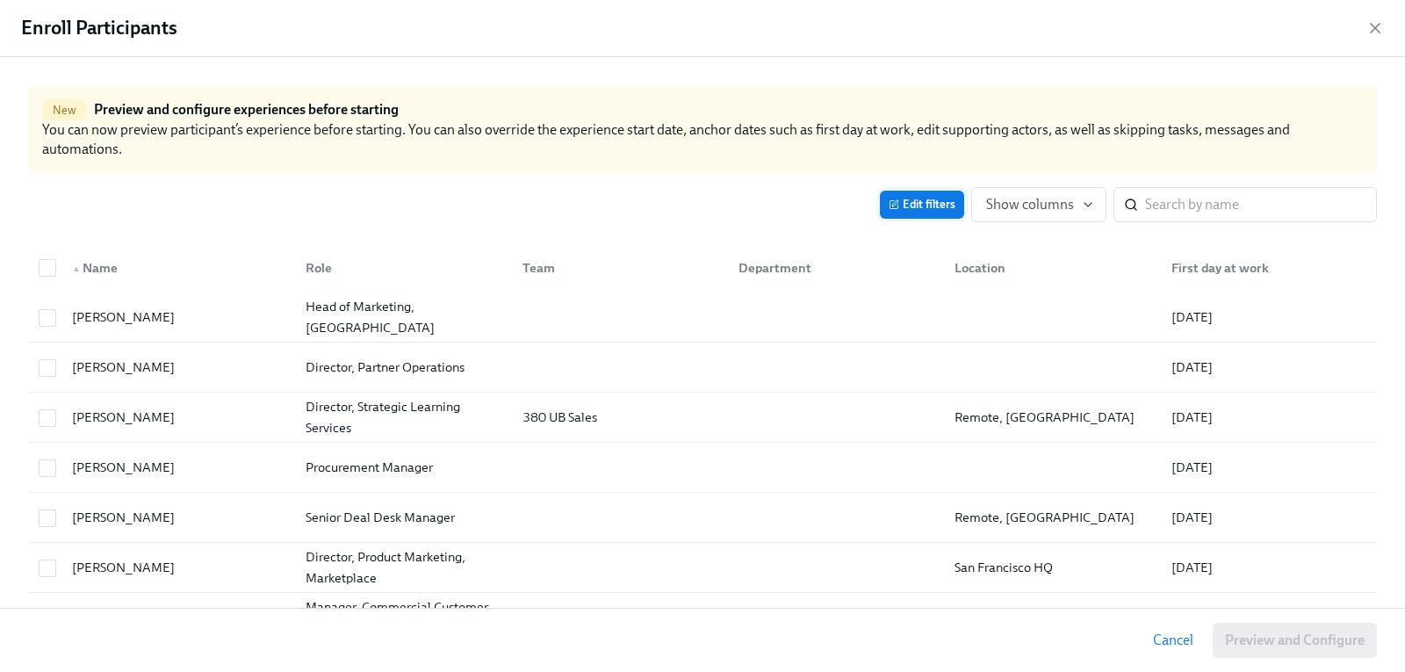
click at [905, 210] on span "Edit filters" at bounding box center [922, 205] width 67 height 18
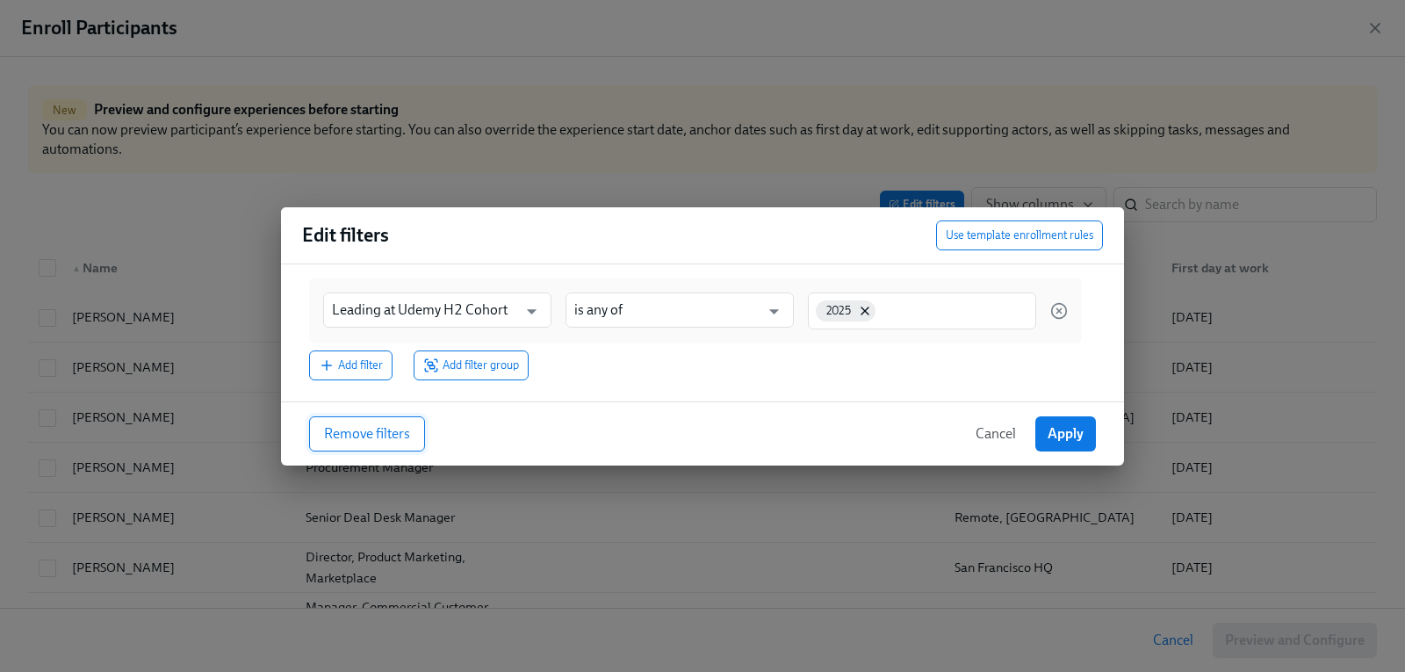
click at [361, 431] on span "Remove filters" at bounding box center [367, 434] width 86 height 18
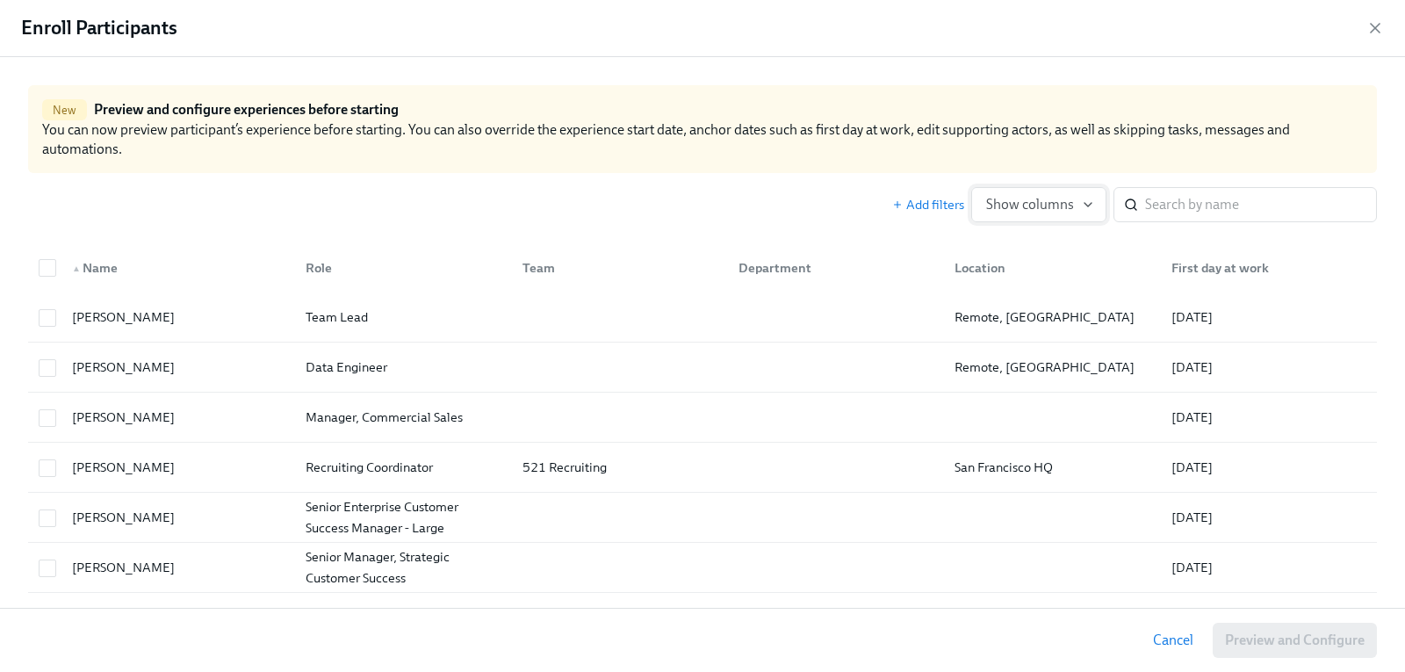
click at [1050, 198] on span "Show columns" at bounding box center [1038, 205] width 105 height 18
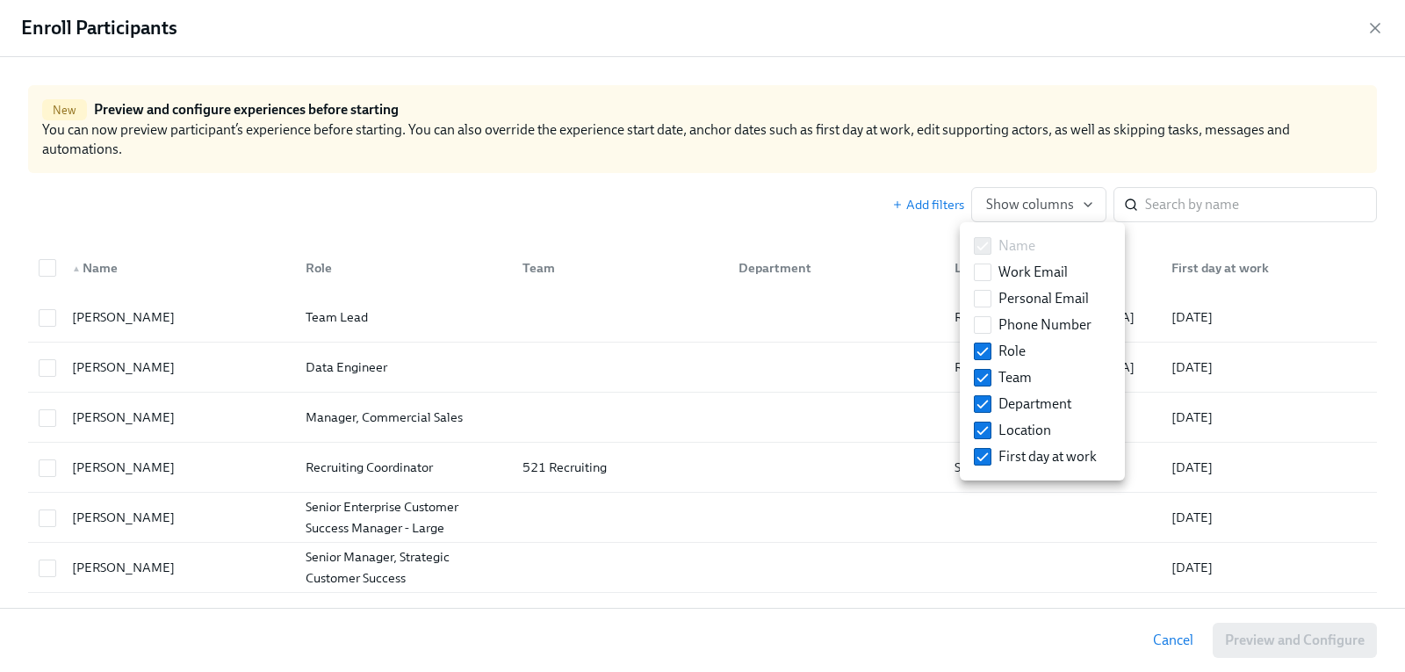
click at [832, 216] on div at bounding box center [702, 336] width 1405 height 672
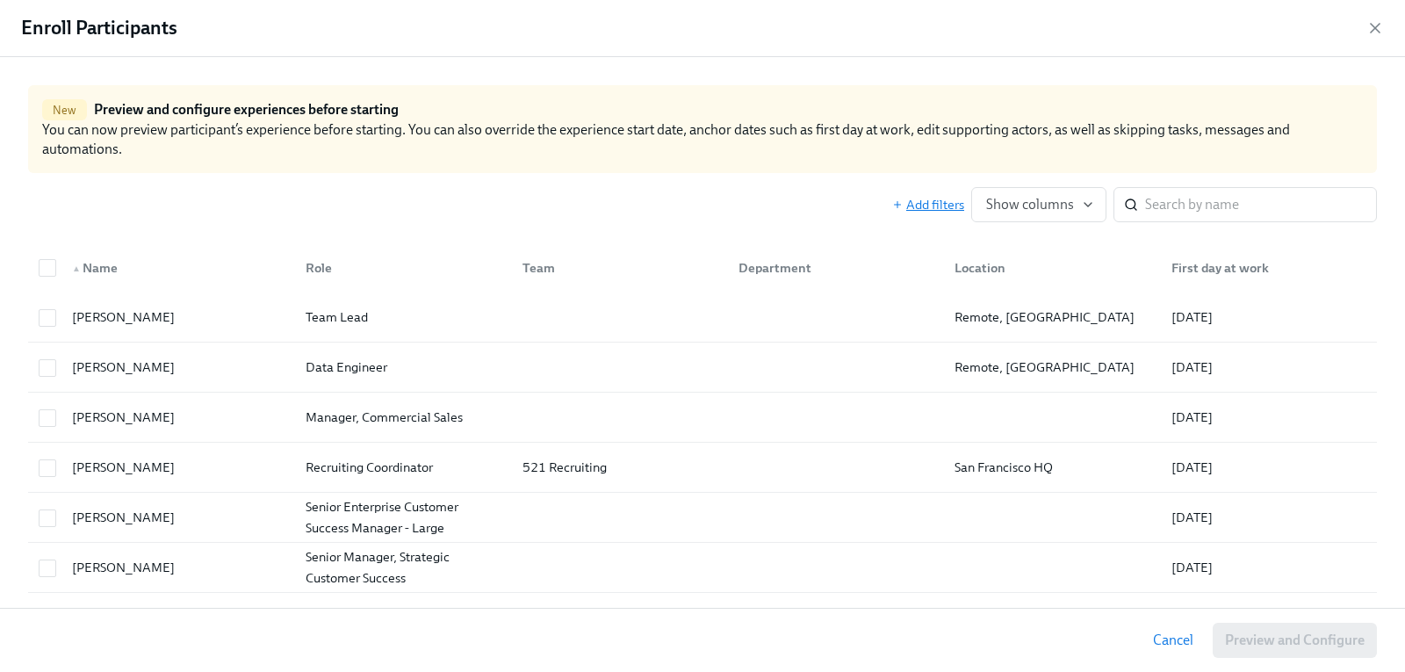
click at [926, 209] on span "Add filters" at bounding box center [928, 205] width 72 height 18
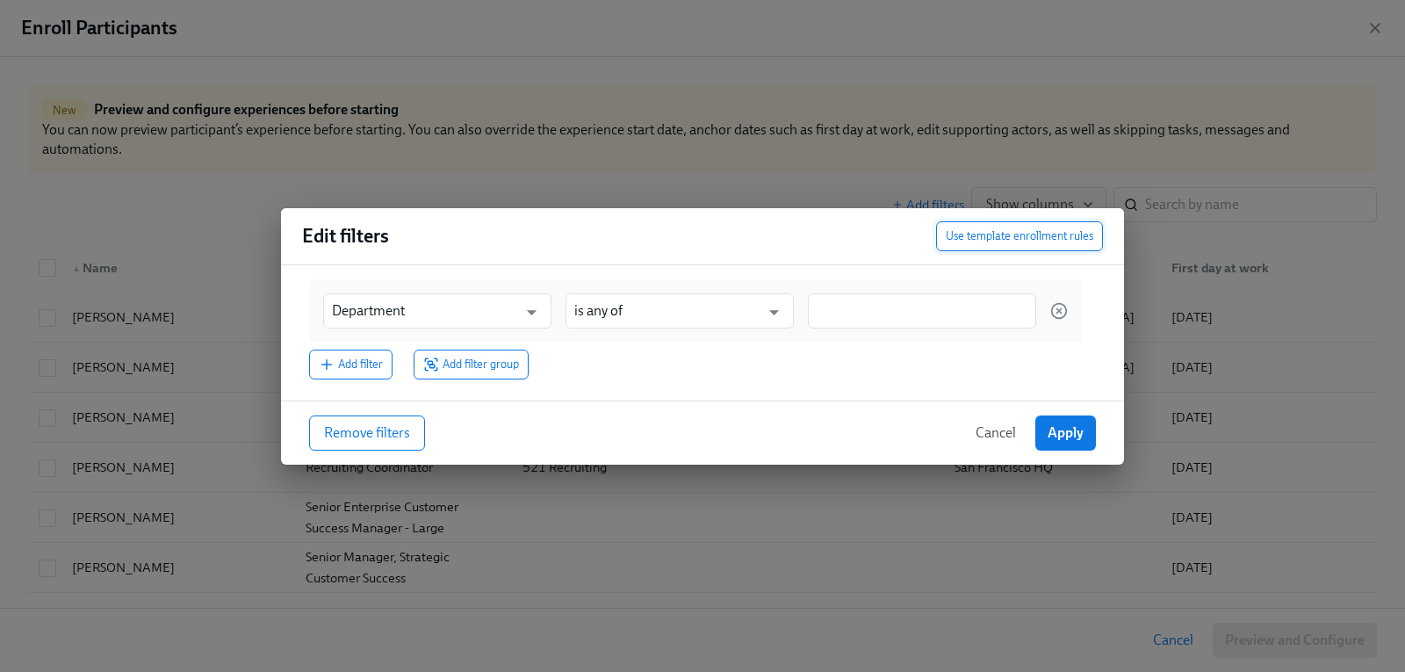
click at [1010, 234] on span "Use template enrollment rules" at bounding box center [1020, 236] width 148 height 18
click at [1063, 440] on span "Apply" at bounding box center [1066, 434] width 36 height 18
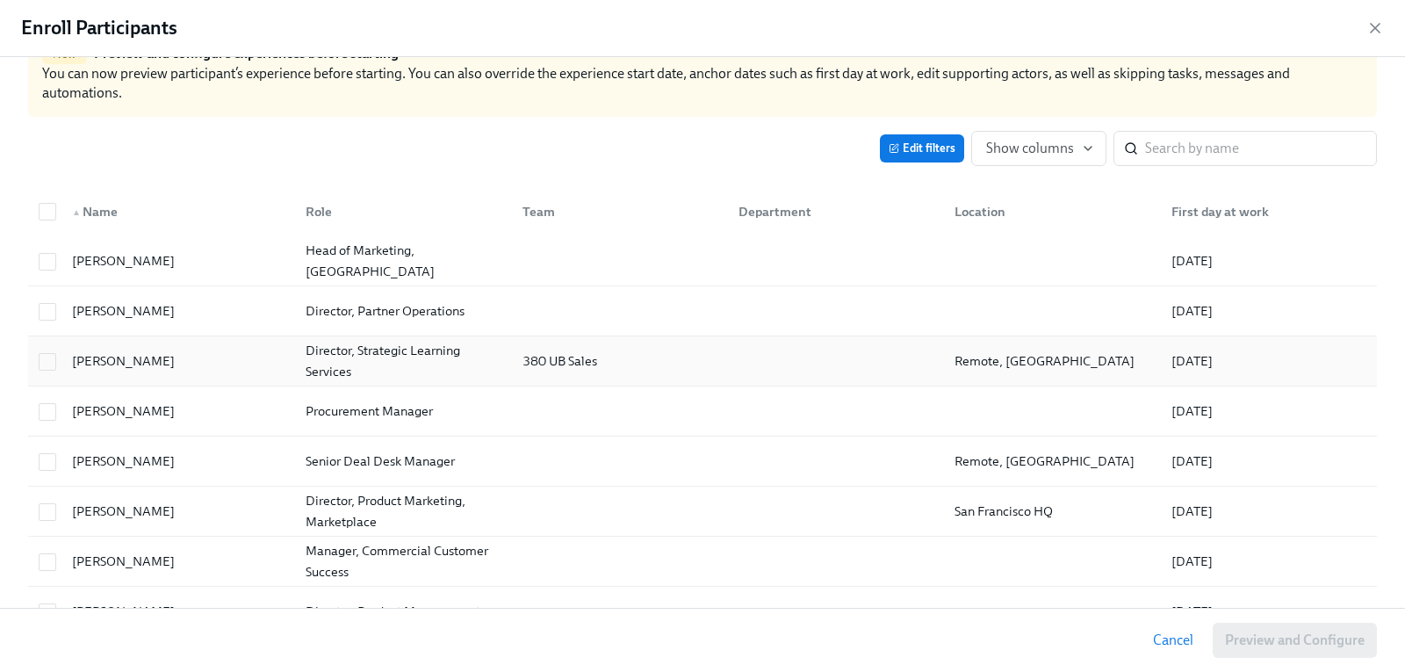
scroll to position [88, 0]
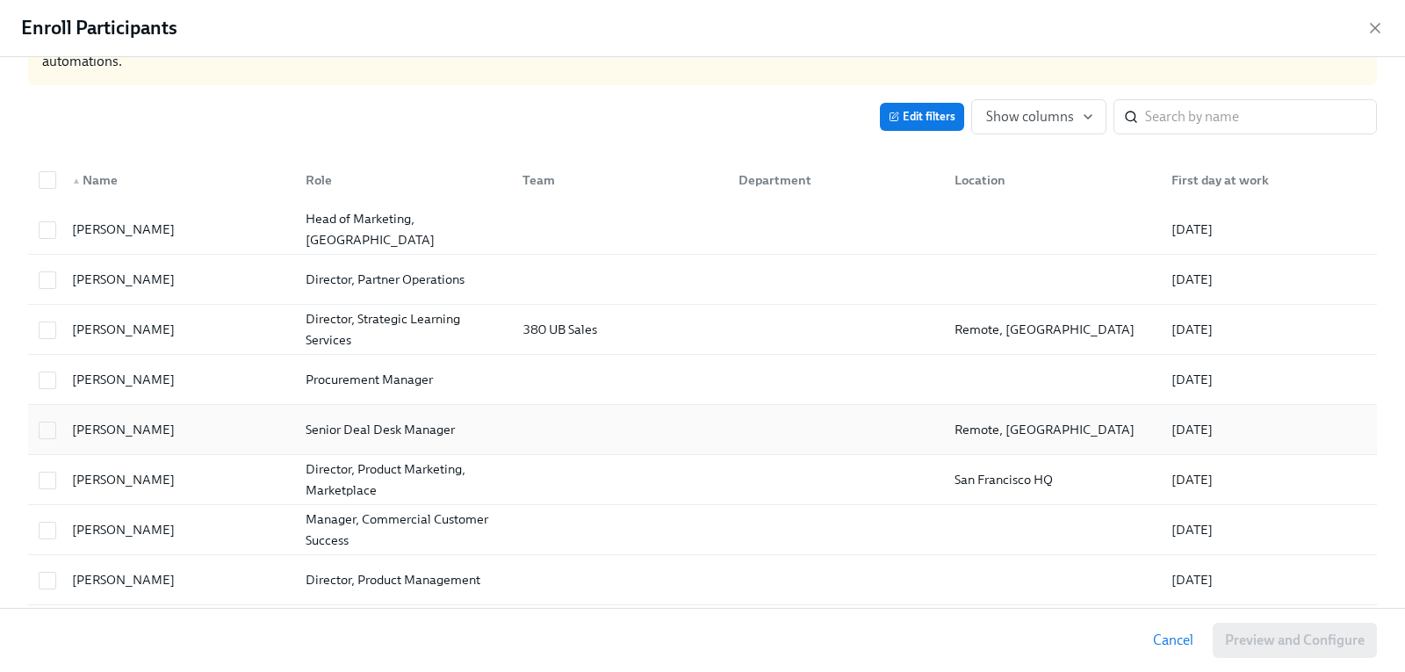
click at [136, 431] on div "[PERSON_NAME]" at bounding box center [123, 429] width 117 height 21
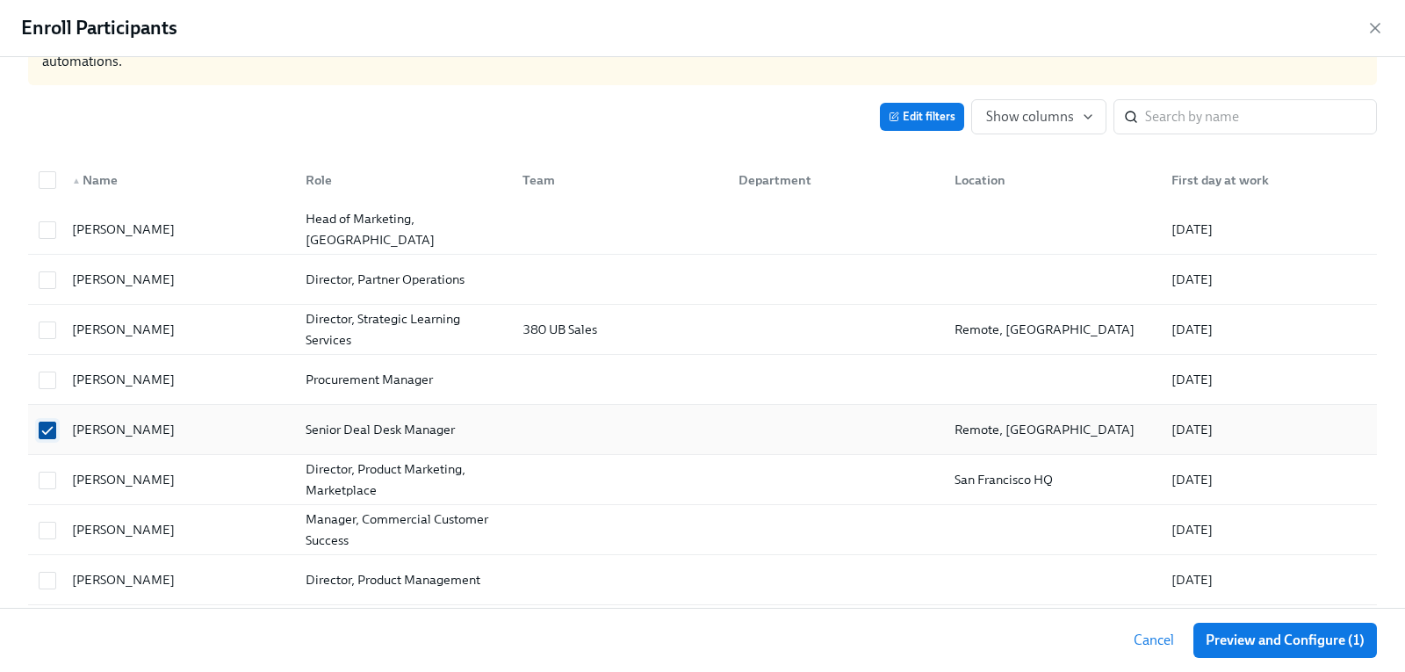
click at [47, 431] on input "checkbox" at bounding box center [48, 430] width 16 height 16
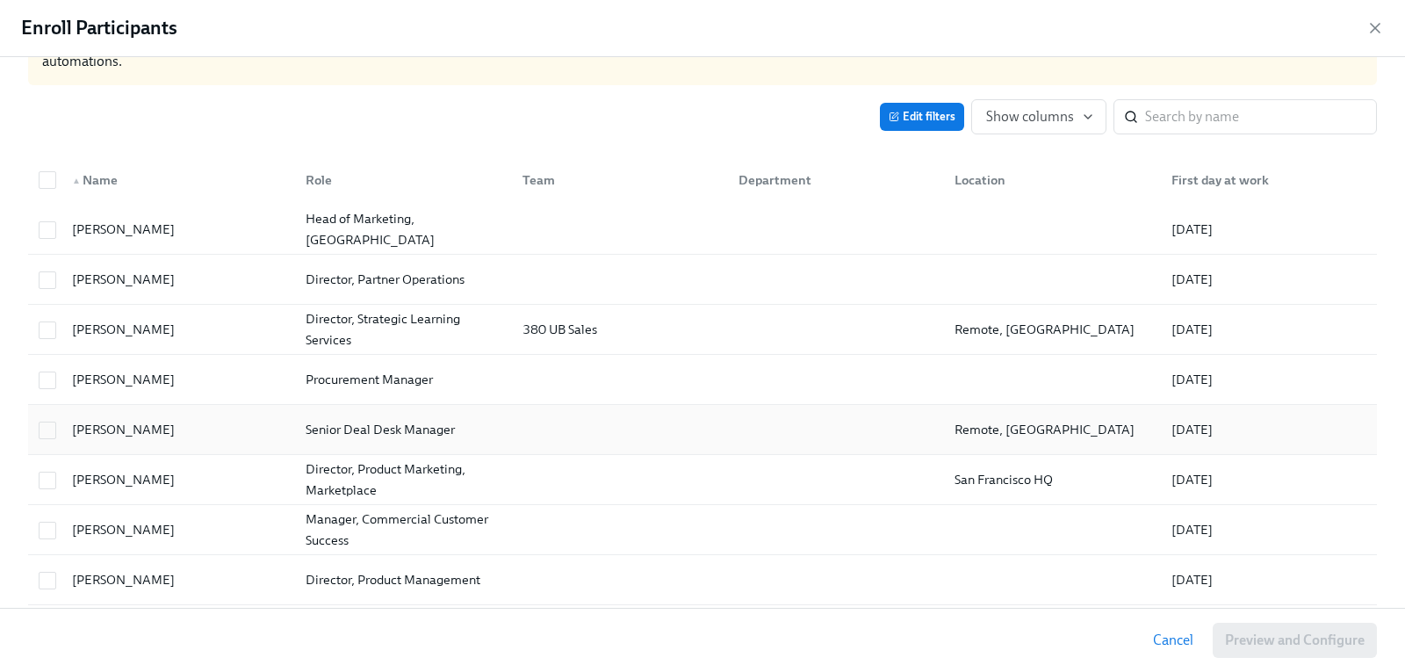
drag, startPoint x: 159, startPoint y: 430, endPoint x: 75, endPoint y: 436, distance: 84.5
click at [75, 436] on div "[PERSON_NAME]" at bounding box center [123, 429] width 117 height 21
checkbox input "true"
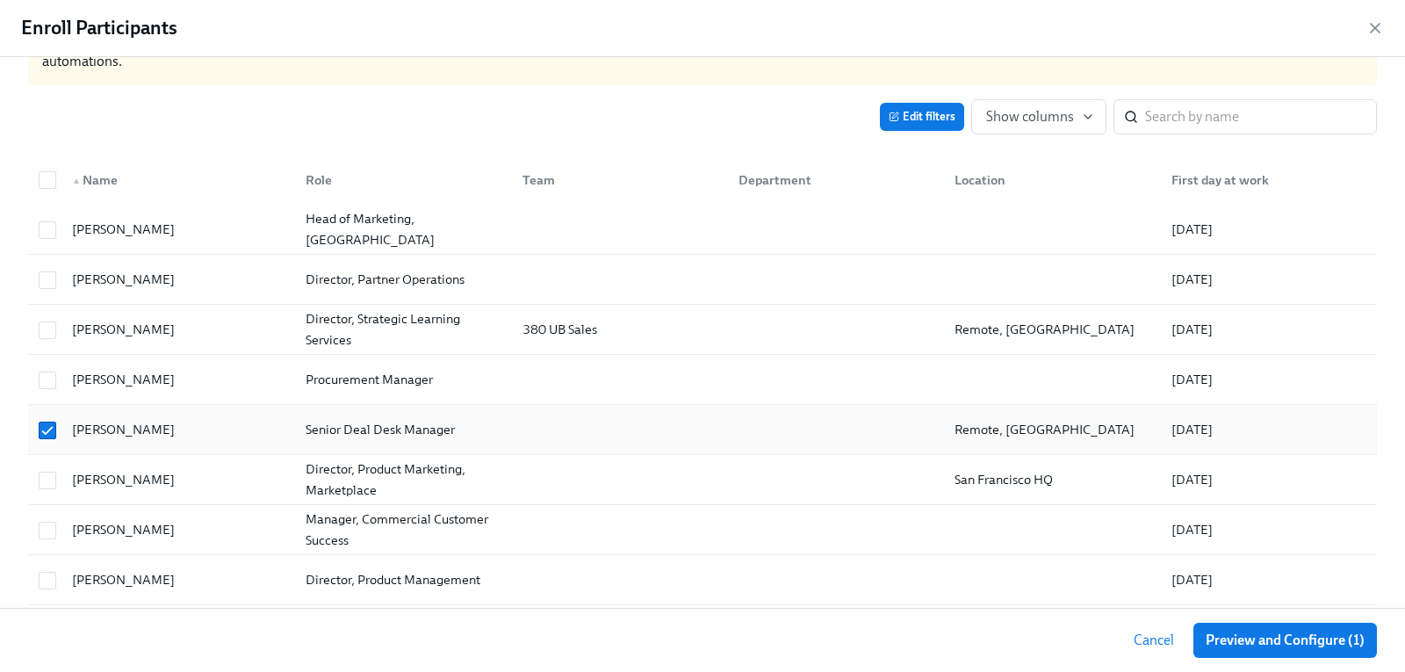
copy div "[PERSON_NAME]"
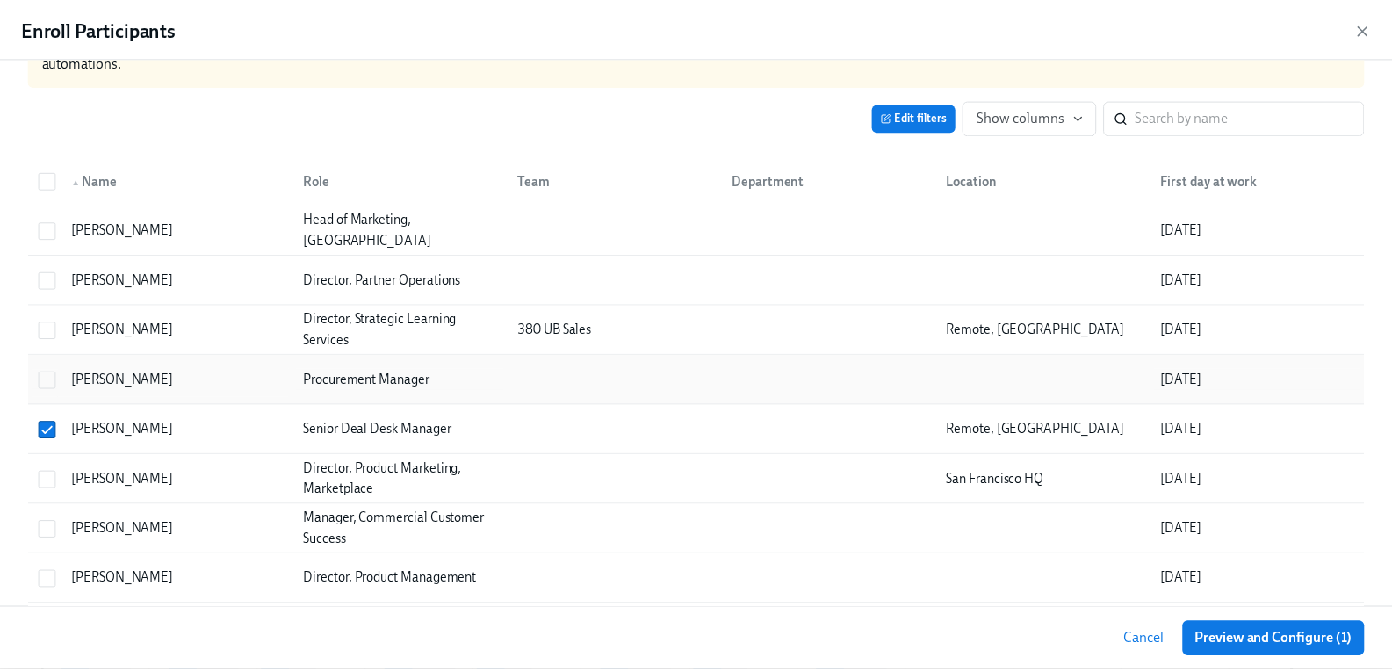
scroll to position [0, 0]
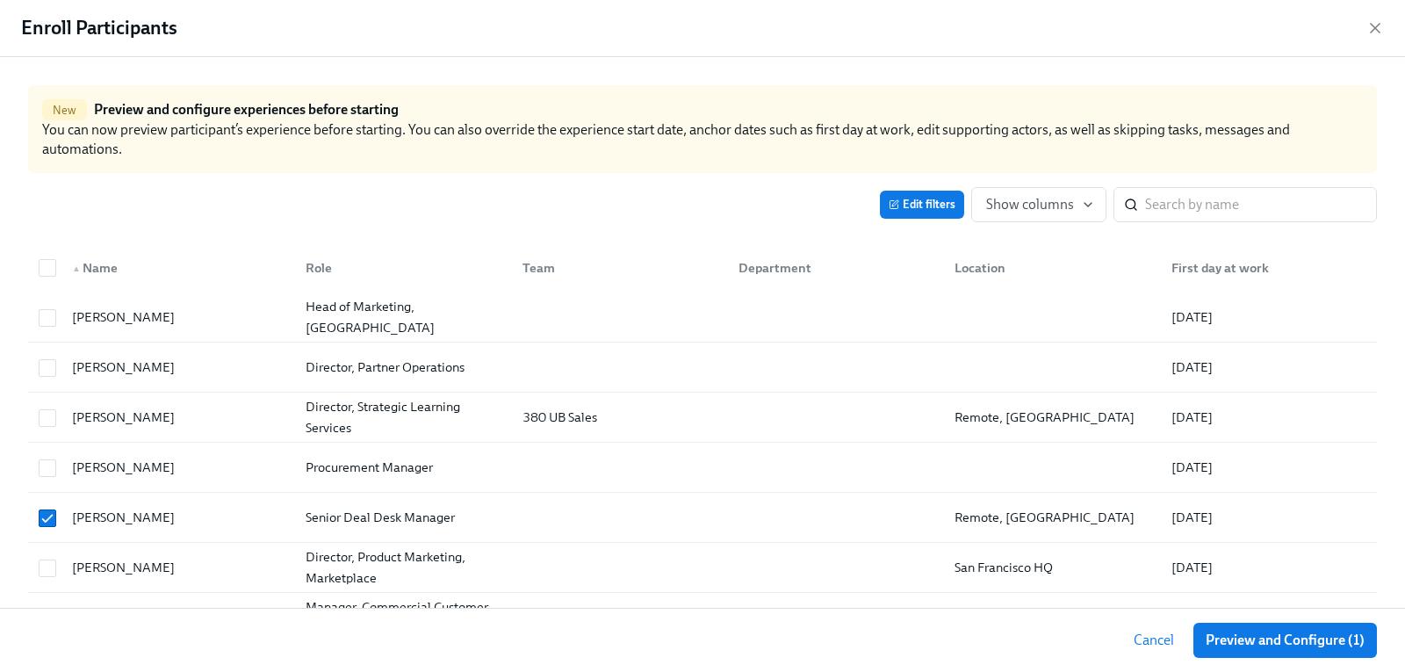
click at [1384, 31] on div "Enroll Participants" at bounding box center [702, 28] width 1405 height 57
click at [1381, 25] on icon "button" at bounding box center [1375, 28] width 18 height 18
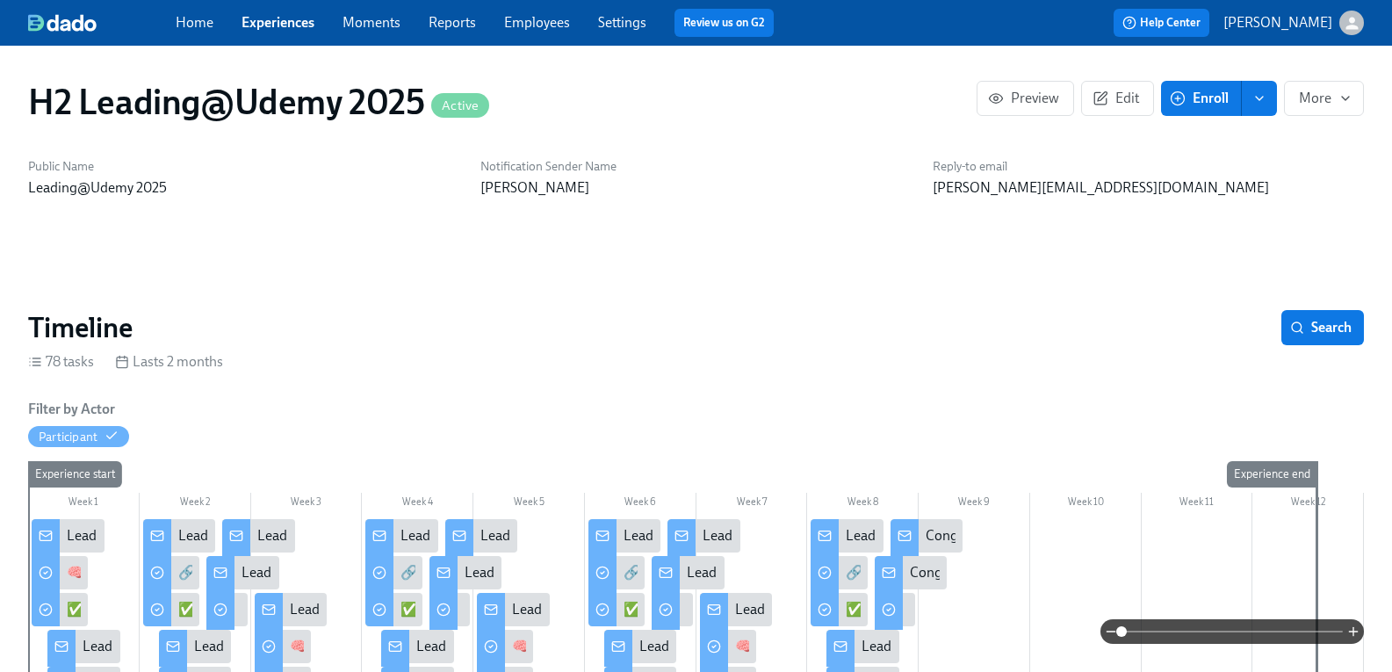
click at [567, 18] on link "Employees" at bounding box center [537, 22] width 66 height 17
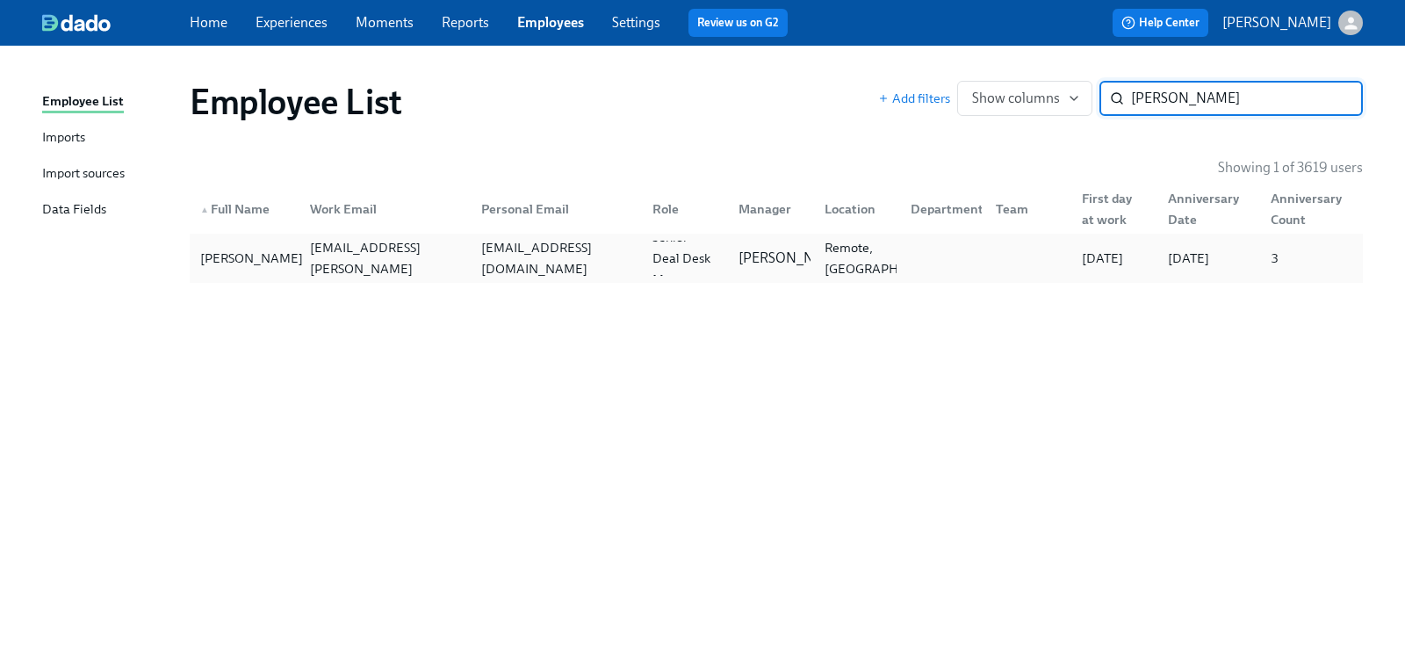
type input "[PERSON_NAME]"
click at [251, 261] on div "[PERSON_NAME]" at bounding box center [251, 258] width 117 height 21
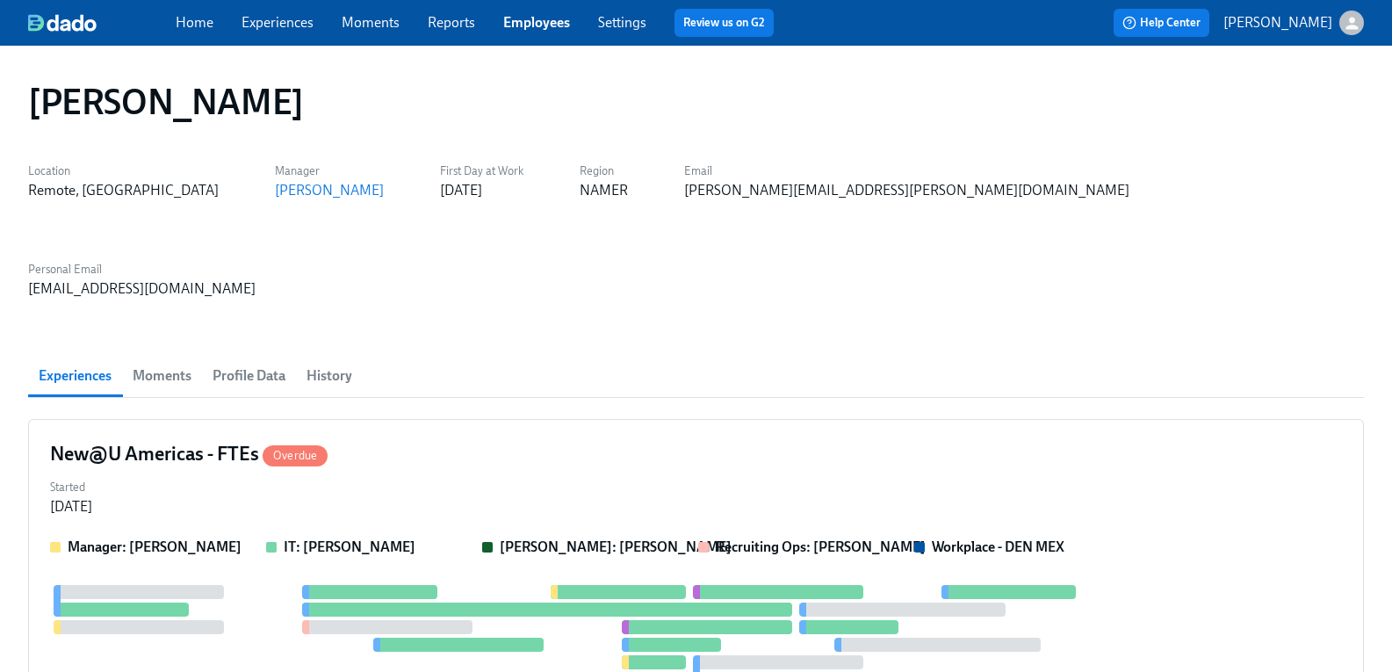
click at [352, 364] on span "History" at bounding box center [329, 376] width 46 height 25
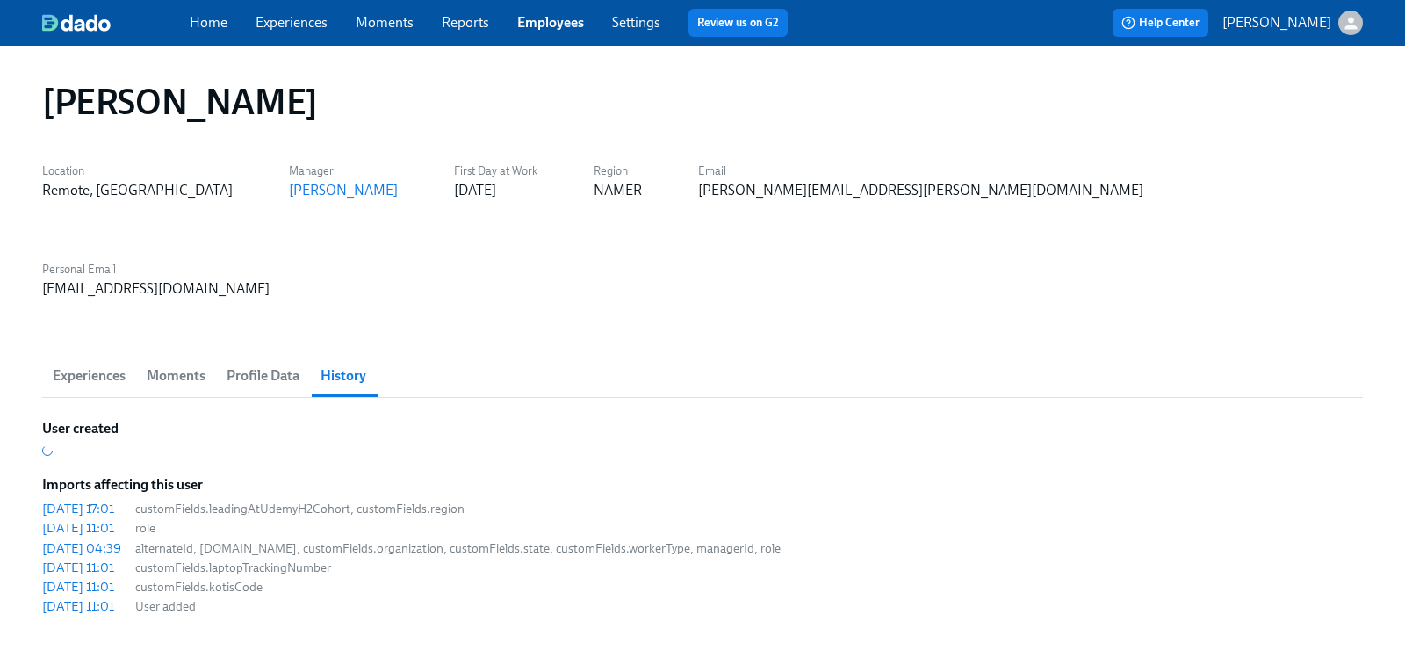
click at [252, 364] on span "Profile Data" at bounding box center [263, 376] width 73 height 25
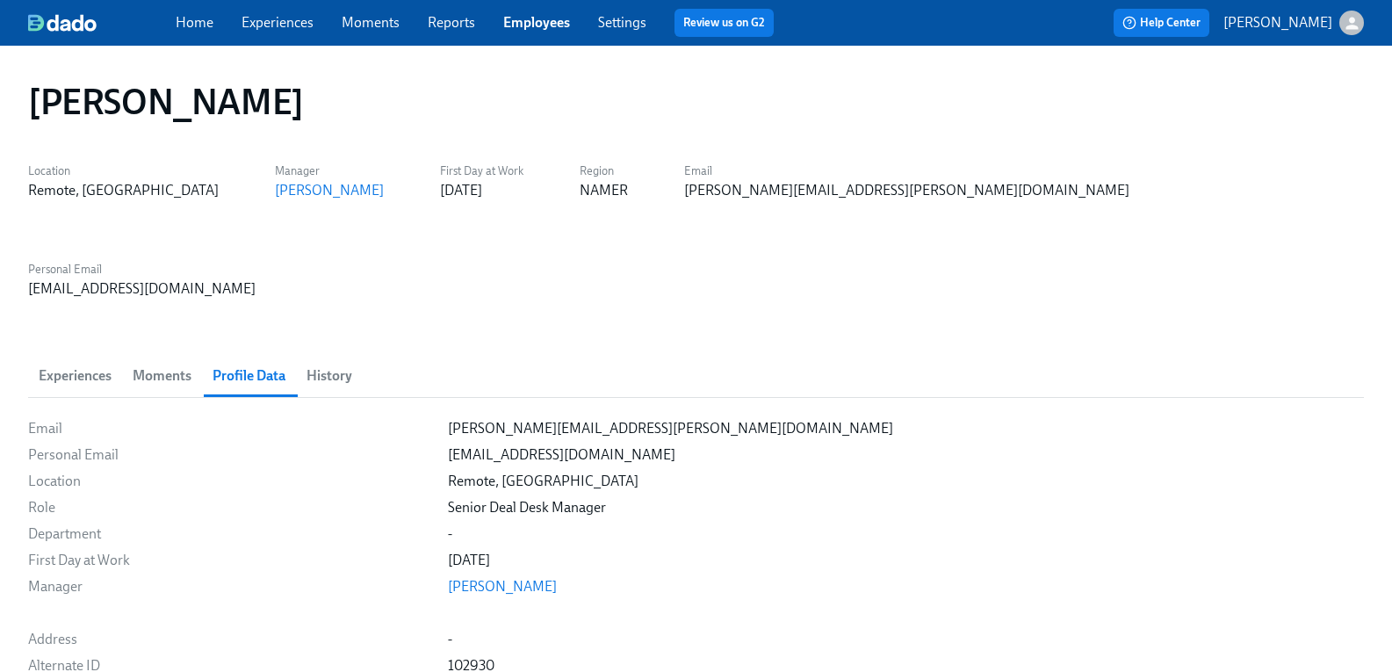
click at [535, 355] on div "Experiences Moments Profile Data History" at bounding box center [696, 376] width 1336 height 42
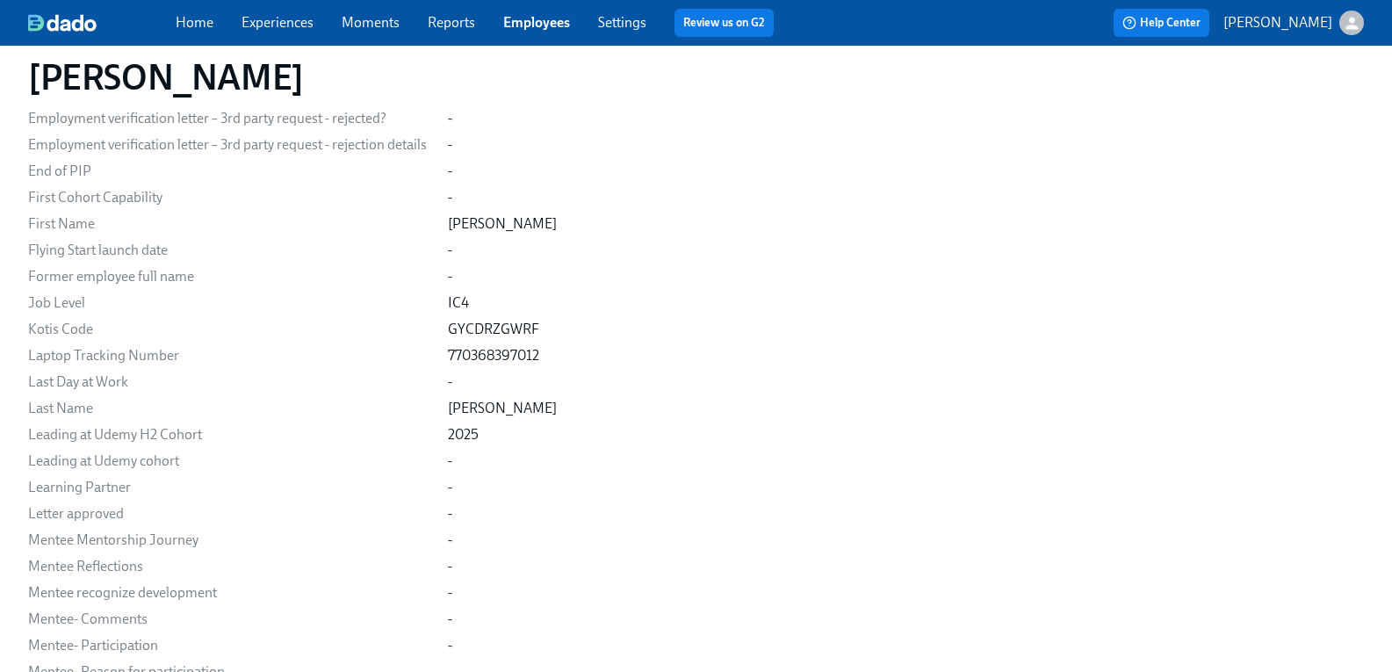
click at [297, 17] on link "Experiences" at bounding box center [278, 22] width 72 height 17
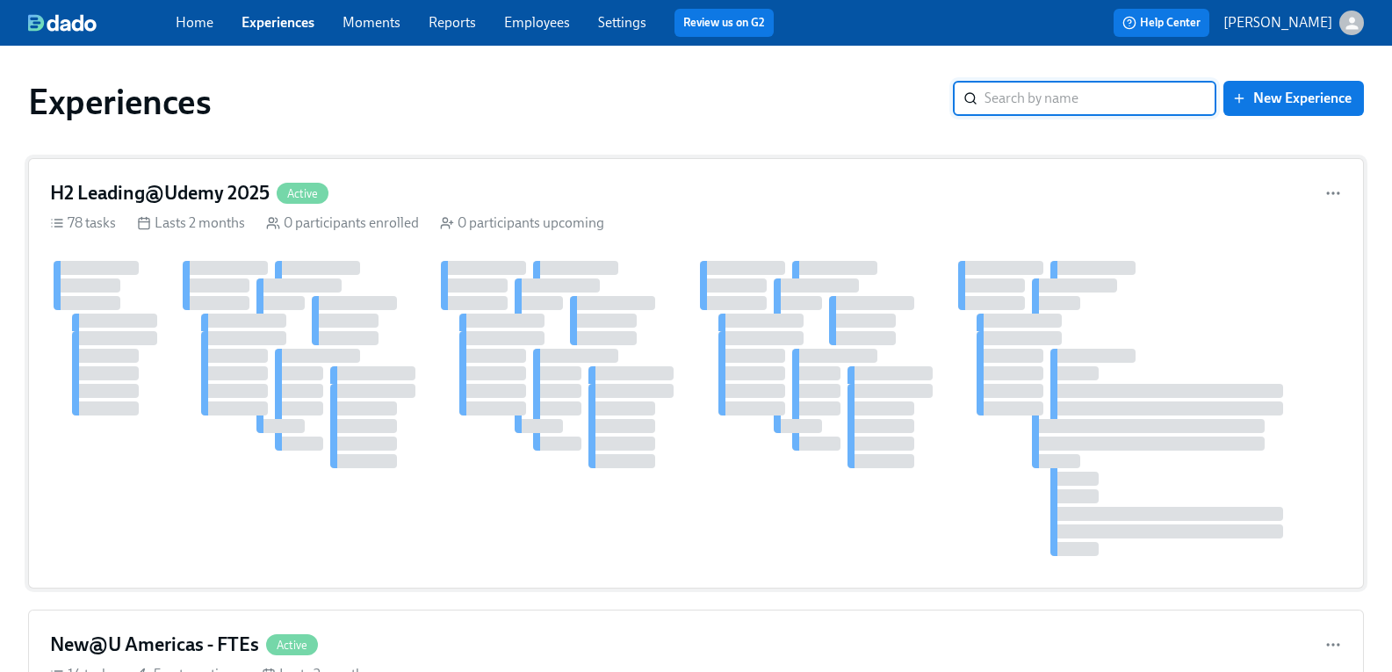
click at [195, 181] on h4 "H2 Leading@Udemy 2025" at bounding box center [160, 193] width 220 height 26
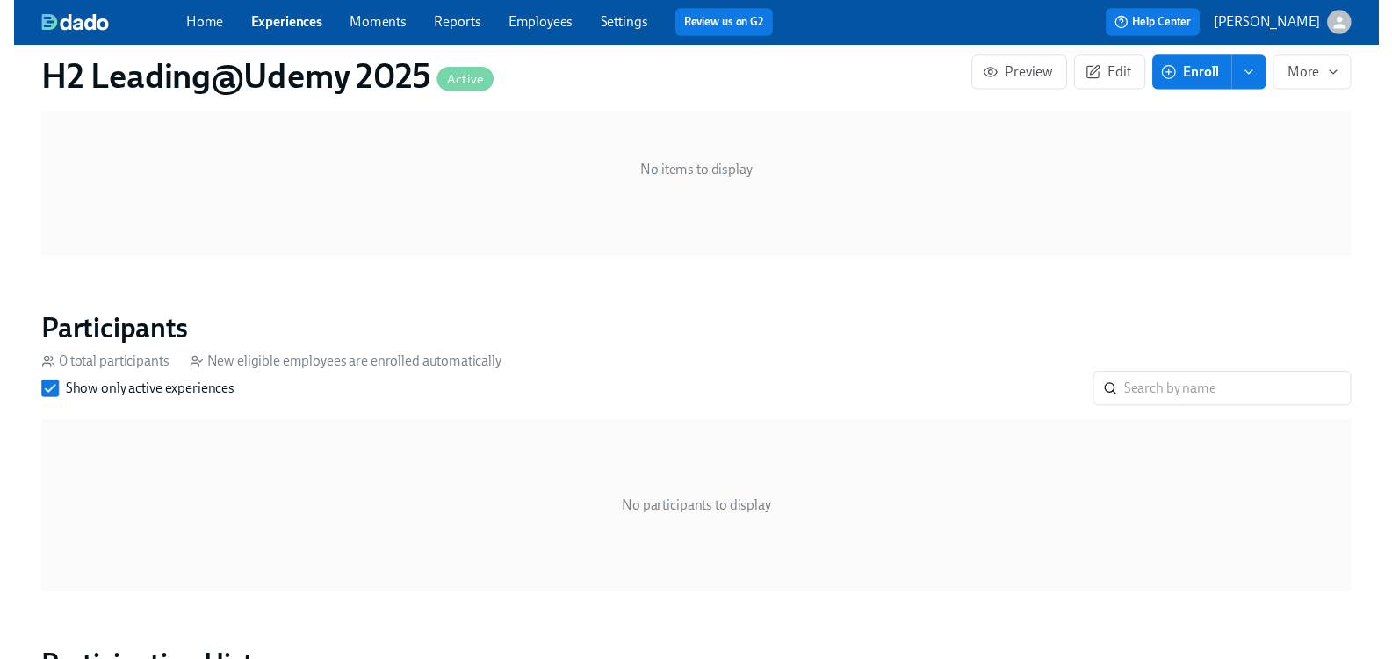
scroll to position [1317, 0]
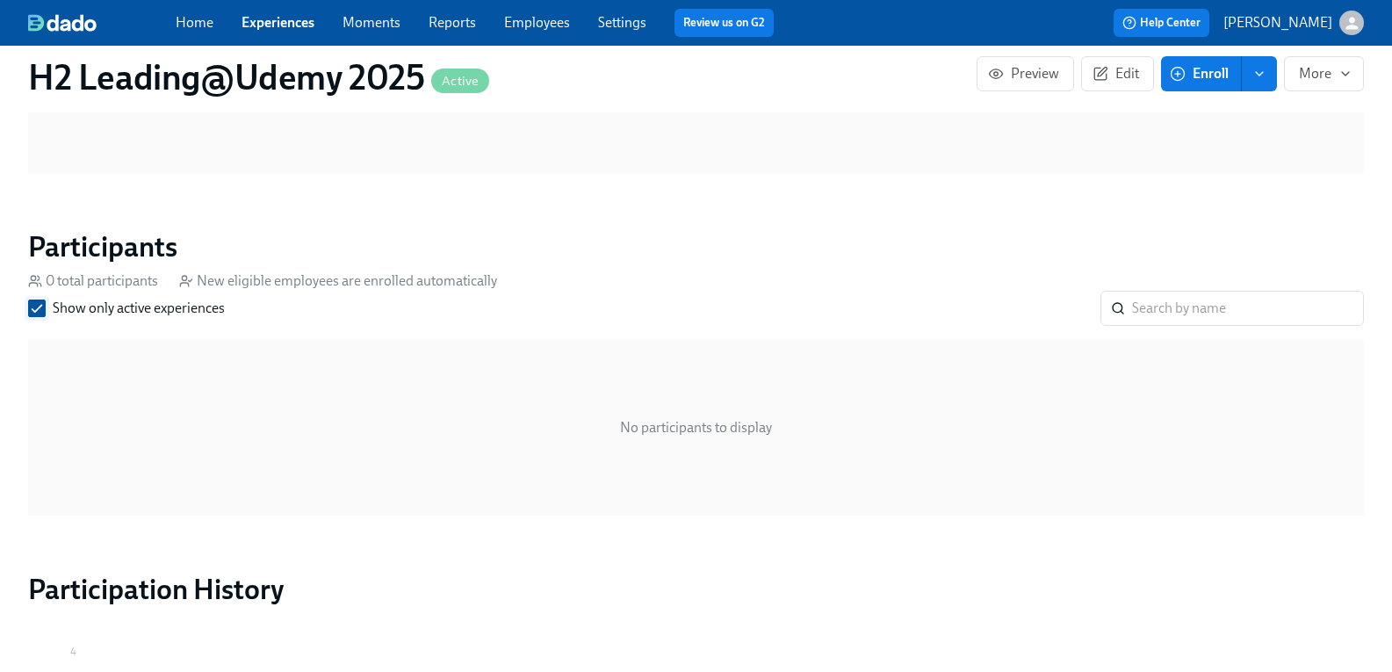
click at [45, 300] on input "Show only active experiences" at bounding box center [37, 308] width 16 height 16
